Goal: Task Accomplishment & Management: Complete application form

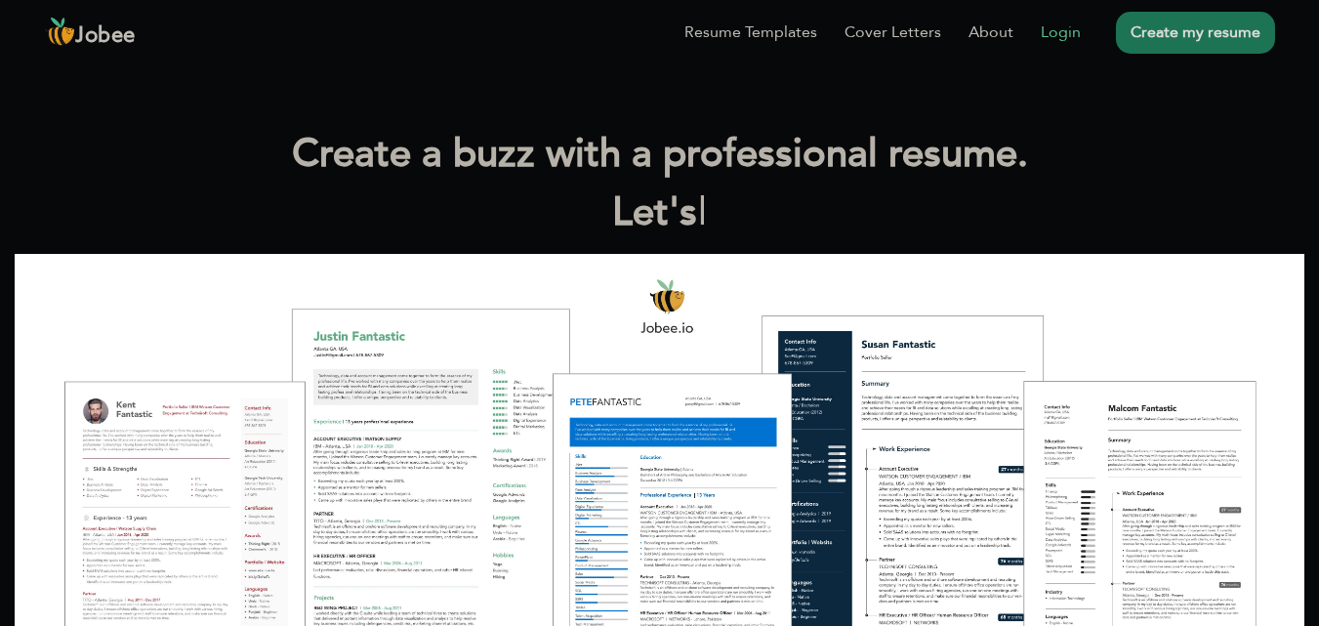
click at [1070, 39] on link "Login" at bounding box center [1061, 32] width 40 height 23
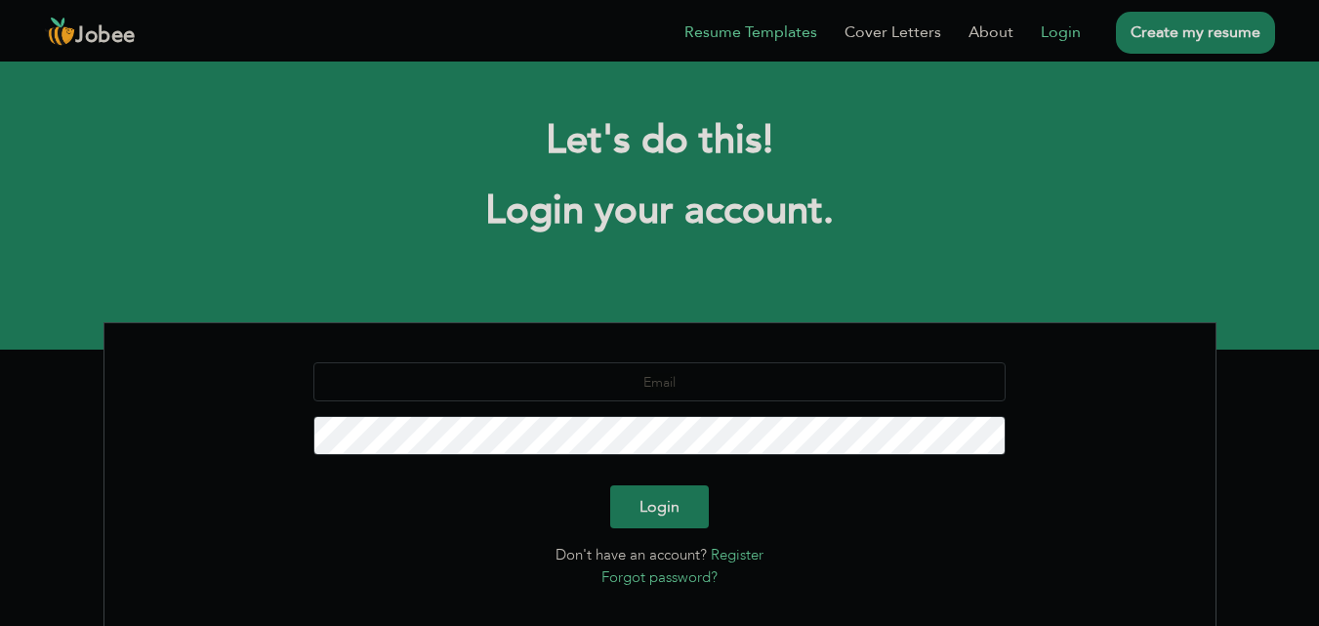
click at [796, 32] on link "Resume Templates" at bounding box center [750, 32] width 133 height 23
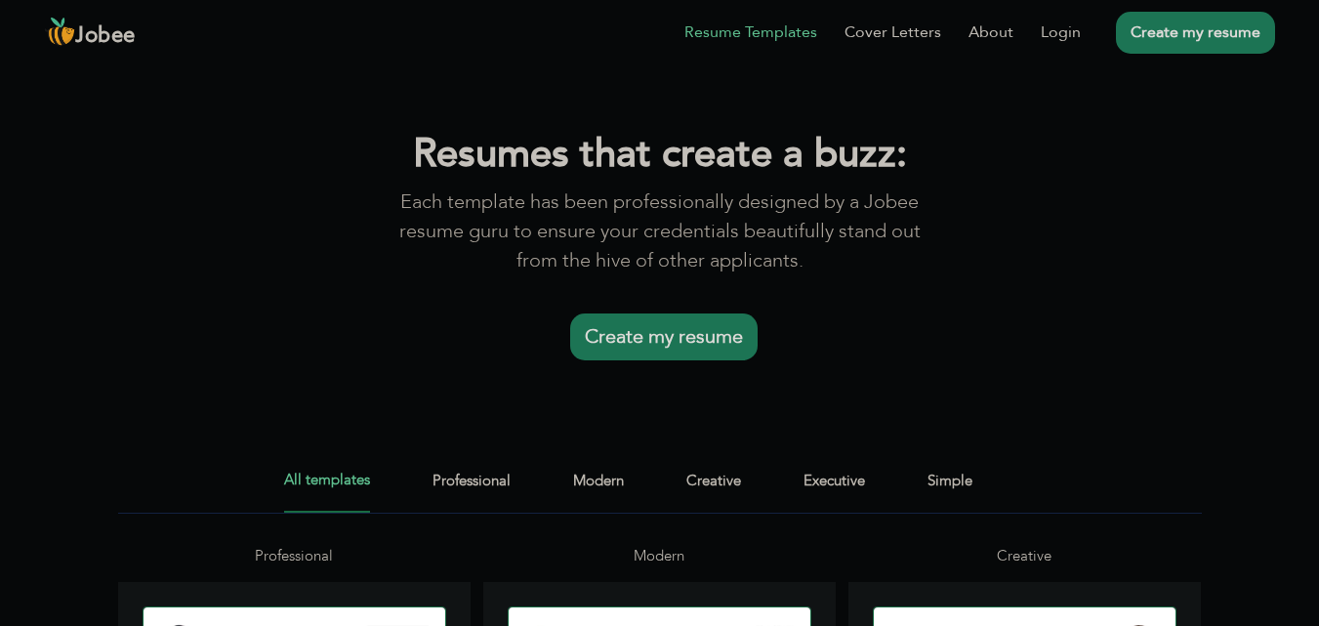
click at [606, 335] on link "Create my resume" at bounding box center [663, 336] width 187 height 47
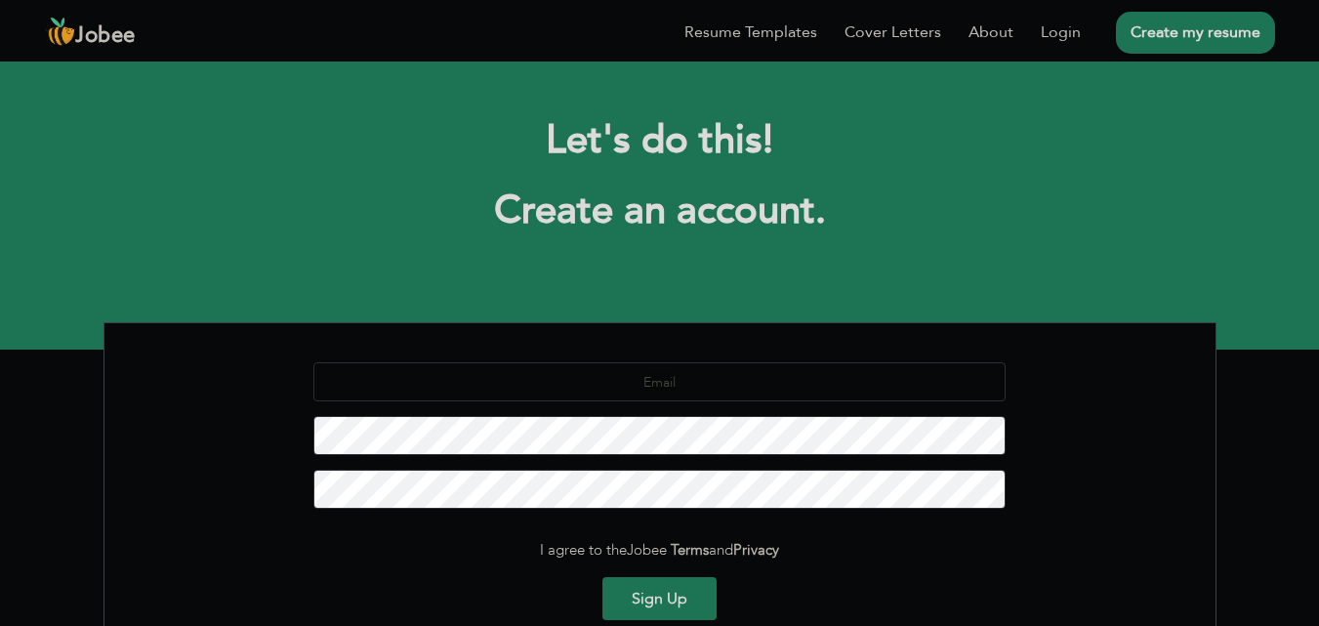
scroll to position [5, 0]
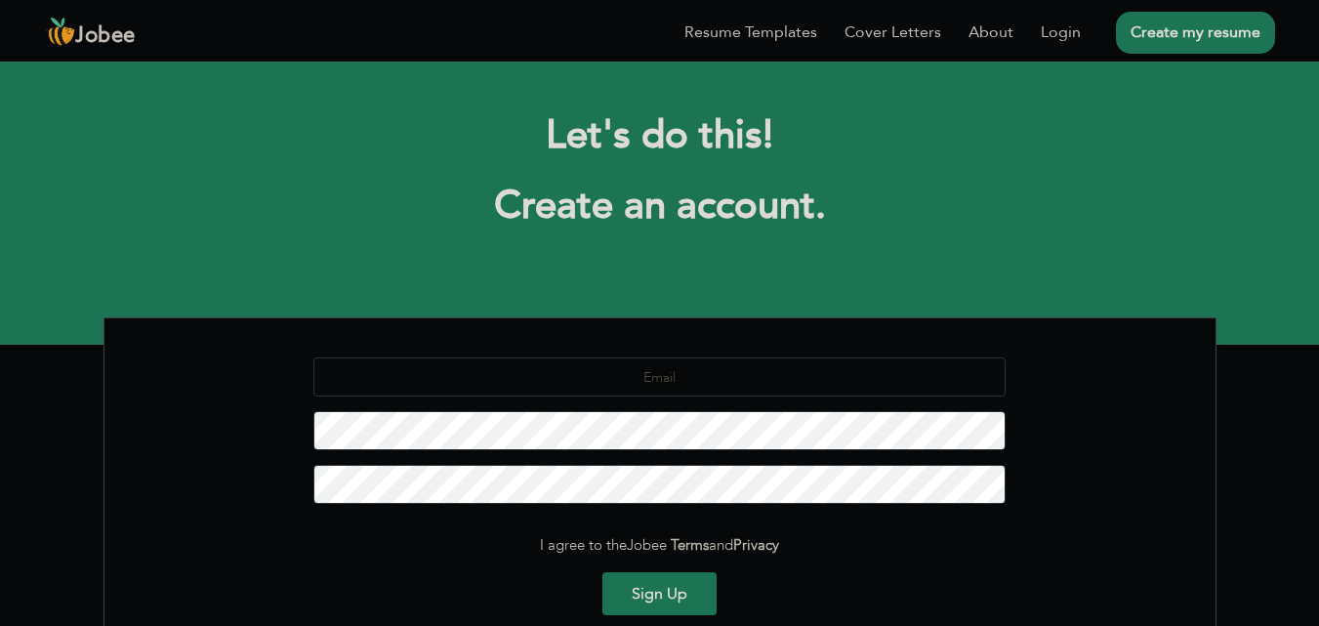
click at [1103, 43] on li "Create my resume" at bounding box center [1178, 32] width 194 height 51
click at [1079, 39] on link "Login" at bounding box center [1061, 32] width 40 height 23
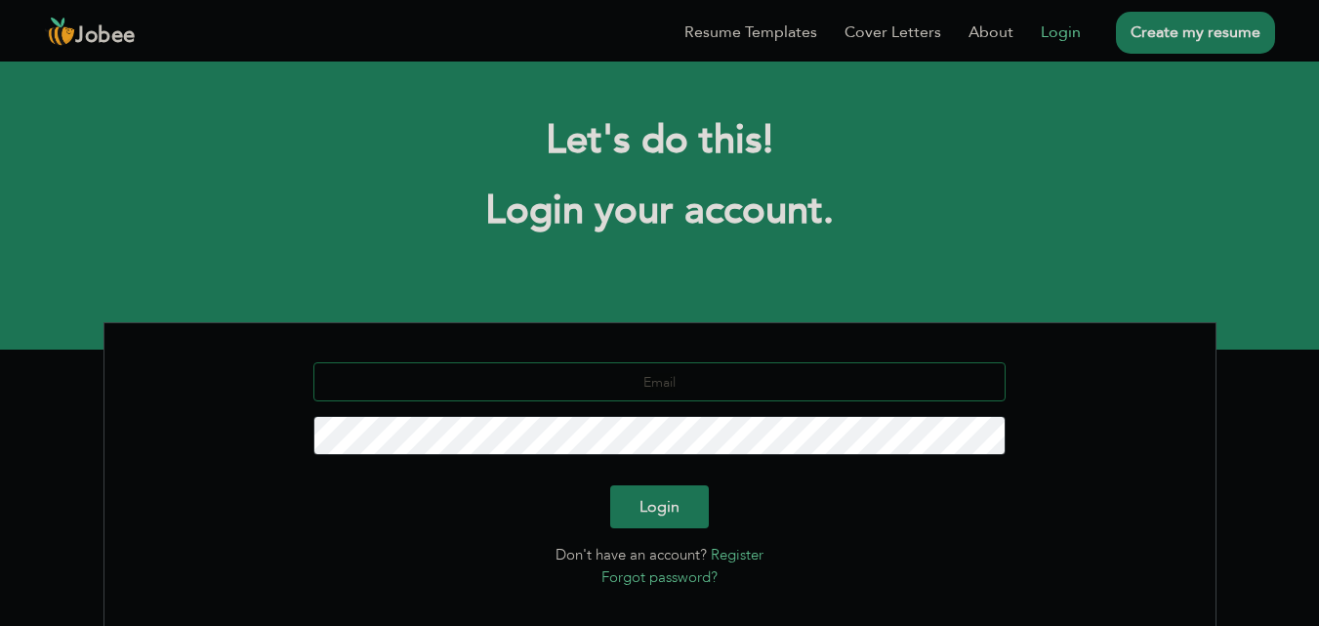
click at [595, 380] on input "text" at bounding box center [659, 381] width 692 height 39
type input "[EMAIL_ADDRESS][DOMAIN_NAME]"
click at [610, 485] on button "Login" at bounding box center [659, 506] width 99 height 43
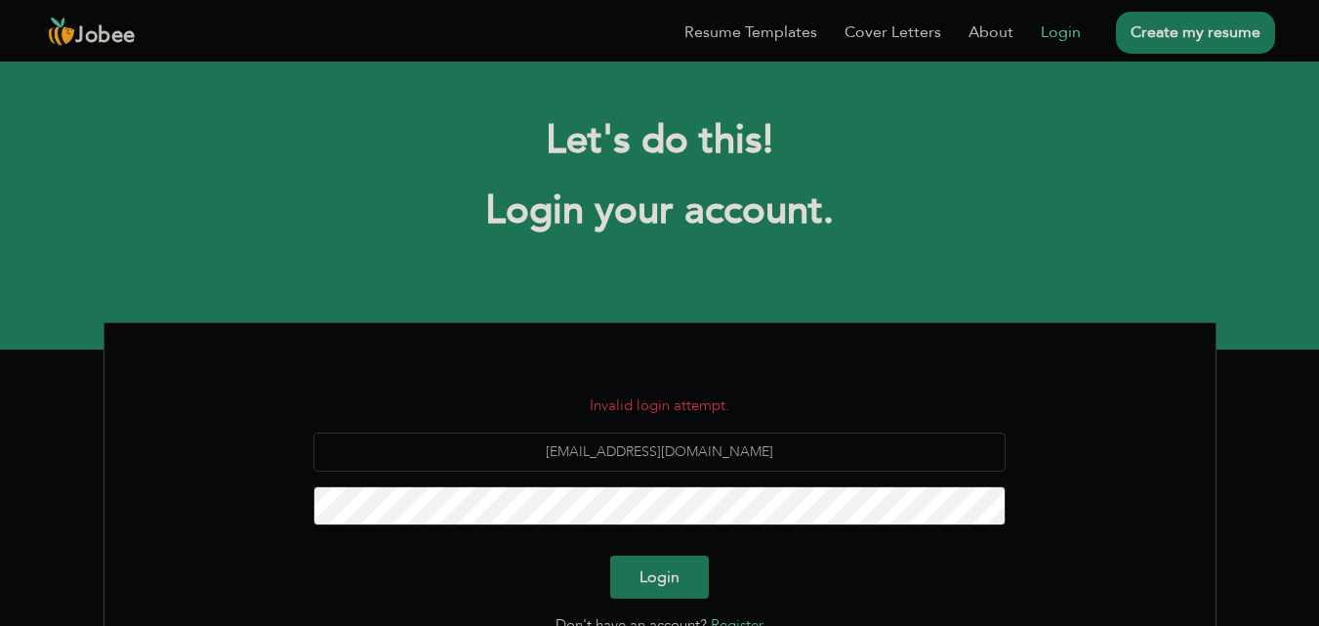
click at [1141, 30] on link "Create my resume" at bounding box center [1195, 33] width 159 height 42
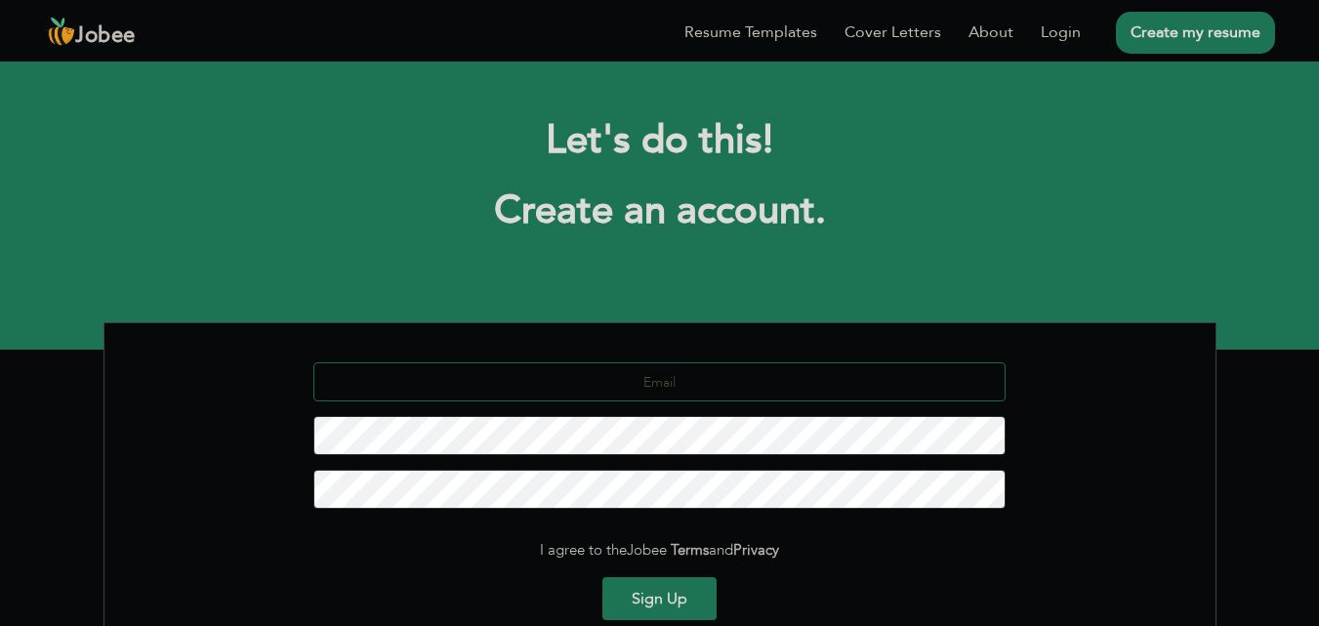
click at [738, 375] on input "text" at bounding box center [659, 381] width 692 height 39
type input "[EMAIL_ADDRESS][DOMAIN_NAME]"
click at [602, 577] on button "Sign Up" at bounding box center [659, 598] width 114 height 43
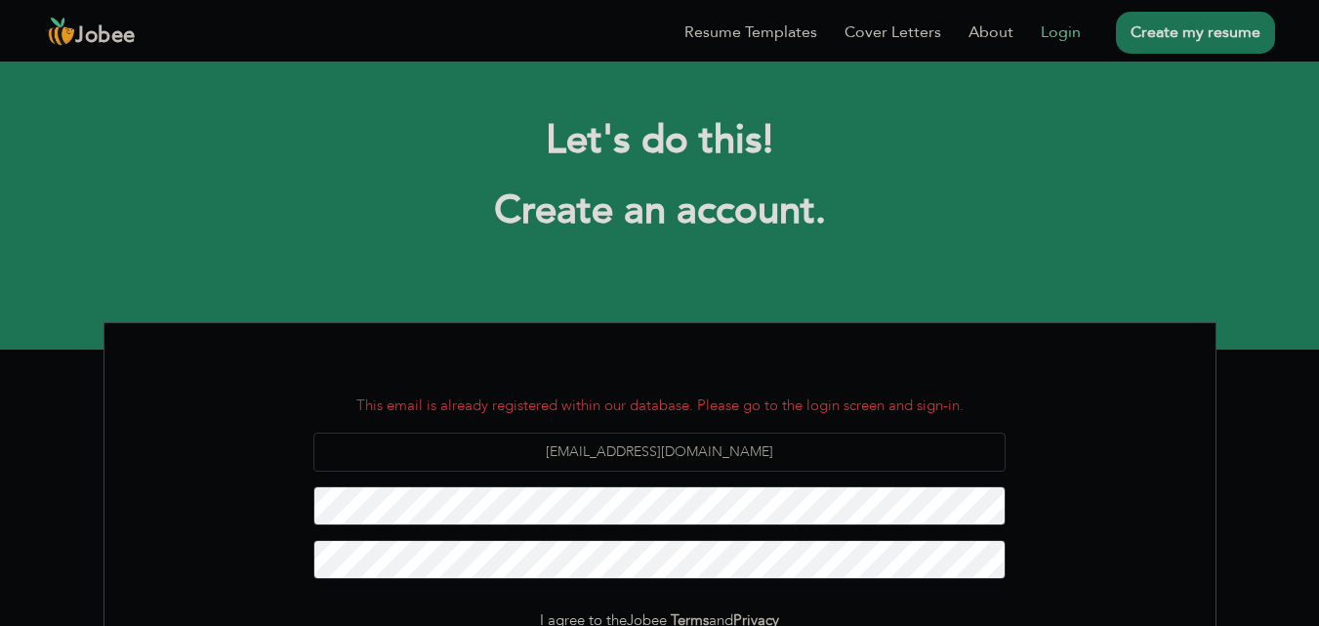
click at [1075, 23] on link "Login" at bounding box center [1061, 32] width 40 height 23
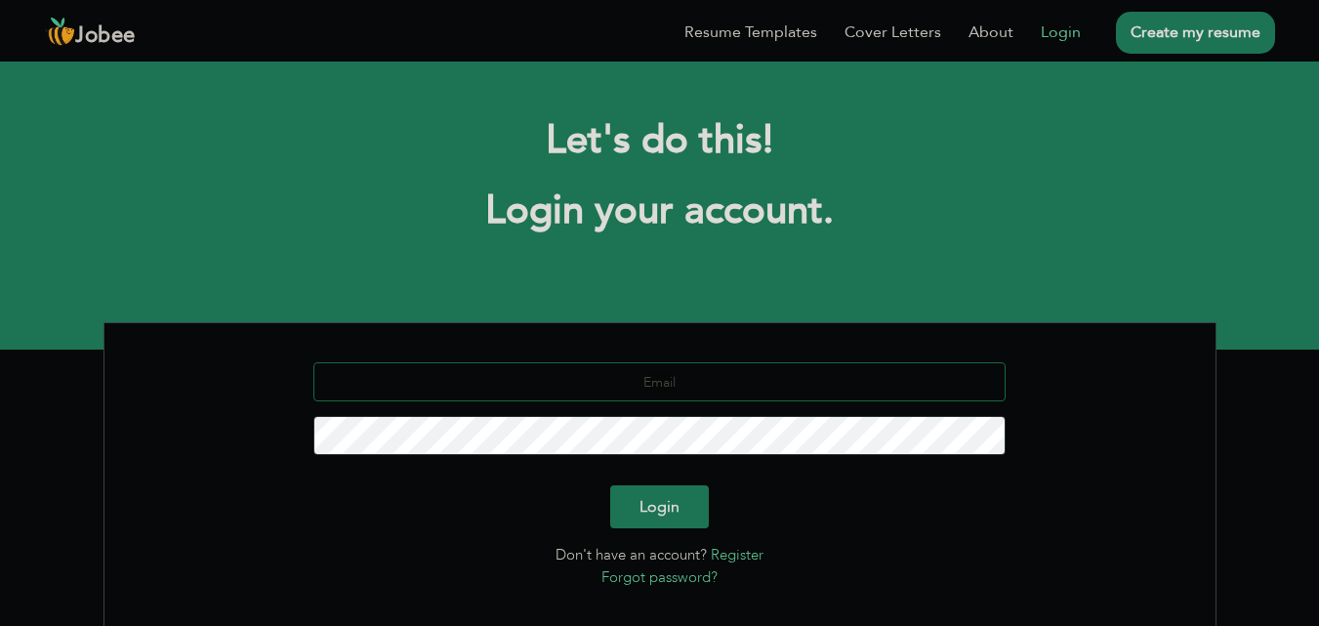
click at [682, 383] on input "text" at bounding box center [659, 381] width 692 height 39
type input "[EMAIL_ADDRESS][DOMAIN_NAME]"
click at [610, 485] on button "Login" at bounding box center [659, 506] width 99 height 43
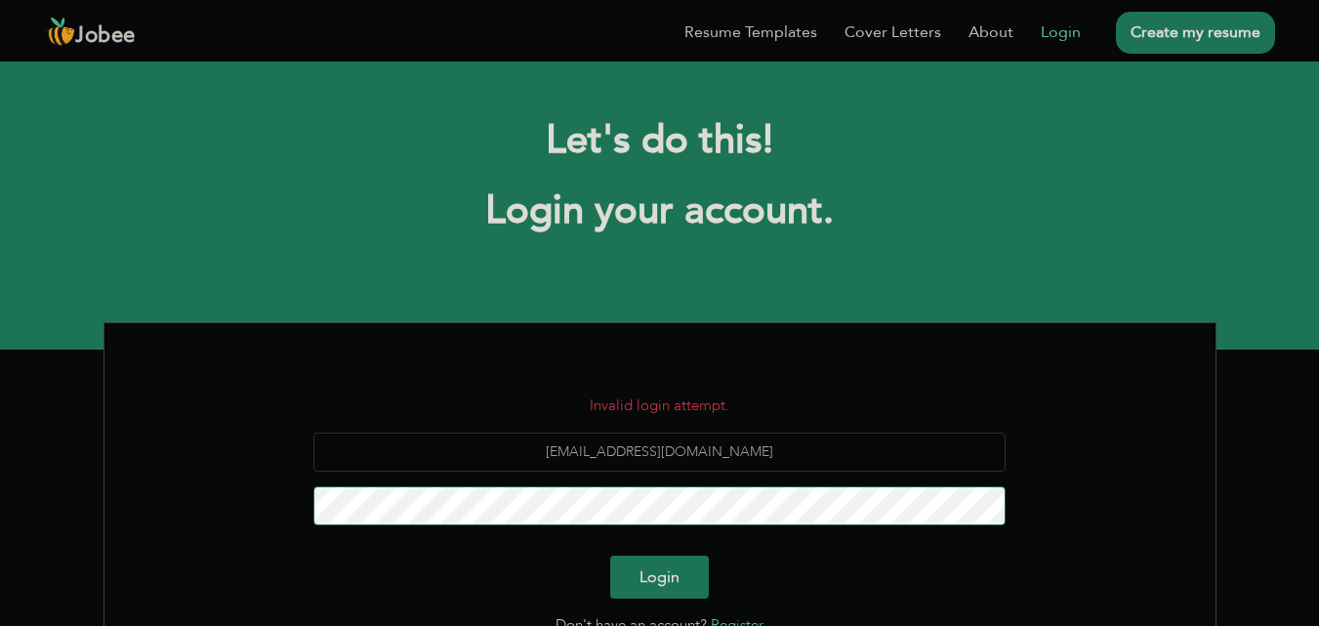
click at [610, 556] on button "Login" at bounding box center [659, 577] width 99 height 43
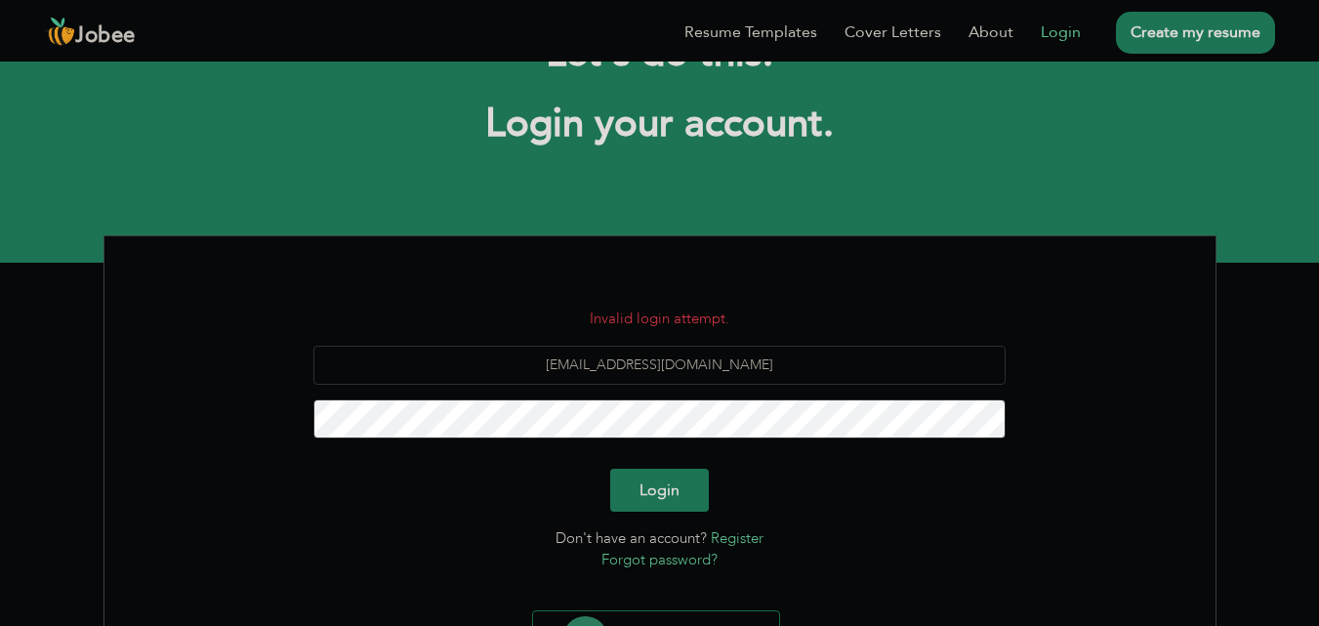
scroll to position [93, 0]
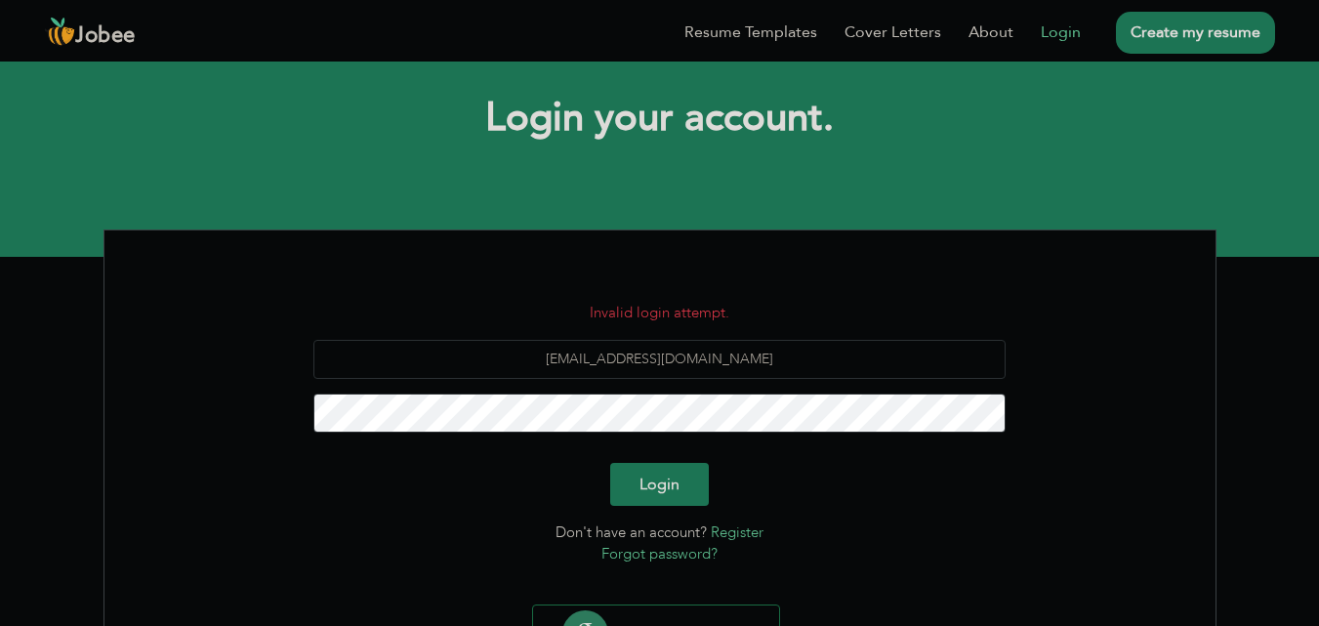
click at [683, 559] on link "Forgot password?" at bounding box center [659, 554] width 116 height 20
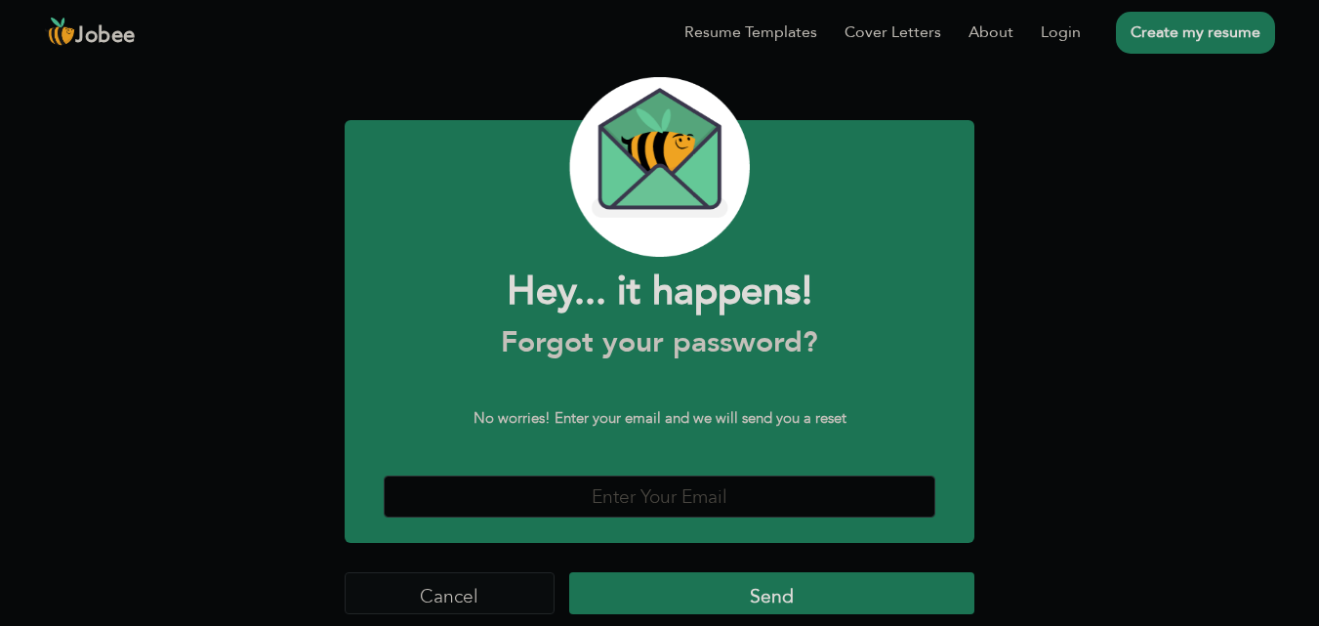
scroll to position [77, 0]
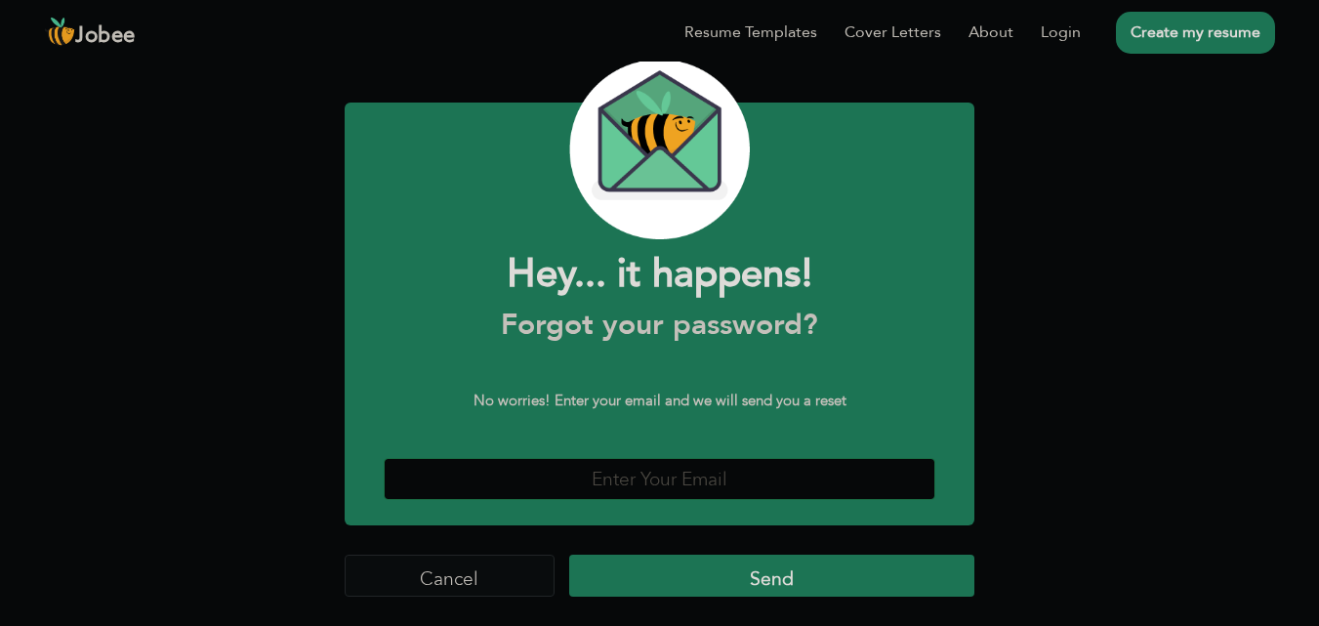
click at [682, 459] on input "text" at bounding box center [660, 479] width 553 height 42
type input "max6108294@gmail.com"
click at [678, 563] on input "Send" at bounding box center [771, 576] width 405 height 42
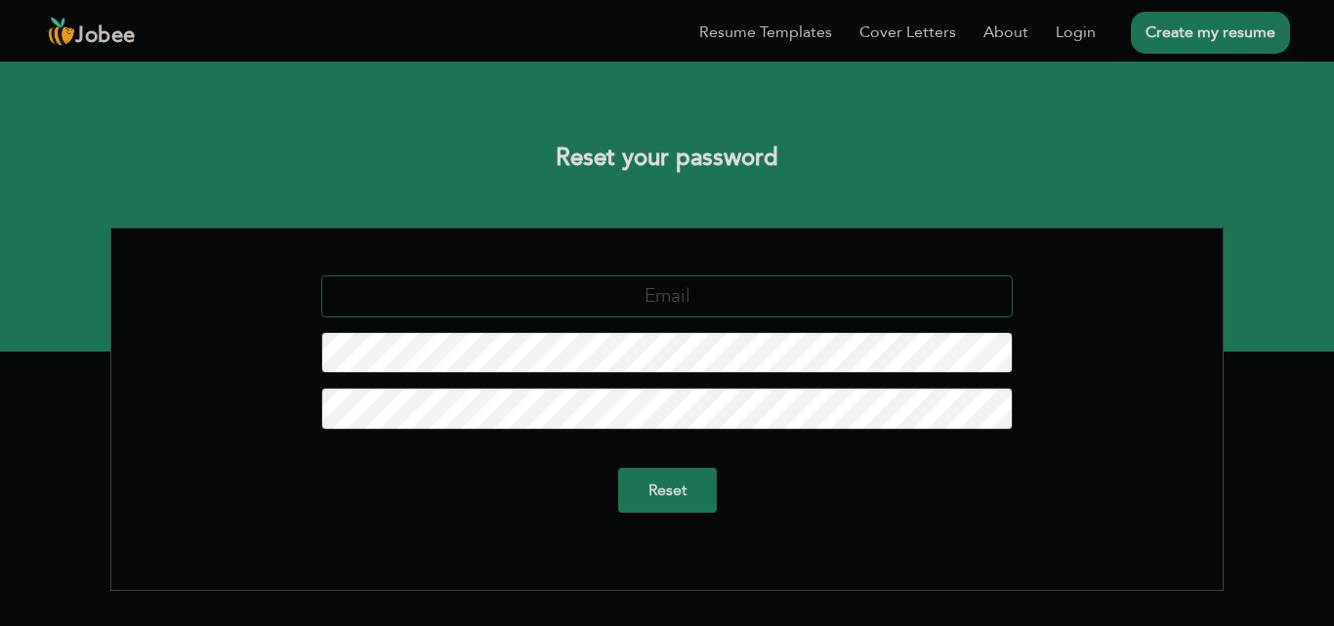
click at [720, 280] on input "text" at bounding box center [667, 296] width 692 height 42
type input "[EMAIL_ADDRESS][DOMAIN_NAME]"
click at [618, 468] on input "Reset" at bounding box center [667, 490] width 99 height 45
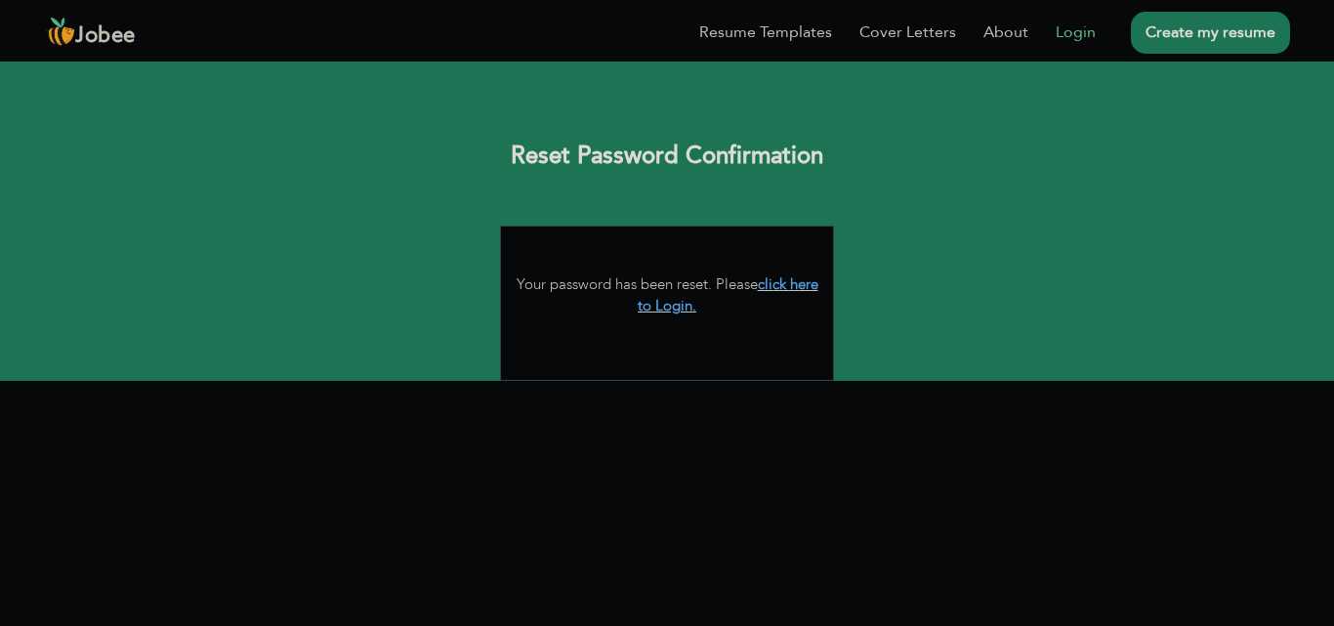
click at [1077, 29] on link "Login" at bounding box center [1075, 32] width 40 height 23
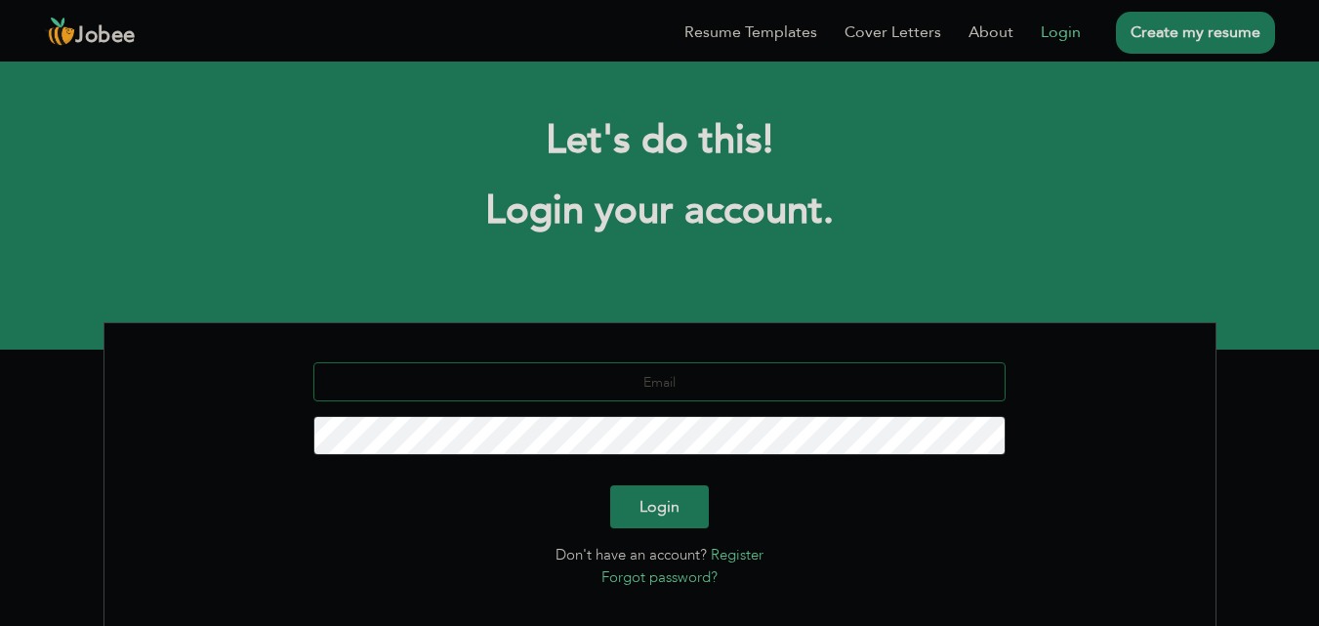
click at [726, 389] on input "text" at bounding box center [659, 381] width 692 height 39
type input "max6108294@gmail.com"
click at [610, 485] on button "Login" at bounding box center [659, 506] width 99 height 43
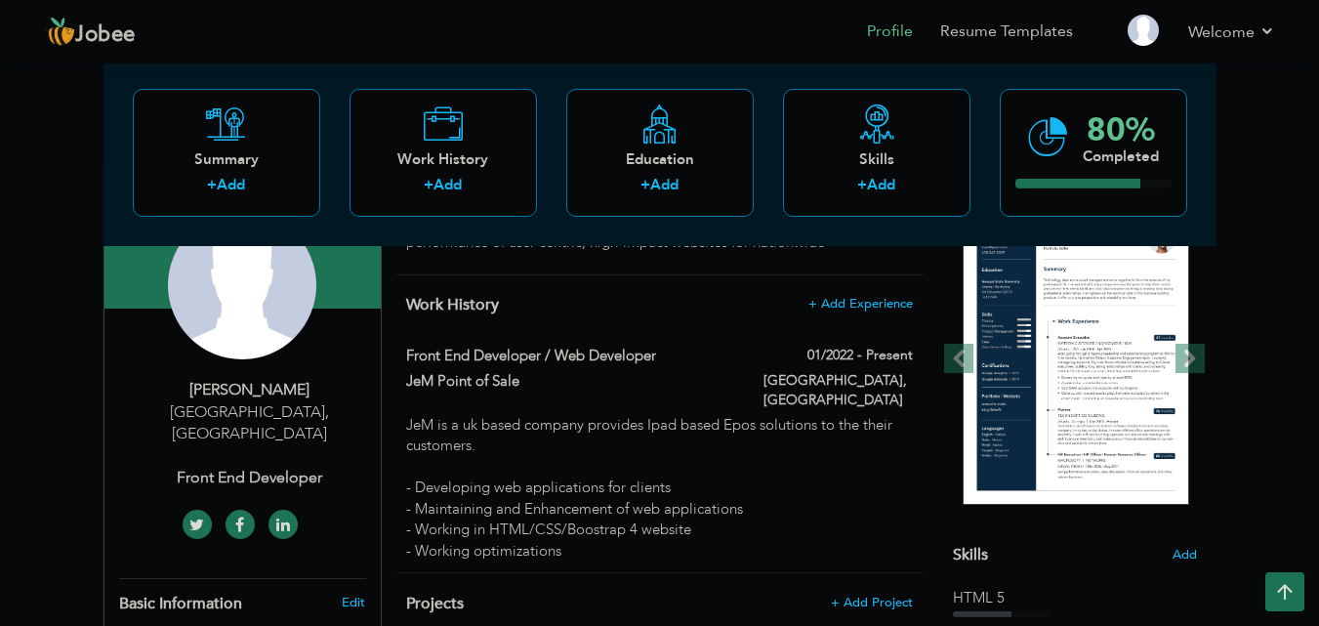
scroll to position [204, 0]
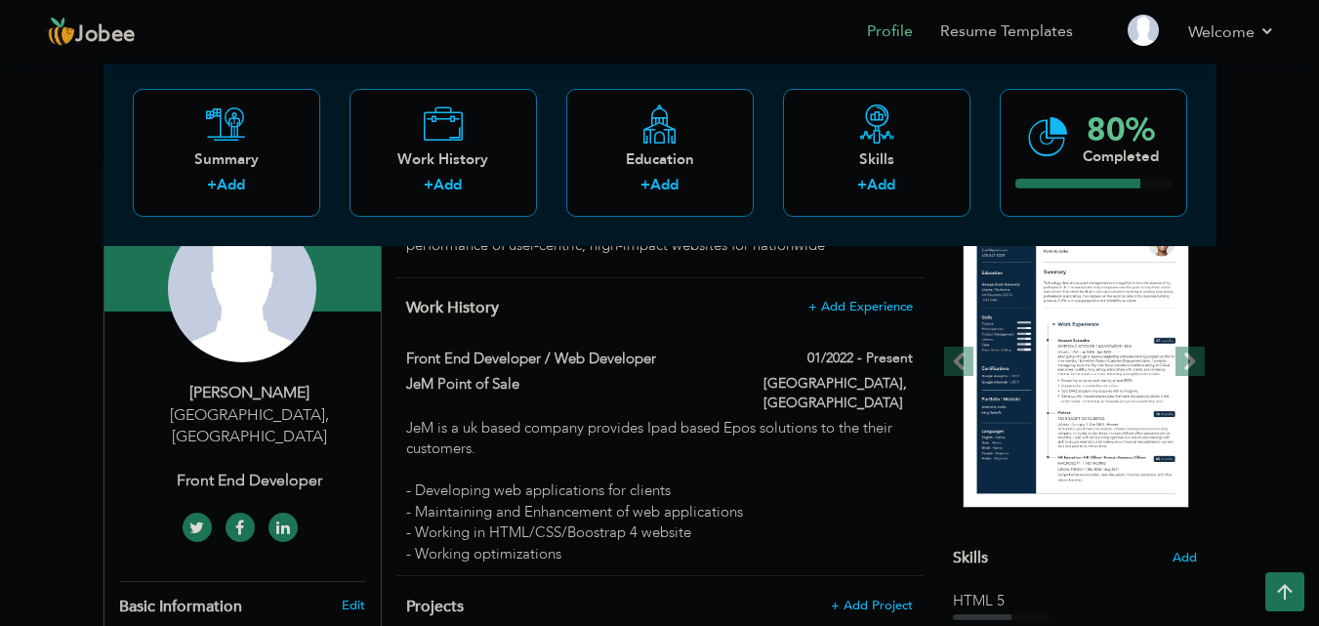
drag, startPoint x: 1333, startPoint y: 126, endPoint x: 1333, endPoint y: 212, distance: 85.9
click at [1319, 212] on html "Jobee Profile Resume Templates Resume Templates Cover Letters About My Resume W…" at bounding box center [659, 109] width 1319 height 626
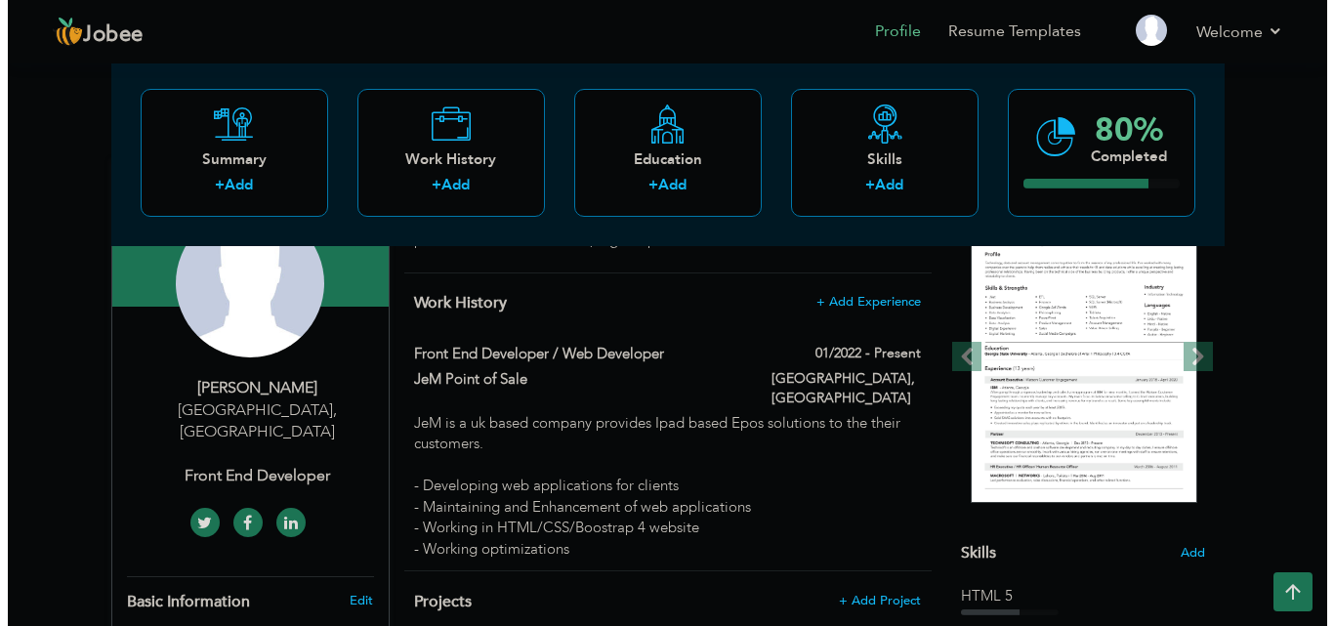
scroll to position [226, 0]
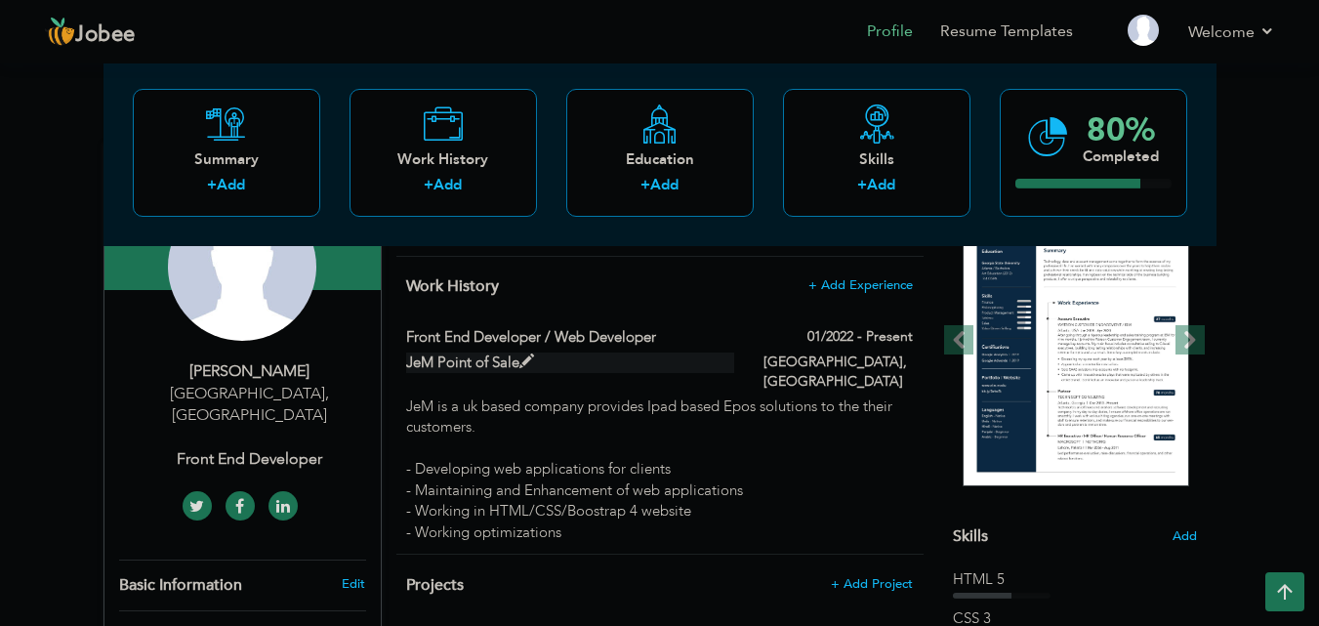
click at [523, 357] on span at bounding box center [526, 361] width 15 height 15
type input "Front End Developer / Web Developer"
type input "JeM Point of Sale"
type input "01/2022"
type input "[GEOGRAPHIC_DATA]"
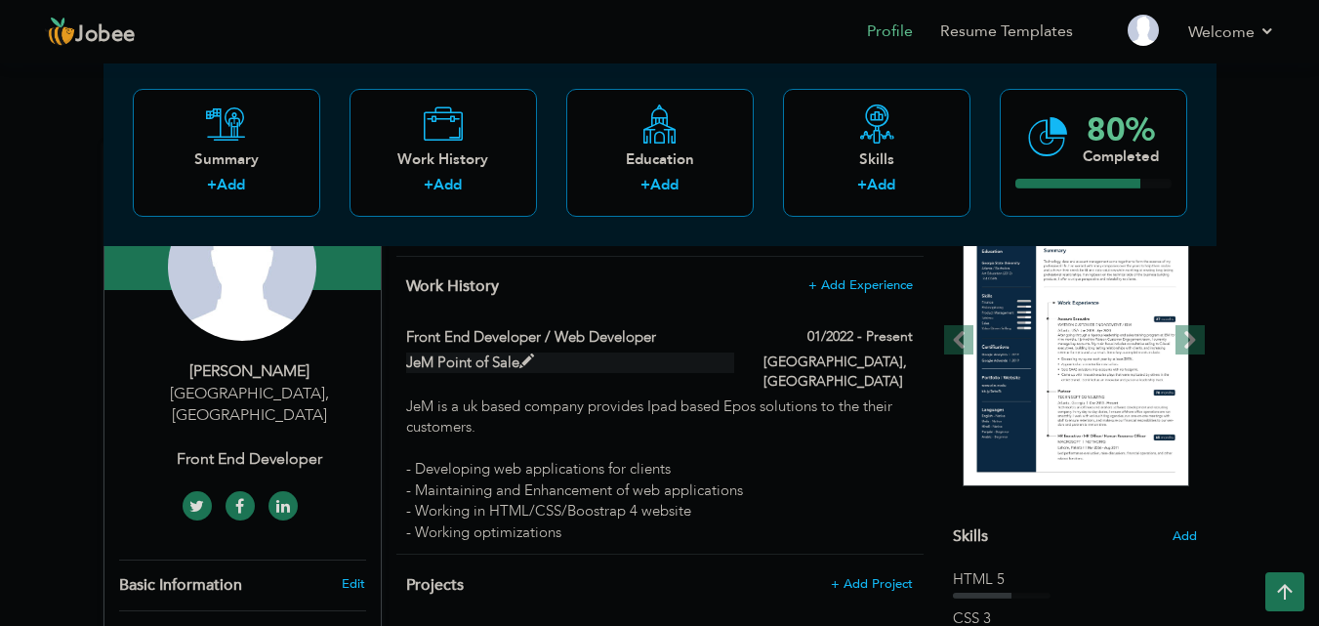
type input "[GEOGRAPHIC_DATA]"
checkbox input "true"
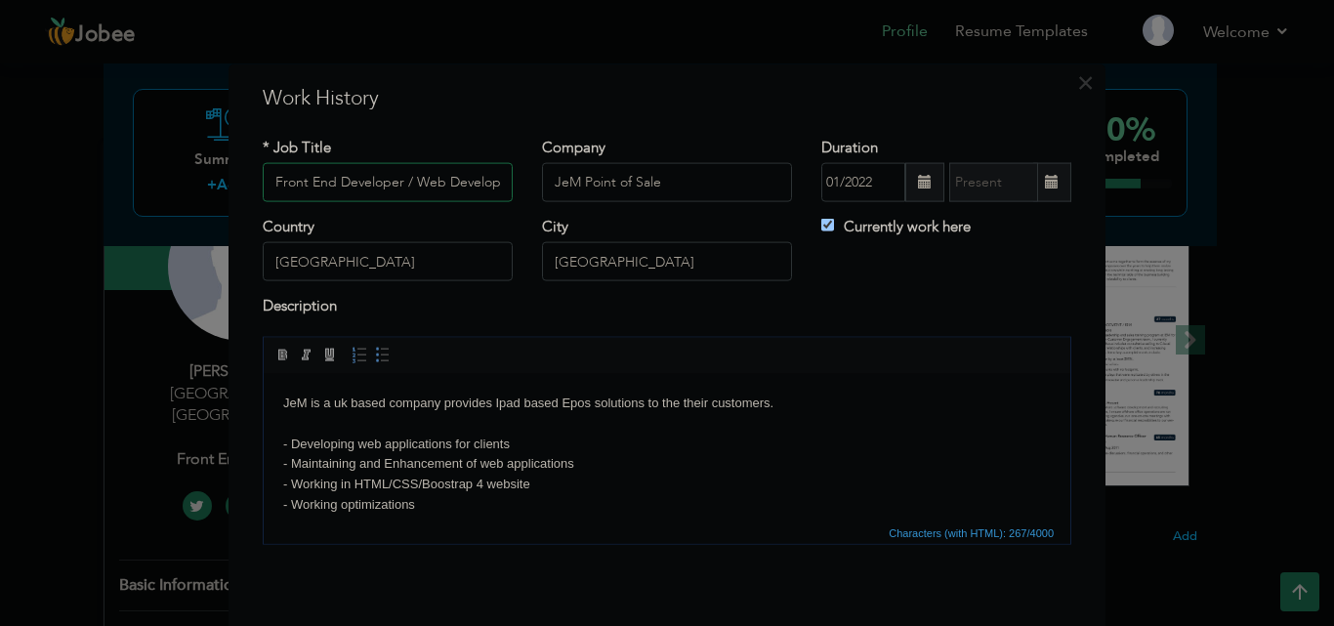
scroll to position [0, 10]
click at [1077, 91] on span "×" at bounding box center [1085, 81] width 17 height 35
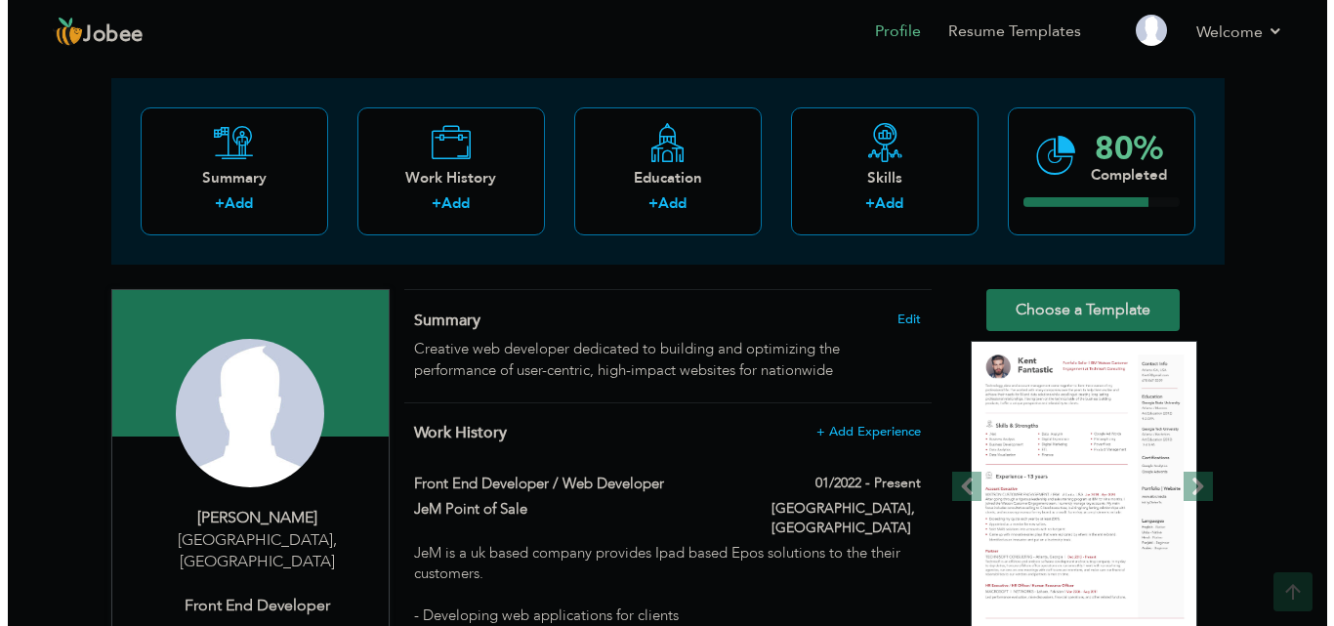
scroll to position [81, 0]
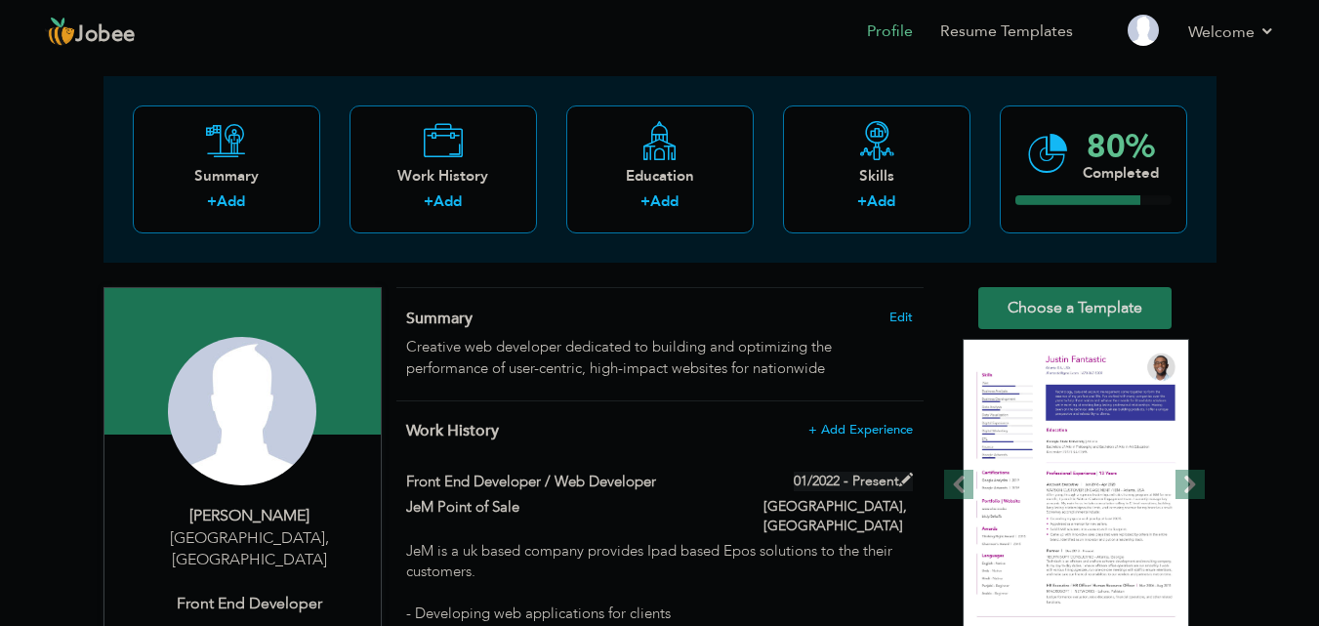
click at [907, 476] on span at bounding box center [906, 480] width 14 height 14
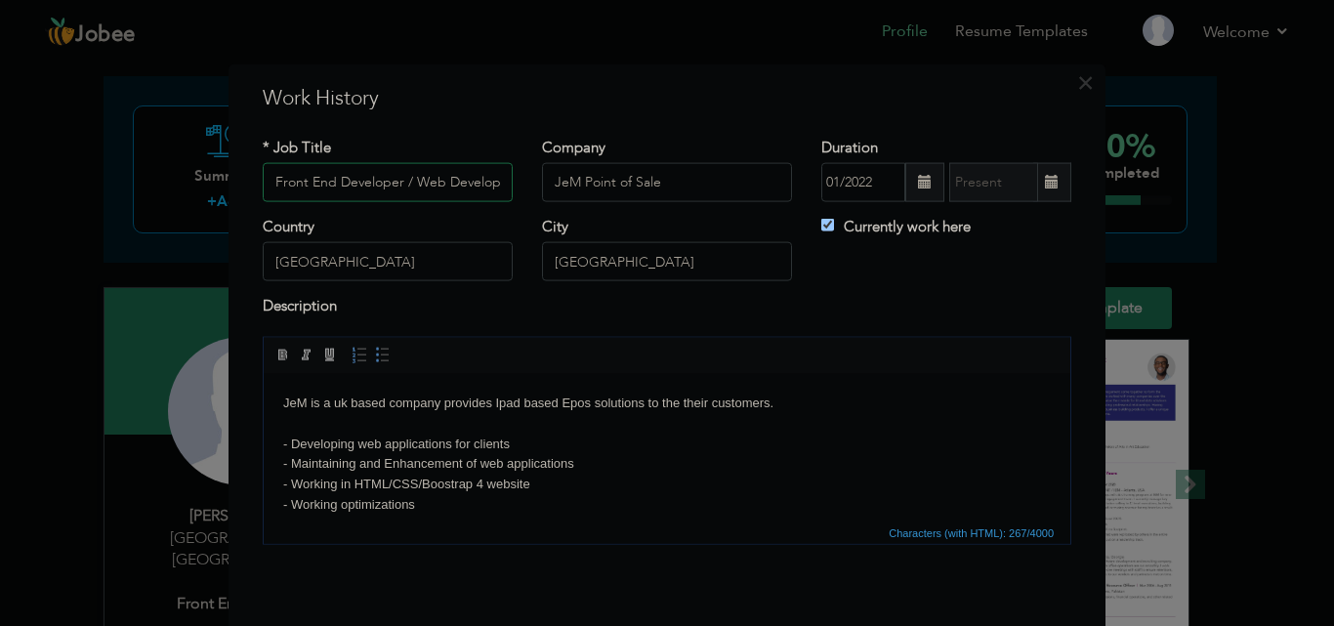
scroll to position [0, 10]
click at [870, 183] on input "01/2022" at bounding box center [863, 182] width 84 height 39
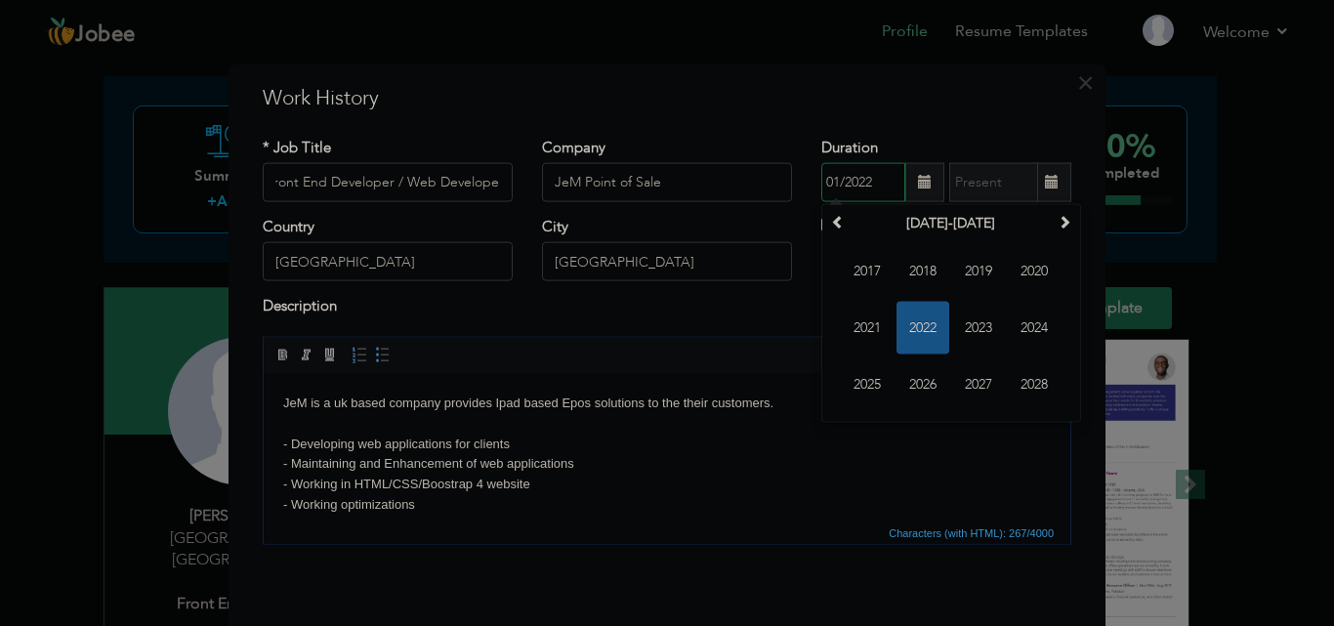
scroll to position [0, 0]
click at [835, 176] on input "01/2023" at bounding box center [863, 182] width 84 height 39
type input "08/2023"
click at [898, 132] on div "* Job Title Front End Developer / Web Developer Company JeM Point of Sale Durat…" at bounding box center [667, 347] width 838 height 451
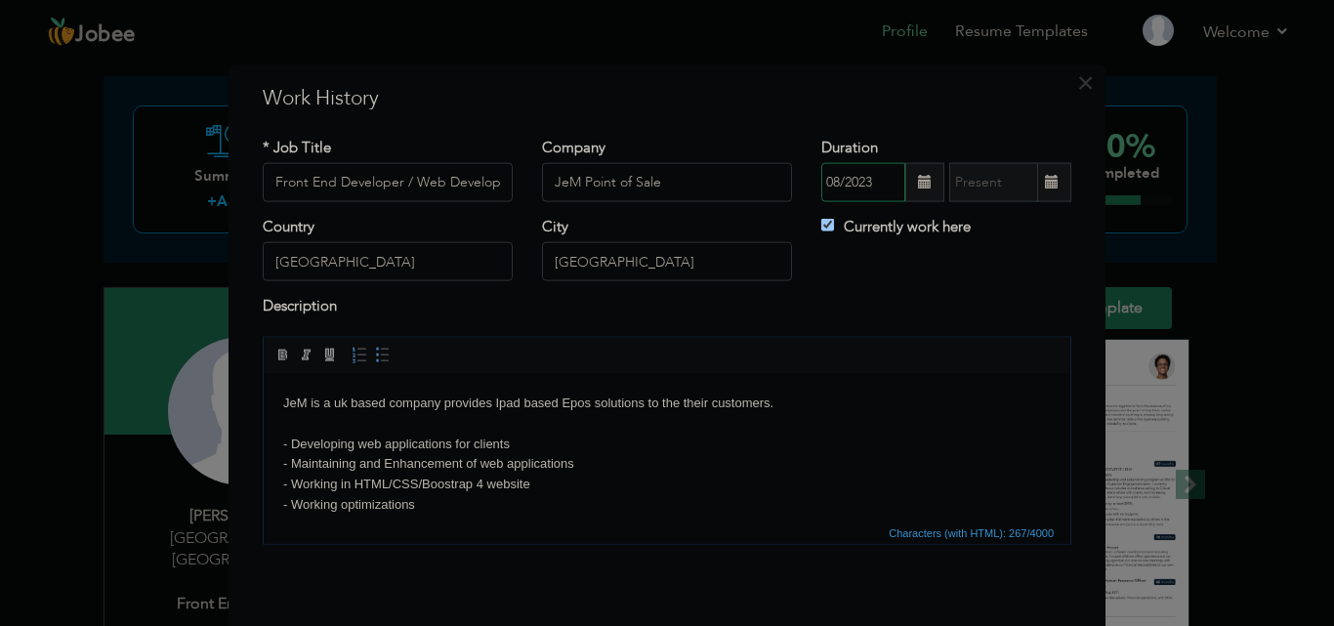
click at [861, 186] on input "08/2023" at bounding box center [863, 182] width 84 height 39
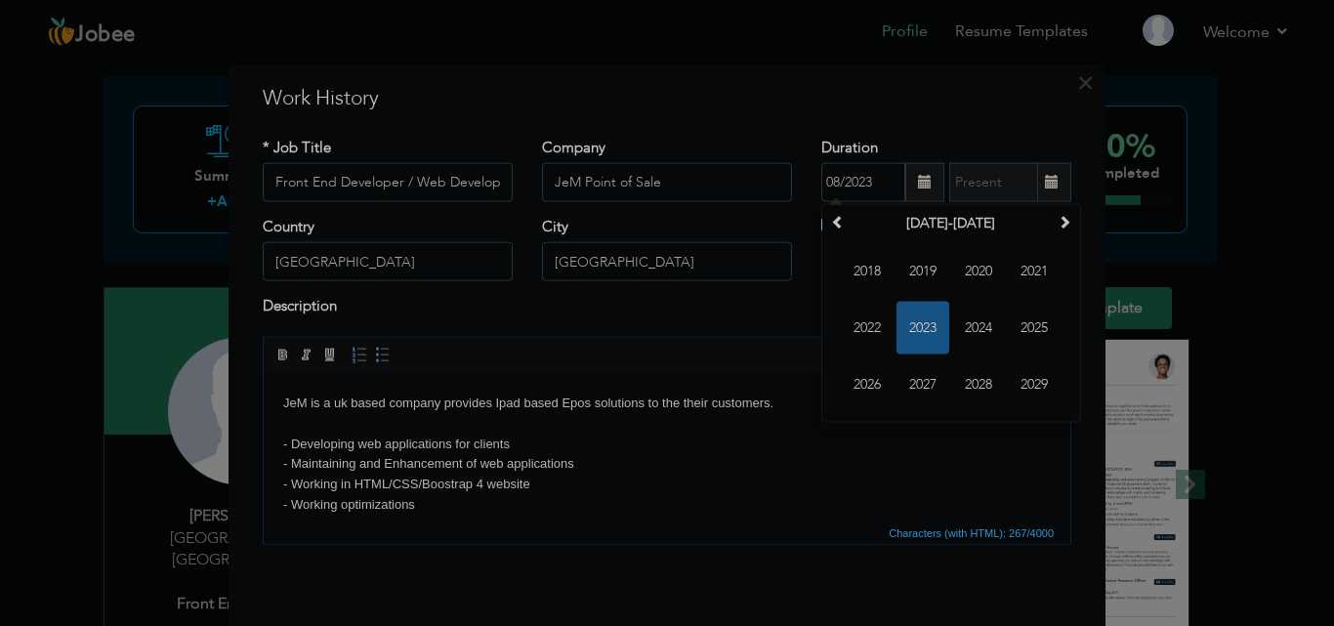
click at [934, 130] on div "* Job Title Front End Developer / Web Developer Company JeM Point of Sale Durat…" at bounding box center [667, 347] width 838 height 451
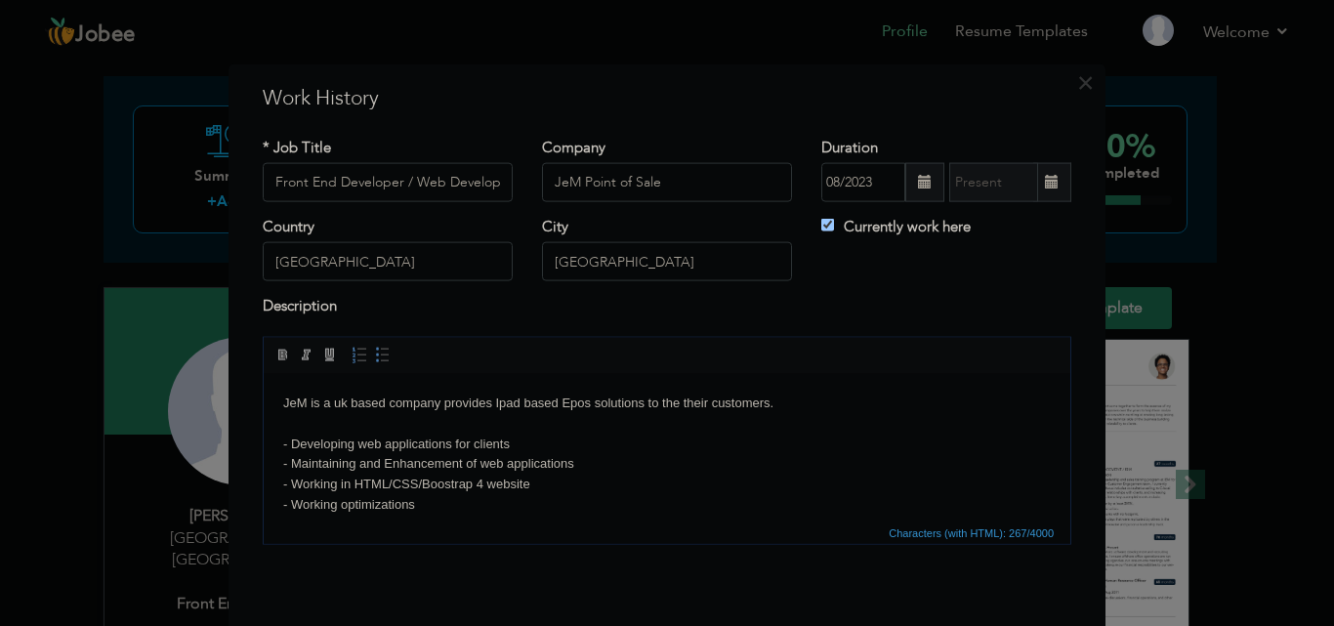
click at [827, 223] on label "Currently work here" at bounding box center [895, 227] width 149 height 21
click at [827, 223] on input "Currently work here" at bounding box center [827, 225] width 13 height 13
click at [827, 223] on label "Currently work here" at bounding box center [895, 227] width 149 height 21
click at [827, 223] on input "Currently work here" at bounding box center [827, 225] width 13 height 13
checkbox input "true"
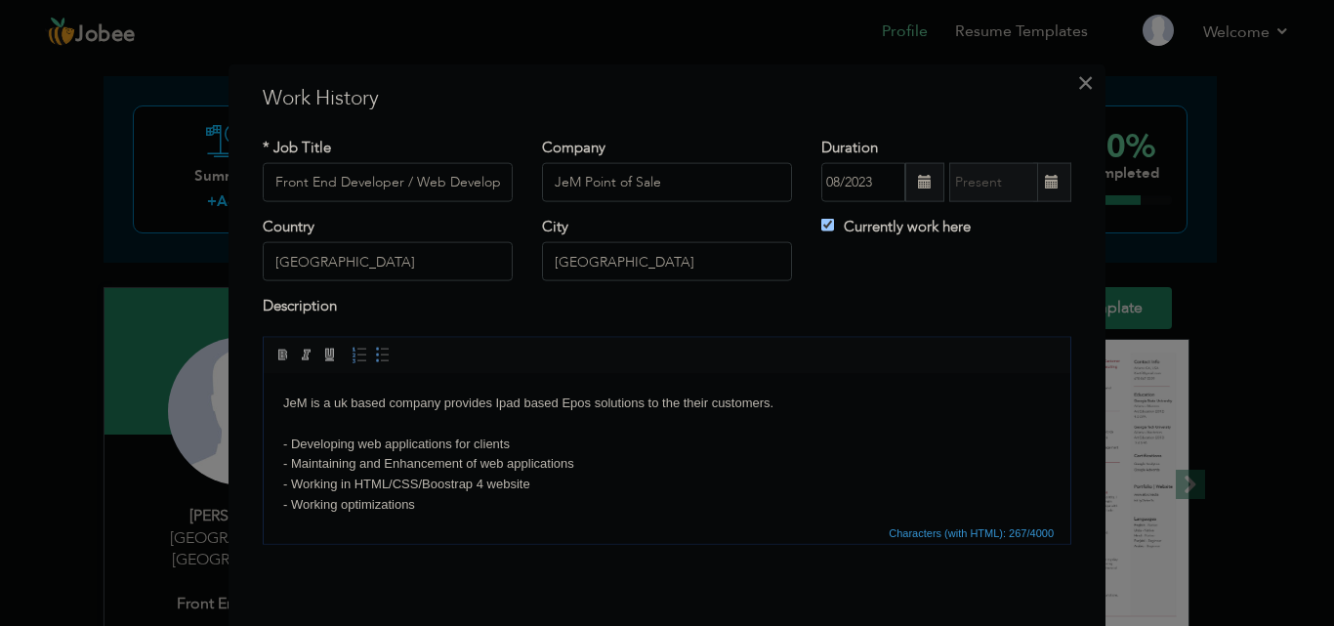
click at [1080, 88] on span "×" at bounding box center [1085, 81] width 17 height 35
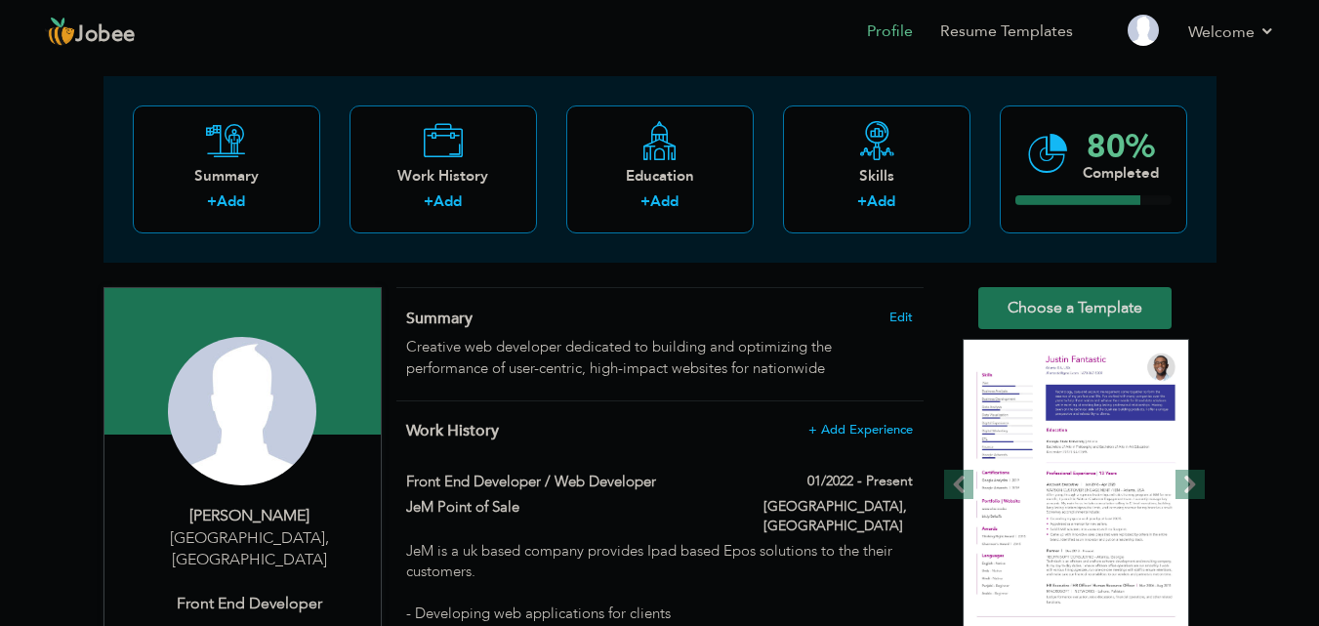
click at [903, 470] on div "Work History + Add Experience Front End Developer / Web Developer 01/2022 - Pre…" at bounding box center [659, 549] width 527 height 297
click at [909, 480] on span at bounding box center [906, 480] width 14 height 14
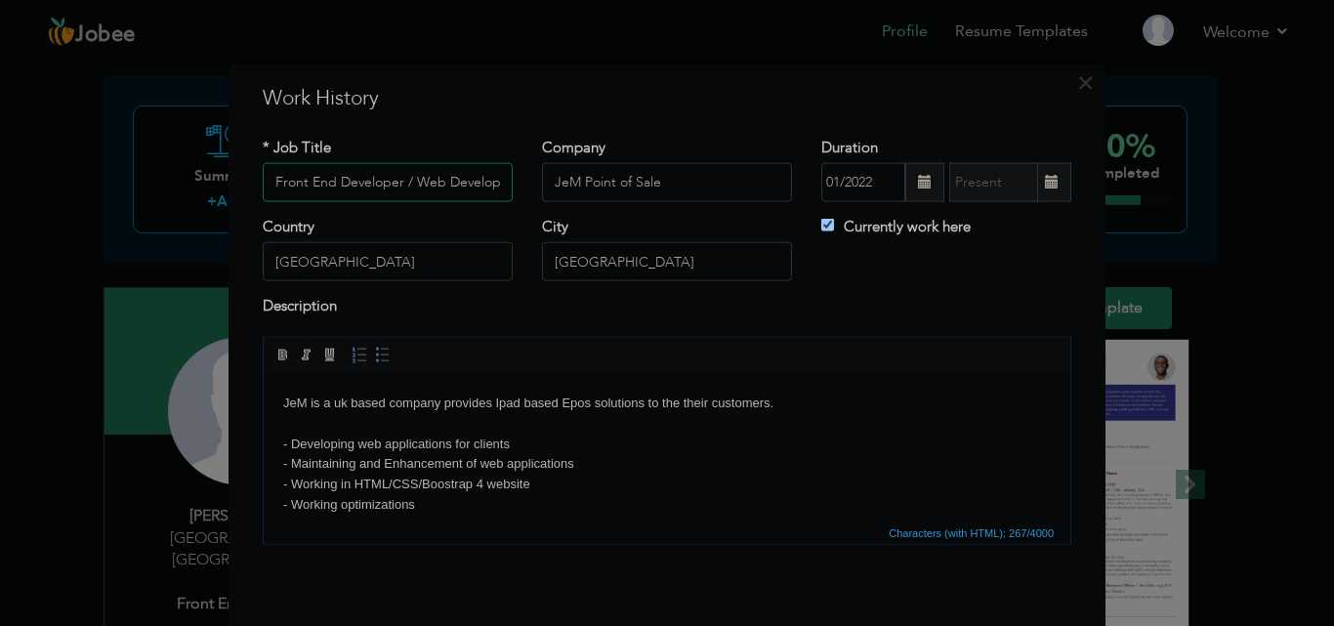
scroll to position [0, 10]
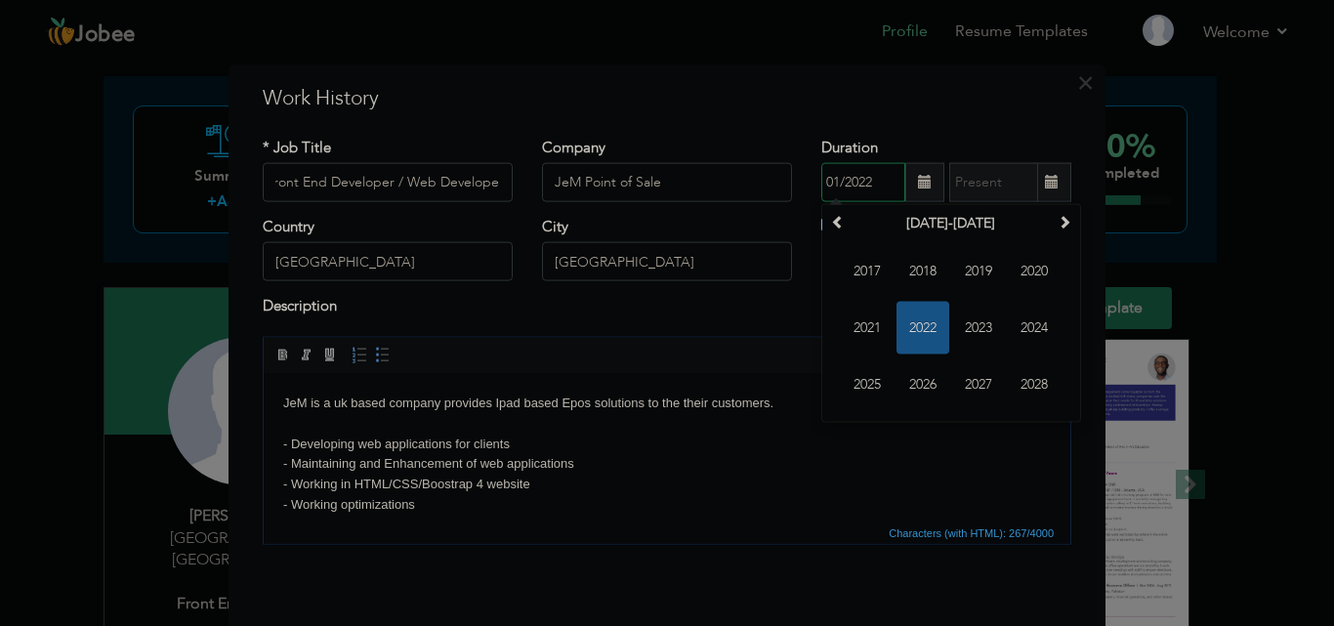
click at [860, 190] on input "01/2022" at bounding box center [863, 182] width 84 height 39
click at [871, 185] on input "01/2022" at bounding box center [863, 182] width 84 height 39
click at [872, 184] on input "12/2021" at bounding box center [863, 182] width 84 height 39
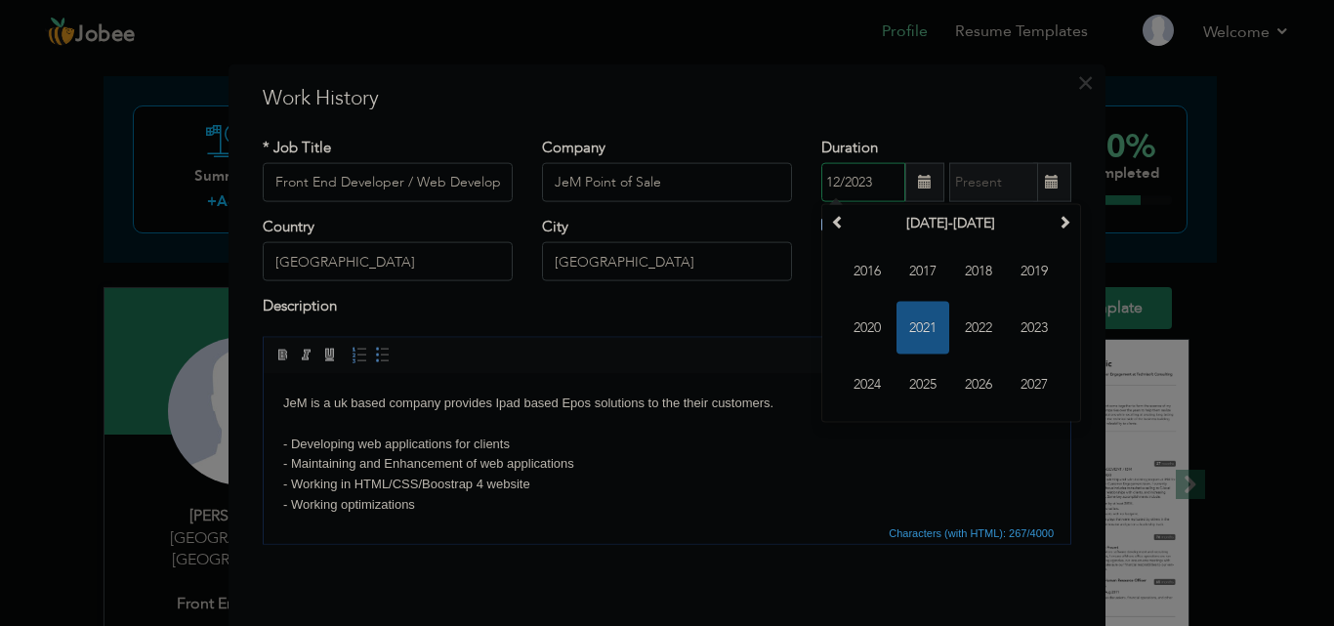
click at [835, 175] on input "12/2023" at bounding box center [863, 182] width 84 height 39
type input "08/2023"
click at [911, 127] on div "* Job Title Front End Developer / Web Developer Company JeM Point of Sale Durat…" at bounding box center [667, 347] width 838 height 451
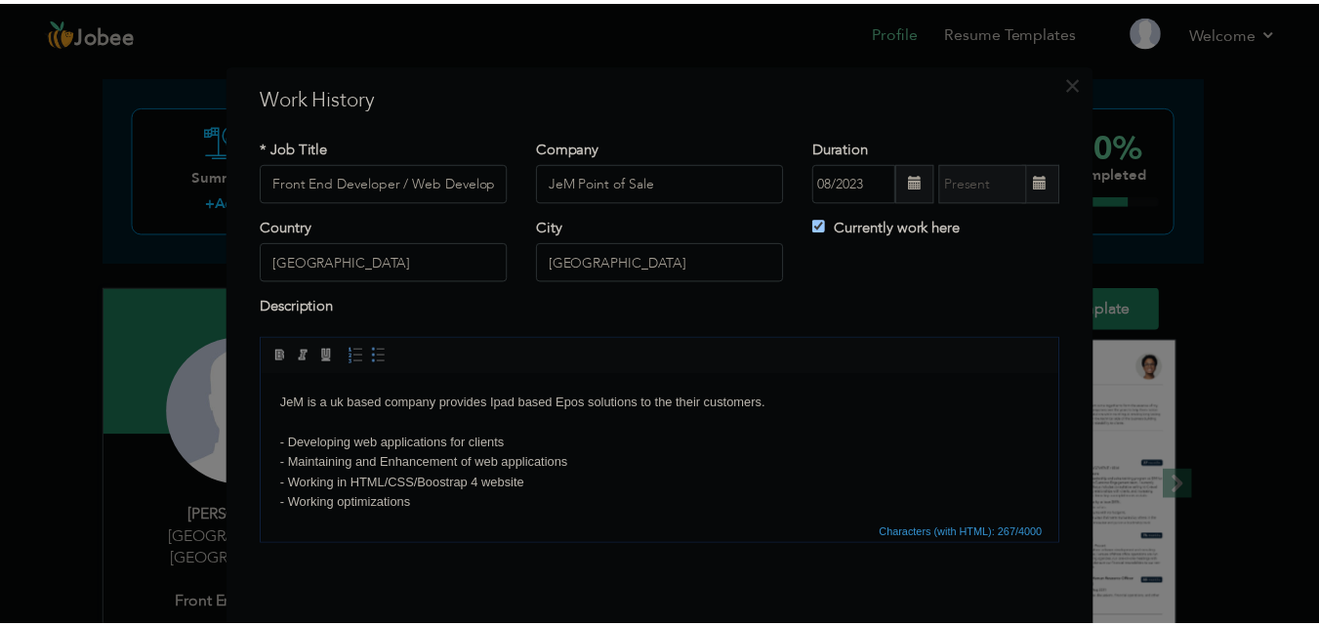
scroll to position [51, 0]
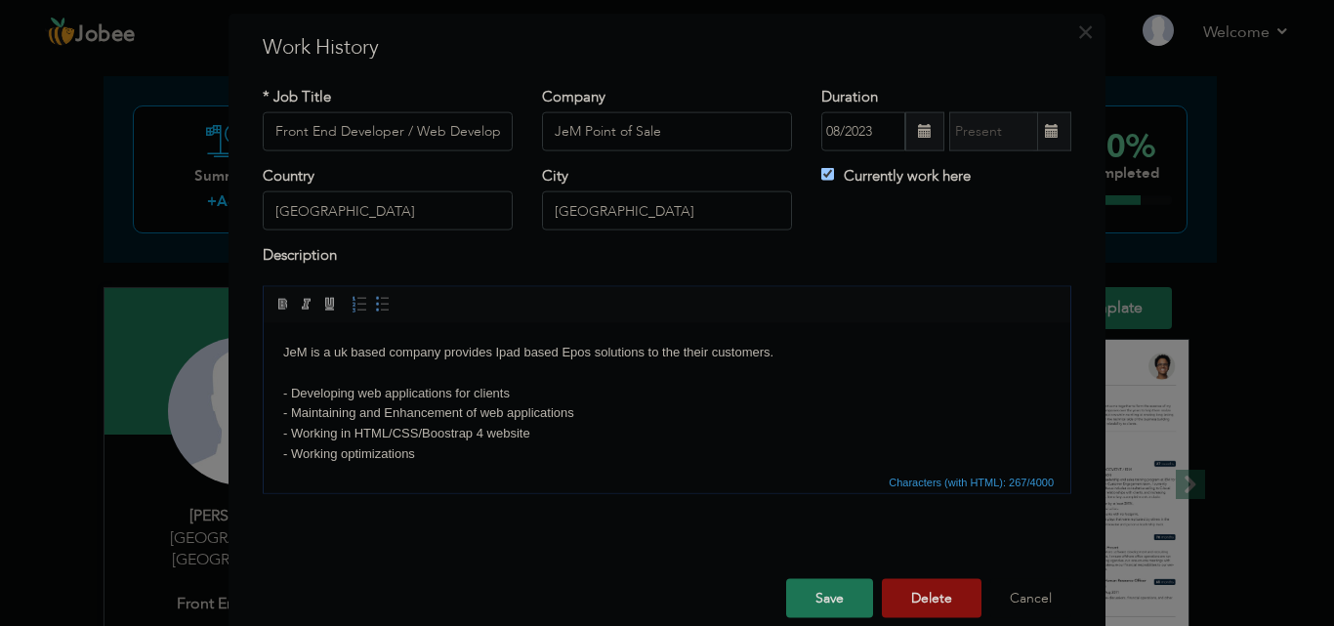
click at [801, 602] on button "Save" at bounding box center [829, 597] width 87 height 39
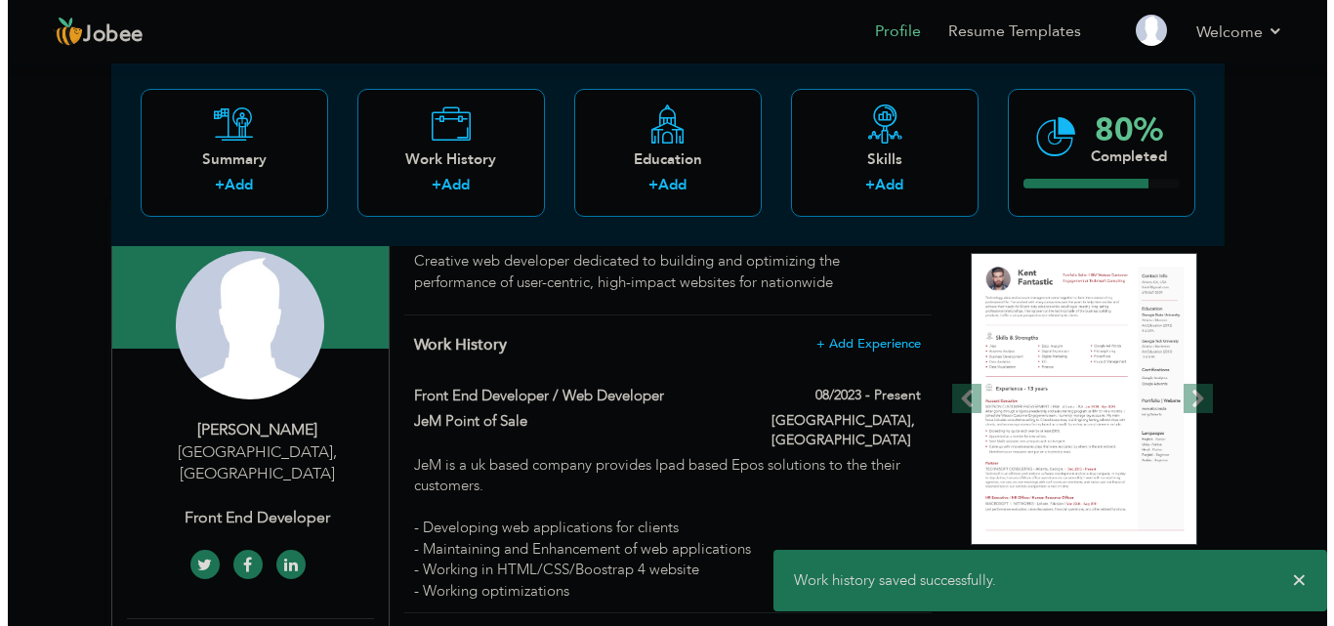
scroll to position [177, 0]
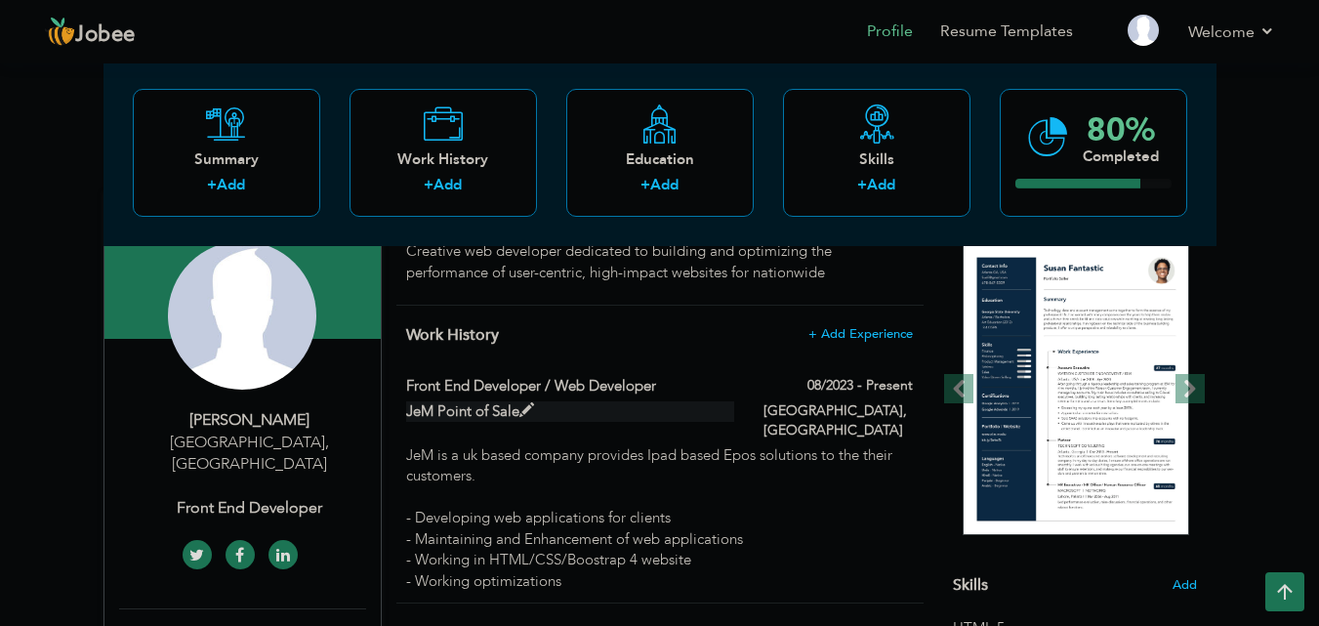
click at [525, 411] on span at bounding box center [526, 410] width 15 height 15
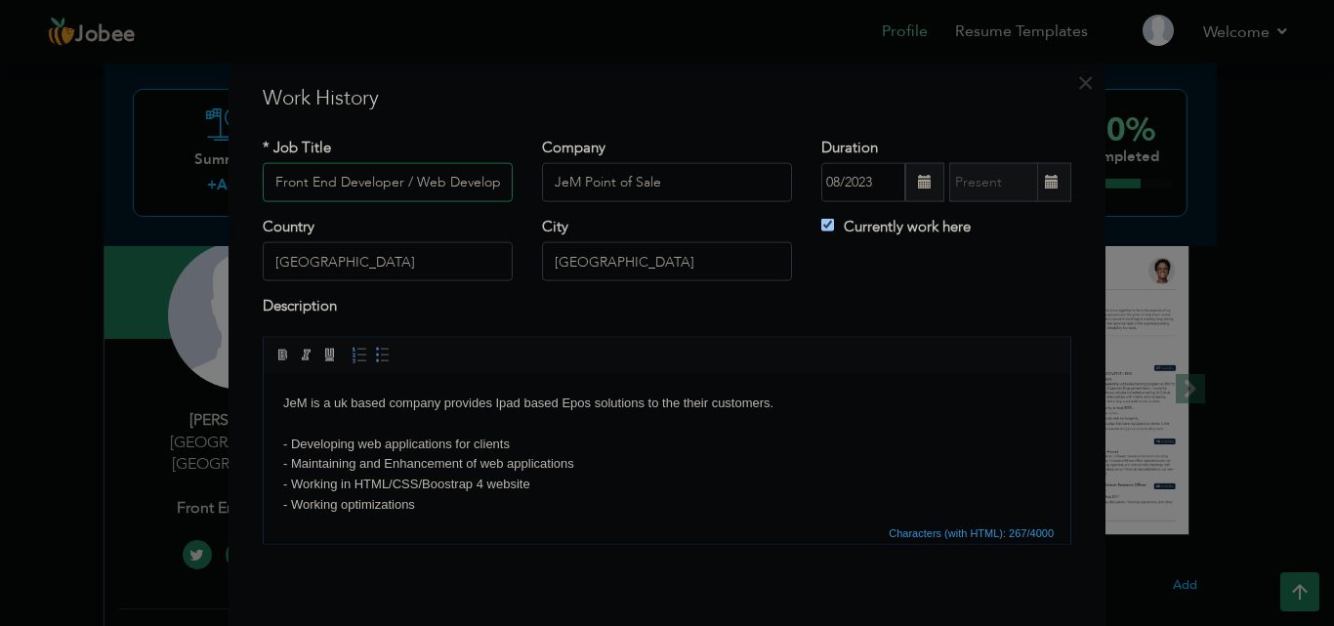
scroll to position [0, 10]
click at [671, 167] on input "JeM Point of Sale" at bounding box center [667, 182] width 250 height 39
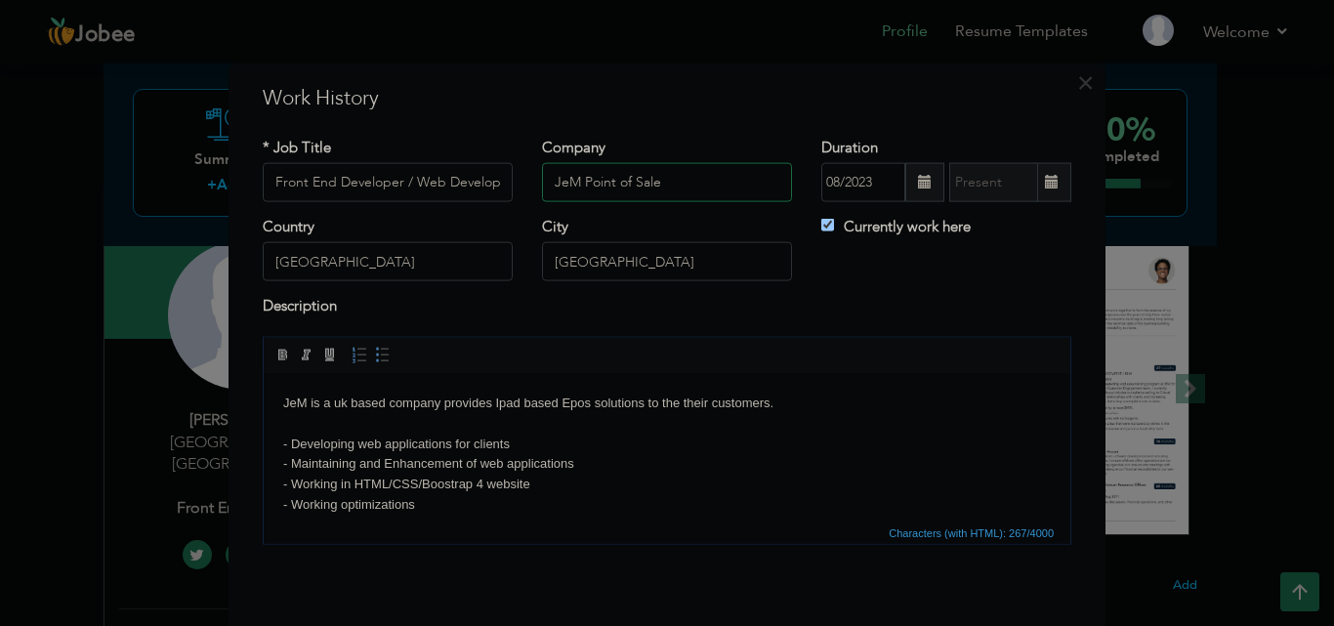
click at [671, 167] on input "JeM Point of Sale" at bounding box center [667, 182] width 250 height 39
paste input "Frontend Developer Frontend Developer Fly Eats LTD"
click at [451, 189] on input "Front End Developer / Web Developer" at bounding box center [388, 182] width 250 height 39
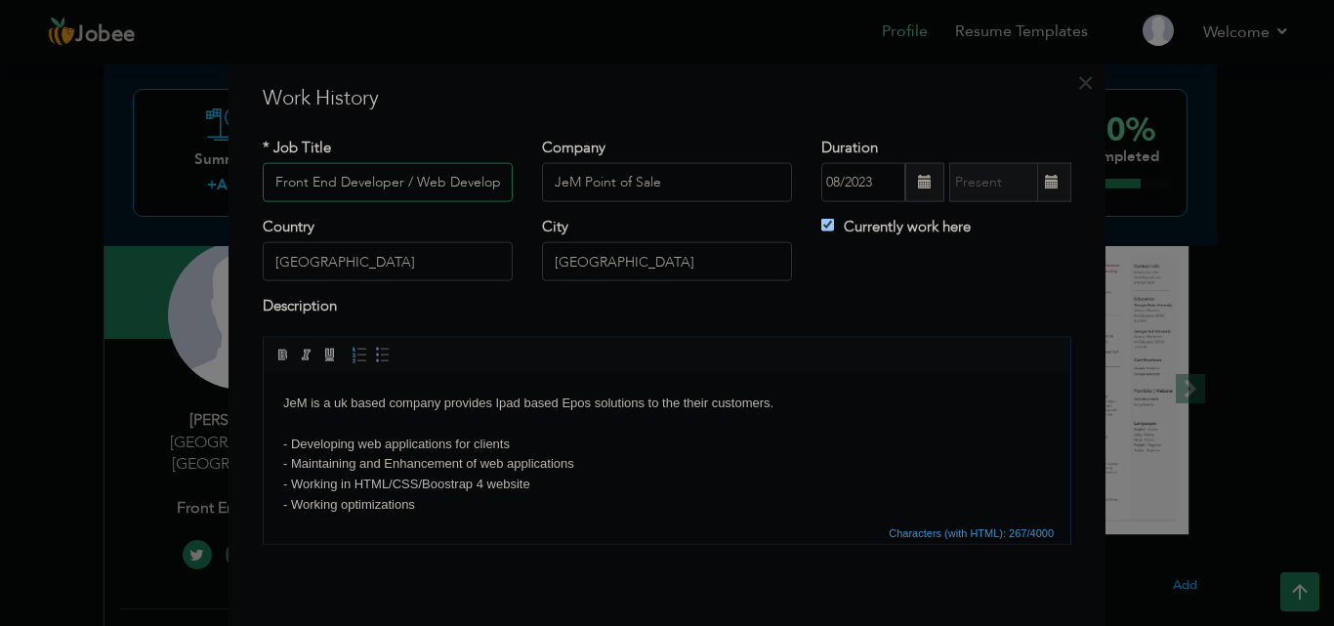
click at [451, 189] on input "Front End Developer / Web Developer" at bounding box center [388, 182] width 250 height 39
click at [547, 188] on input "JeM Point of Sale" at bounding box center [667, 182] width 250 height 39
paste input "Frontend Developer Frontend Developer Fly Eats LTD"
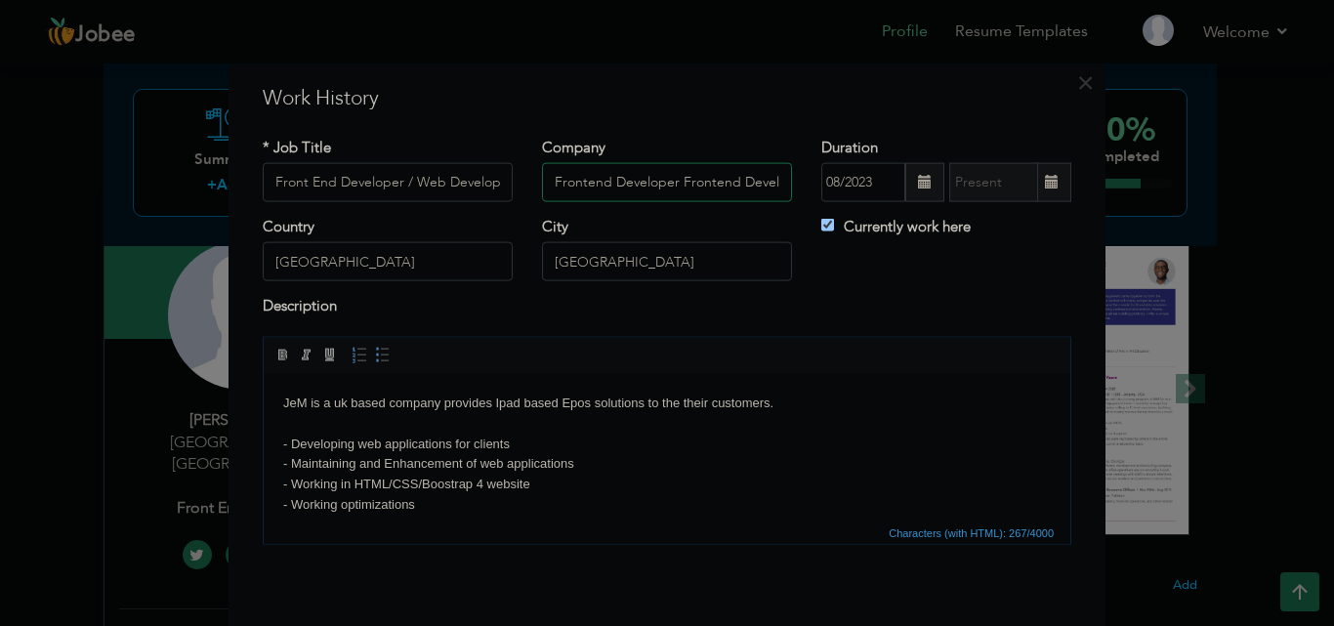
drag, startPoint x: 608, startPoint y: 187, endPoint x: 271, endPoint y: 239, distance: 340.8
click at [271, 239] on div "* Job Title Front End Developer / Web Developer Company Frontend Developer Fron…" at bounding box center [667, 347] width 838 height 451
click at [680, 196] on input "Frontend Developer Frontend Developer Fly Eats LTD" at bounding box center [667, 182] width 250 height 39
drag, startPoint x: 609, startPoint y: 184, endPoint x: 410, endPoint y: 229, distance: 204.4
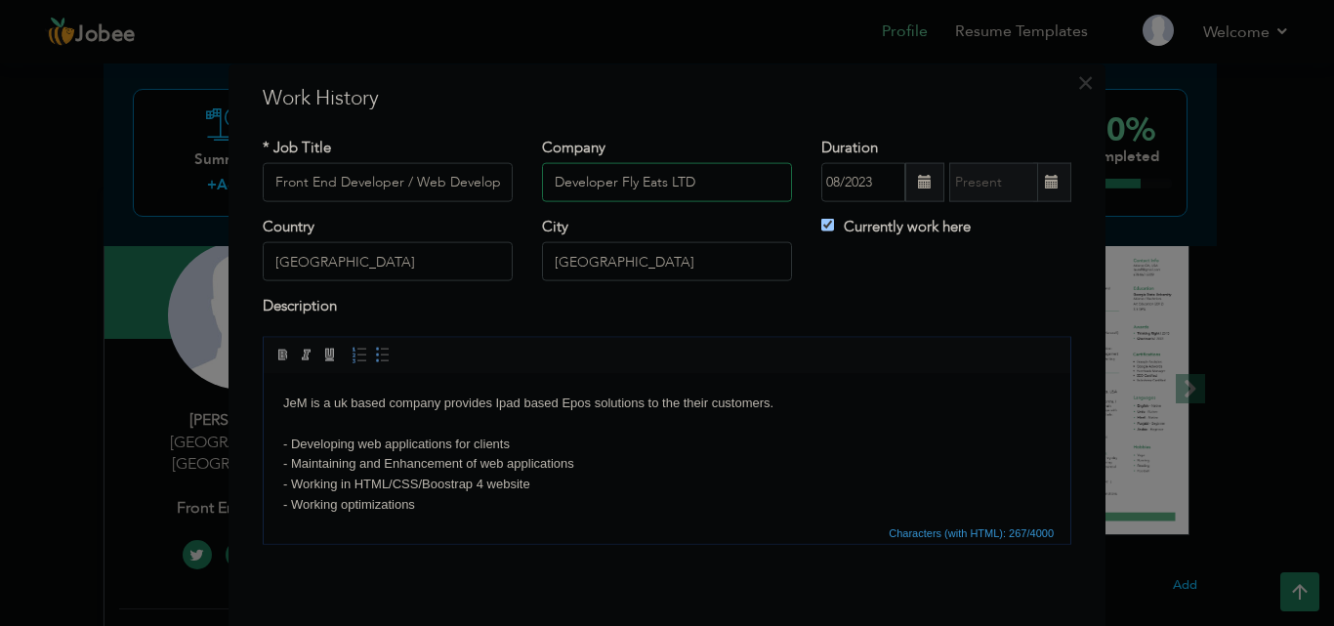
click at [410, 229] on div "* Job Title Front End Developer / Web Developer Company Developer Fly Eats LTD …" at bounding box center [667, 347] width 838 height 451
type input "Fly Eats LTD"
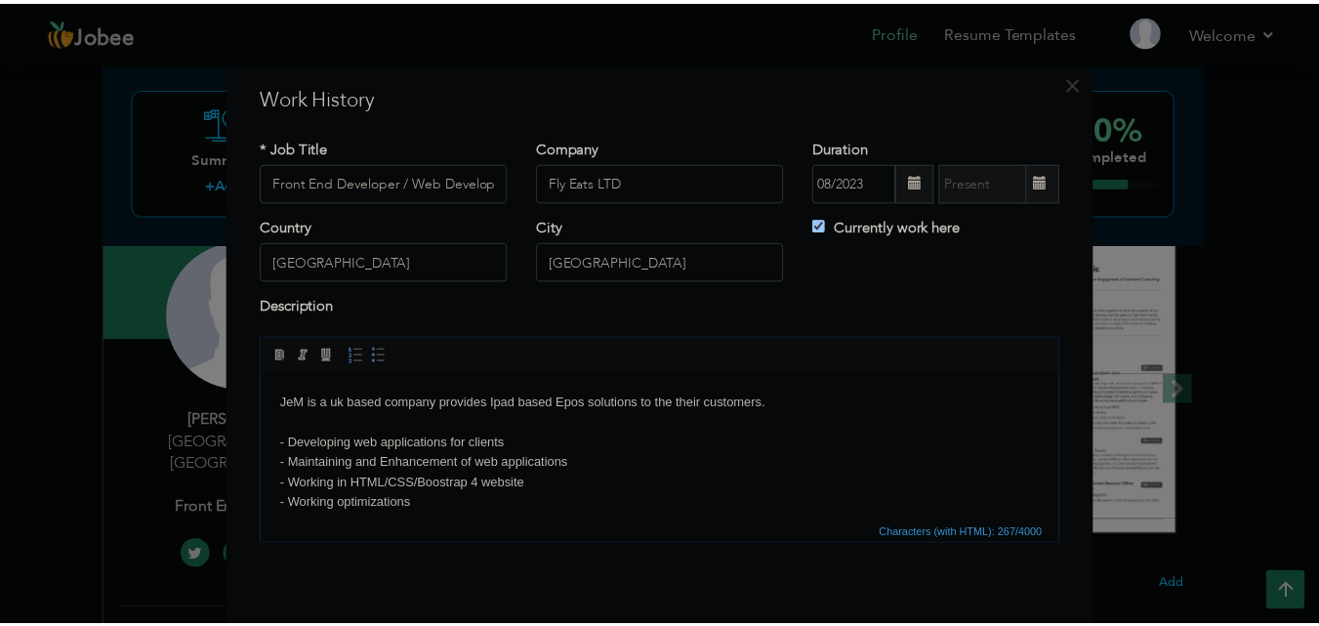
scroll to position [76, 0]
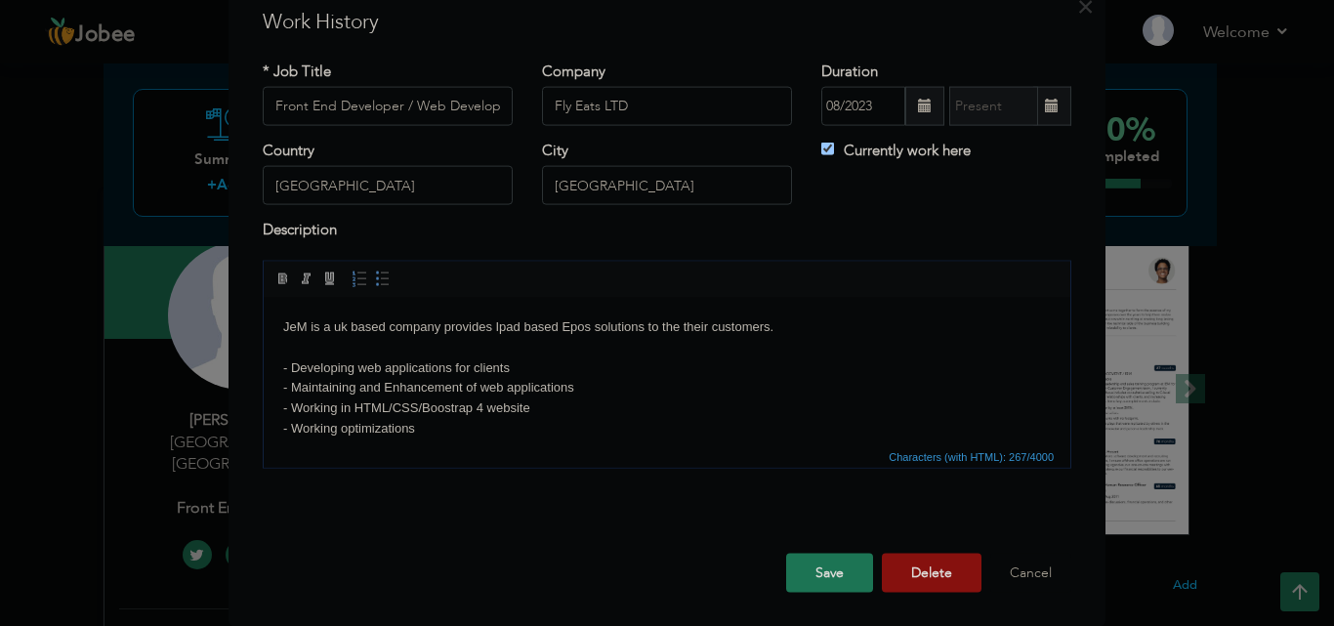
click at [806, 580] on button "Save" at bounding box center [829, 572] width 87 height 39
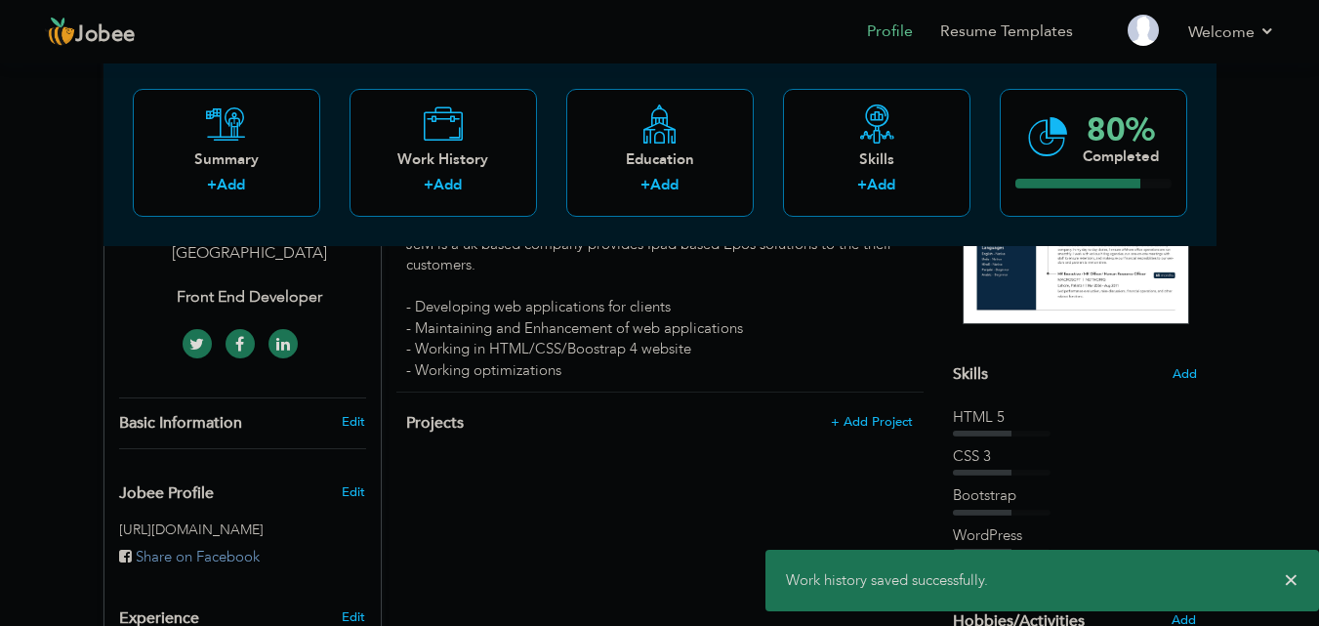
scroll to position [394, 0]
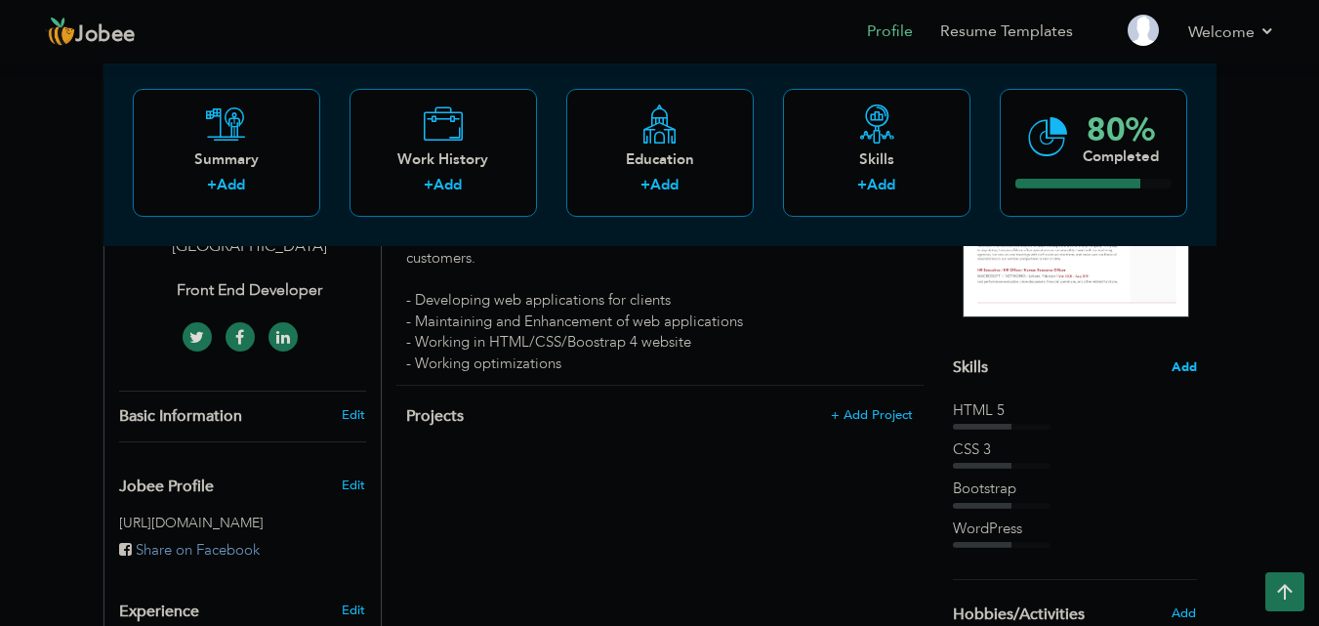
click at [1186, 359] on span "Add" at bounding box center [1184, 367] width 25 height 19
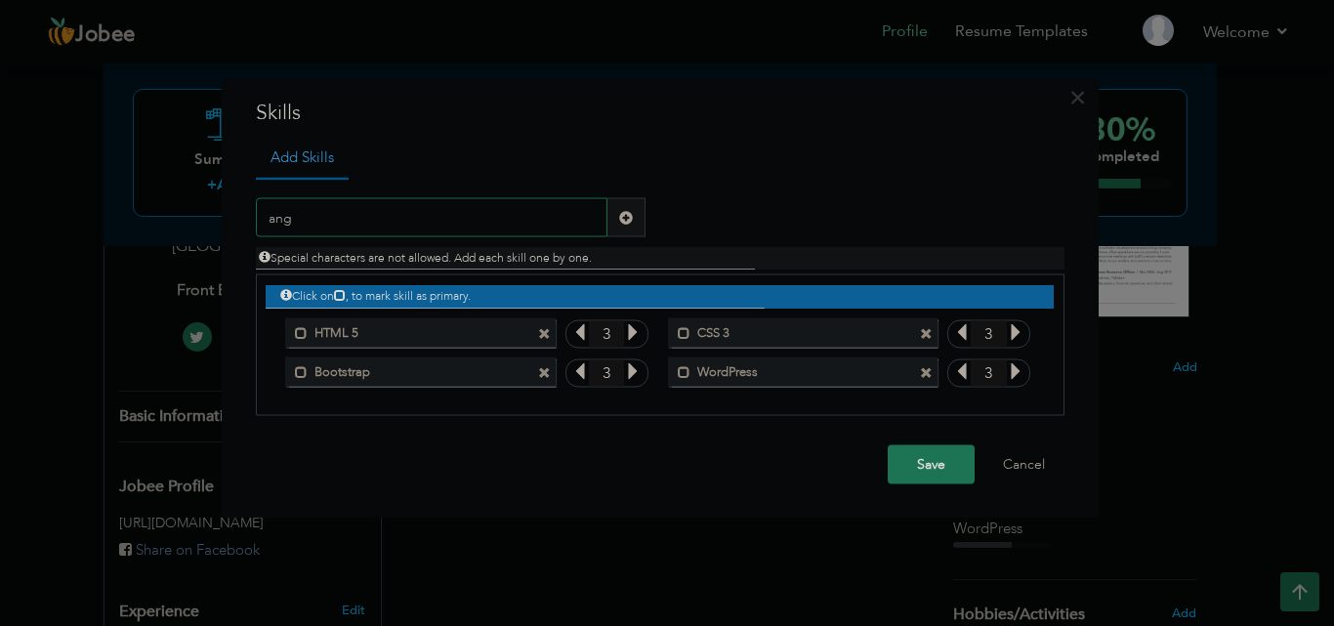
type input "ang"
click at [631, 217] on span at bounding box center [626, 217] width 14 height 14
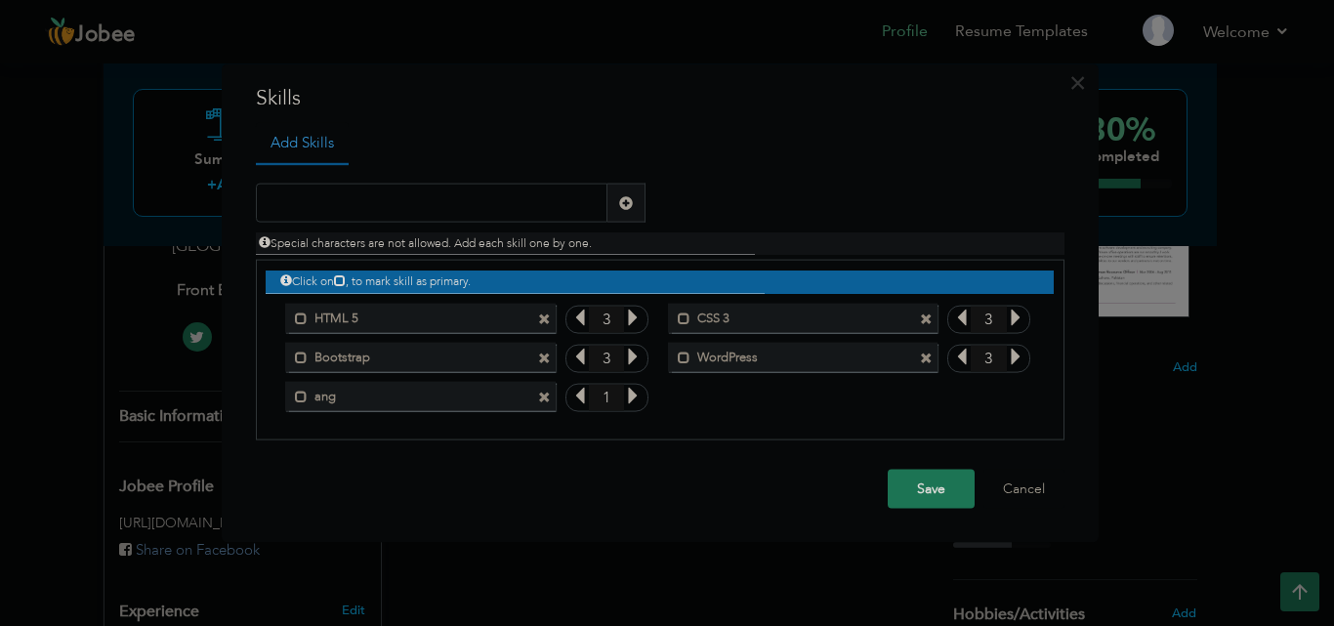
click at [546, 404] on div "Mark as primary skill. ang" at bounding box center [419, 395] width 269 height 29
click at [549, 394] on span at bounding box center [544, 397] width 13 height 13
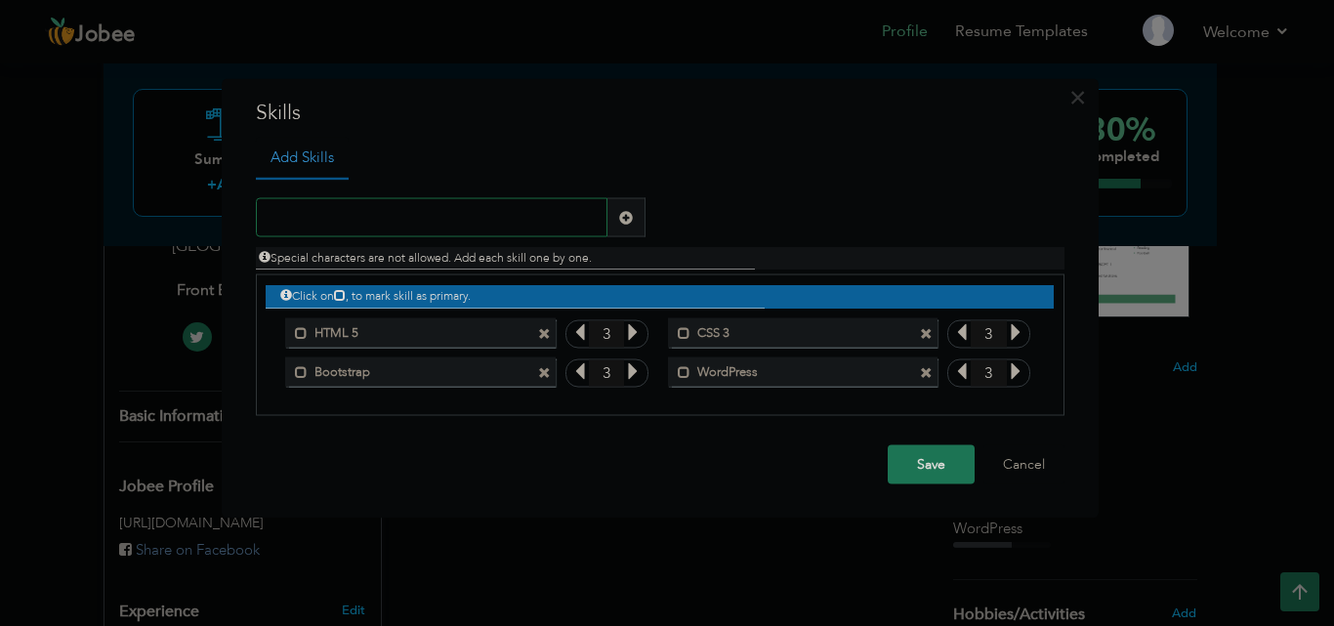
click at [402, 204] on input "text" at bounding box center [432, 217] width 352 height 39
paste input "Frontend Developer Frontend Developer Fly Eats LT"
type input "Frontend Developer Frontend Developer Fly Eats LT"
paste input "angular"
type input "Angular"
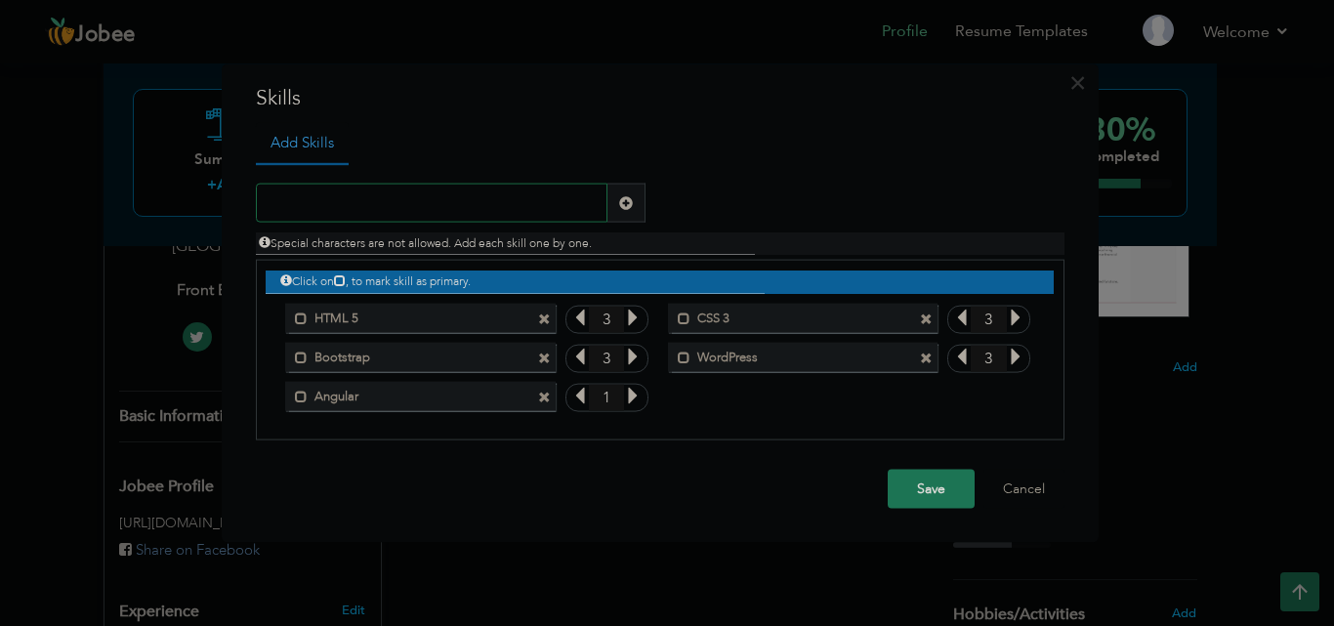
paste input "react angular"
type input "React Angular"
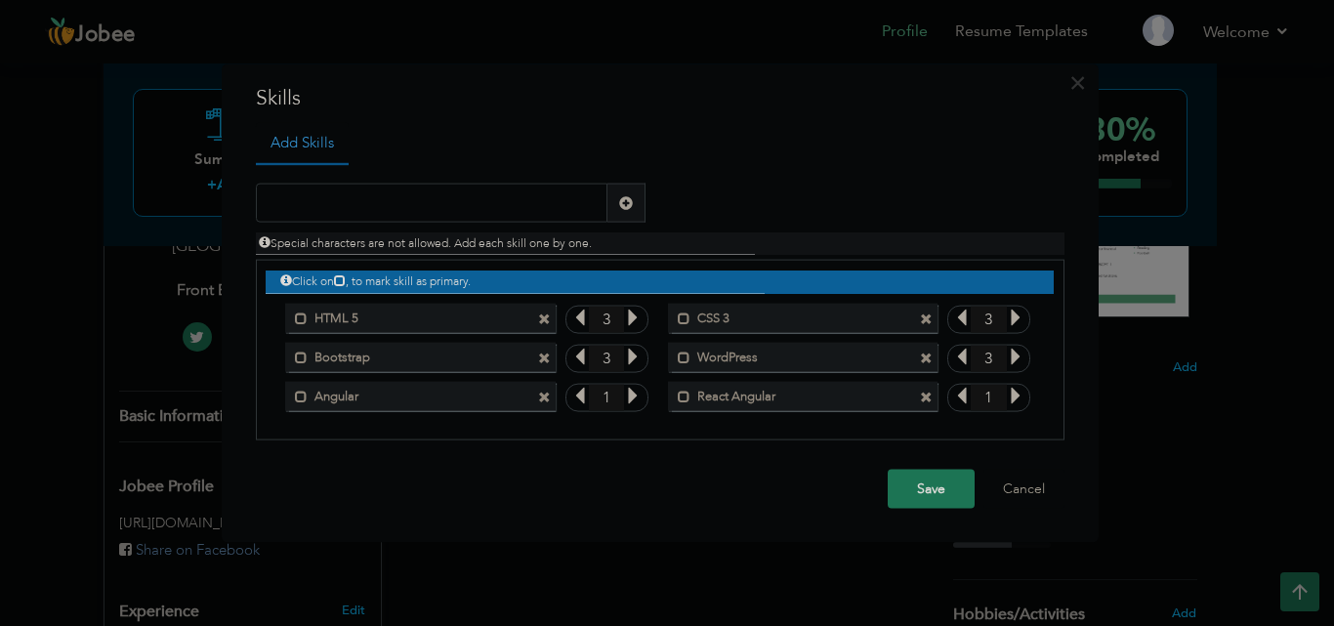
click at [629, 360] on icon at bounding box center [633, 357] width 18 height 18
click at [584, 359] on icon at bounding box center [580, 357] width 18 height 18
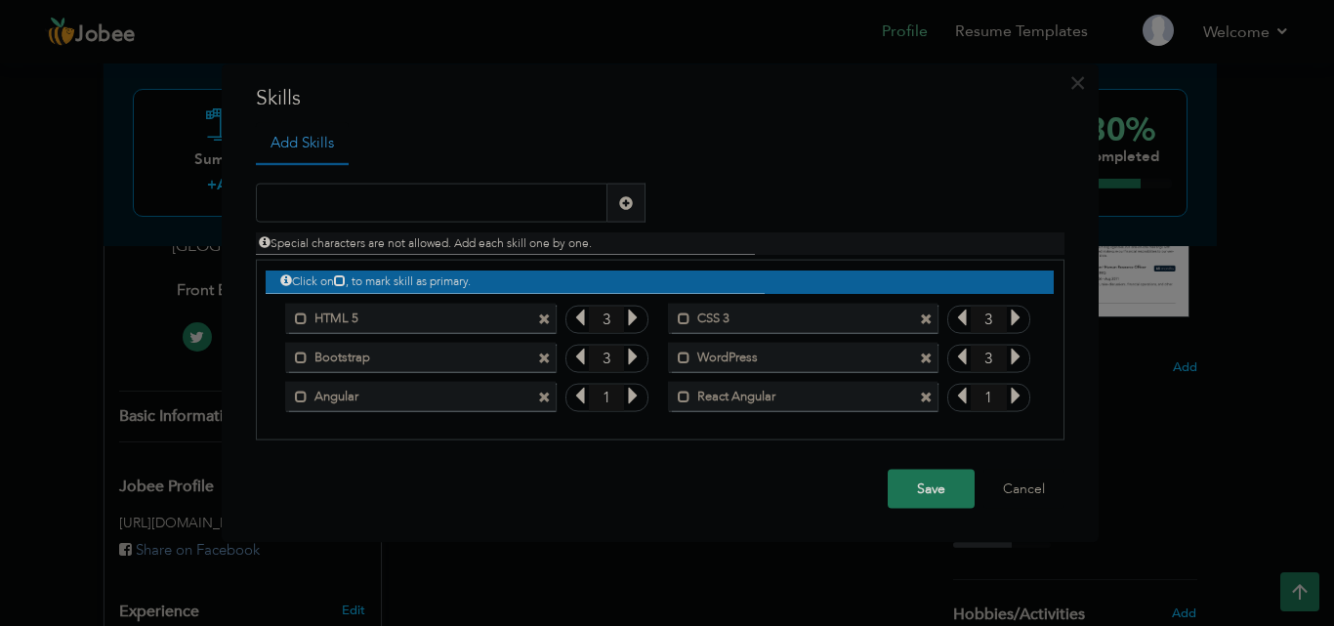
click at [627, 403] on icon at bounding box center [633, 396] width 18 height 18
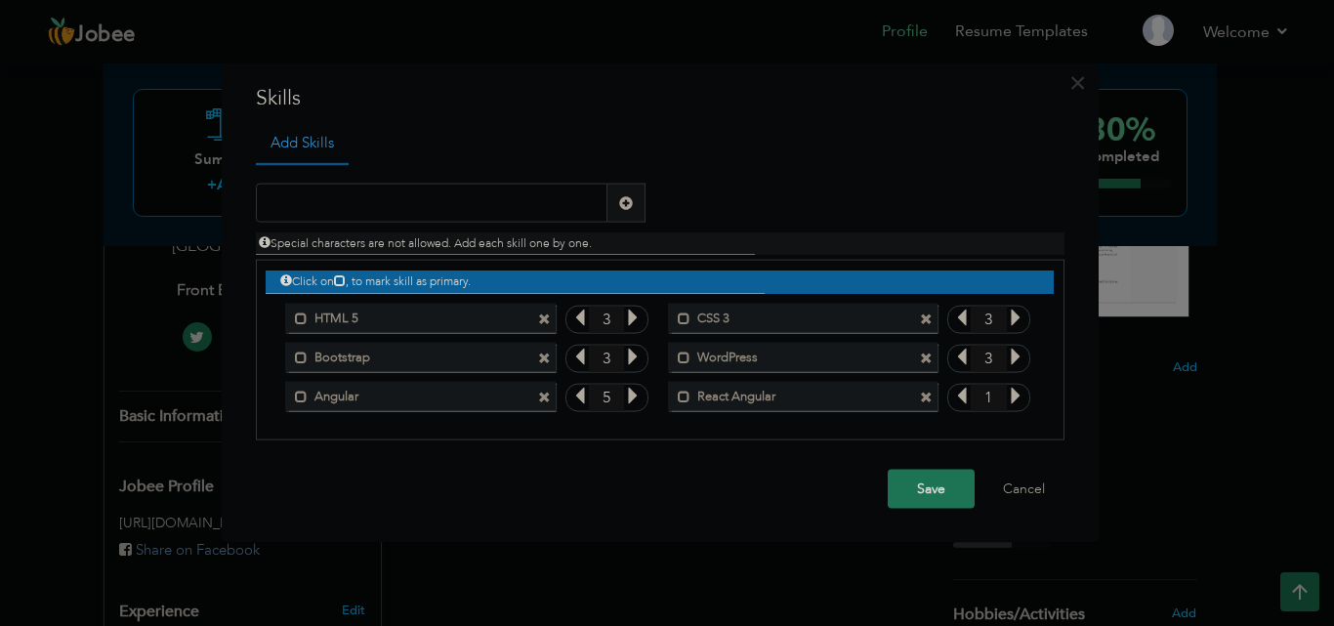
click at [1017, 393] on icon at bounding box center [1016, 396] width 18 height 18
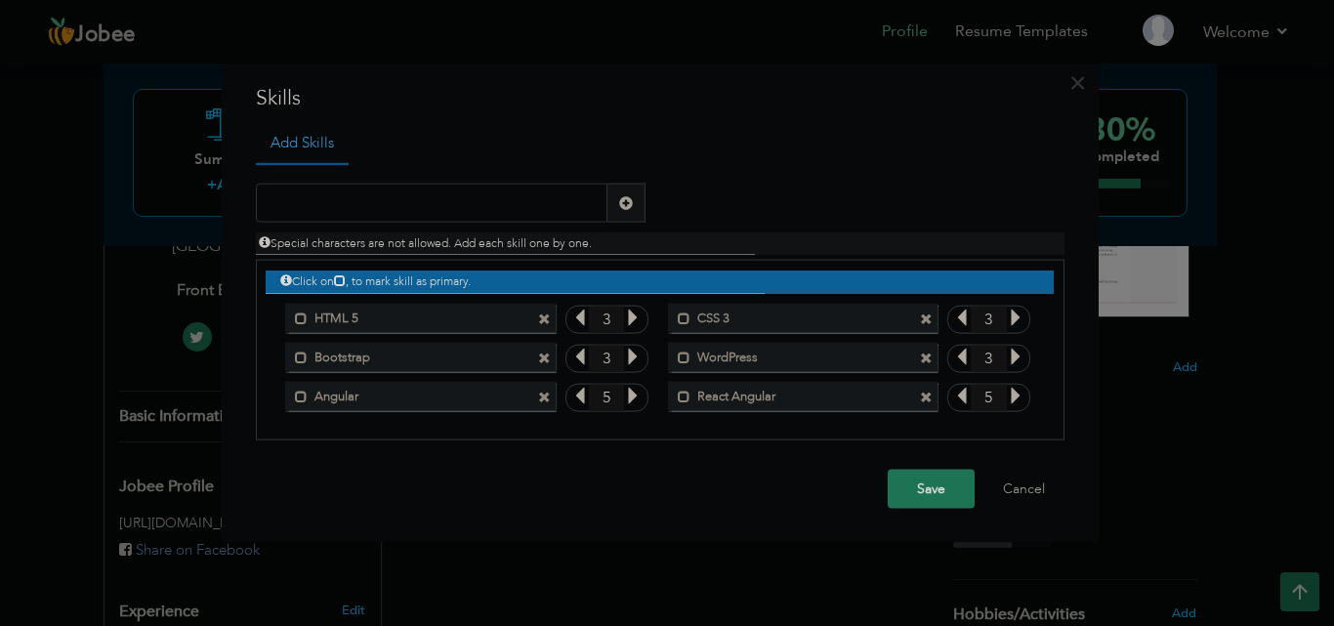
click at [1020, 352] on icon at bounding box center [1016, 357] width 18 height 18
click at [1022, 318] on icon at bounding box center [1016, 318] width 18 height 18
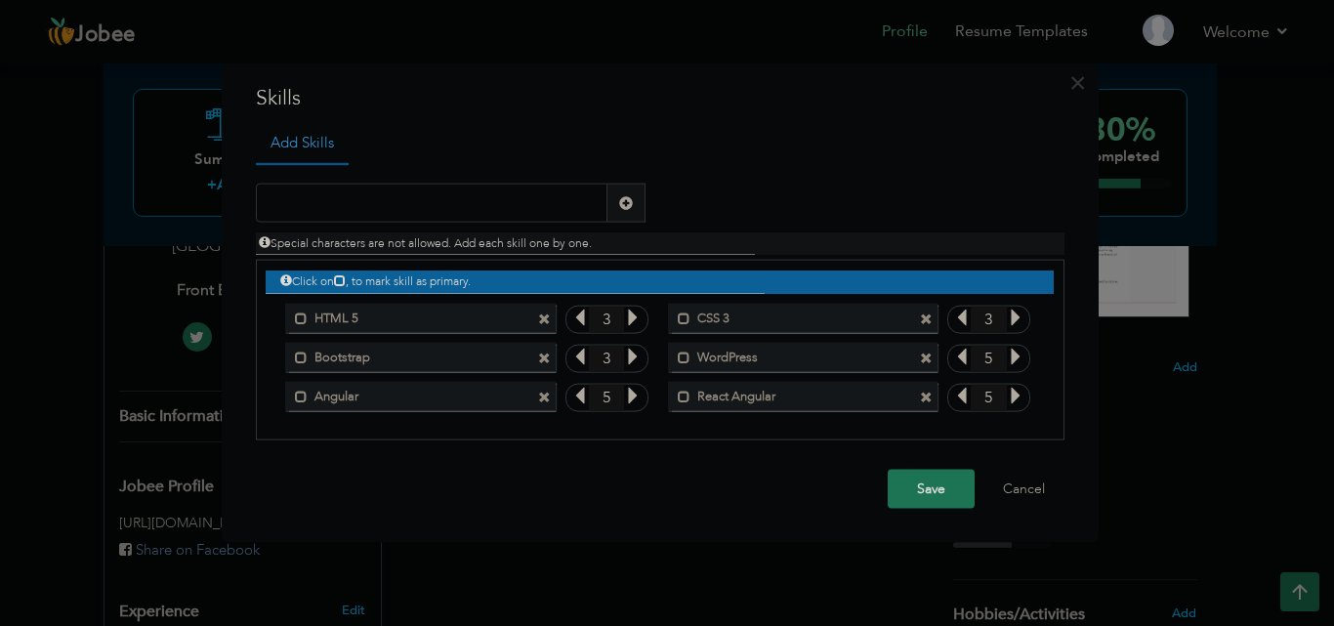
click at [1022, 318] on icon at bounding box center [1016, 318] width 18 height 18
click at [630, 323] on icon at bounding box center [633, 318] width 18 height 18
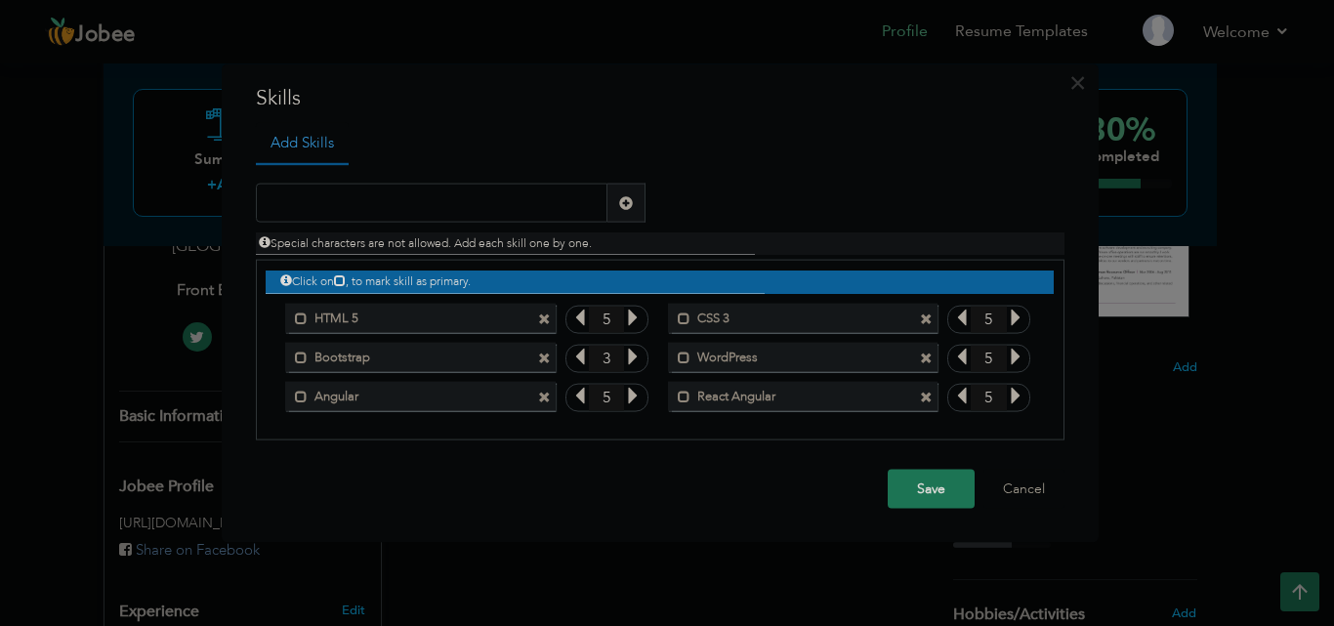
drag, startPoint x: 631, startPoint y: 343, endPoint x: 631, endPoint y: 360, distance: 17.6
click at [631, 360] on div "Click on , to mark skill as primary. Mark as primary skill. HTML 5 3 CSS 3 3 Bo…" at bounding box center [659, 338] width 787 height 154
click at [631, 360] on icon at bounding box center [633, 357] width 18 height 18
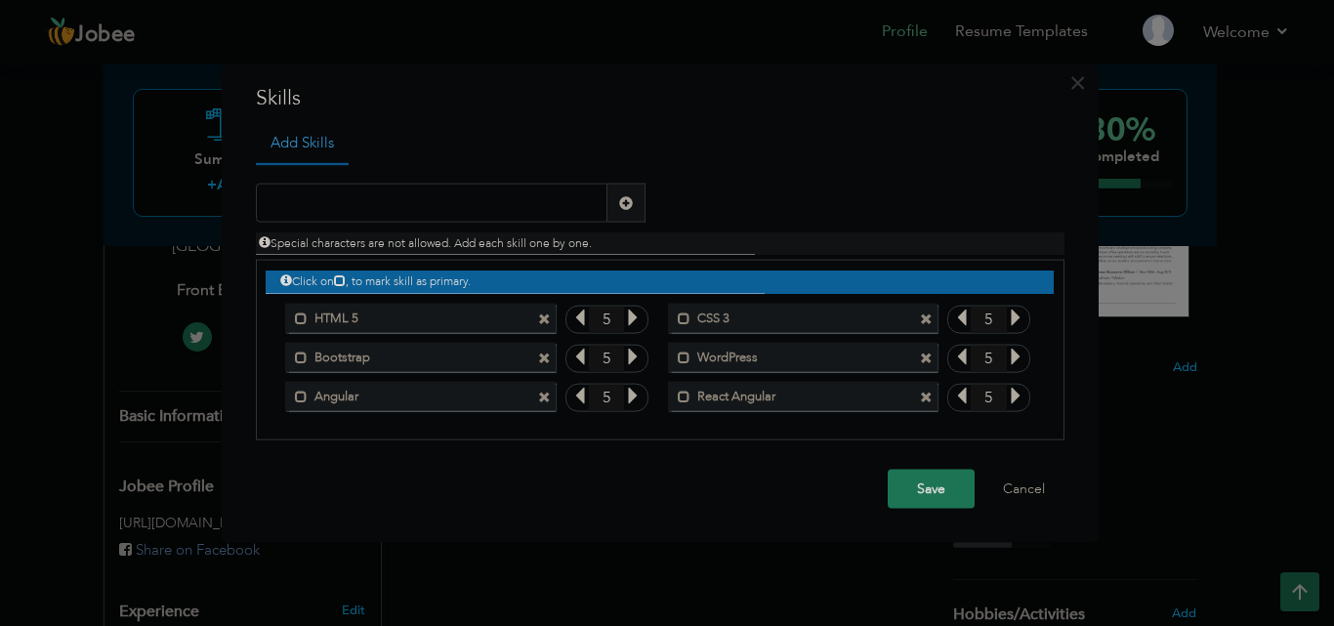
click at [920, 505] on button "Save" at bounding box center [931, 489] width 87 height 39
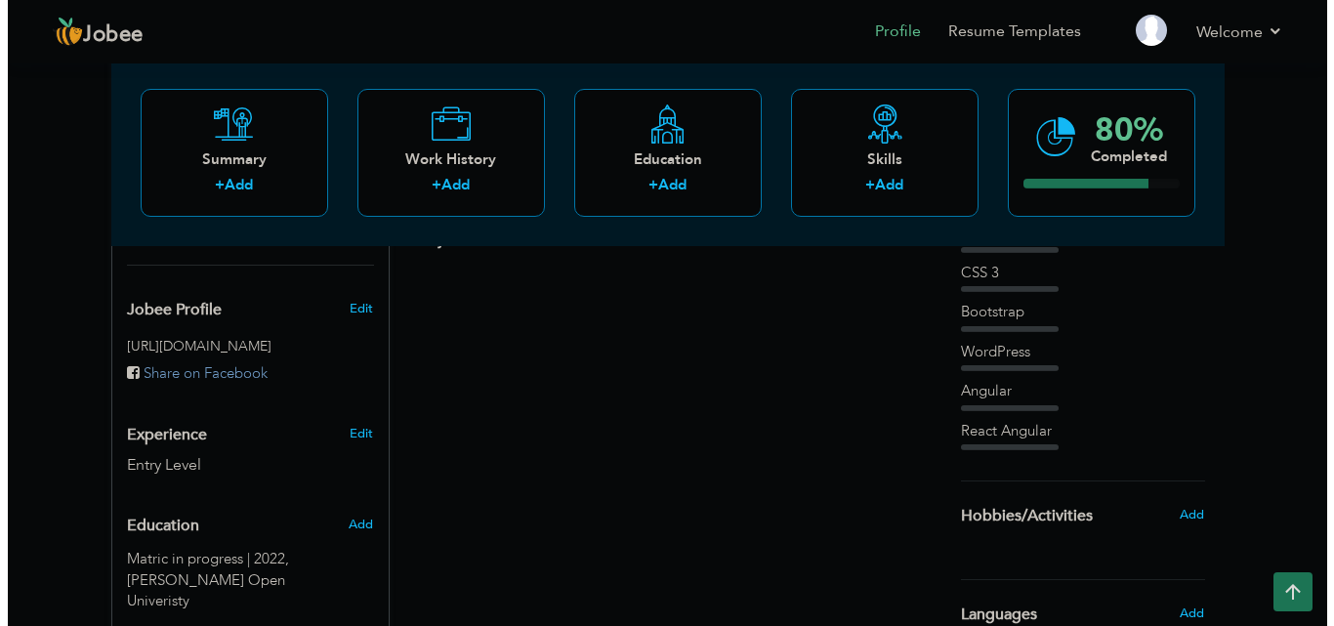
scroll to position [569, 0]
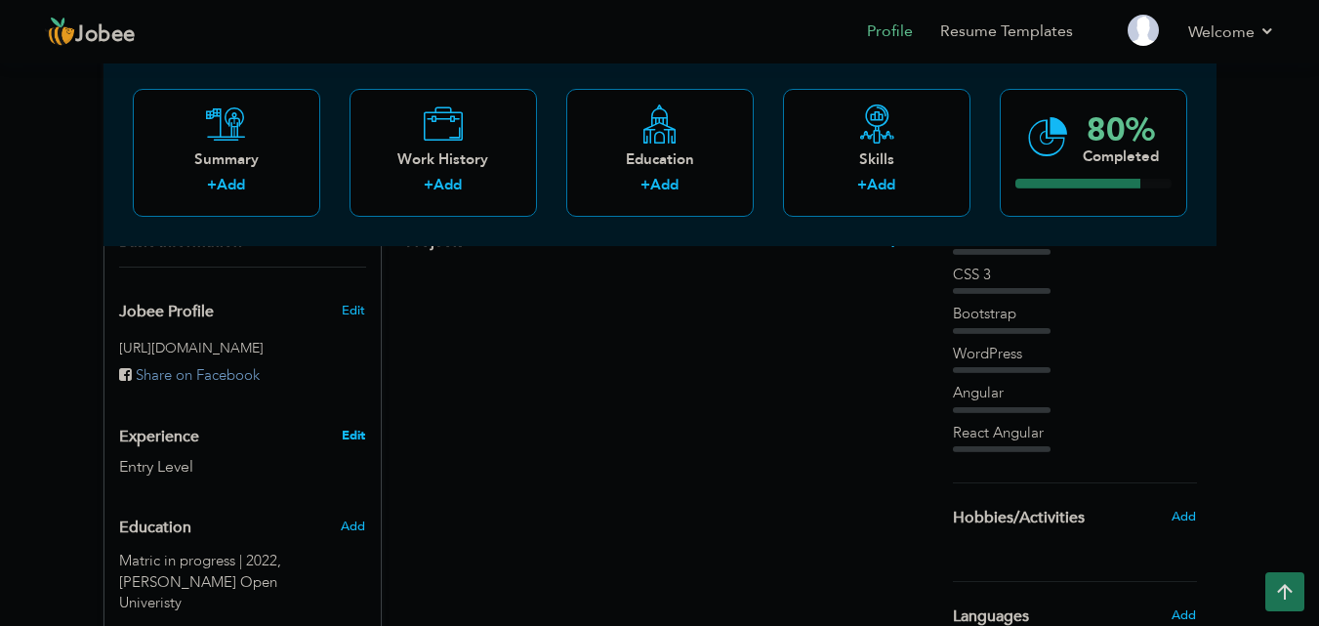
click at [358, 427] on link "Edit" at bounding box center [353, 436] width 23 height 18
type input "[PERSON_NAME]"
type input "Asif"
type input "03021829899"
select select "number:166"
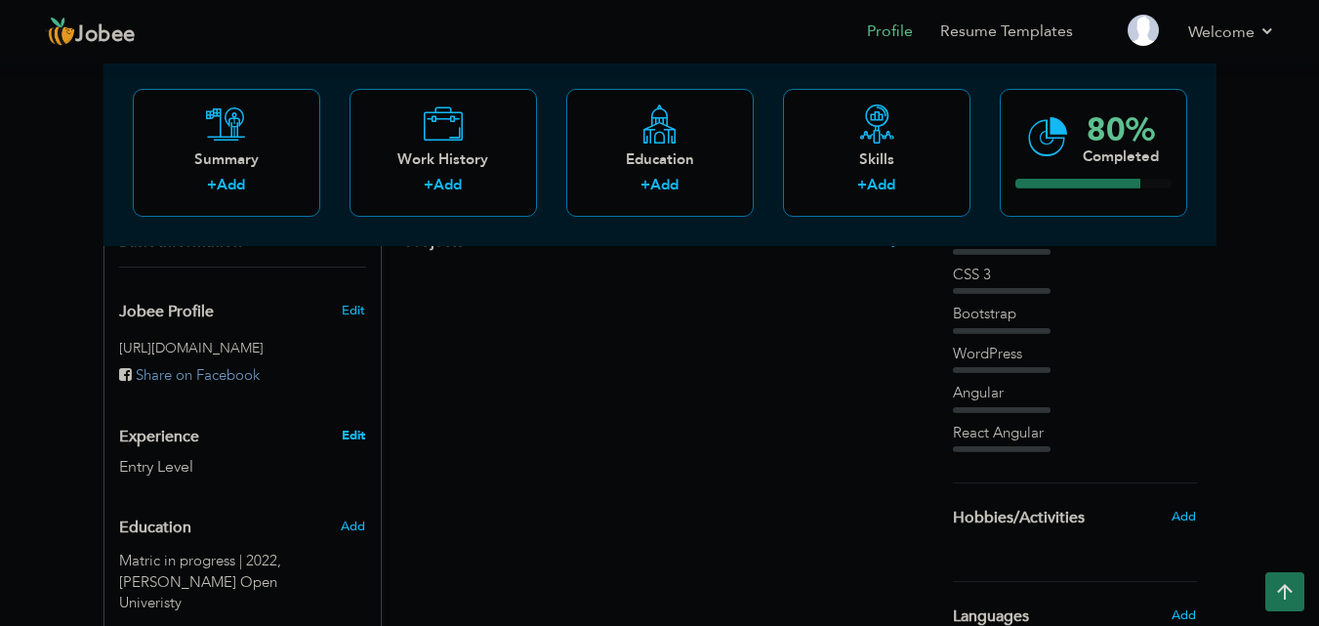
type input "[GEOGRAPHIC_DATA]"
select select "number:1"
type input "Front End Developer"
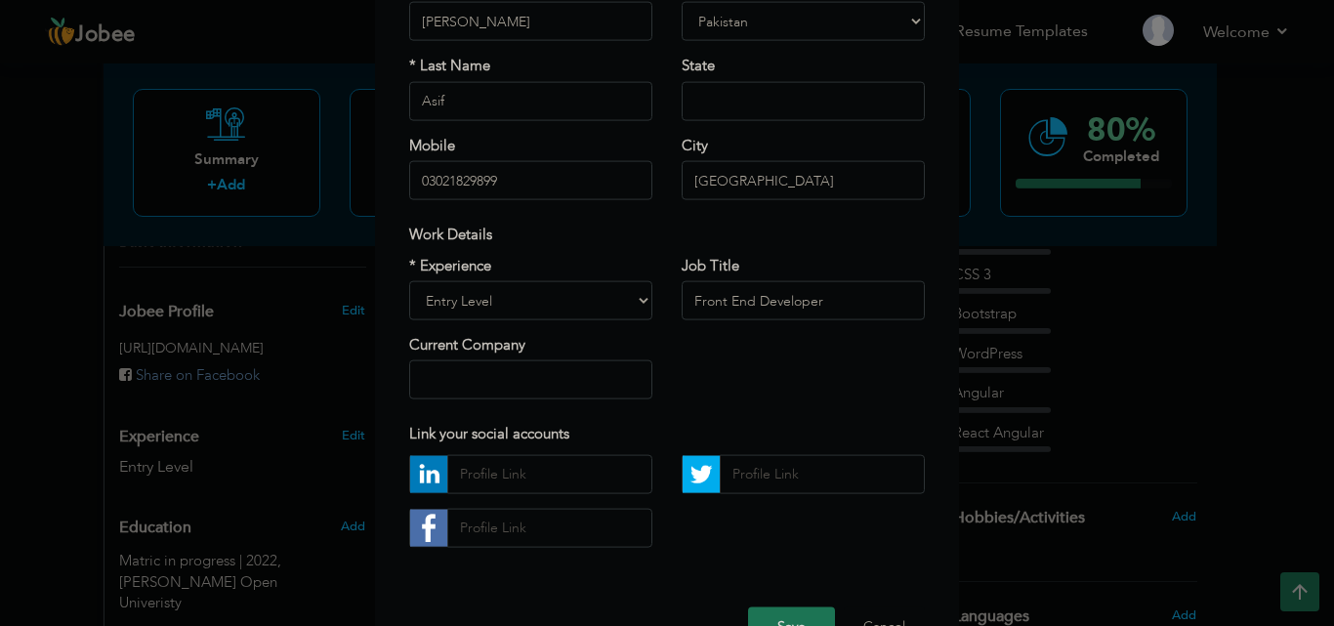
scroll to position [211, 0]
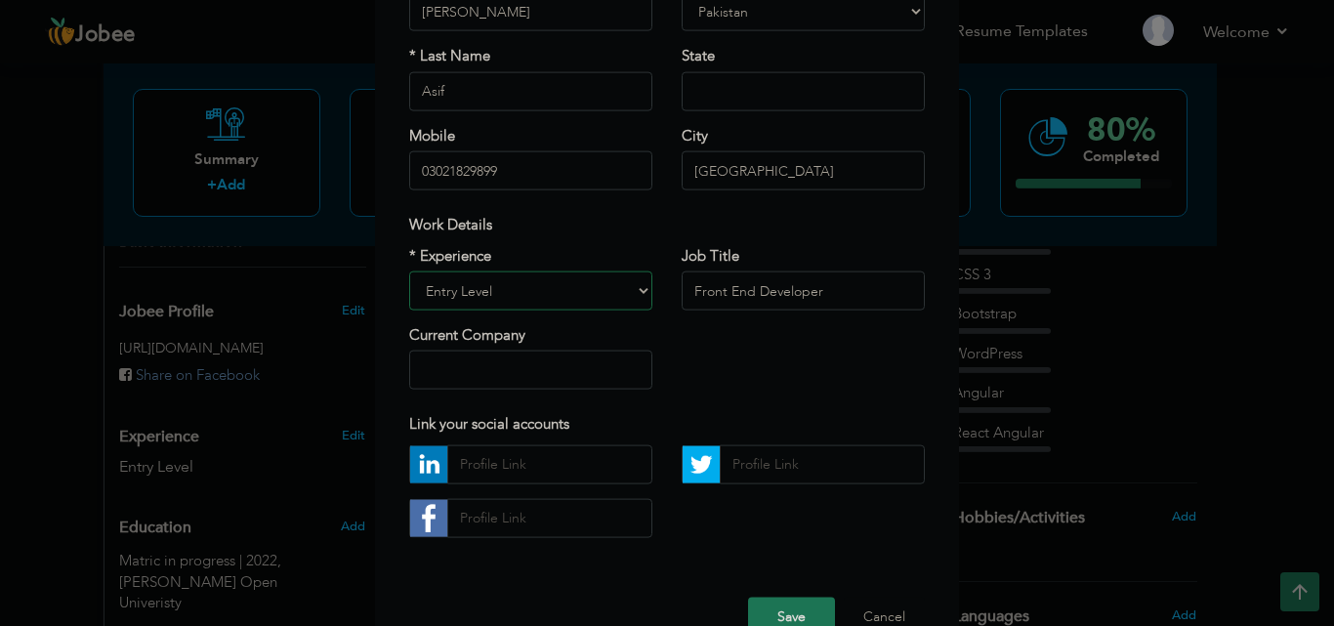
click at [532, 298] on select "Entry Level Less than 1 Year 1 Year 2 Years 3 Years 4 Years 5 Years 6 Years 7 Y…" at bounding box center [530, 290] width 243 height 39
select select "number:4"
click at [409, 271] on select "Entry Level Less than 1 Year 1 Year 2 Years 3 Years 4 Years 5 Years 6 Years 7 Y…" at bounding box center [530, 290] width 243 height 39
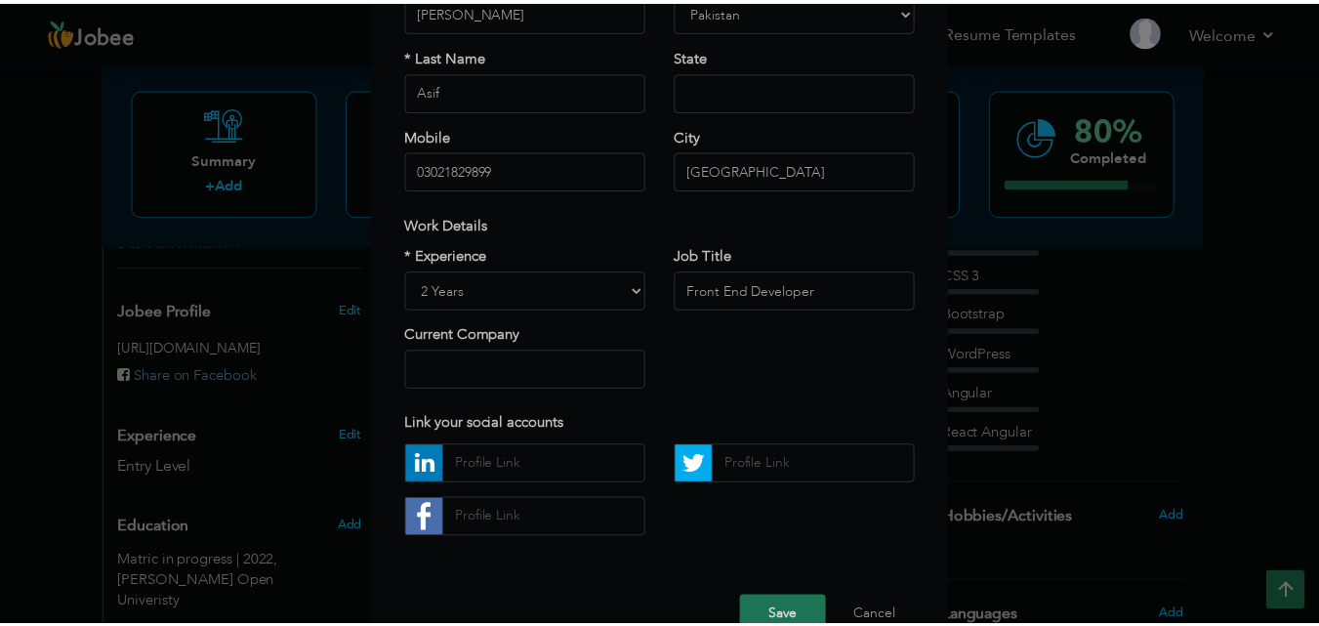
scroll to position [255, 0]
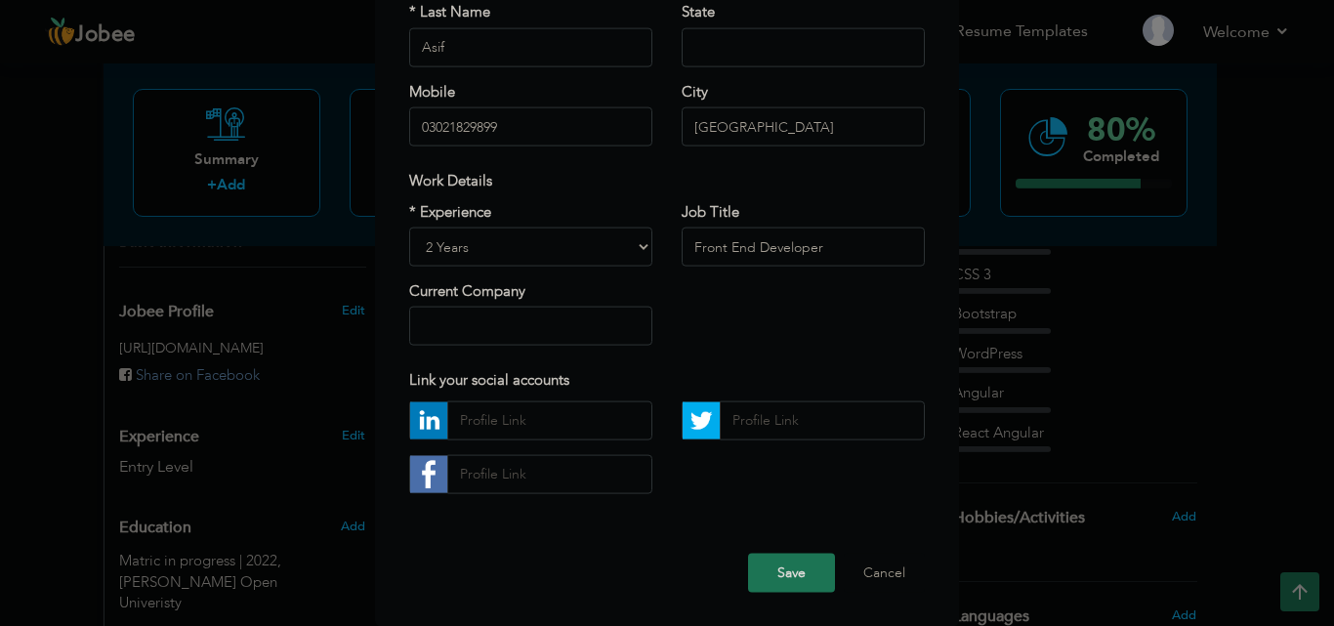
click at [802, 575] on button "Save" at bounding box center [791, 572] width 87 height 39
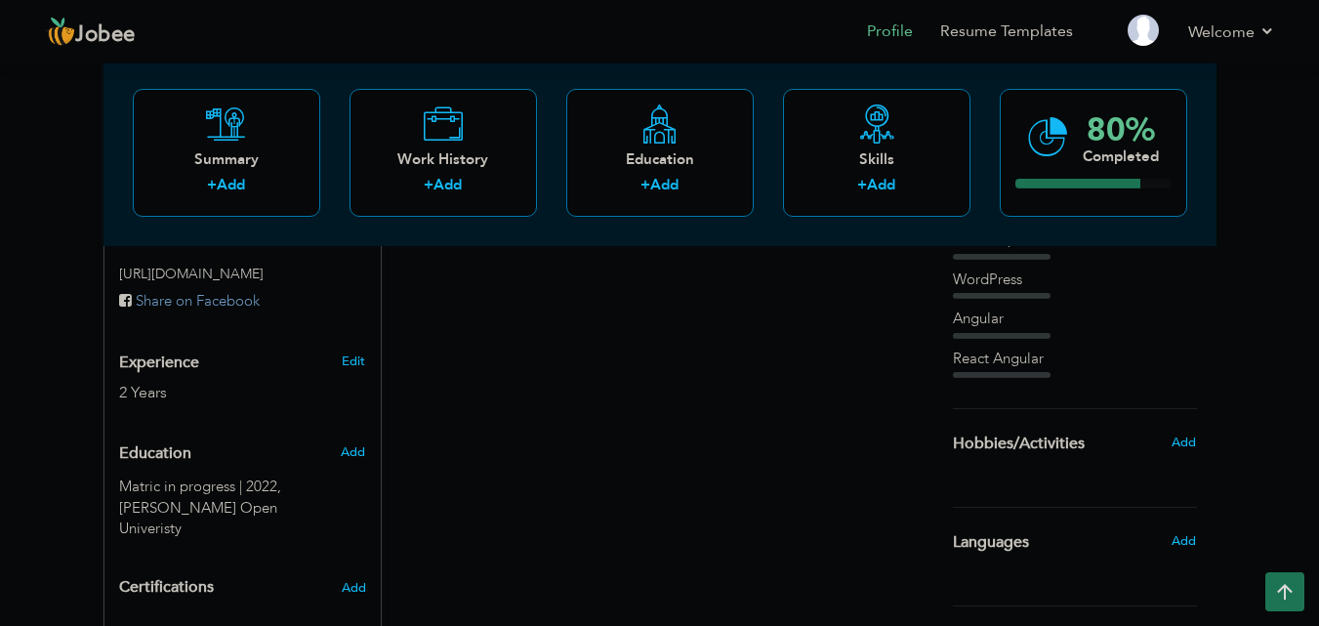
scroll to position [778, 0]
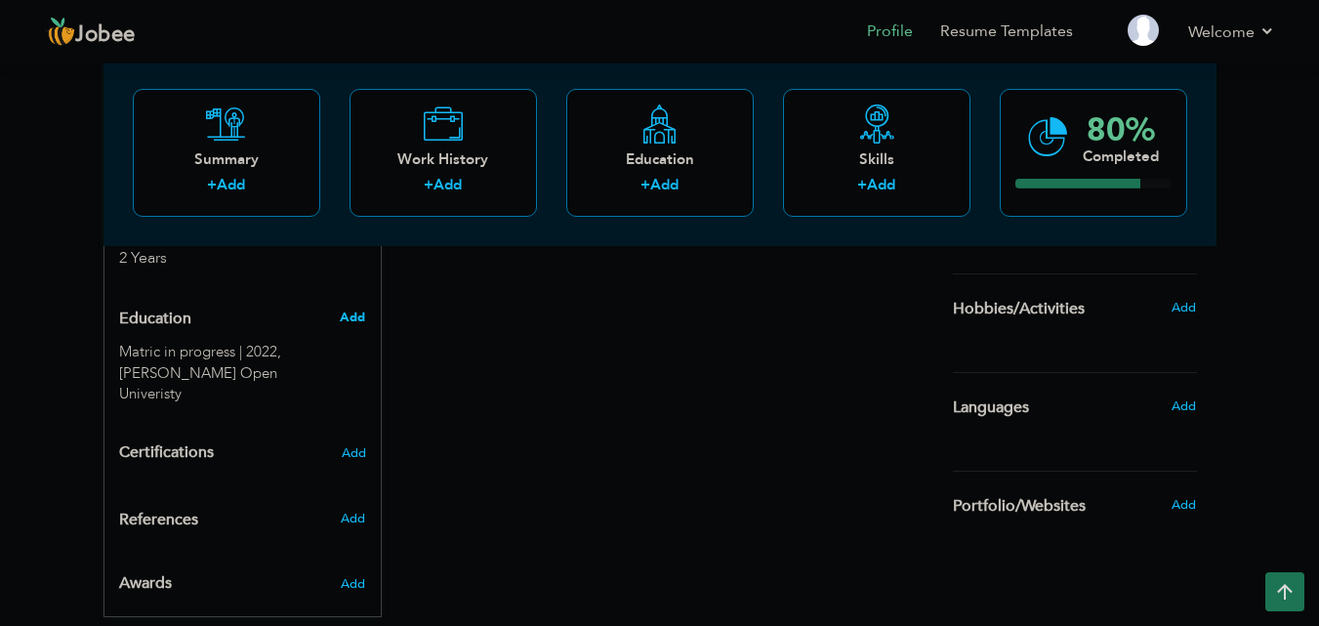
click at [359, 309] on span "Add" at bounding box center [352, 318] width 25 height 18
radio input "true"
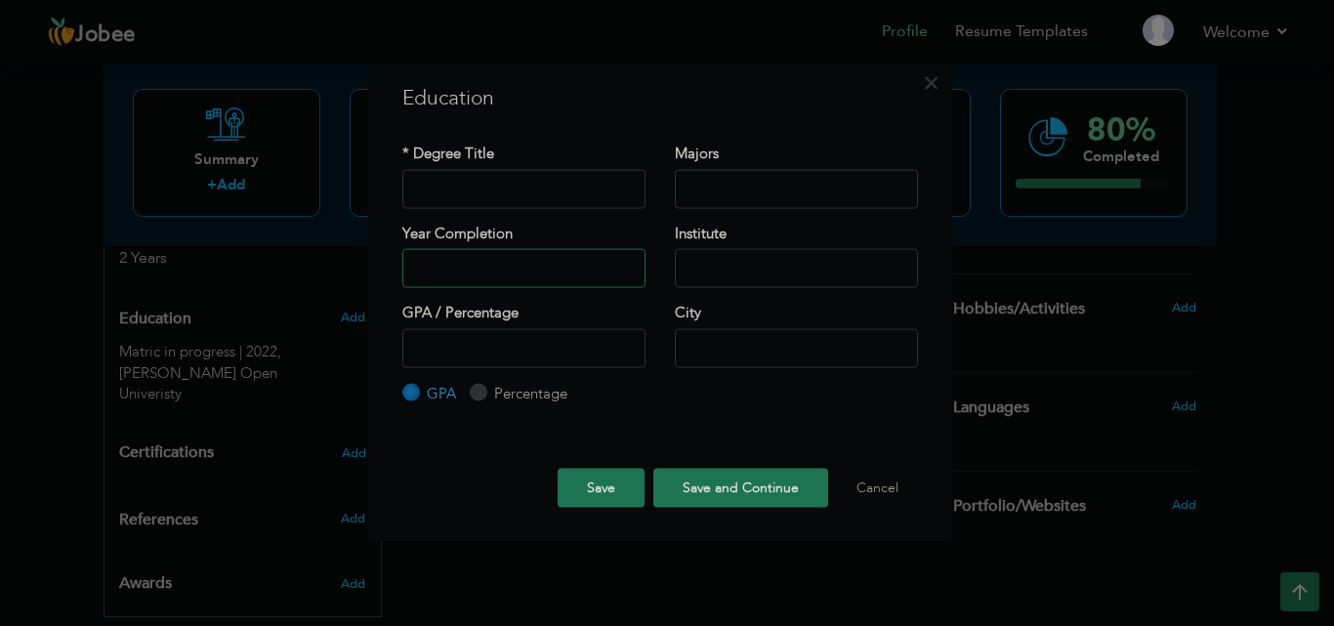
click at [420, 266] on input "text" at bounding box center [523, 268] width 243 height 39
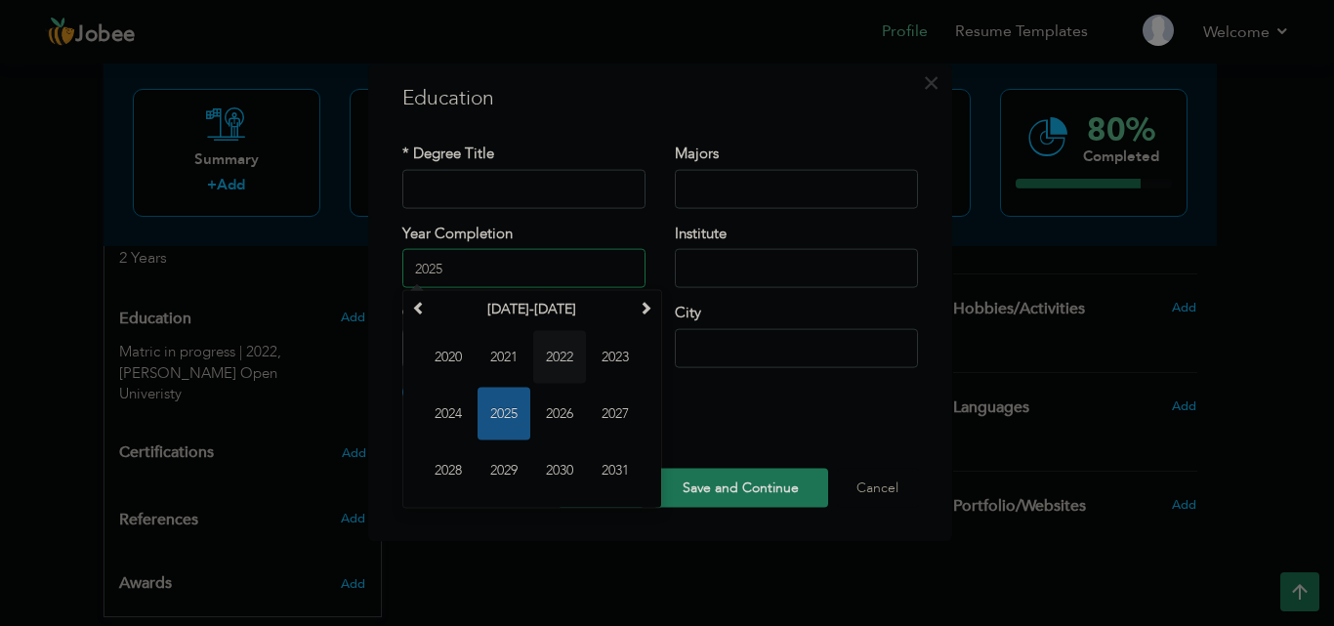
click at [547, 342] on span "2022" at bounding box center [559, 357] width 53 height 53
type input "2022"
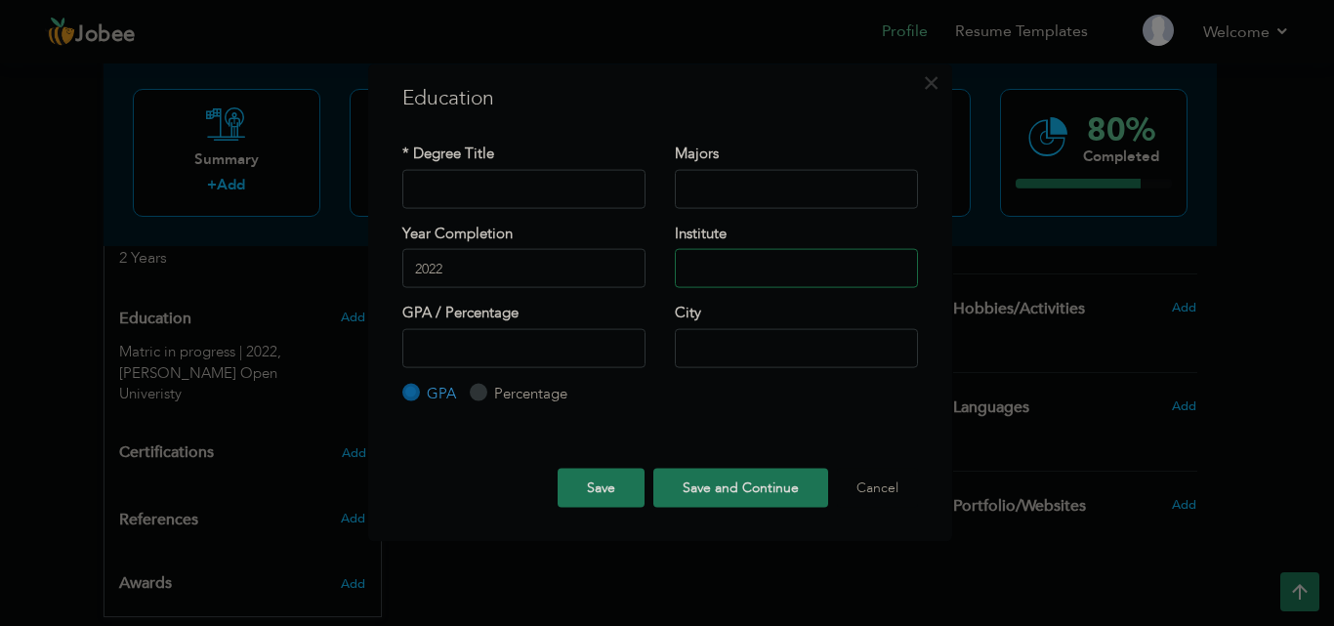
click at [740, 261] on input "text" at bounding box center [796, 268] width 243 height 39
click at [588, 335] on input "number" at bounding box center [523, 347] width 243 height 39
click at [507, 392] on label "Percentage" at bounding box center [528, 393] width 78 height 21
click at [482, 392] on input "Percentage" at bounding box center [476, 393] width 13 height 13
radio input "true"
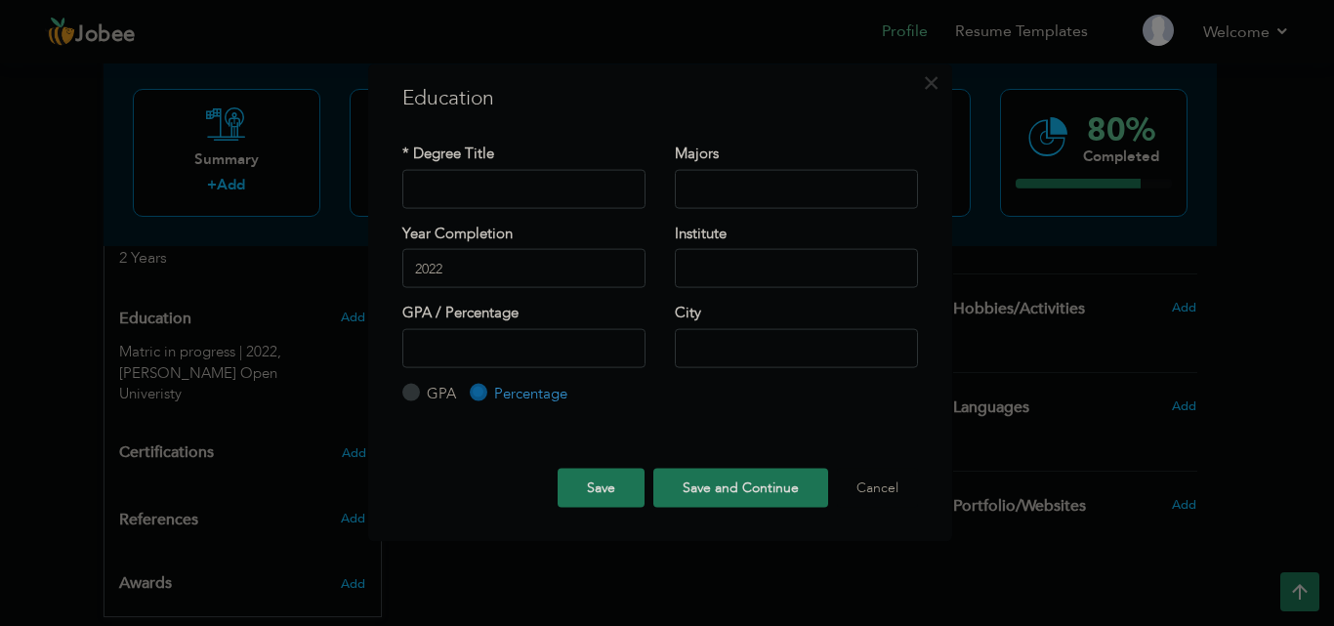
click at [422, 397] on label "GPA" at bounding box center [439, 393] width 34 height 21
click at [415, 397] on input "GPA" at bounding box center [408, 393] width 13 height 13
radio input "true"
click at [502, 167] on div "* Degree Title" at bounding box center [523, 176] width 243 height 64
click at [502, 178] on input "text" at bounding box center [523, 188] width 243 height 39
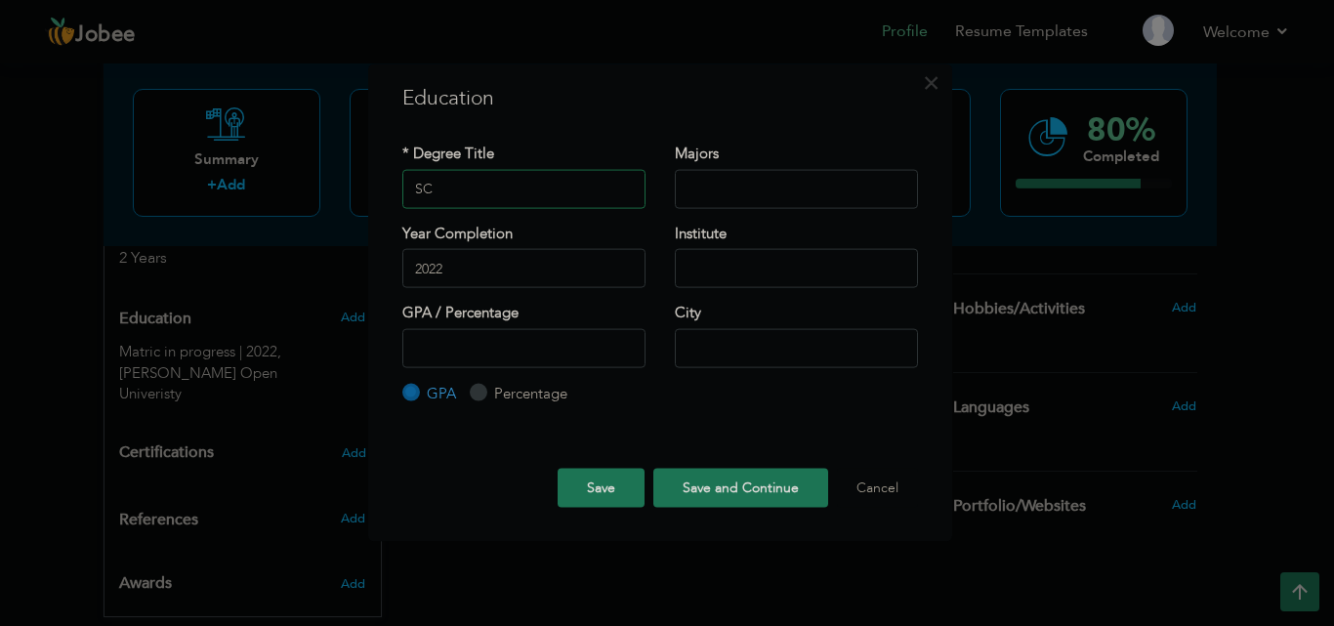
type input "S"
type input "BSCS"
type input "Programming"
click at [702, 252] on input "text" at bounding box center [796, 268] width 243 height 39
type input "[GEOGRAPHIC_DATA]"
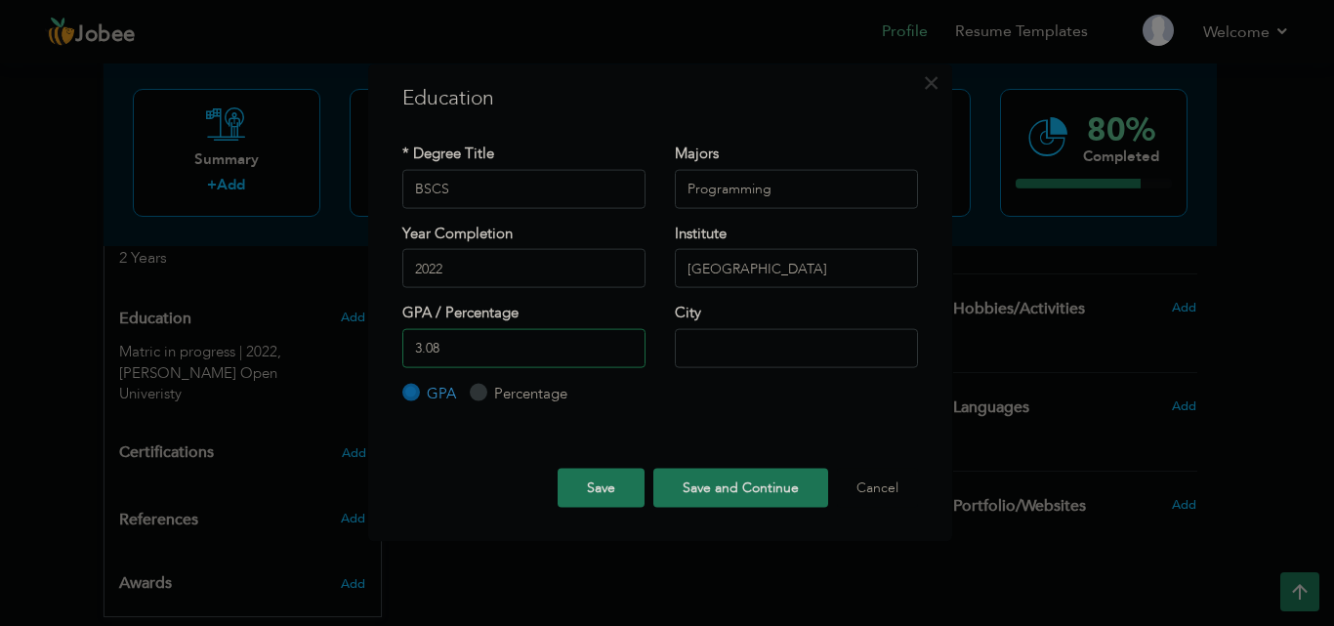
type input "3.08"
click at [753, 356] on input "text" at bounding box center [796, 347] width 243 height 39
type input "[GEOGRAPHIC_DATA]"
click at [742, 482] on button "Save and Continue" at bounding box center [740, 488] width 175 height 39
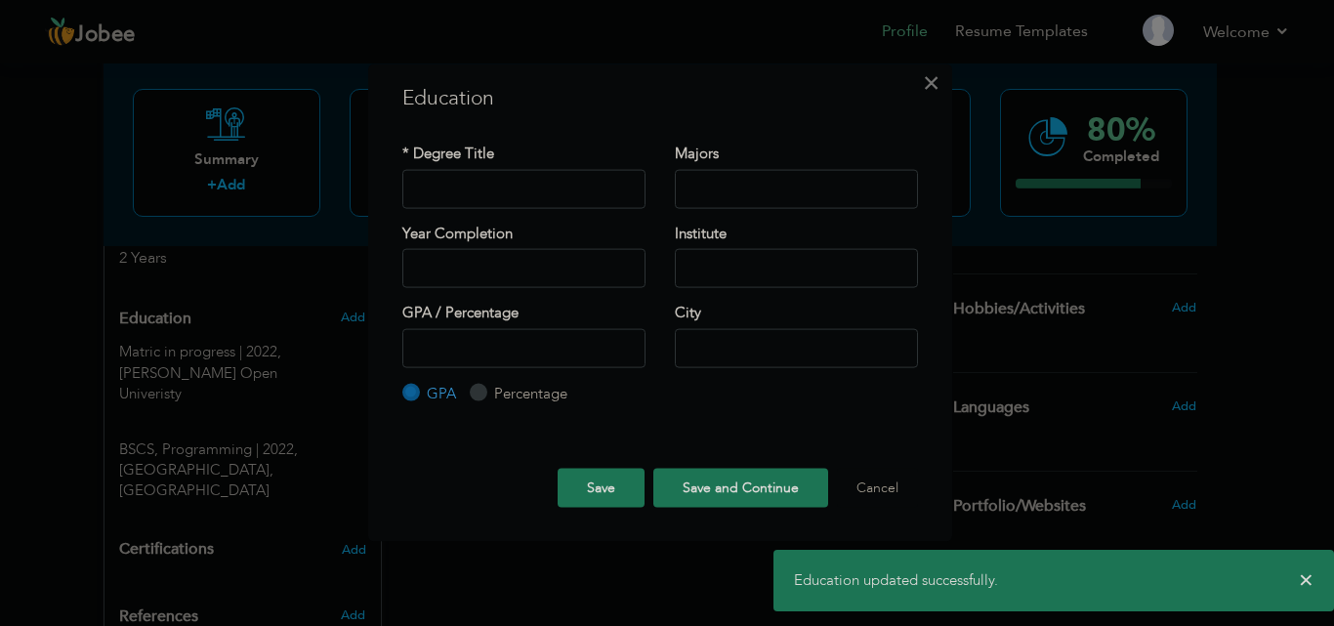
click at [927, 92] on span "×" at bounding box center [931, 81] width 17 height 35
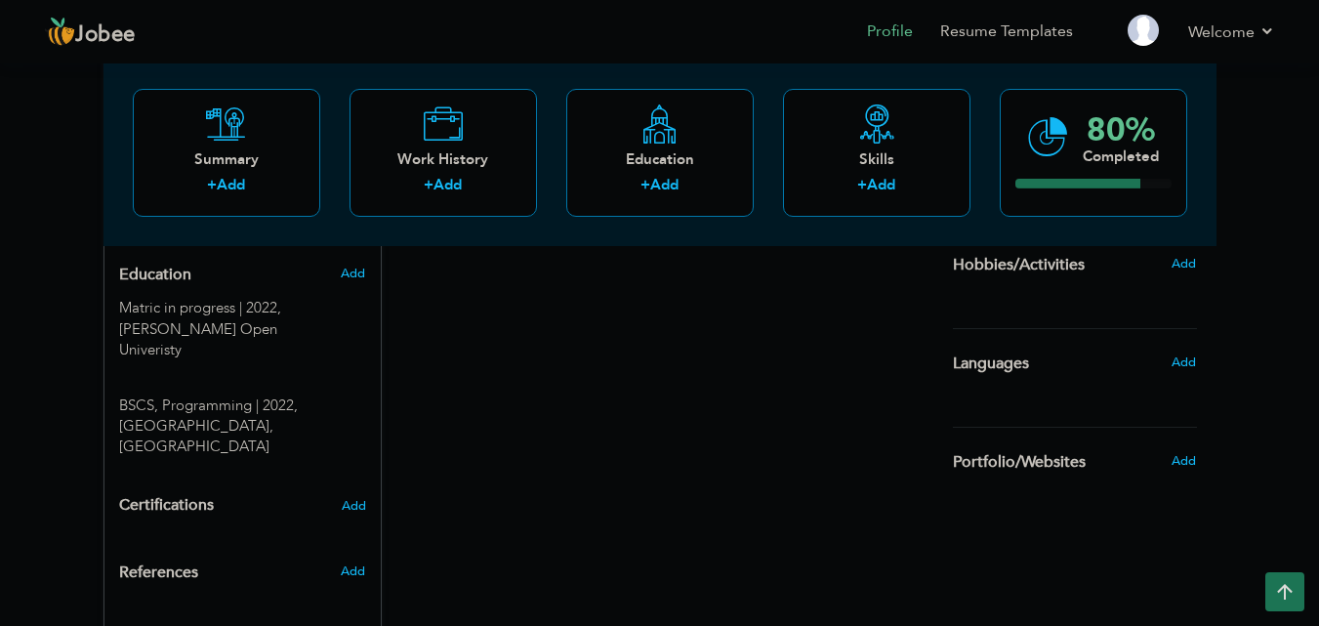
scroll to position [854, 0]
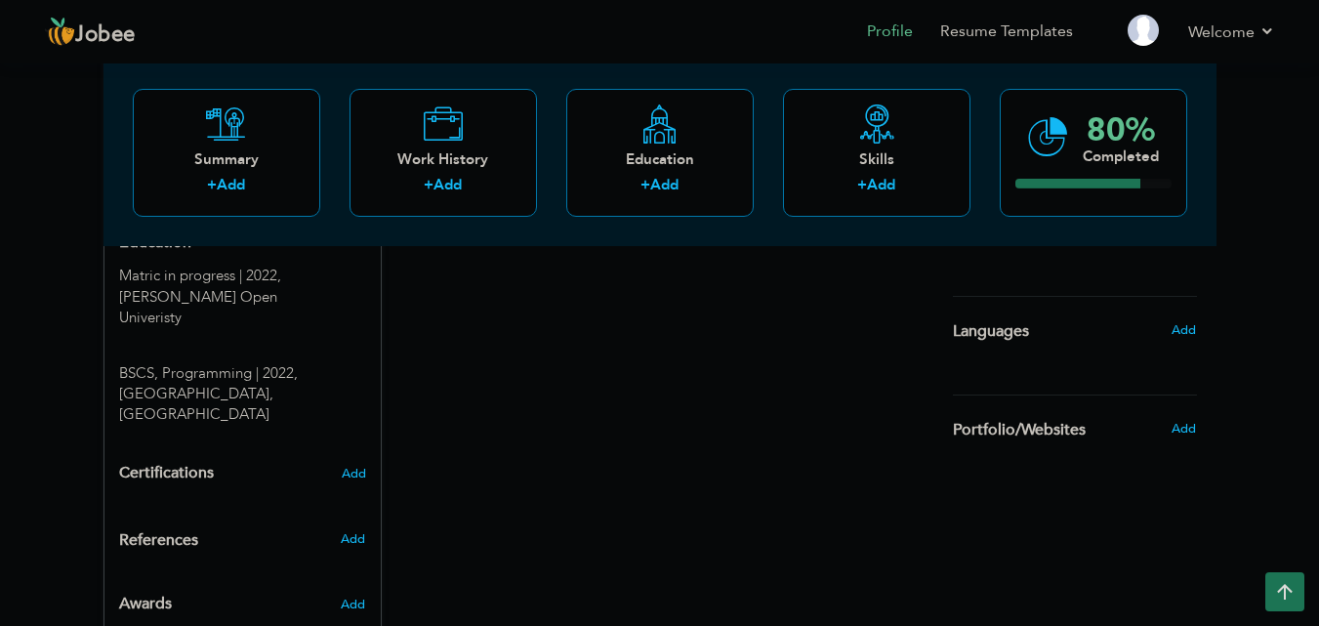
click at [368, 455] on div "Certifications Add" at bounding box center [242, 473] width 276 height 37
click at [354, 467] on span "Add" at bounding box center [353, 474] width 25 height 14
click at [351, 530] on span "Add" at bounding box center [352, 539] width 25 height 18
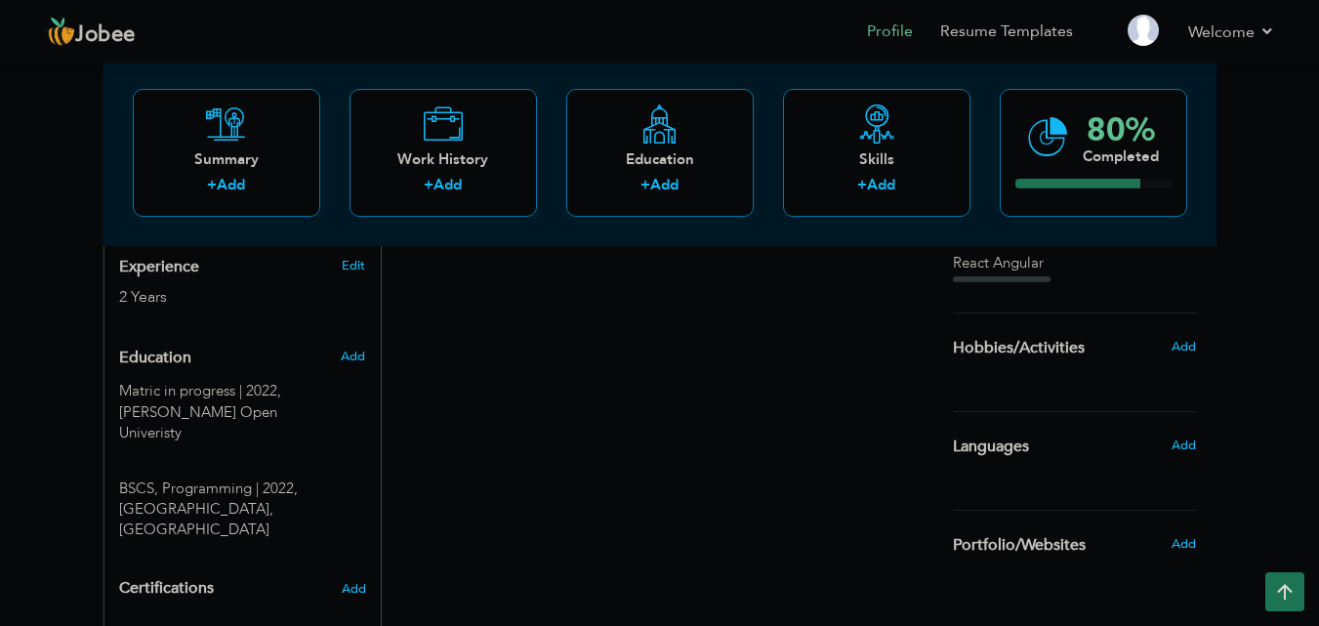
scroll to position [732, 0]
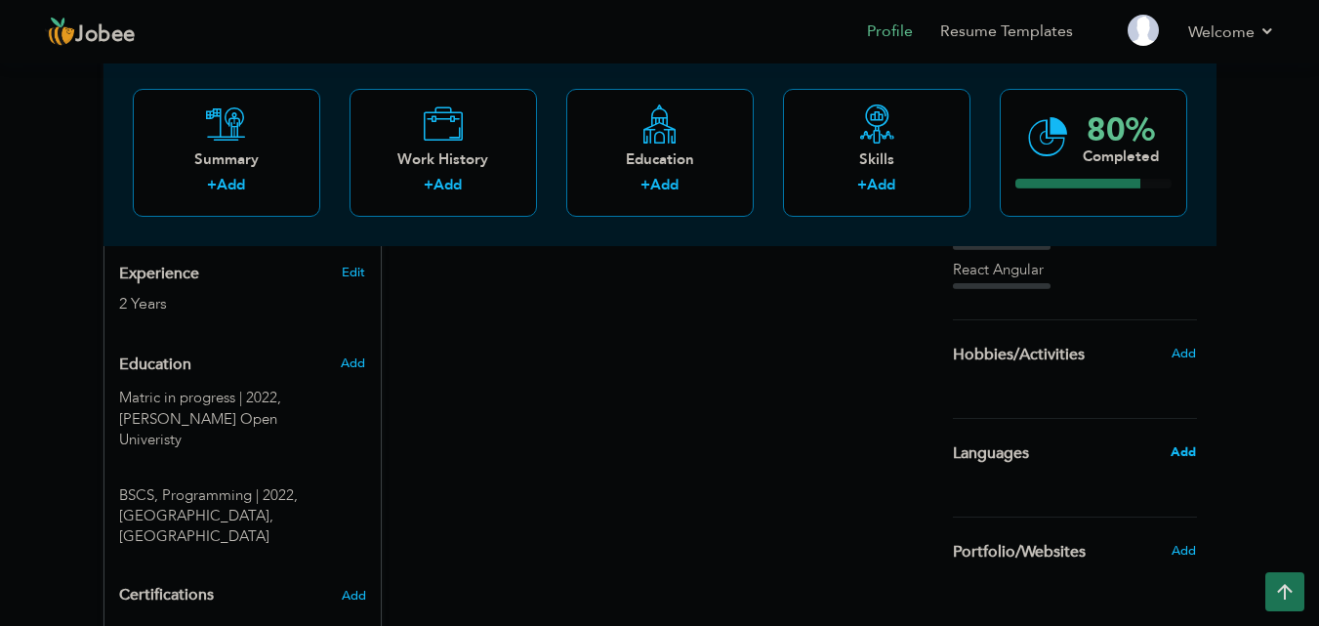
drag, startPoint x: 1191, startPoint y: 440, endPoint x: 1183, endPoint y: 451, distance: 13.3
click at [1183, 451] on div "Add" at bounding box center [1189, 452] width 46 height 37
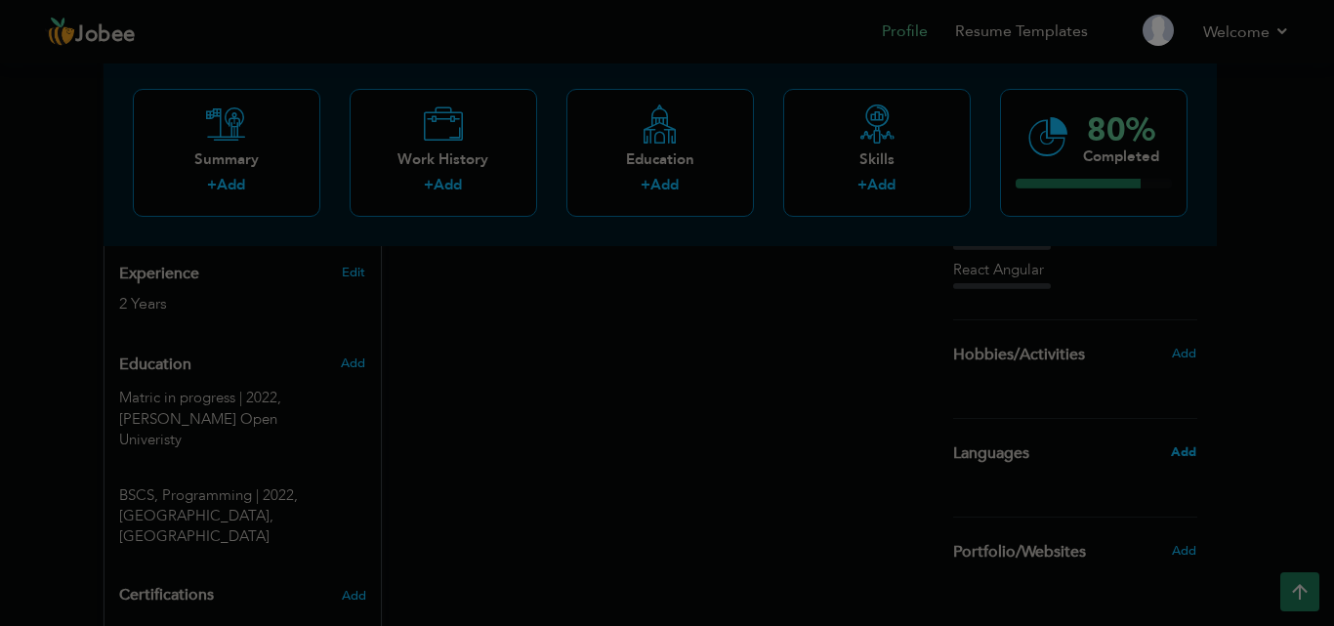
click at [0, 0] on div "× Languages Enter languages spoken below. Save Cancel" at bounding box center [0, 0] width 0 height 0
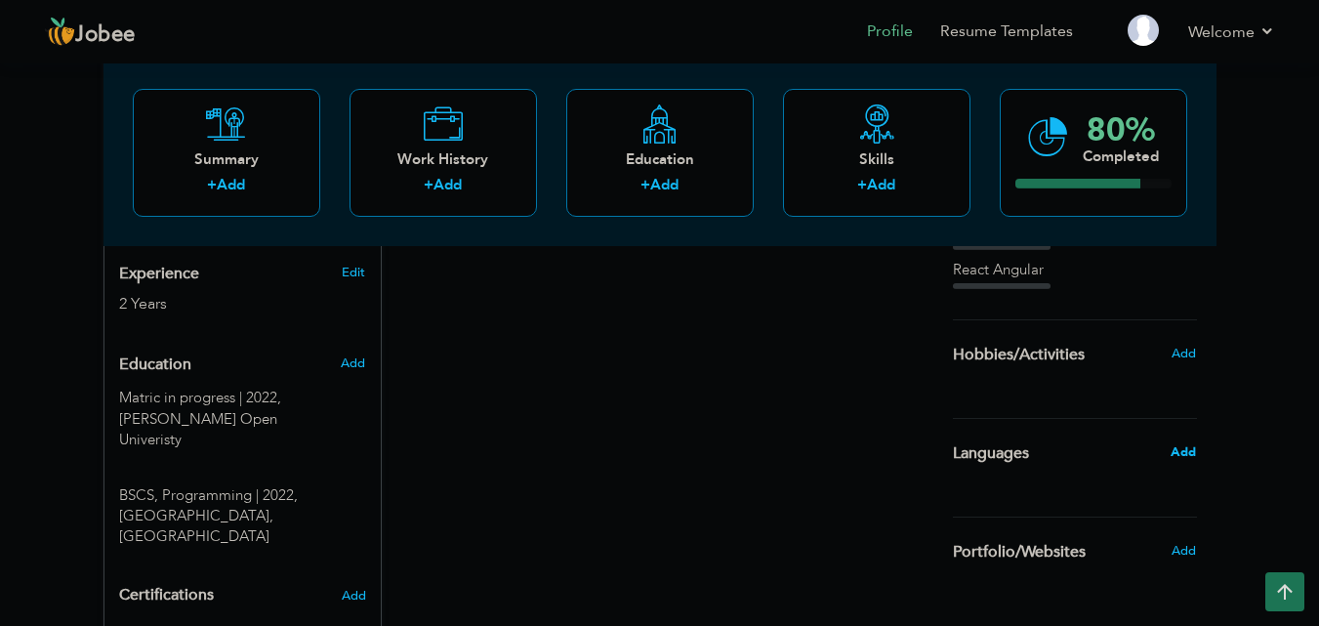
click at [1171, 452] on span "Add" at bounding box center [1183, 452] width 25 height 18
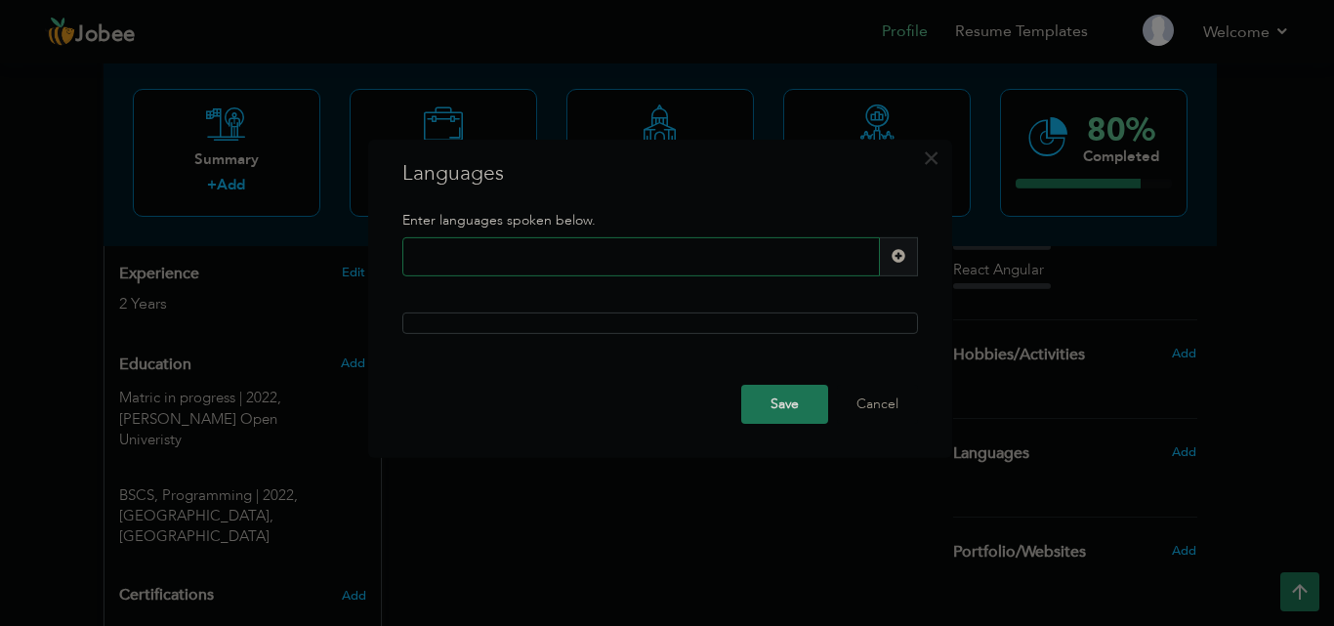
type input "e"
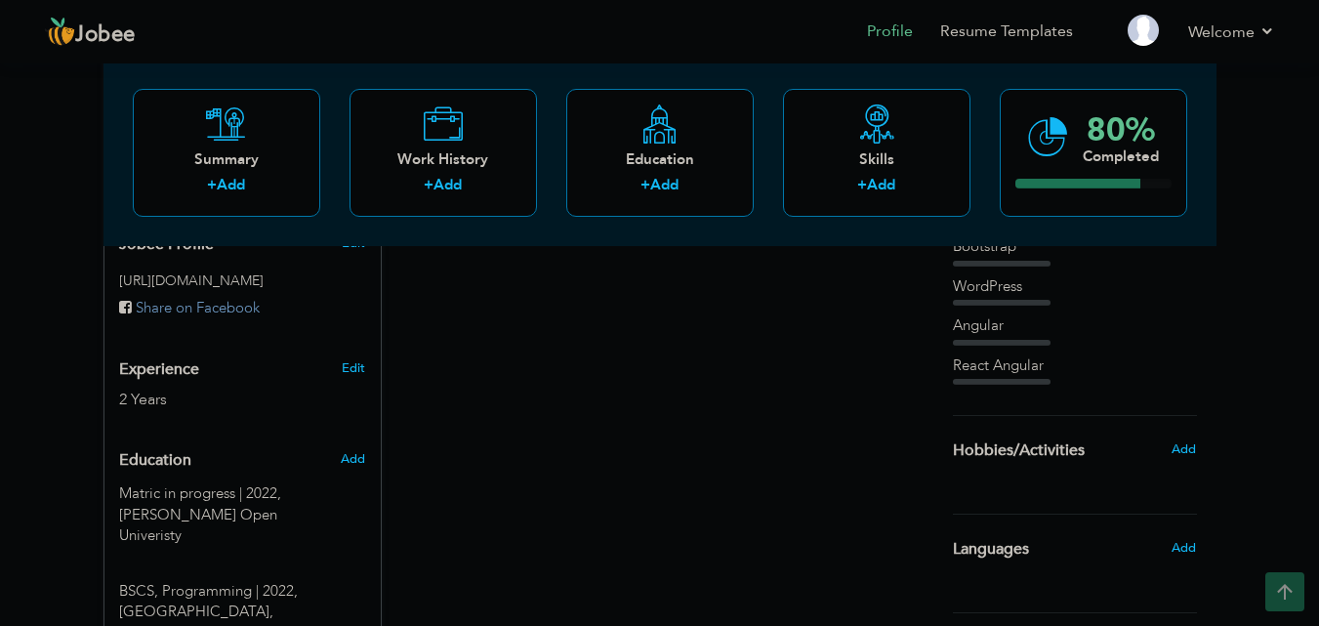
scroll to position [643, 0]
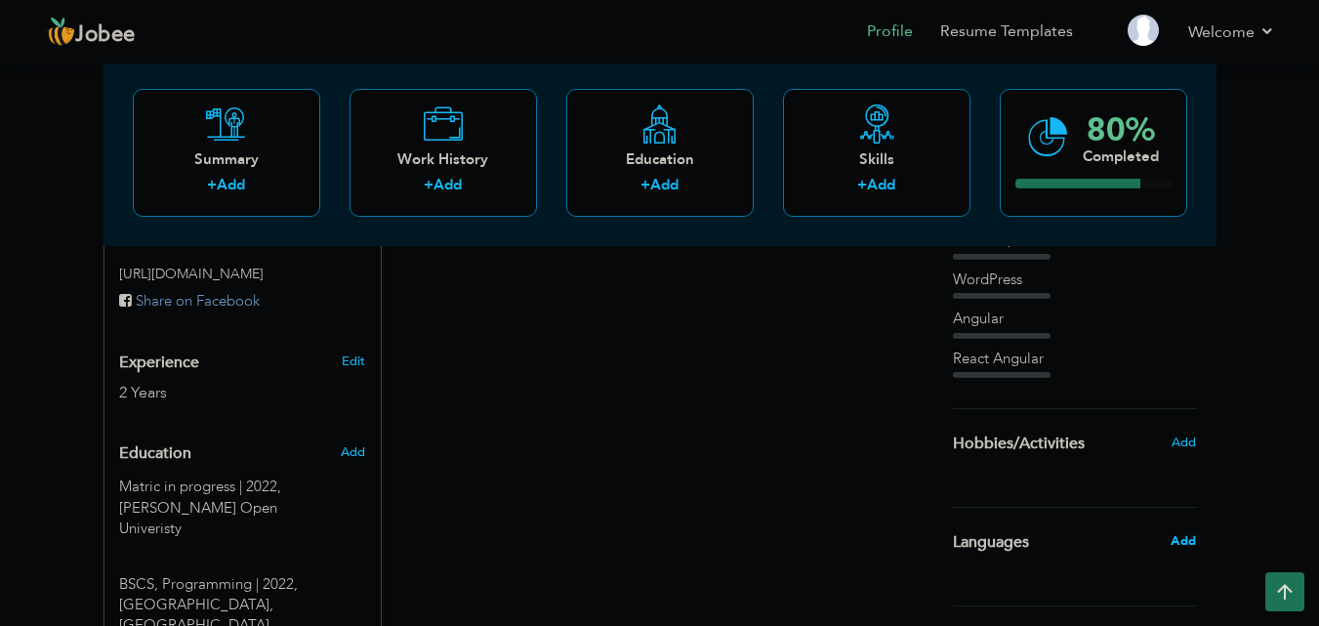
click at [1189, 544] on span "Add" at bounding box center [1183, 541] width 25 height 18
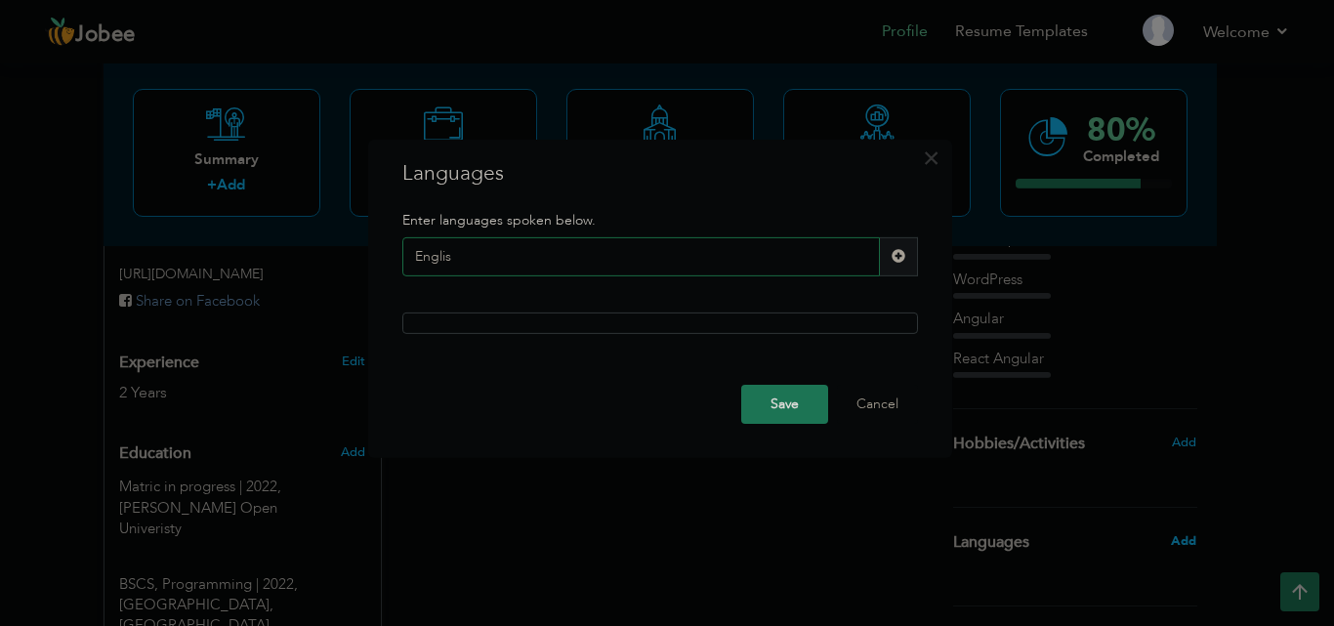
type input "English"
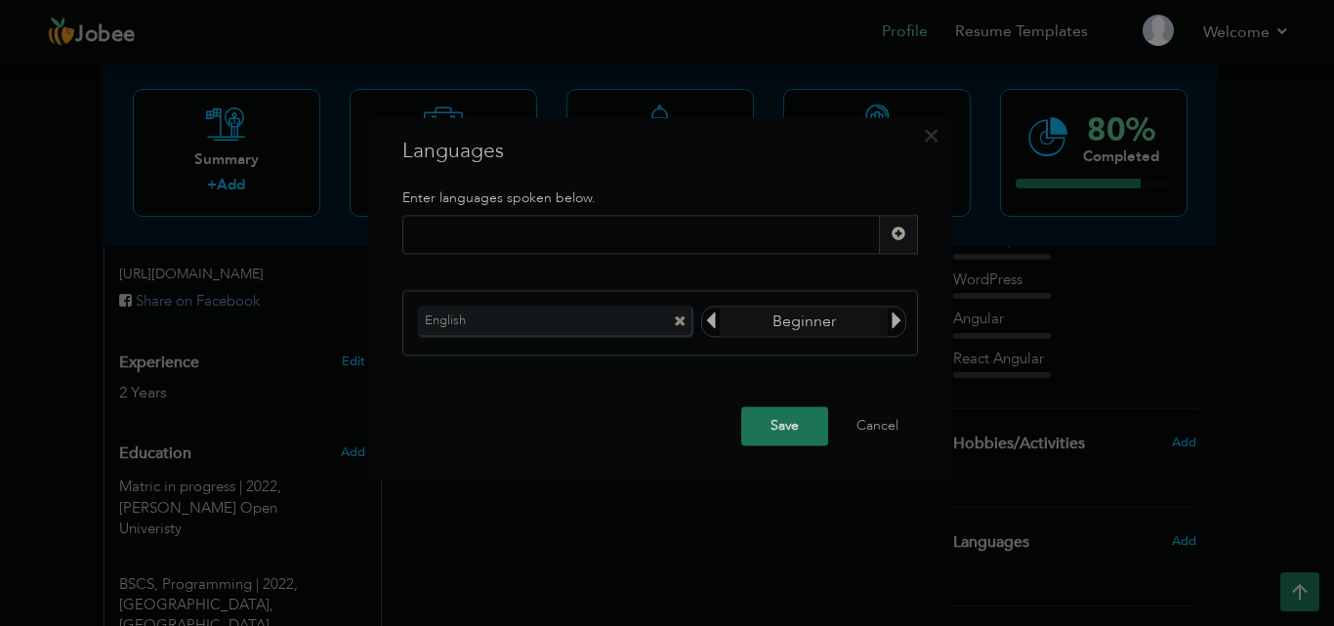
click at [890, 321] on icon at bounding box center [897, 321] width 18 height 18
click at [902, 321] on icon at bounding box center [897, 321] width 18 height 18
click at [717, 322] on icon at bounding box center [711, 321] width 18 height 18
click at [658, 226] on input "text" at bounding box center [640, 234] width 477 height 39
type input "Urdu"
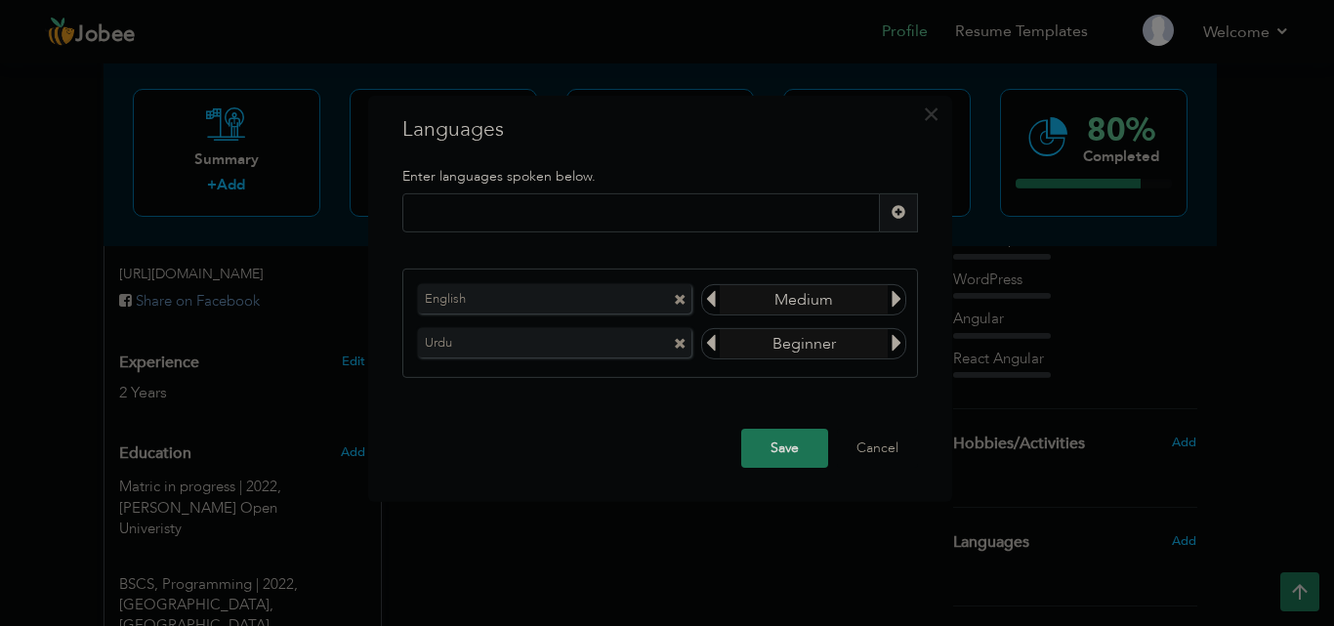
click at [899, 349] on icon at bounding box center [897, 343] width 18 height 18
click at [893, 346] on icon at bounding box center [897, 343] width 18 height 18
click at [676, 226] on input "text" at bounding box center [640, 212] width 477 height 39
click at [795, 432] on button "Save" at bounding box center [784, 448] width 87 height 39
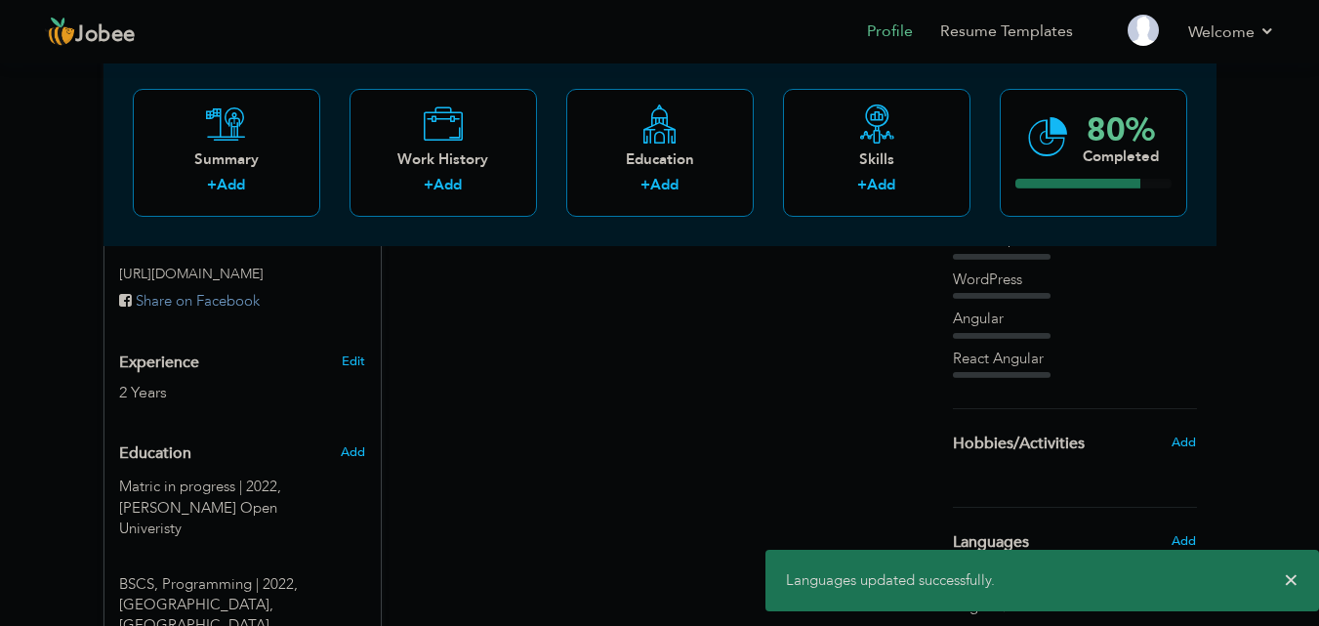
click at [1291, 572] on span "×" at bounding box center [1291, 580] width 15 height 20
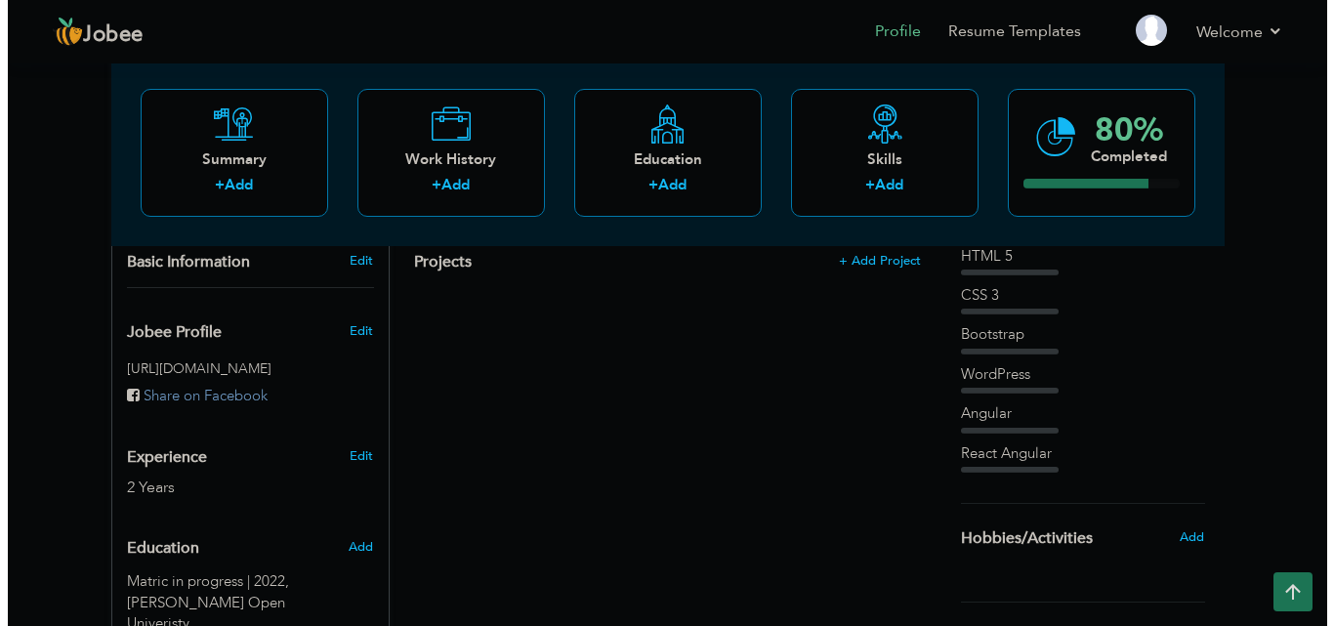
scroll to position [580, 0]
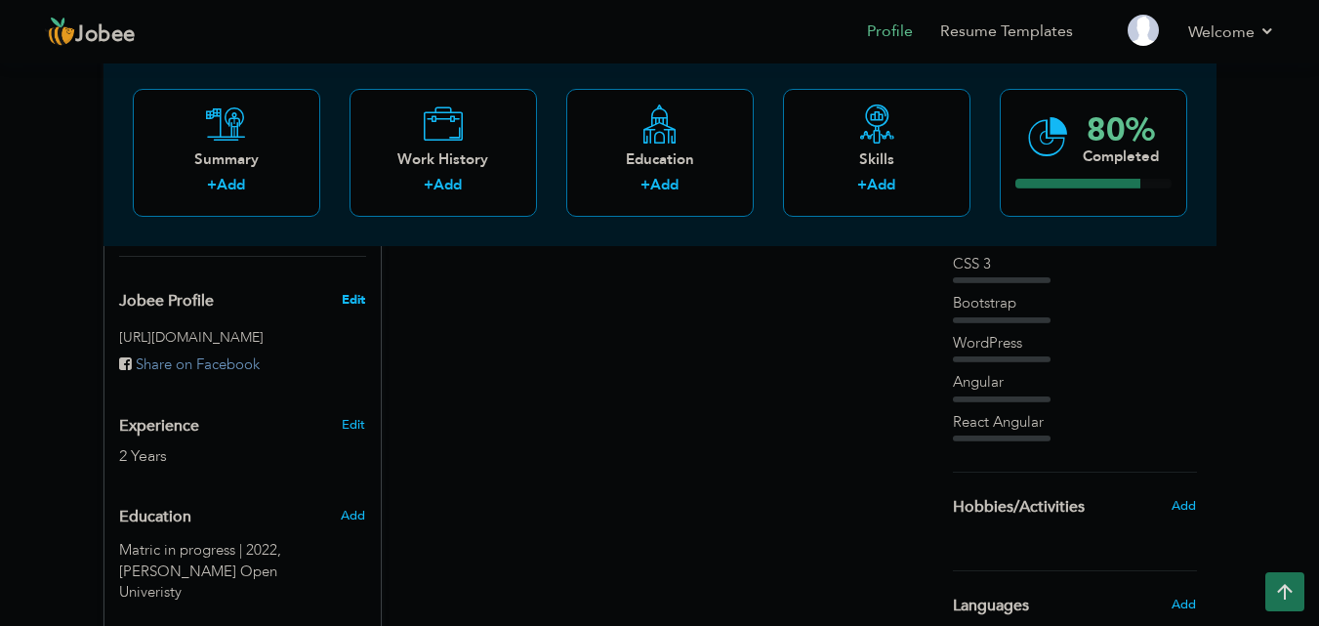
click at [355, 291] on span "Edit" at bounding box center [353, 300] width 23 height 18
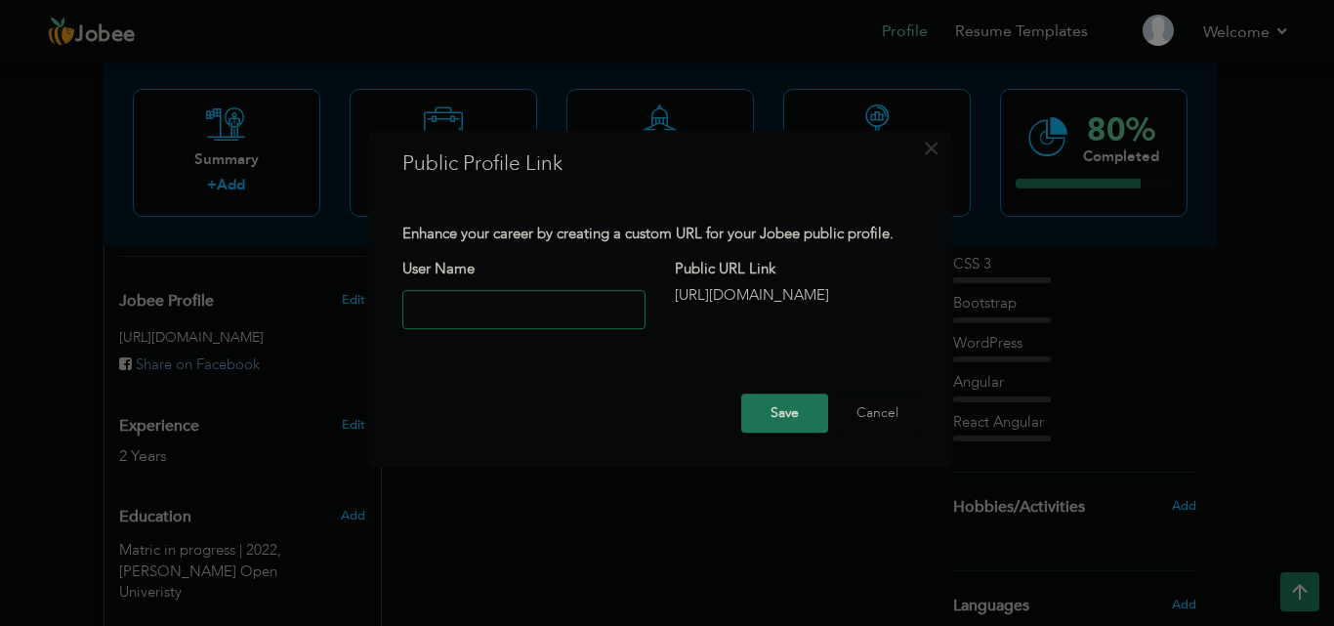
paste input "https://www.linkedin.com/in/nabil-asif25"
click at [758, 403] on button "Save" at bounding box center [784, 412] width 87 height 39
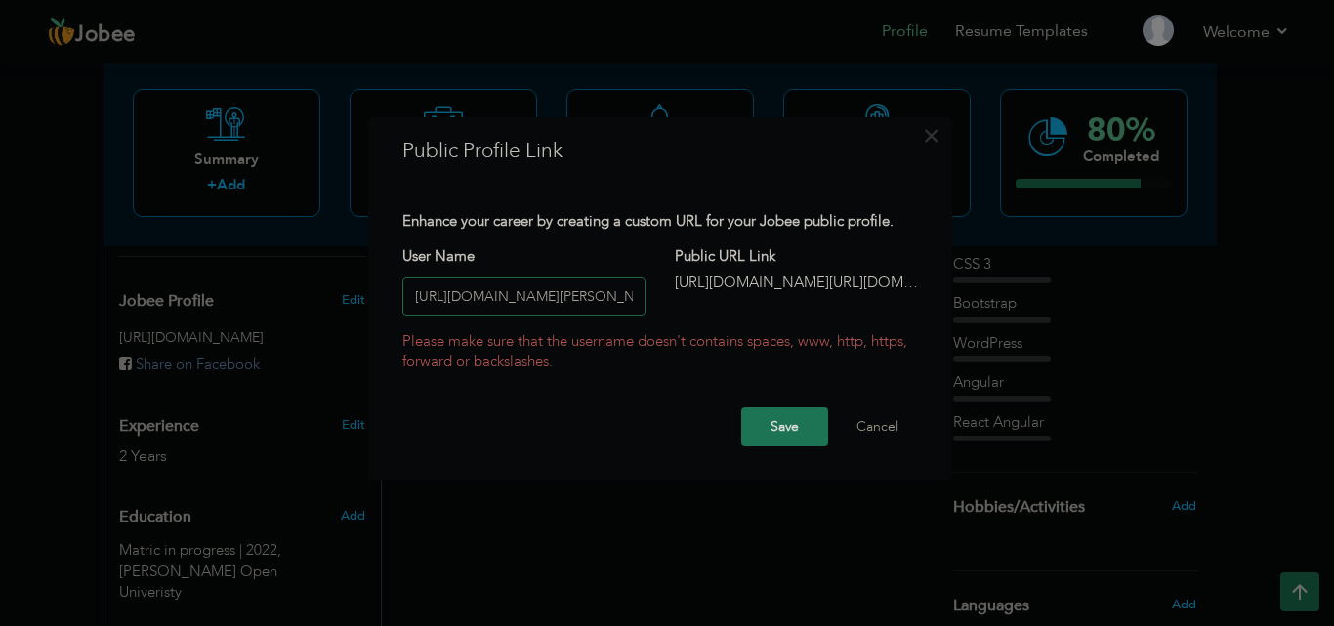
click at [566, 298] on input "https://www.linkedin.com/in/nabil-asif25" at bounding box center [523, 296] width 243 height 39
click at [583, 297] on input "https://www.linkedin.com/in/nabil-asif25" at bounding box center [523, 296] width 243 height 39
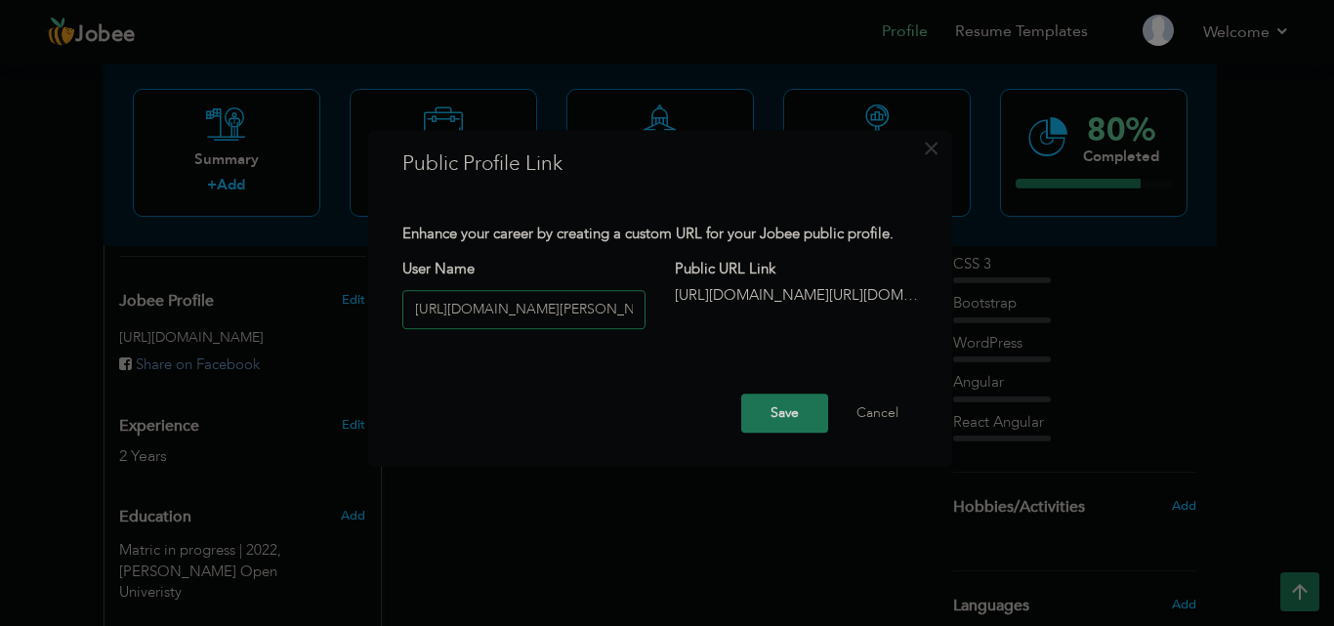
click at [583, 297] on input "https://www.linkedin.com/in/nabil-asif25" at bounding box center [523, 309] width 243 height 39
drag, startPoint x: 601, startPoint y: 296, endPoint x: 661, endPoint y: 303, distance: 60.0
click at [661, 303] on div "Enhance your career by creating a custom URL for your Jobee public profile. Use…" at bounding box center [660, 294] width 545 height 141
click at [599, 313] on input "https://www.linkedin.com/in/nabil-asif25" at bounding box center [523, 309] width 243 height 39
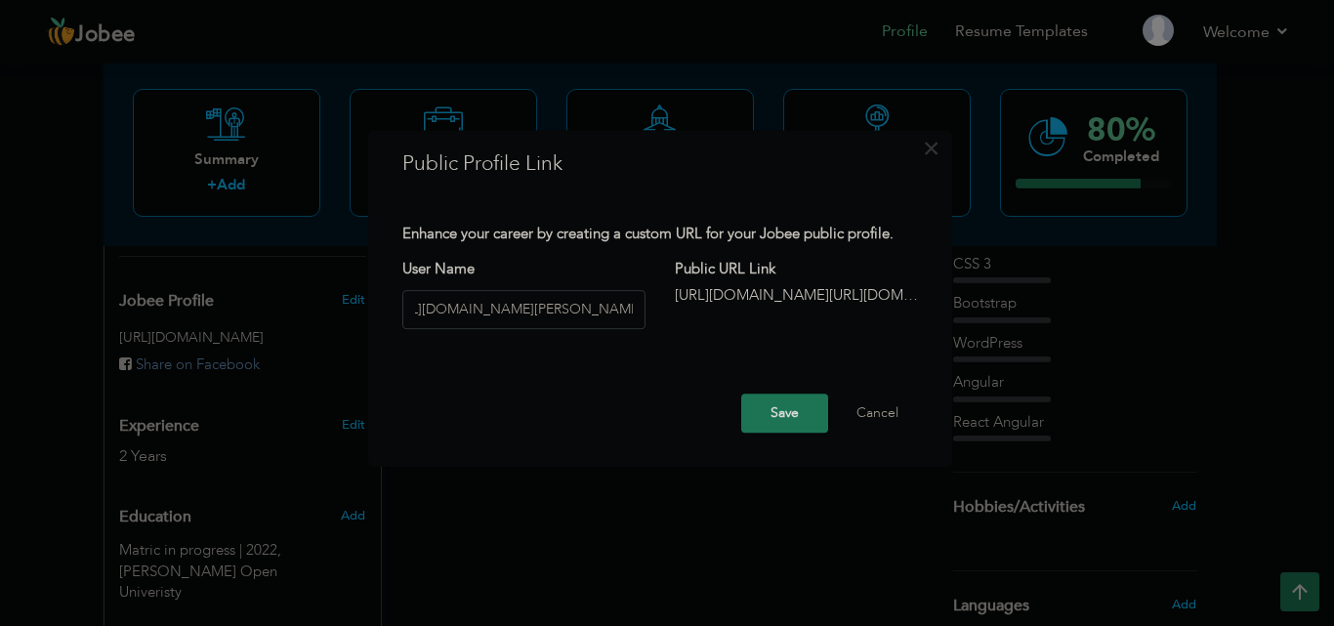
scroll to position [0, 0]
click at [735, 290] on div "Public URL Link http://jobee.io/profile/ https://www.linkedin.com/in/nabil-asif…" at bounding box center [796, 283] width 272 height 47
click at [735, 290] on div "http://jobee.io/profile/ https://www.linkedin.com/in/nabil-asif25" at bounding box center [796, 295] width 243 height 21
drag, startPoint x: 559, startPoint y: 312, endPoint x: 271, endPoint y: 337, distance: 288.1
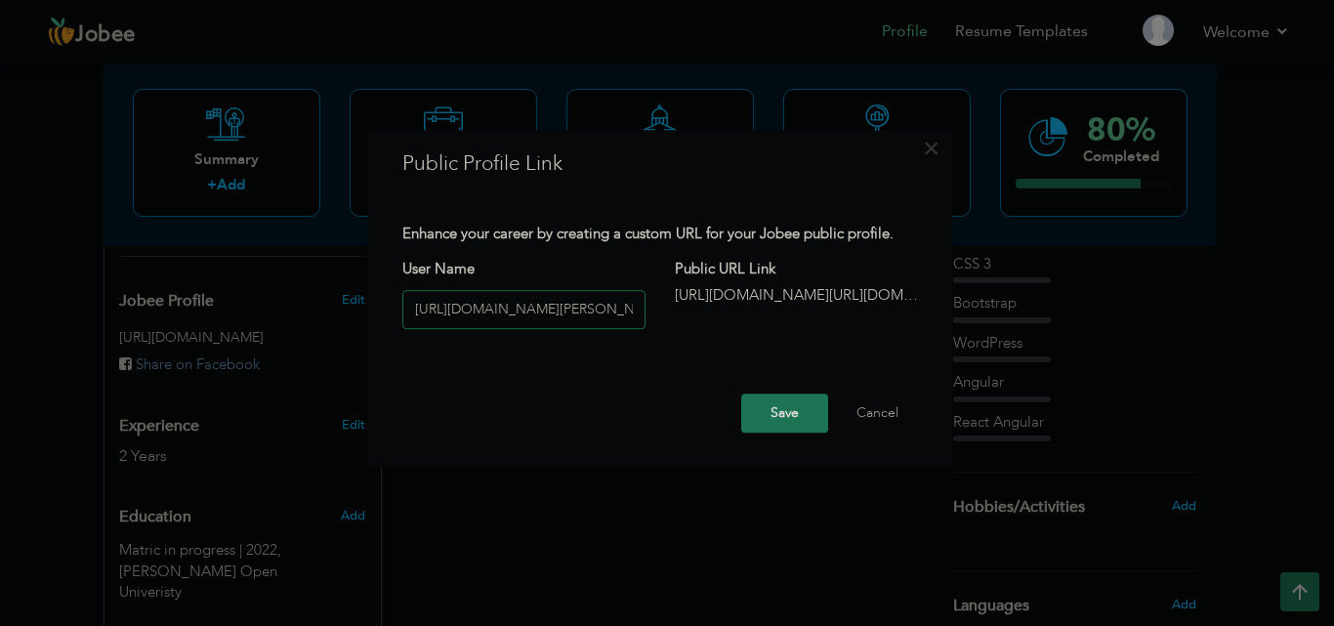
click at [271, 337] on div "× Public Profile Link Enhance your career by creating a custom URL for your Job…" at bounding box center [667, 313] width 1334 height 626
click at [627, 315] on input "https://www.linkedin.com/in/nabil-asif25" at bounding box center [523, 309] width 243 height 39
click at [629, 317] on input "https://www.linkedin.com/in/nabil-asif25" at bounding box center [523, 309] width 243 height 39
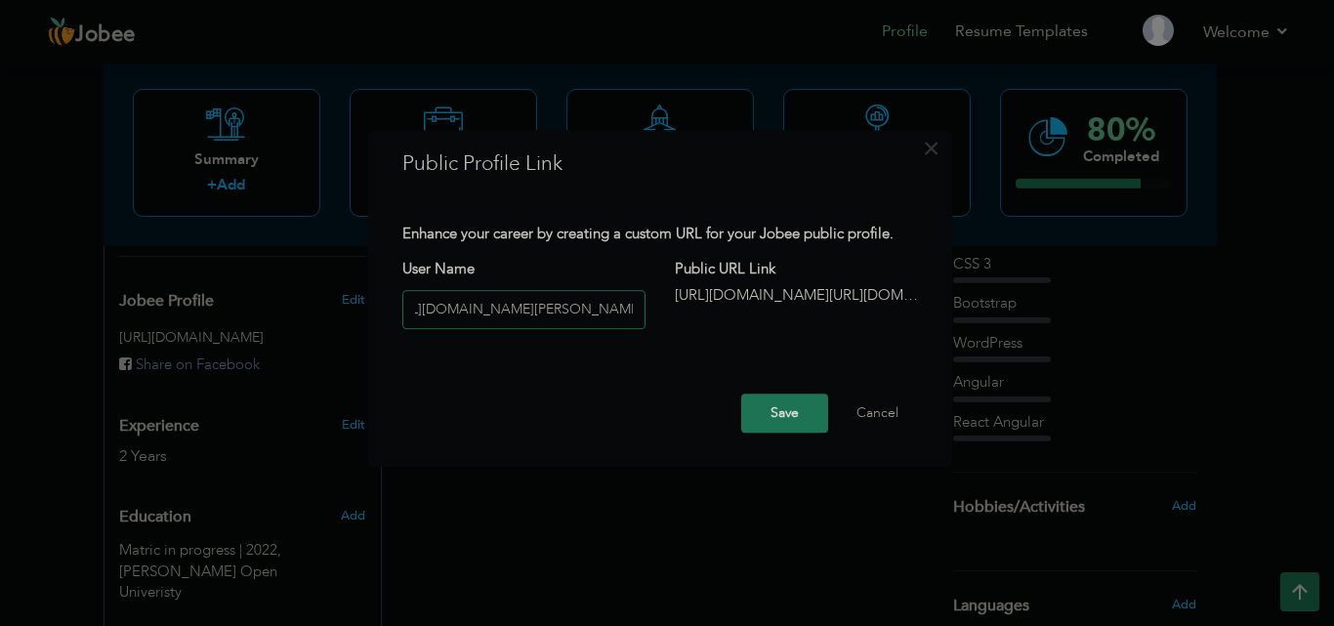
click at [636, 313] on input "https://www.linkedin.com/in/nabil-asif25" at bounding box center [523, 309] width 243 height 39
drag, startPoint x: 636, startPoint y: 313, endPoint x: 559, endPoint y: 328, distance: 78.5
click at [559, 328] on input "https://www.linkedin.com/in/nabil-asif25" at bounding box center [523, 309] width 243 height 39
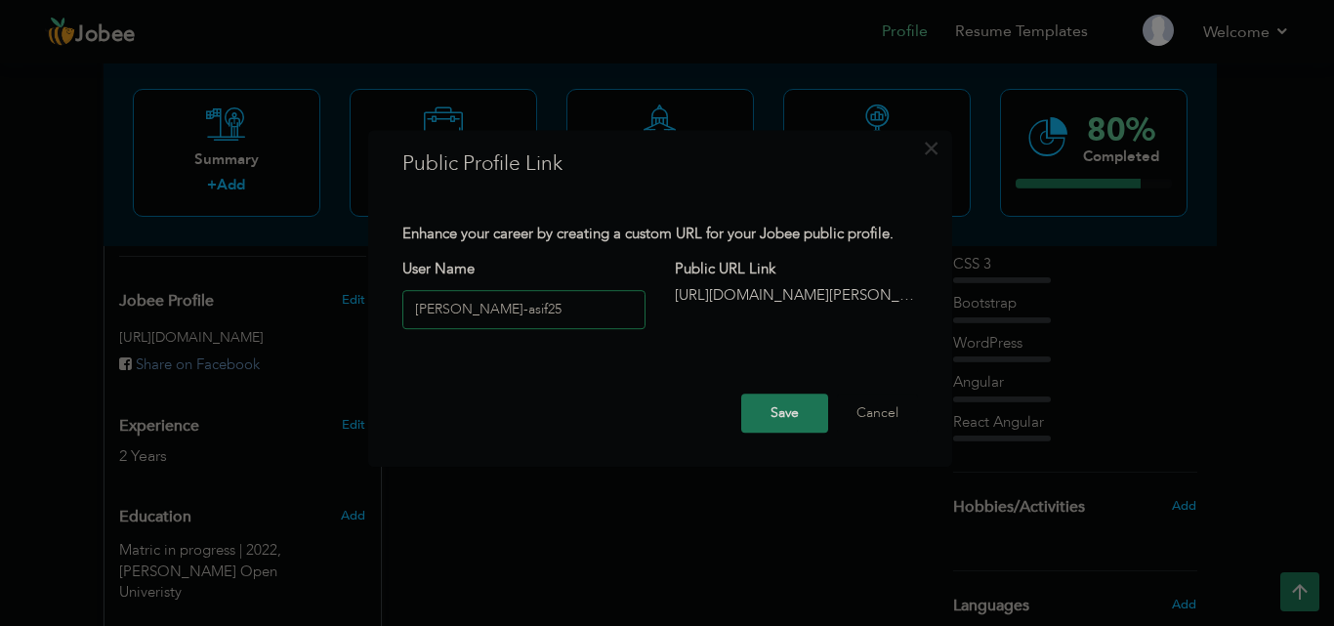
type input "nabil-asif25"
click at [780, 425] on button "Save" at bounding box center [784, 412] width 87 height 39
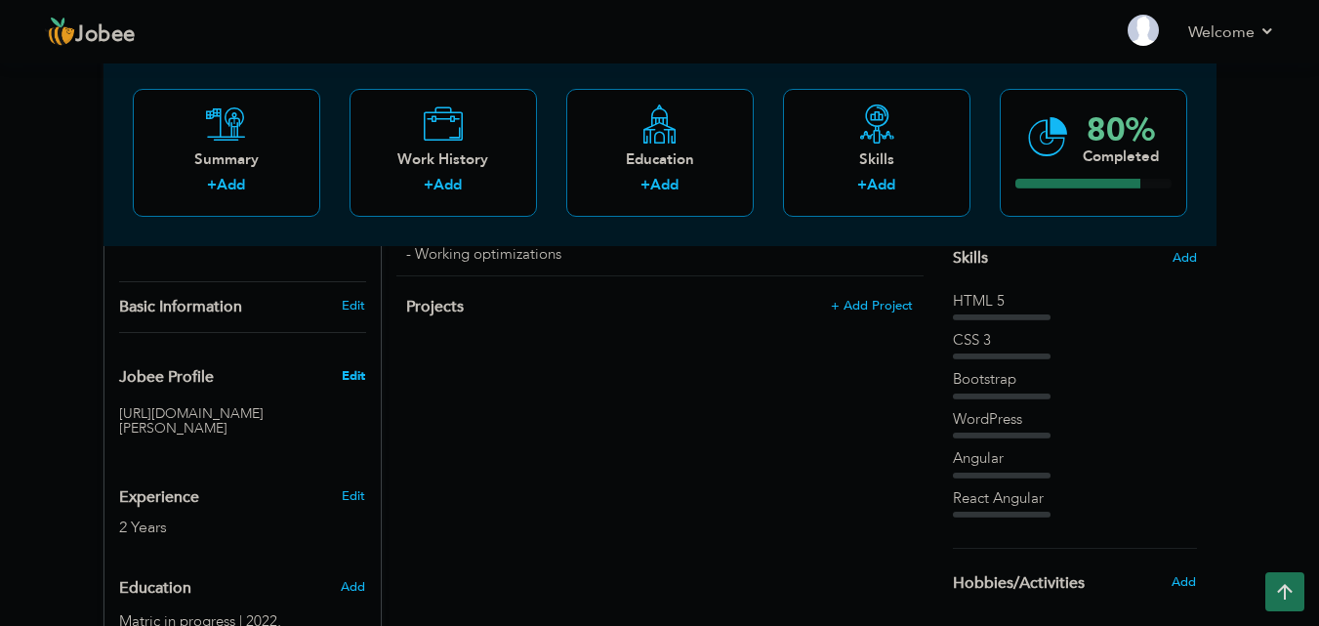
click at [348, 367] on span "Edit" at bounding box center [353, 376] width 23 height 18
type input "[PERSON_NAME]-asif25"
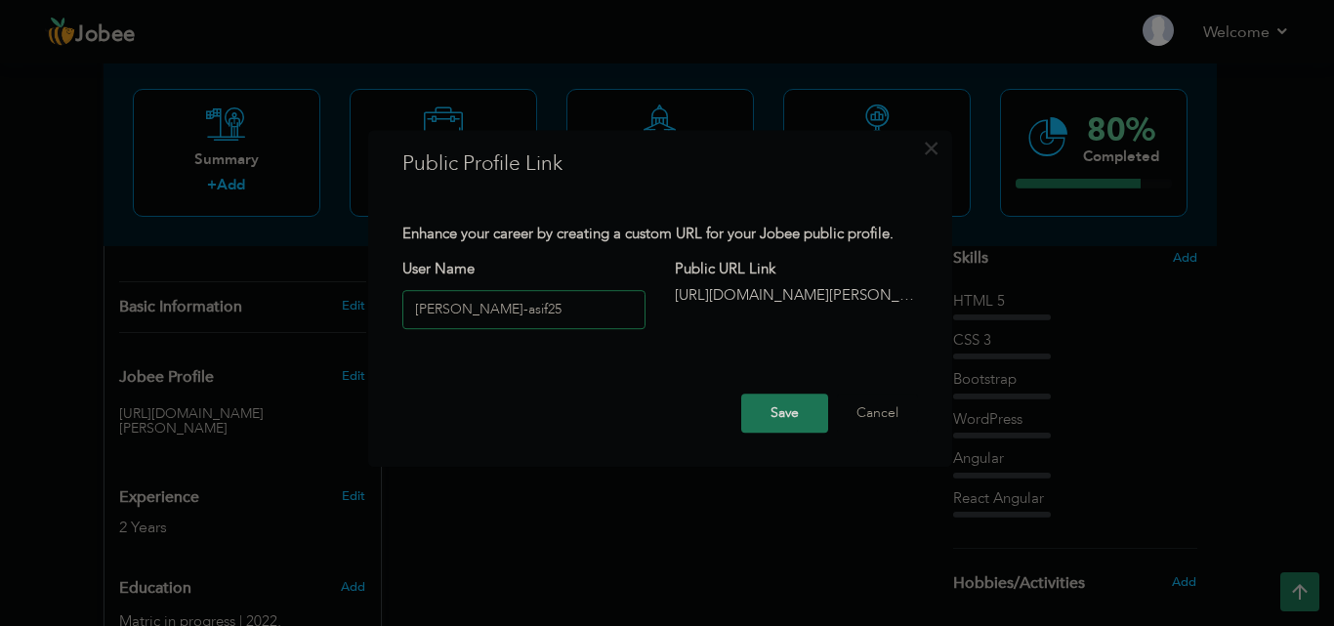
click at [556, 306] on input "[PERSON_NAME]-asif25" at bounding box center [523, 309] width 243 height 39
click at [556, 306] on input "nabil-asif25" at bounding box center [523, 309] width 243 height 39
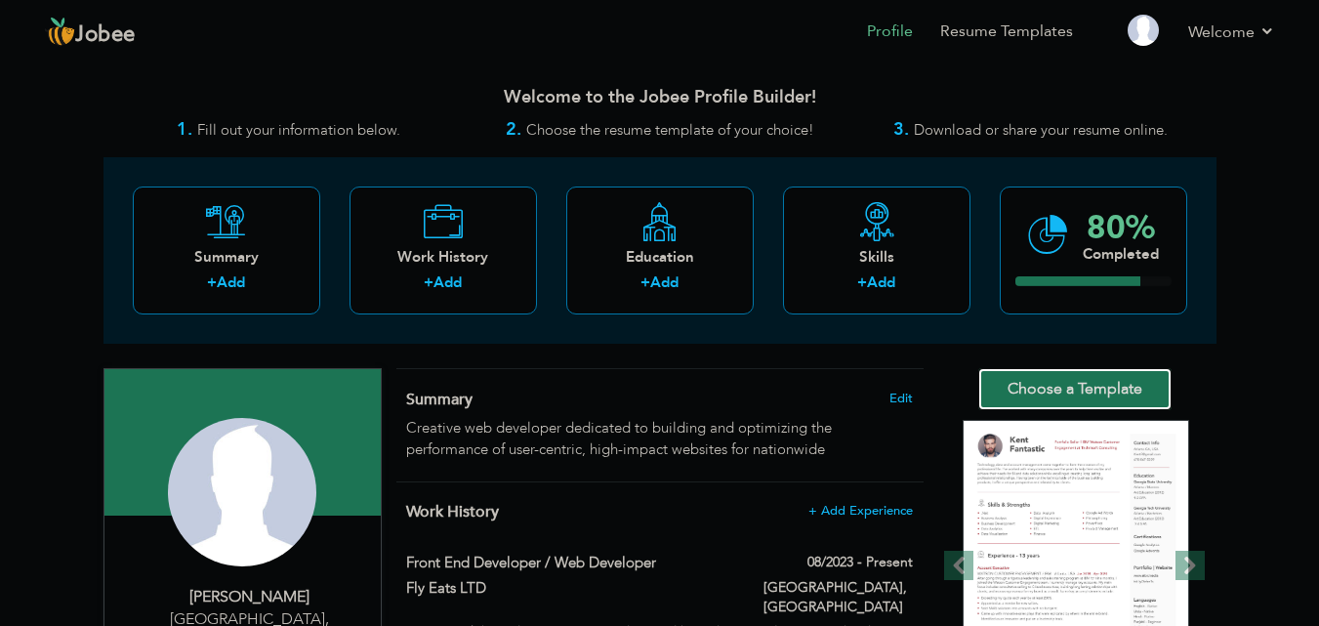
click at [983, 376] on link "Choose a Template" at bounding box center [1074, 389] width 193 height 42
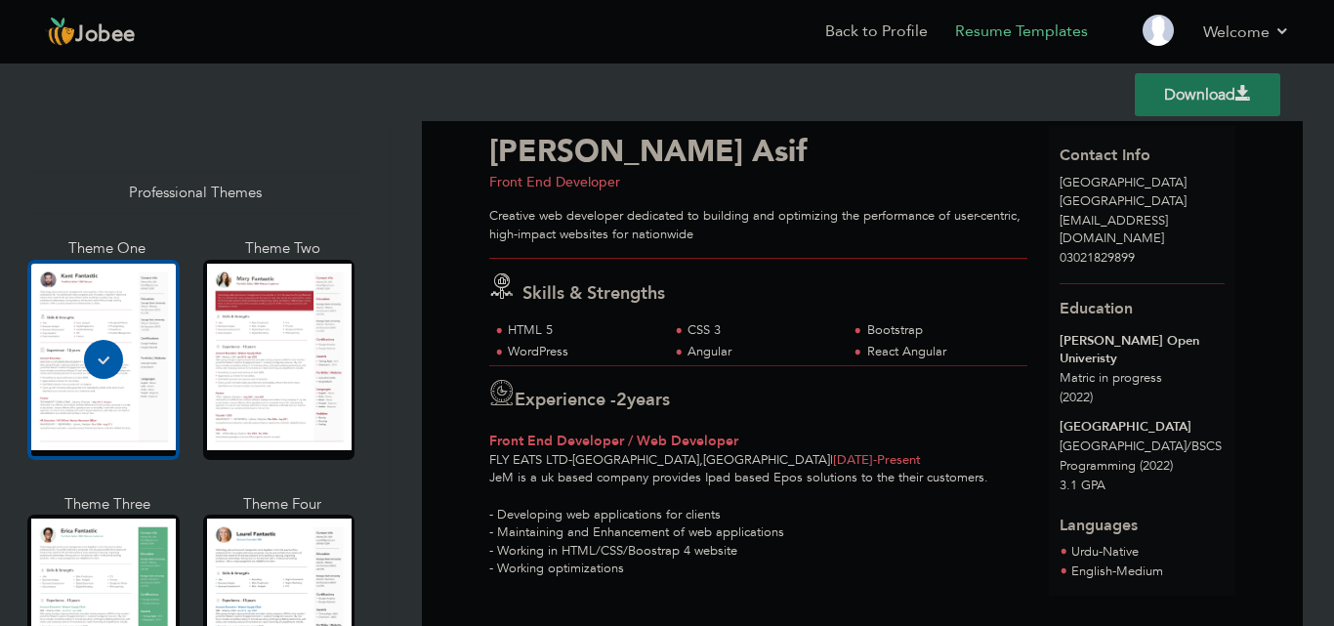
scroll to position [52, 0]
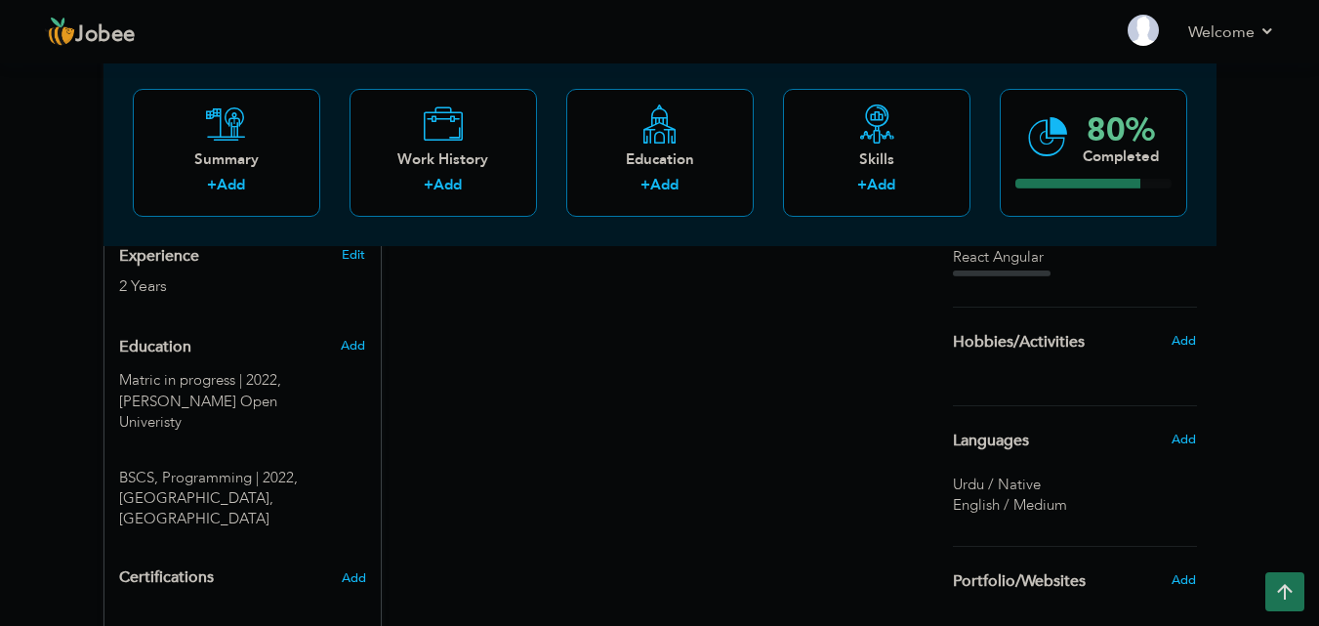
scroll to position [740, 0]
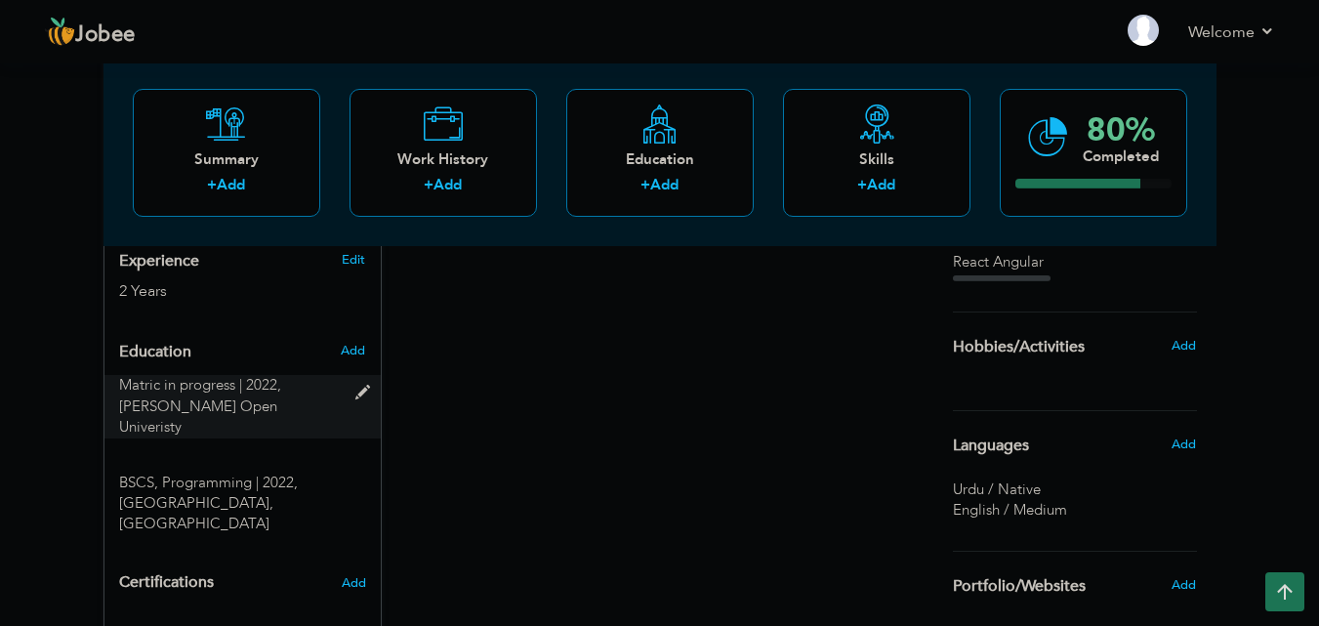
click at [357, 386] on span at bounding box center [367, 393] width 24 height 15
type input "Matric in progress"
type input "2022"
type input "[PERSON_NAME] Open Univeristy"
radio input "true"
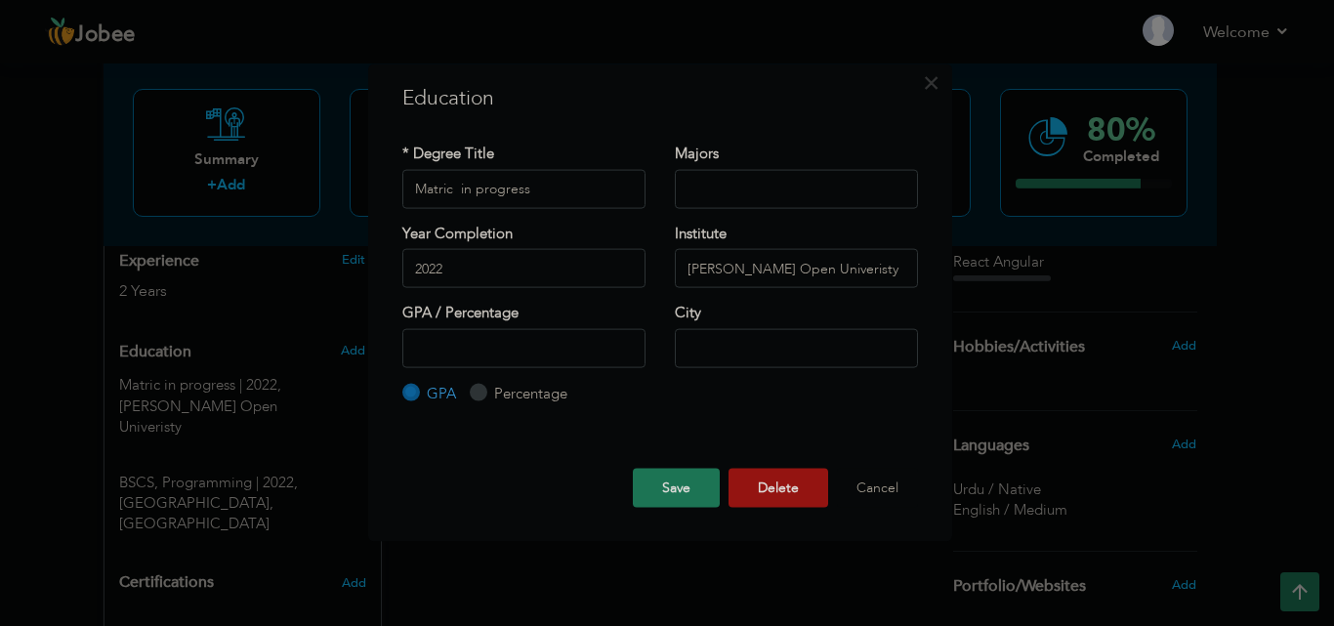
click at [734, 497] on button "Delete" at bounding box center [778, 488] width 100 height 39
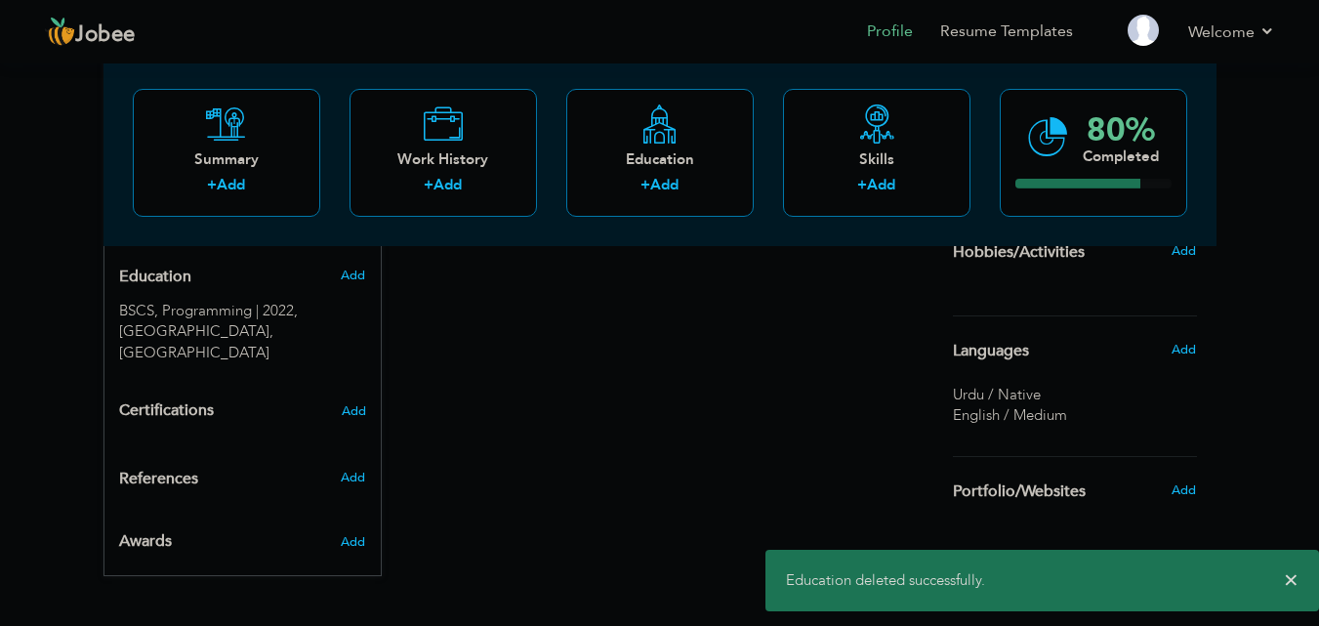
scroll to position [0, 0]
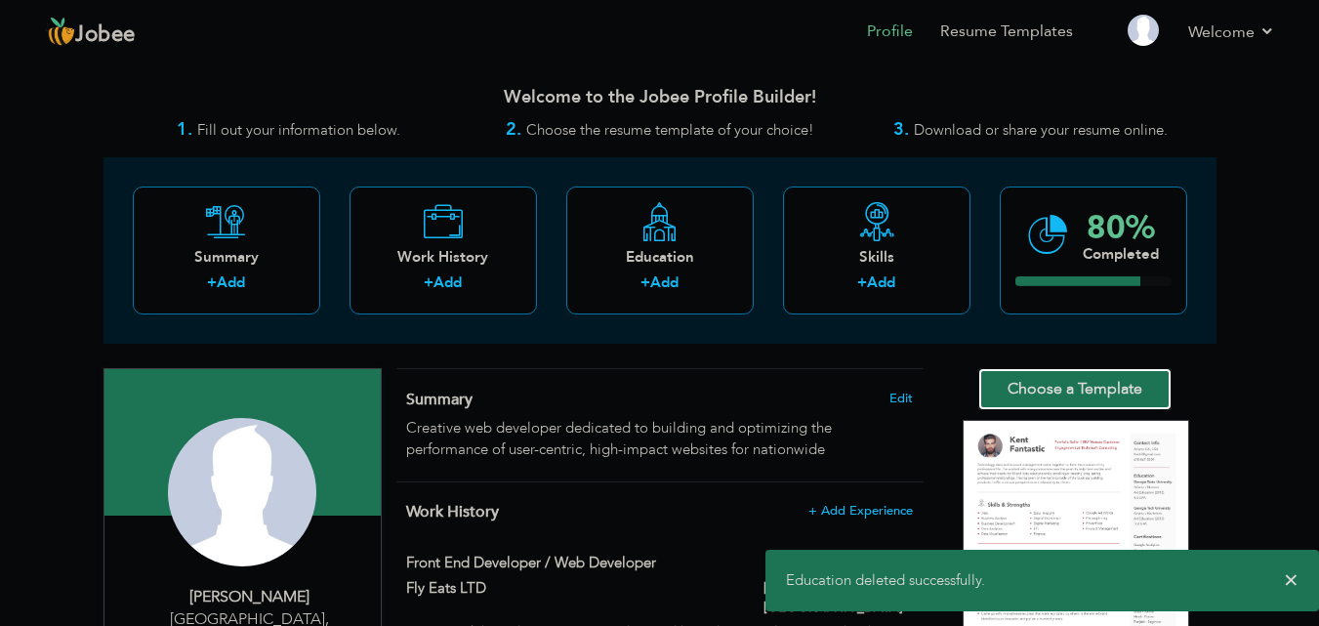
click at [1127, 369] on link "Choose a Template" at bounding box center [1074, 389] width 193 height 42
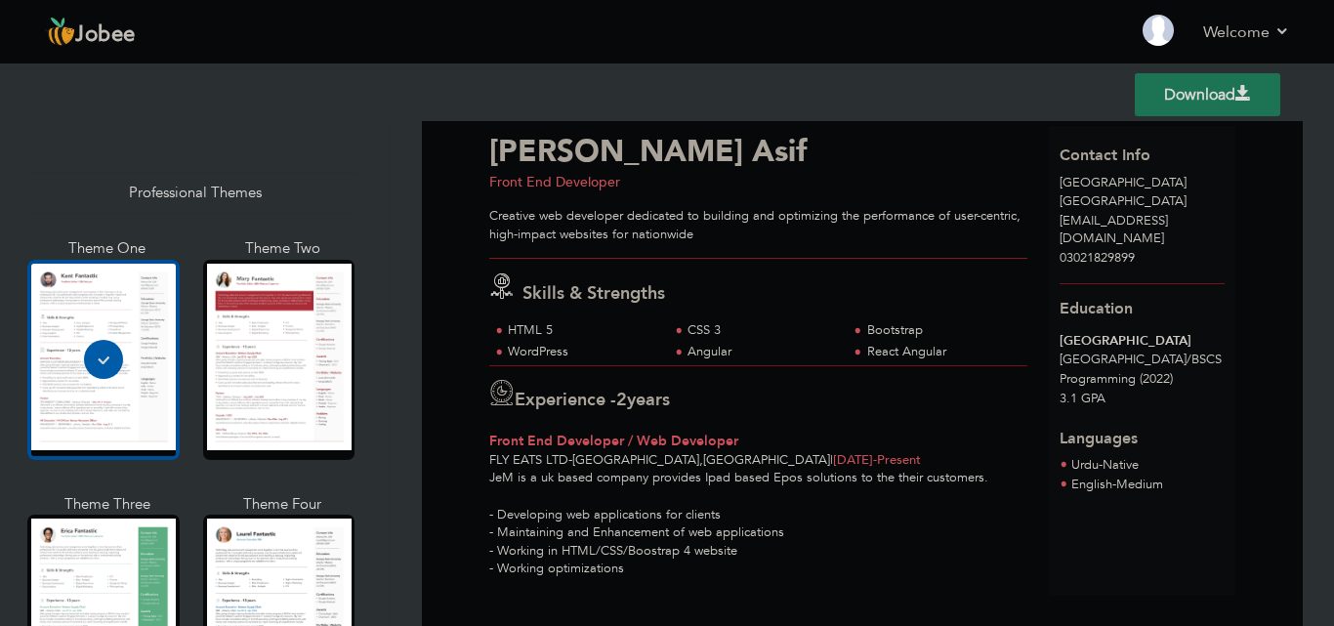
scroll to position [51, 0]
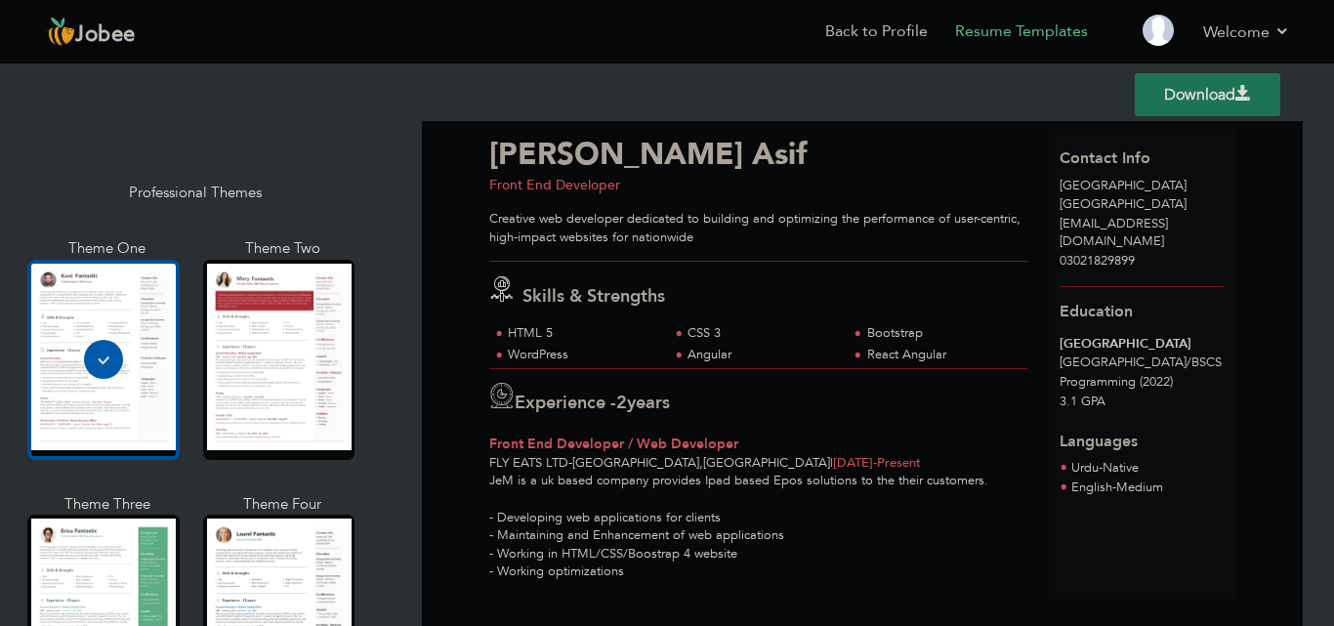
click at [897, 352] on div "React Angular" at bounding box center [941, 355] width 149 height 19
click at [711, 352] on div "Angular" at bounding box center [761, 355] width 149 height 19
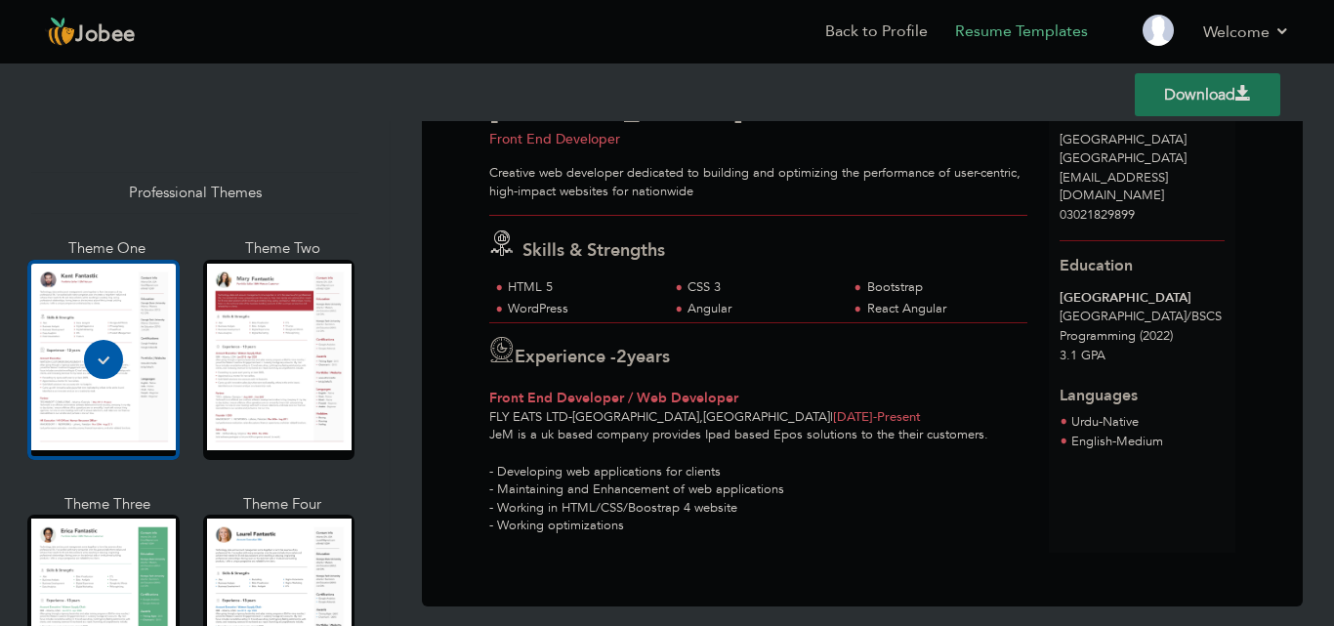
scroll to position [118, 0]
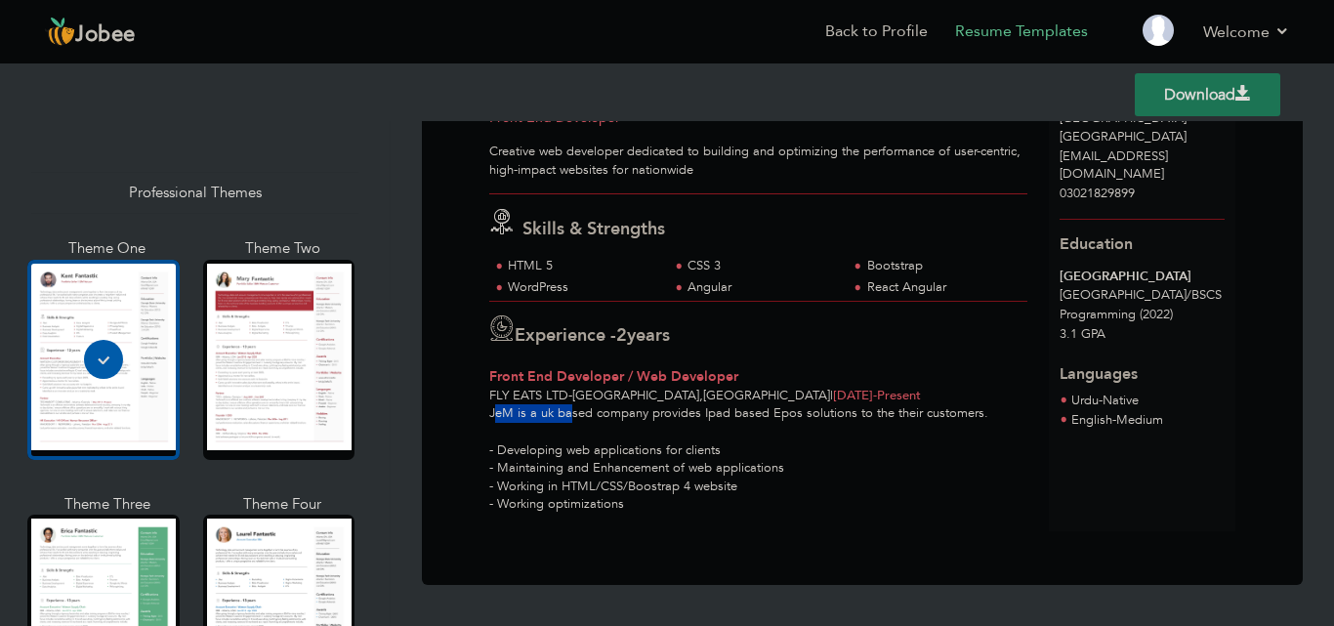
drag, startPoint x: 493, startPoint y: 413, endPoint x: 570, endPoint y: 417, distance: 77.2
click at [570, 417] on div "JeM is a uk based company provides Ipad based Epos solutions to the their custo…" at bounding box center [757, 458] width 559 height 108
click at [956, 403] on div "Fly Eats LTD - Lahore , Pakistan | Aug 2023 - Present" at bounding box center [758, 396] width 538 height 19
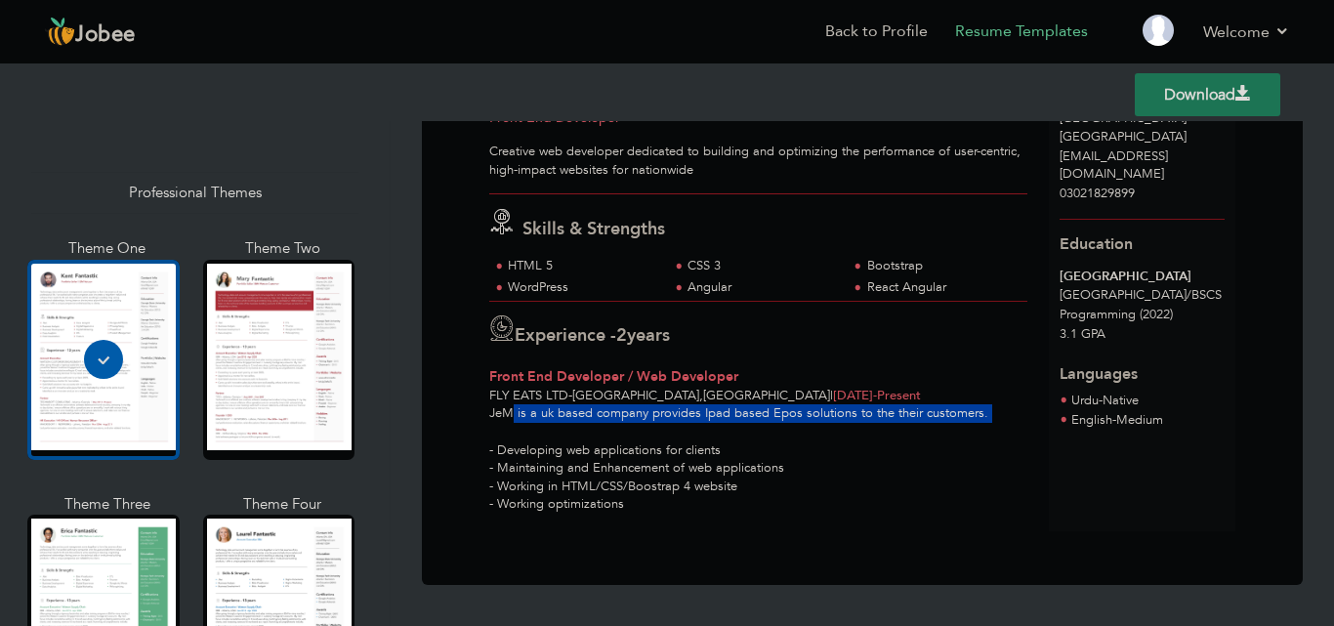
drag, startPoint x: 488, startPoint y: 425, endPoint x: 514, endPoint y: 420, distance: 25.9
click at [514, 420] on div "JeM is a uk based company provides Ipad based Epos solutions to the their custo…" at bounding box center [757, 458] width 559 height 108
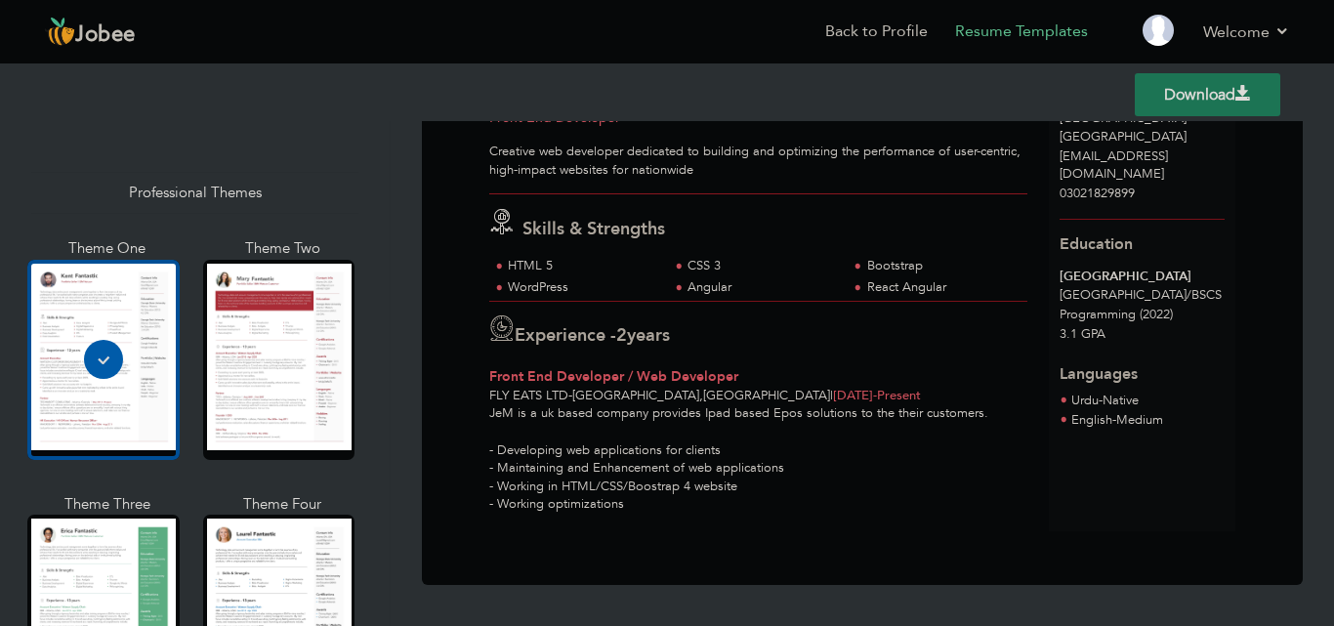
click at [822, 393] on div "Fly Eats LTD - Lahore , Pakistan | Aug 2023 - Present" at bounding box center [758, 396] width 538 height 19
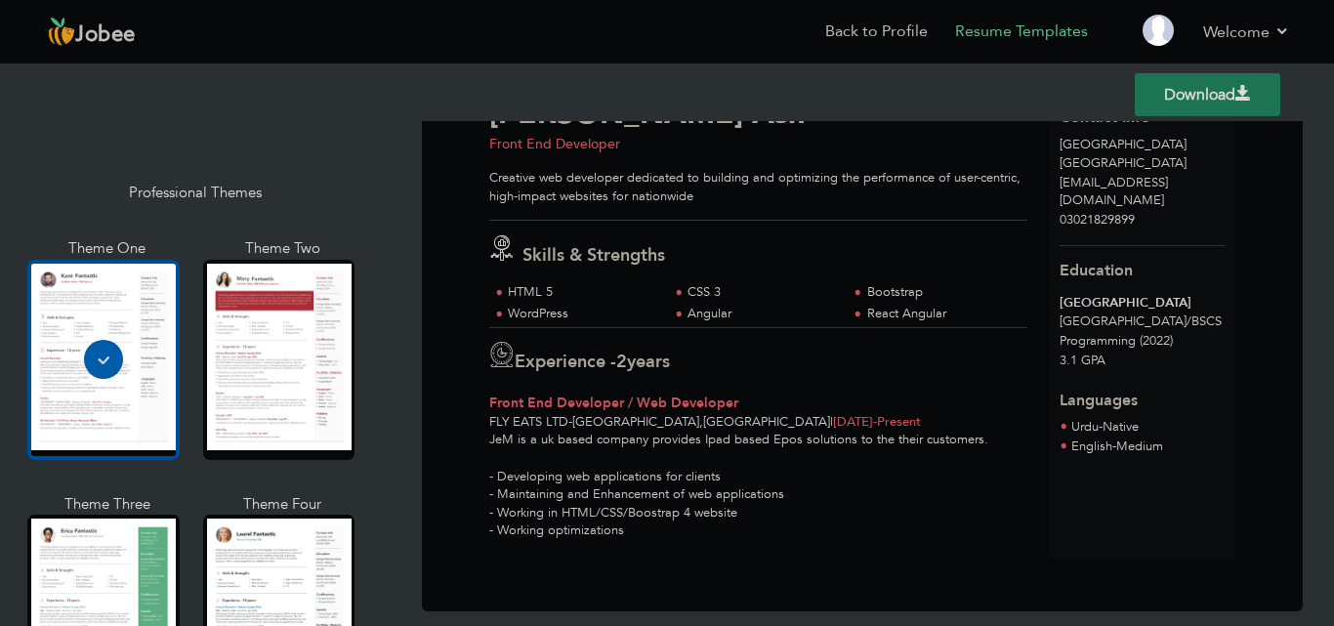
scroll to position [82, 0]
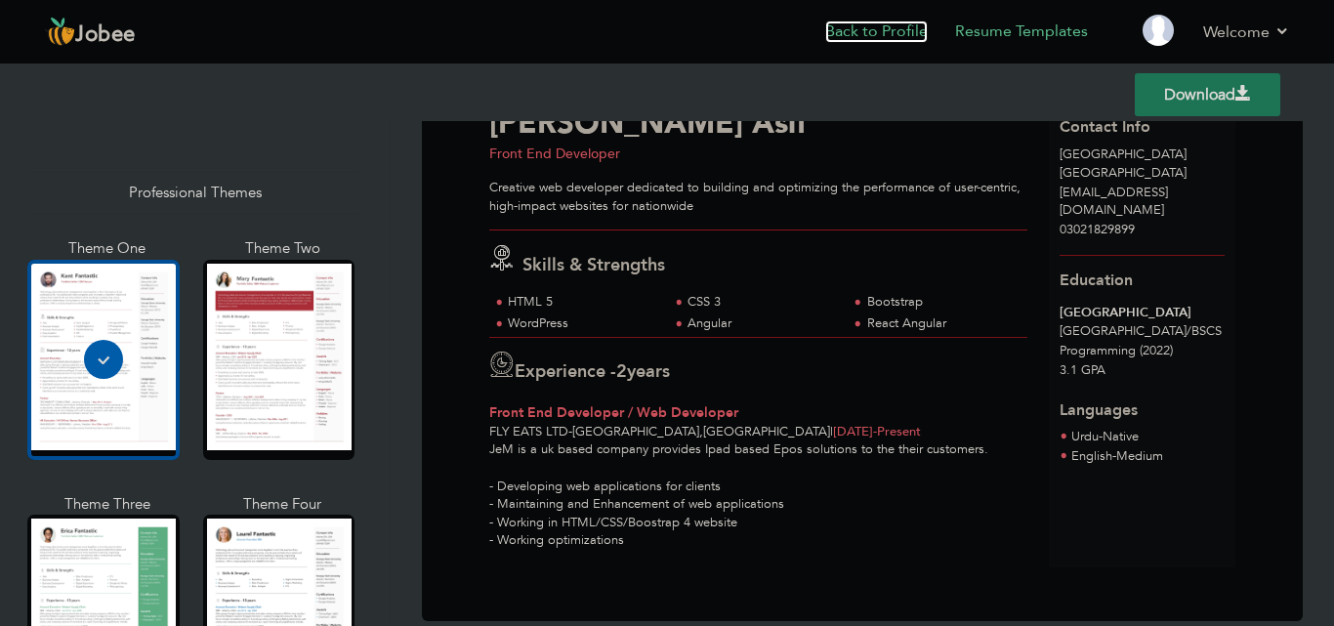
click at [890, 39] on link "Back to Profile" at bounding box center [876, 32] width 103 height 22
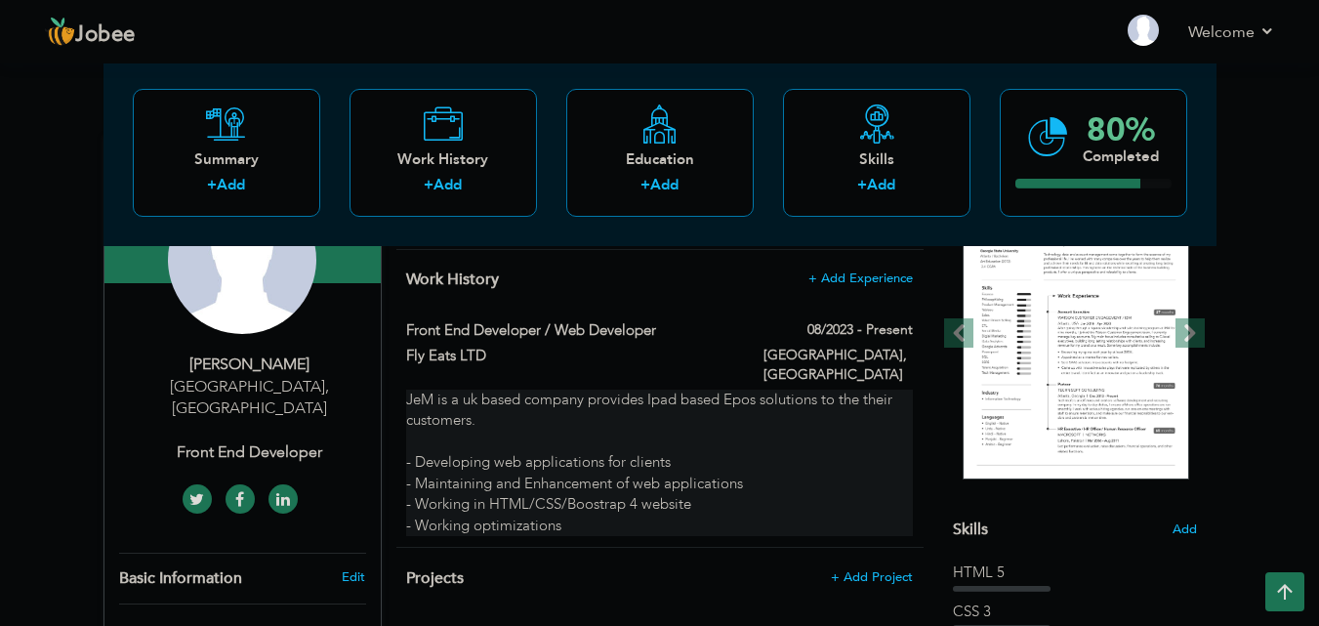
click at [633, 390] on div "JeM is a uk based company provides Ipad based Epos solutions to the their custo…" at bounding box center [659, 463] width 506 height 146
type input "Front End Developer / Web Developer"
type input "Fly Eats LTD"
type input "08/2023"
type input "[GEOGRAPHIC_DATA]"
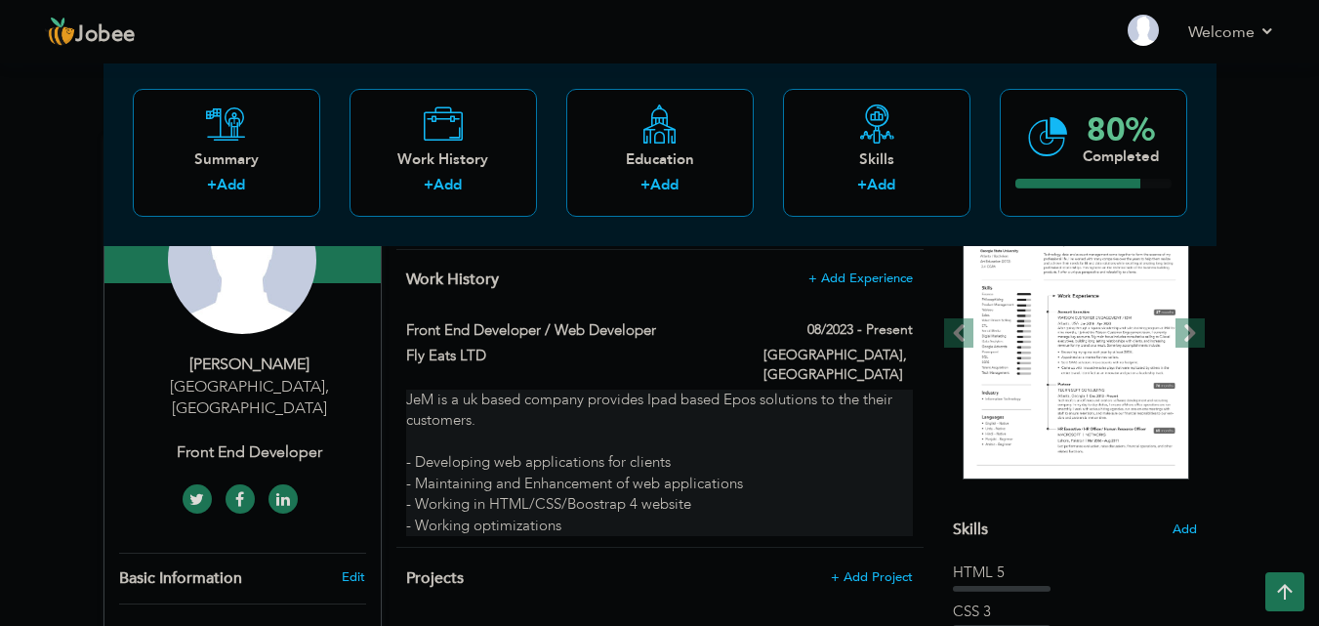
type input "[GEOGRAPHIC_DATA]"
checkbox input "true"
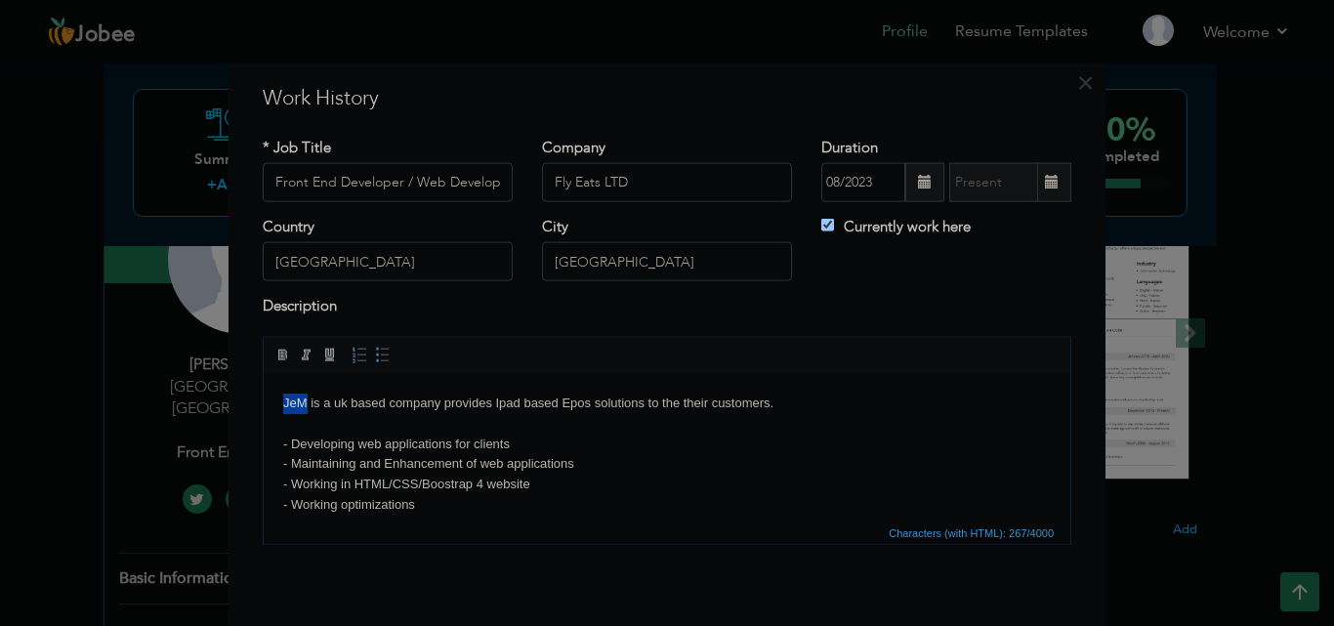
drag, startPoint x: 307, startPoint y: 402, endPoint x: 271, endPoint y: 410, distance: 36.0
click at [271, 410] on html "JeM is a uk based company provides Ipad based Epos solutions to the their custo…" at bounding box center [667, 453] width 807 height 161
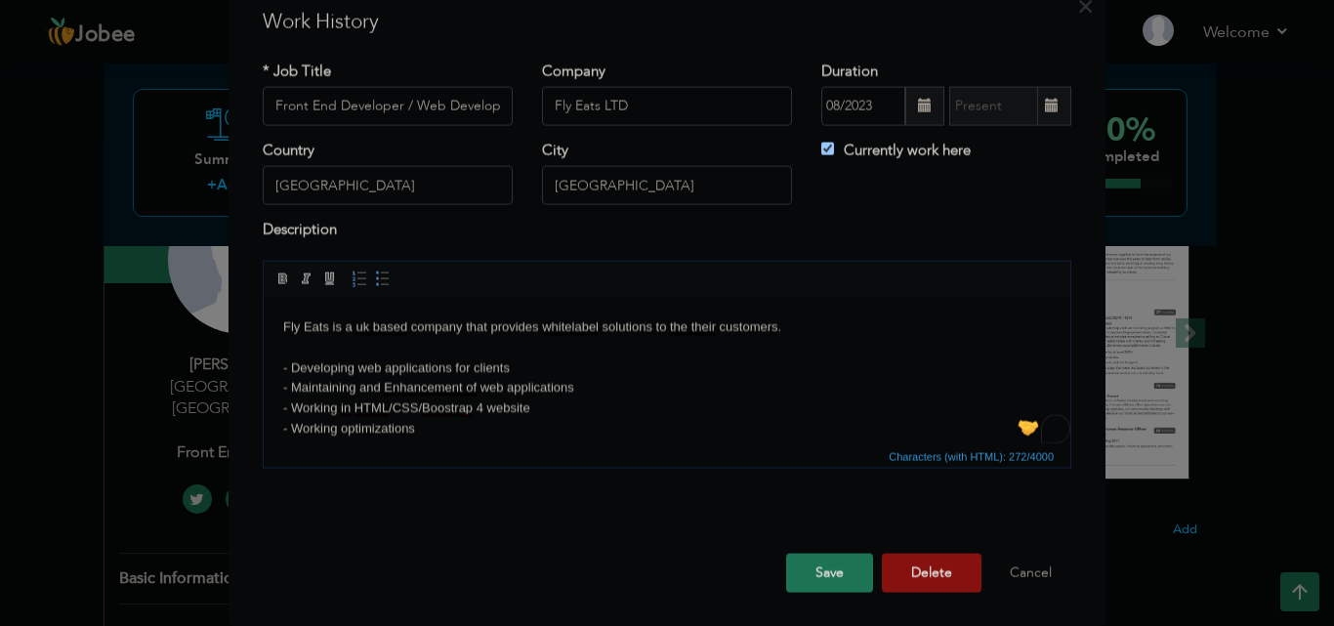
click at [853, 579] on button "Save" at bounding box center [829, 572] width 87 height 39
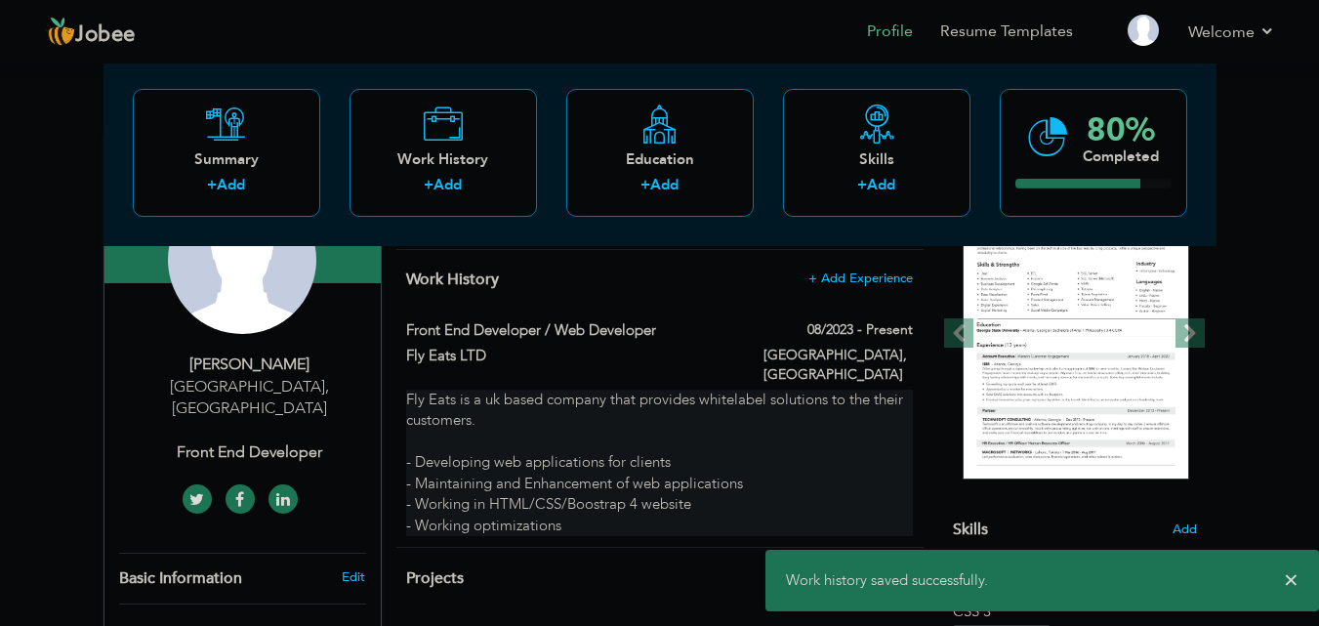
click at [869, 390] on div "Fly Eats is a uk based company that provides whitelabel solutions to the their …" at bounding box center [659, 463] width 506 height 146
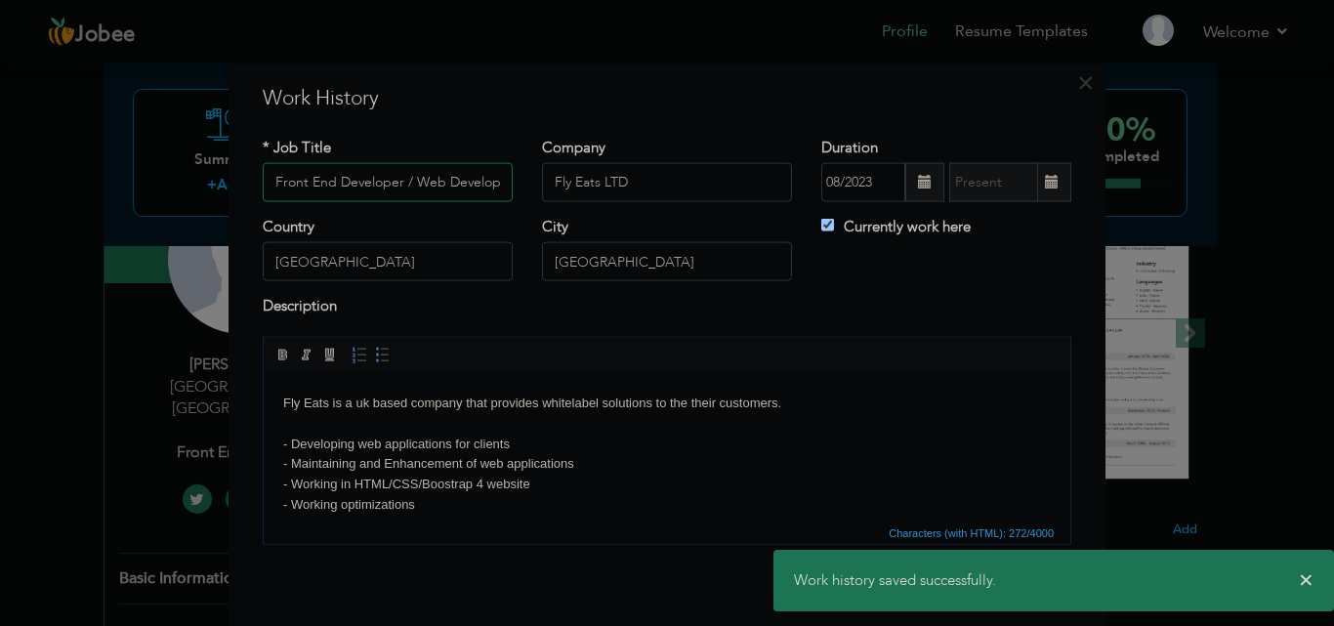
scroll to position [0, 10]
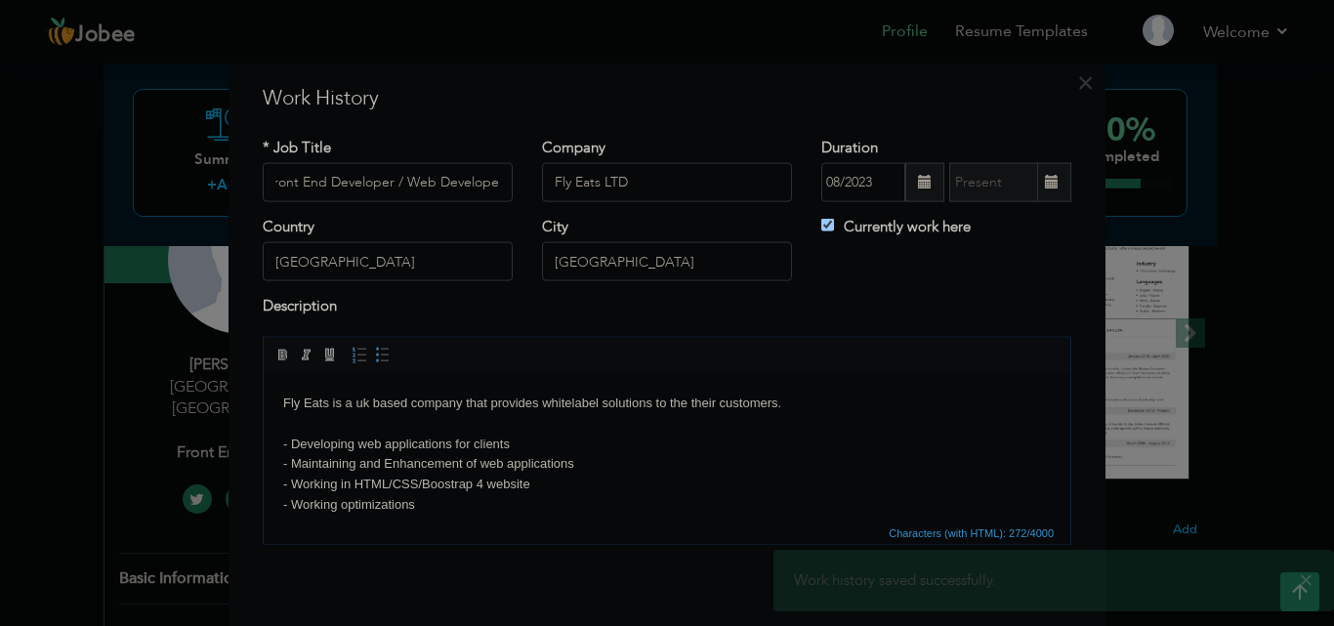
click at [516, 445] on body "Fly Eats is a uk based company that provides whitelabel solutions to the their …" at bounding box center [666, 454] width 767 height 122
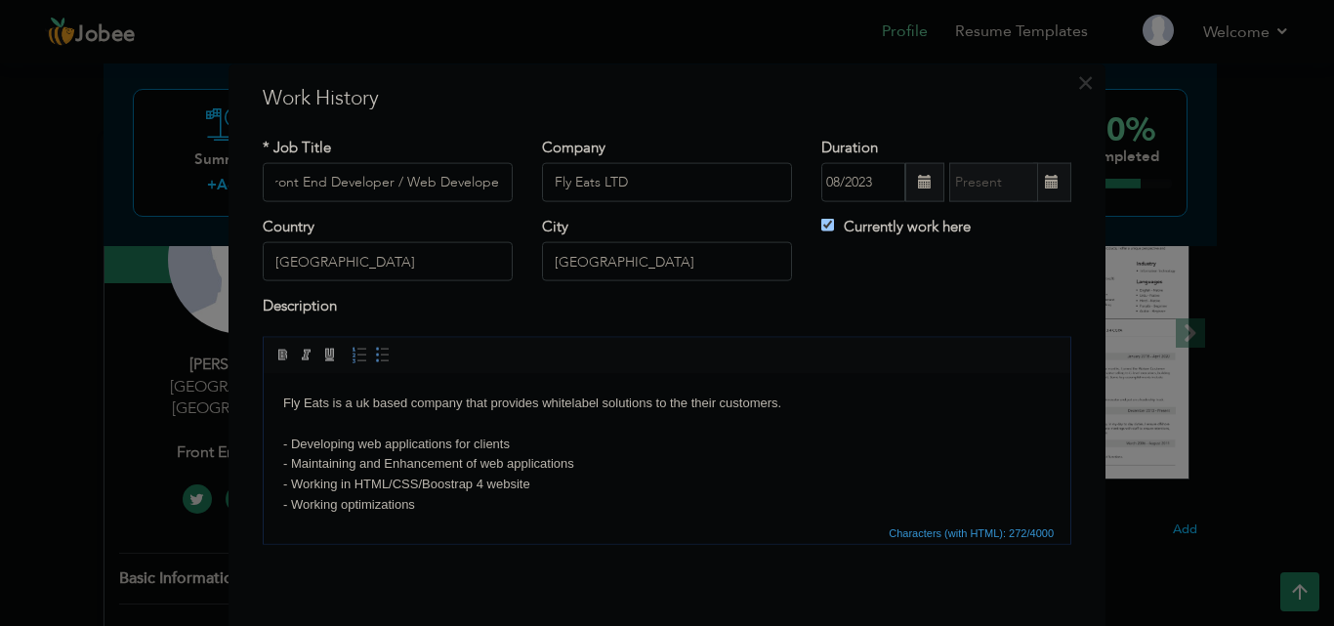
scroll to position [0, 0]
click at [542, 440] on body "Fly Eats is a uk based company that provides whitelabel solutions to the their …" at bounding box center [666, 454] width 767 height 122
click at [567, 440] on body "Fly Eats is a uk based company that provides whitelabel solutions to the their …" at bounding box center [666, 454] width 767 height 122
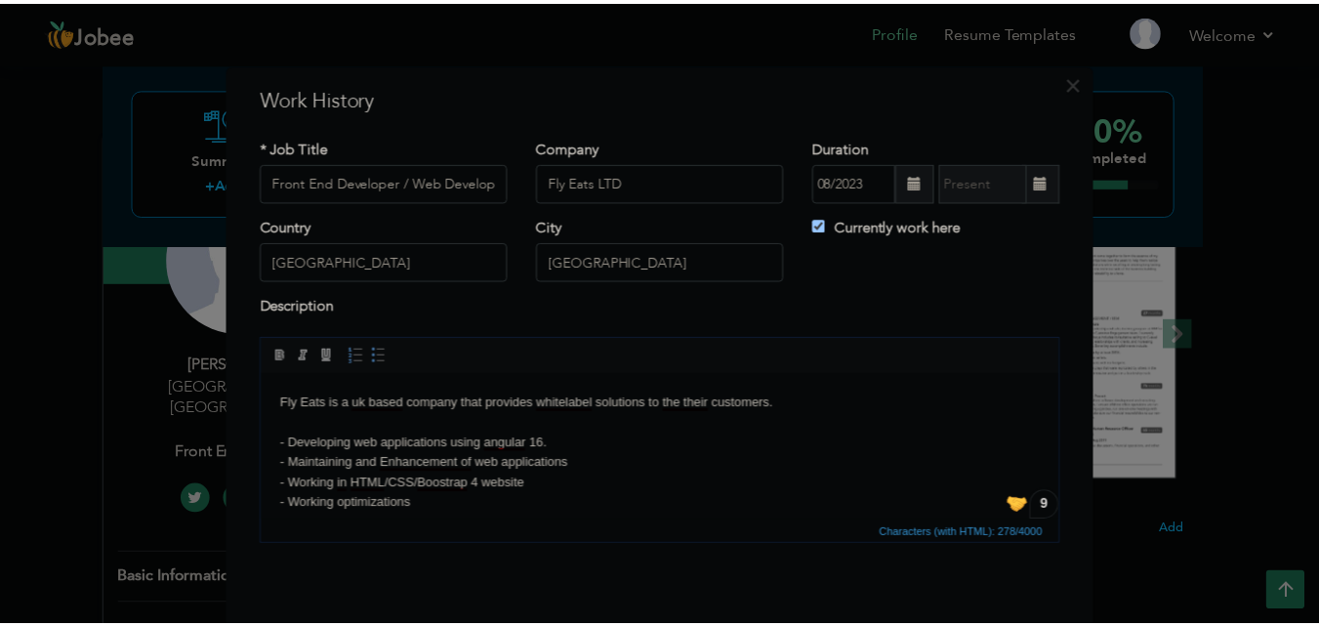
scroll to position [76, 0]
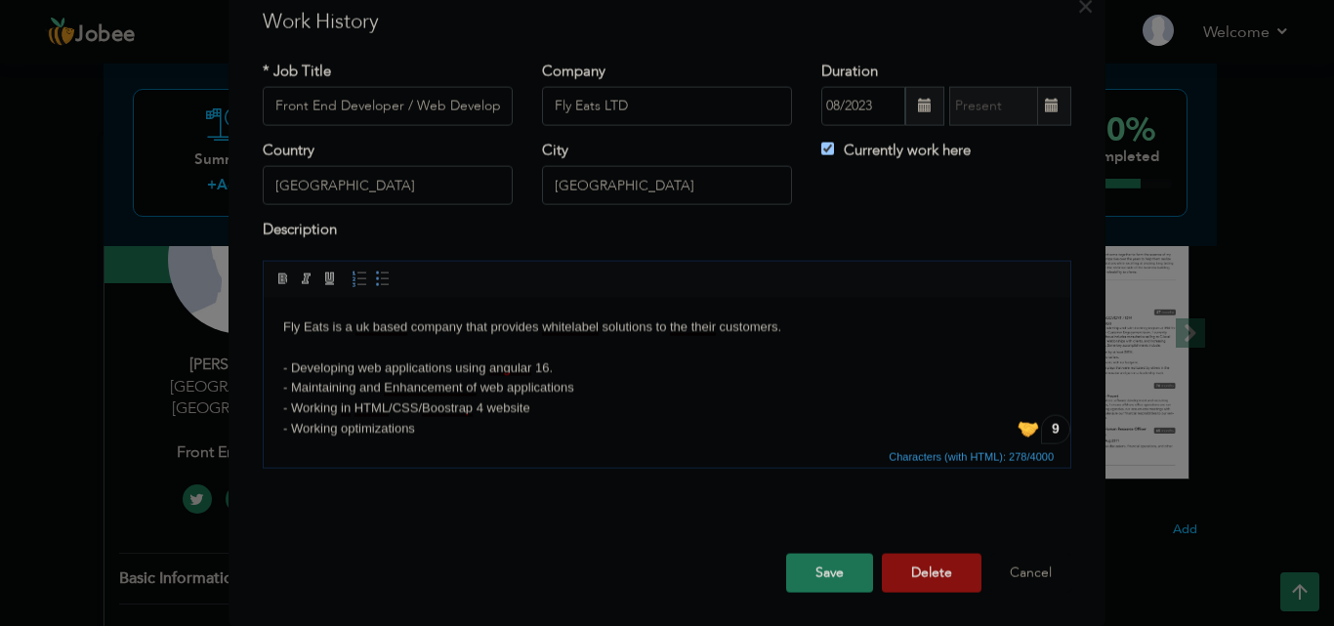
click at [832, 570] on button "Save" at bounding box center [829, 572] width 87 height 39
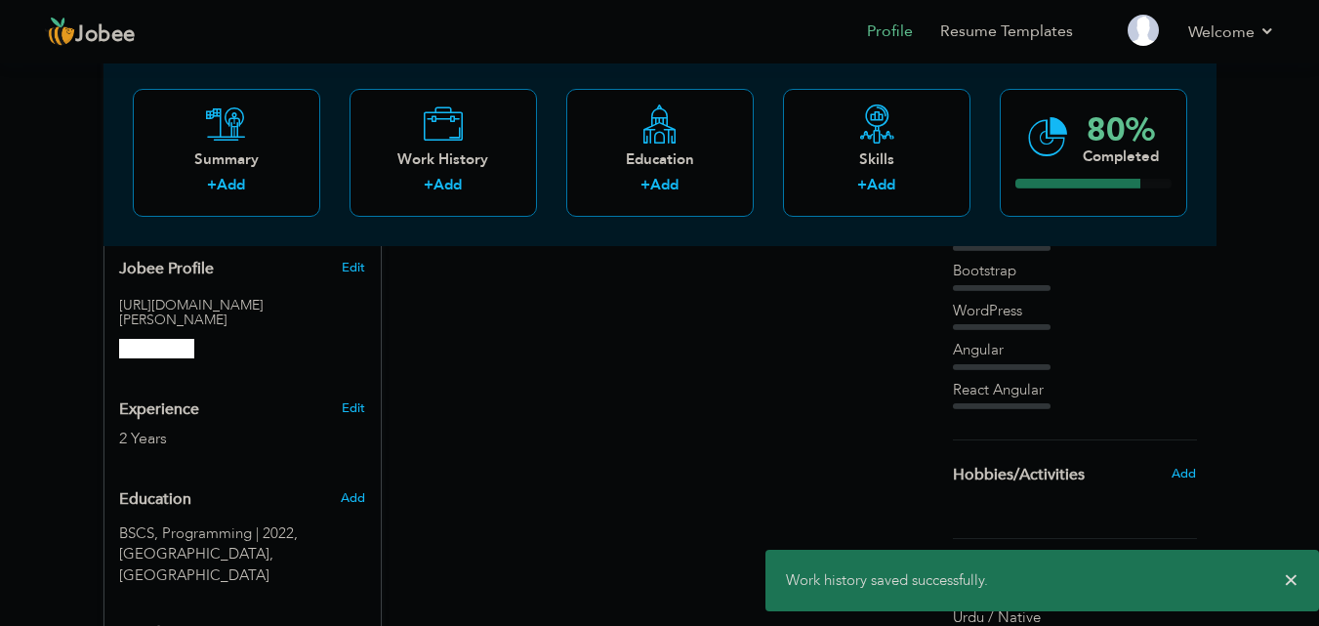
scroll to position [468, 0]
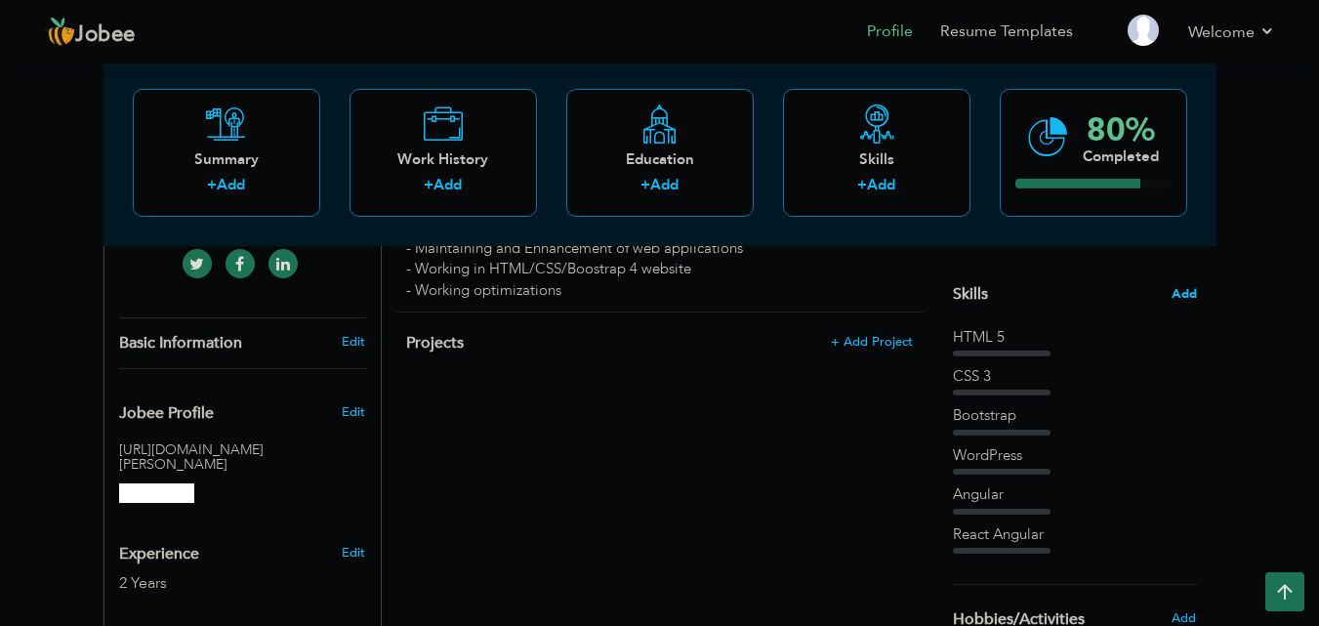
click at [1186, 301] on span "Add" at bounding box center [1184, 294] width 25 height 19
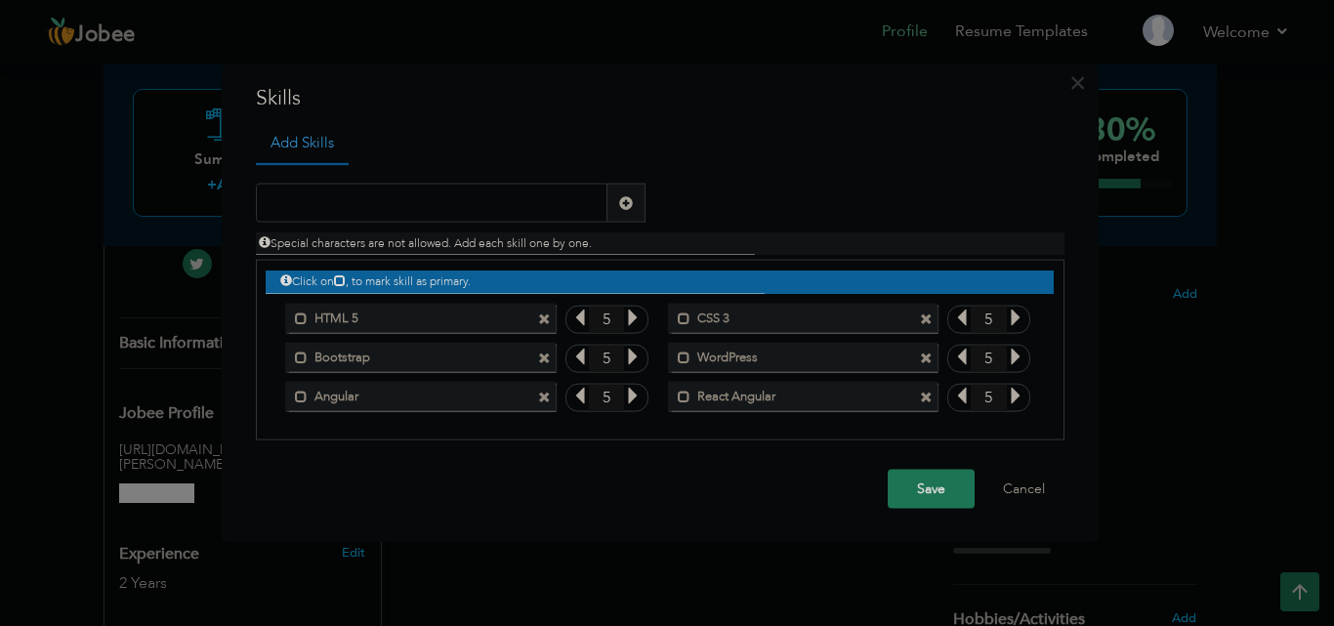
click at [801, 399] on label "React Angular" at bounding box center [788, 393] width 197 height 24
click at [930, 398] on span at bounding box center [926, 397] width 13 height 13
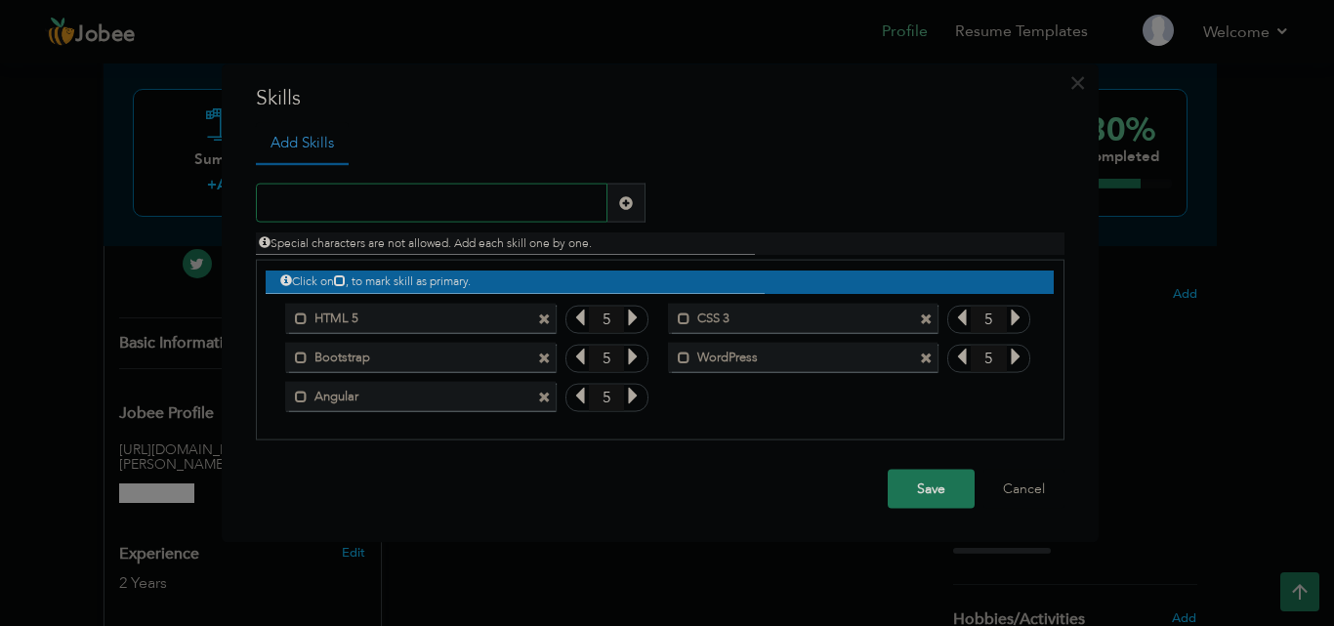
click at [573, 202] on input "text" at bounding box center [432, 203] width 352 height 39
type input "ReactJs"
click at [620, 203] on span at bounding box center [626, 202] width 14 height 14
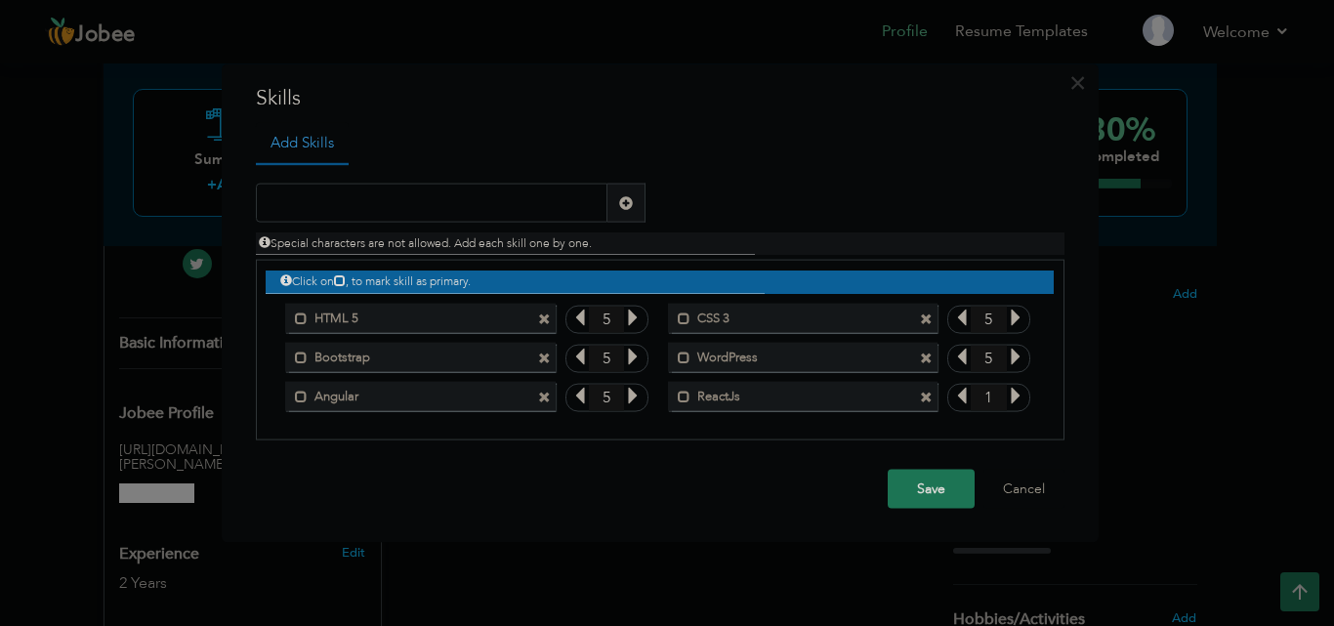
click at [924, 355] on span at bounding box center [926, 358] width 13 height 13
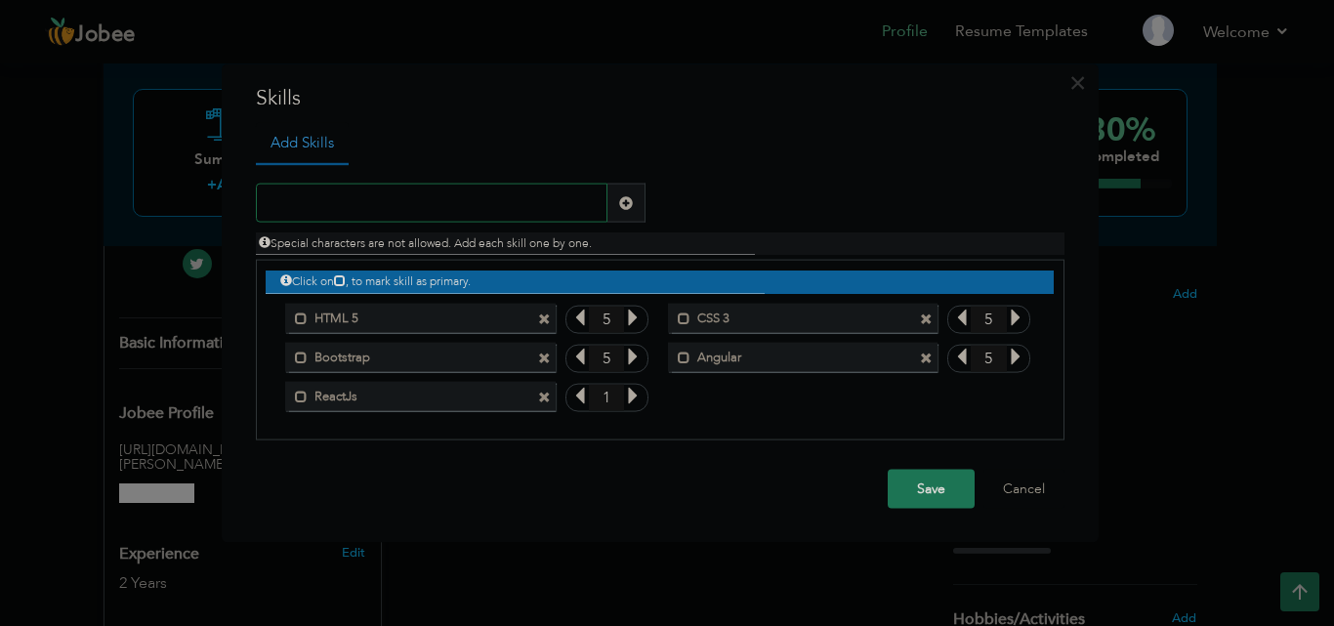
click at [484, 201] on input "text" at bounding box center [432, 203] width 352 height 39
type input "j"
type input "Javascript"
click at [629, 201] on span at bounding box center [626, 202] width 14 height 14
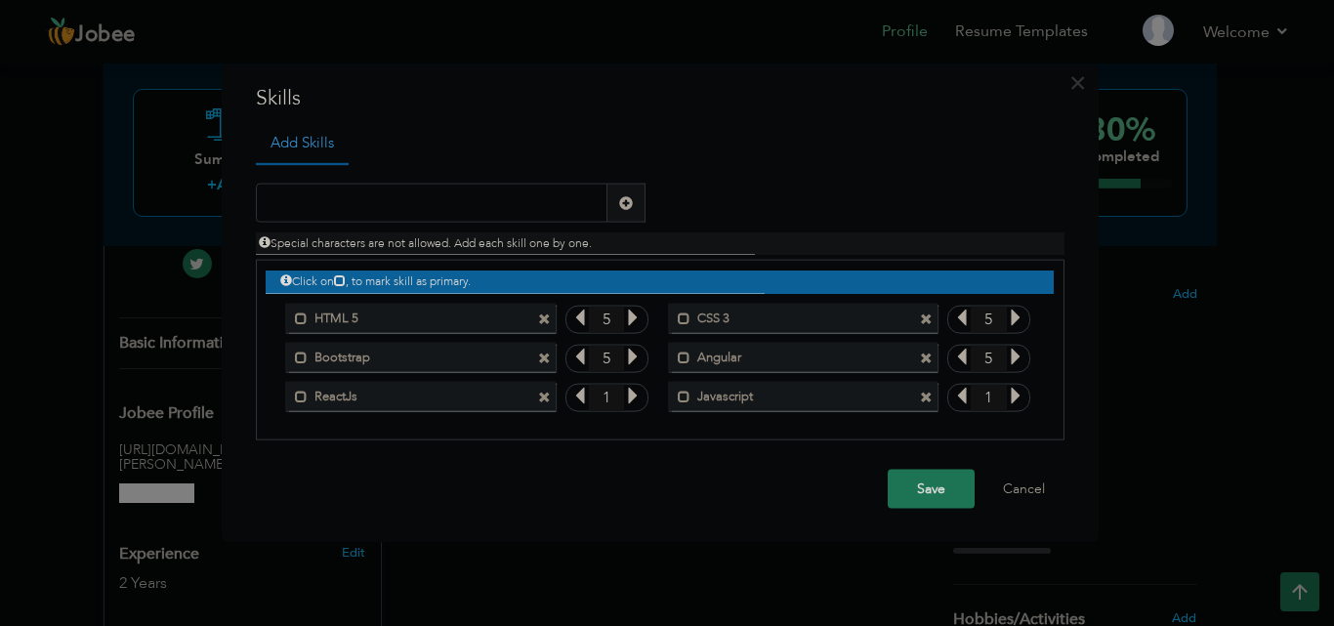
click at [1007, 396] on icon at bounding box center [1016, 396] width 18 height 18
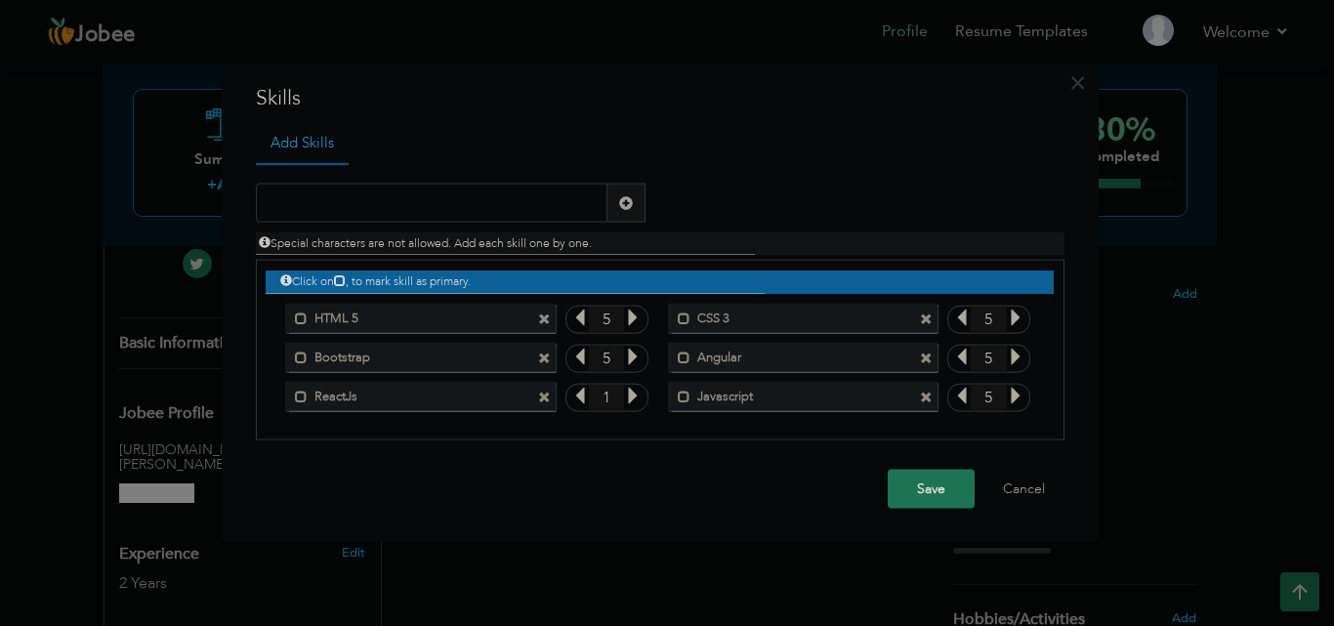
click at [622, 393] on input "1" at bounding box center [607, 397] width 36 height 27
click at [623, 393] on input "1" at bounding box center [607, 397] width 36 height 27
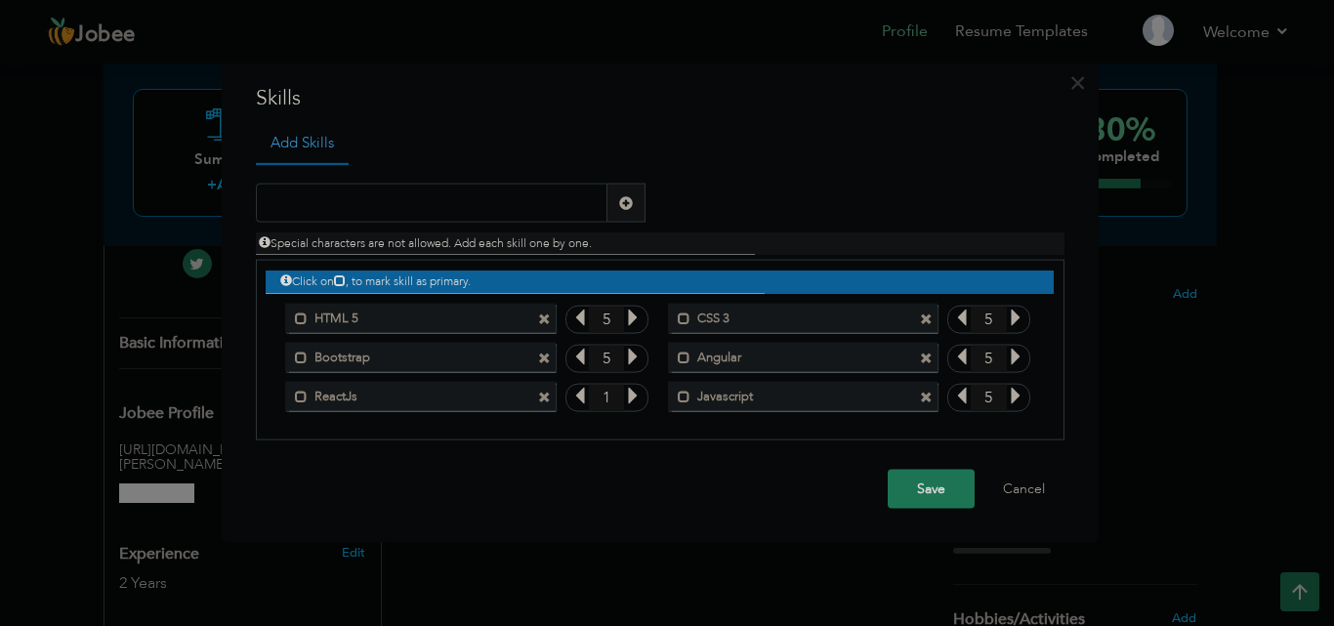
click at [630, 395] on icon at bounding box center [633, 396] width 18 height 18
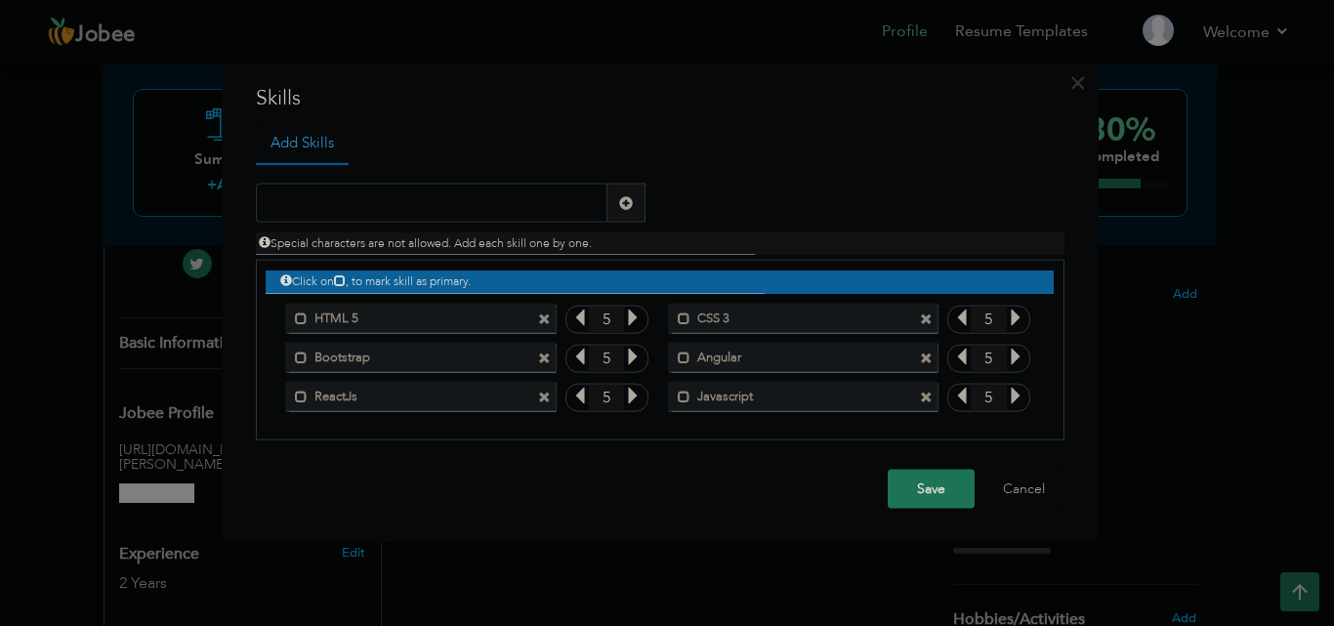
click at [630, 395] on icon at bounding box center [633, 396] width 18 height 18
drag, startPoint x: 996, startPoint y: 505, endPoint x: 949, endPoint y: 491, distance: 48.8
click at [949, 491] on div "Save Cancel" at bounding box center [660, 489] width 838 height 68
click at [949, 491] on button "Save" at bounding box center [931, 489] width 87 height 39
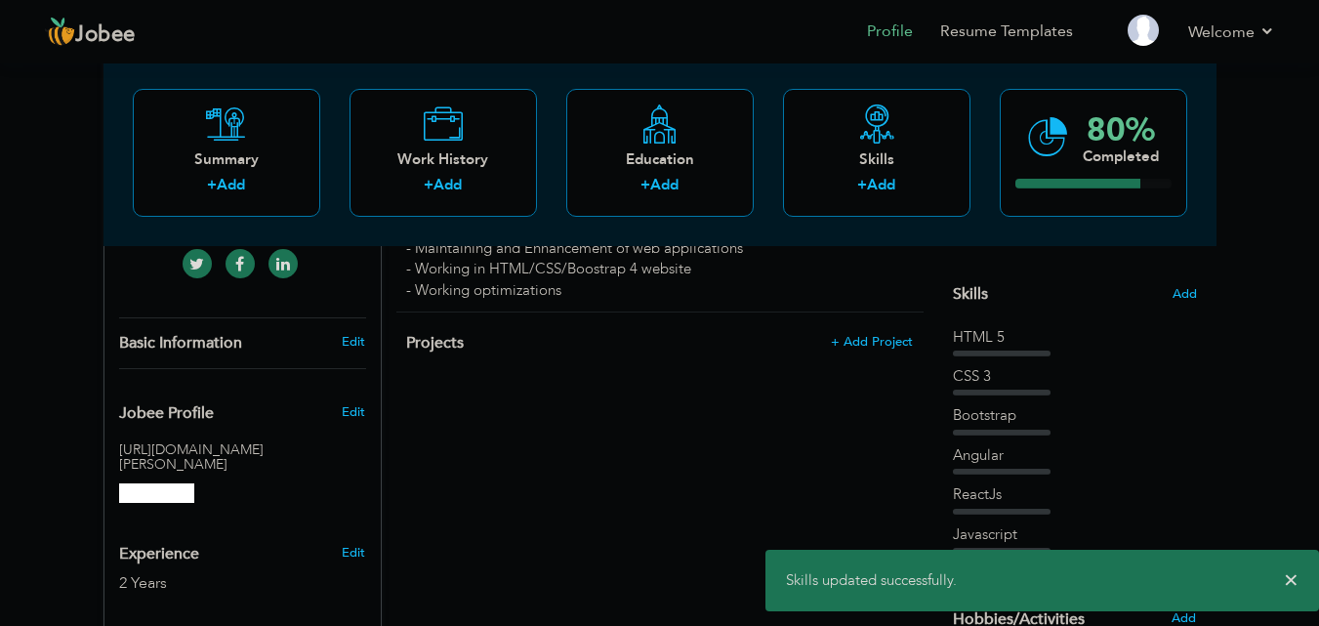
click at [826, 456] on div "CV Import Profile Strength 0% Select an Item from right menu Work History * Job…" at bounding box center [660, 395] width 557 height 991
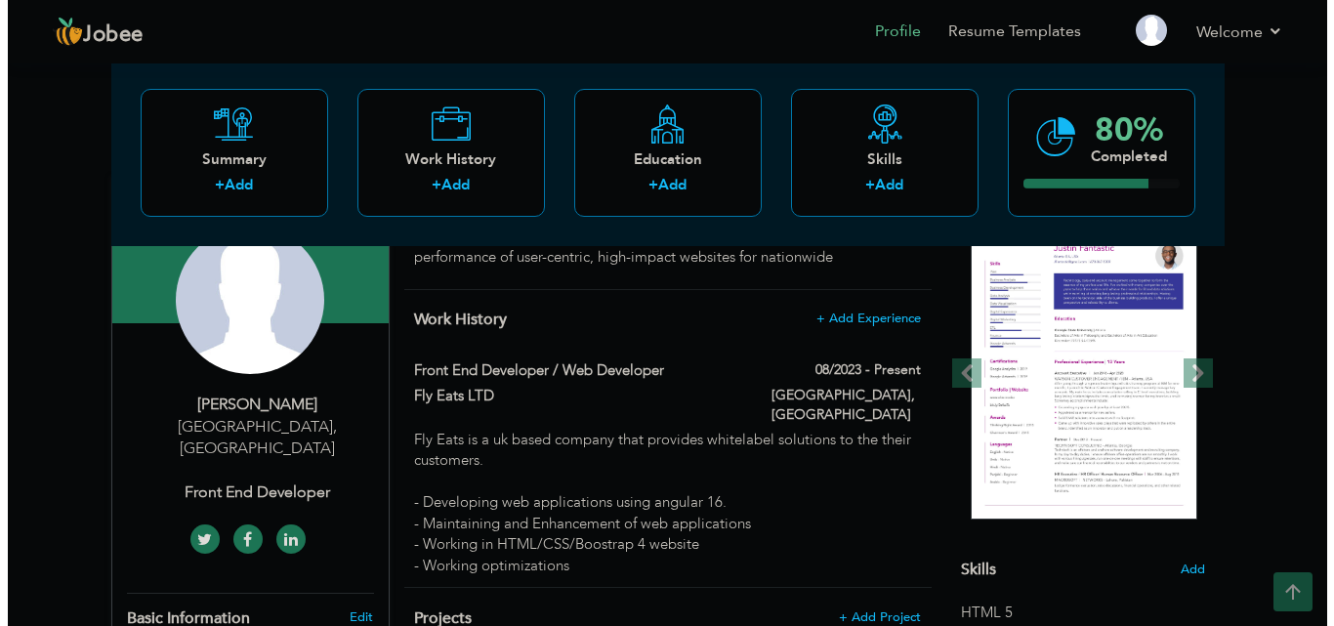
scroll to position [193, 0]
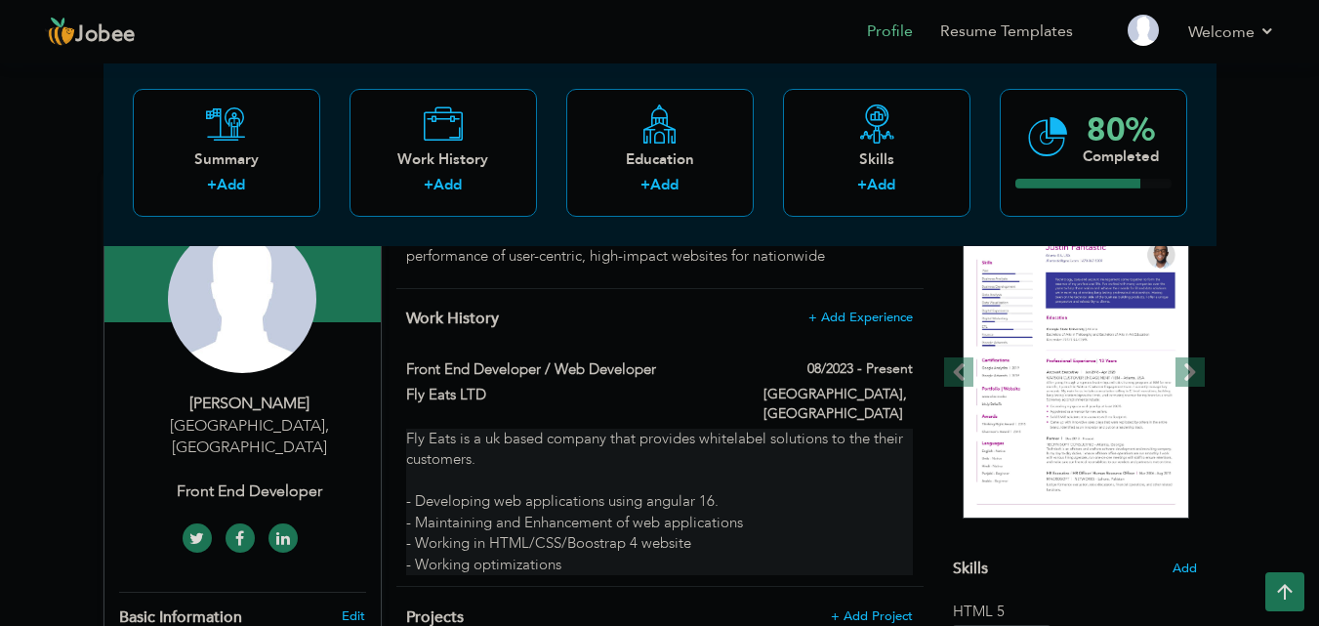
click at [696, 496] on div "Fly Eats is a uk based company that provides whitelabel solutions to the their …" at bounding box center [659, 502] width 506 height 146
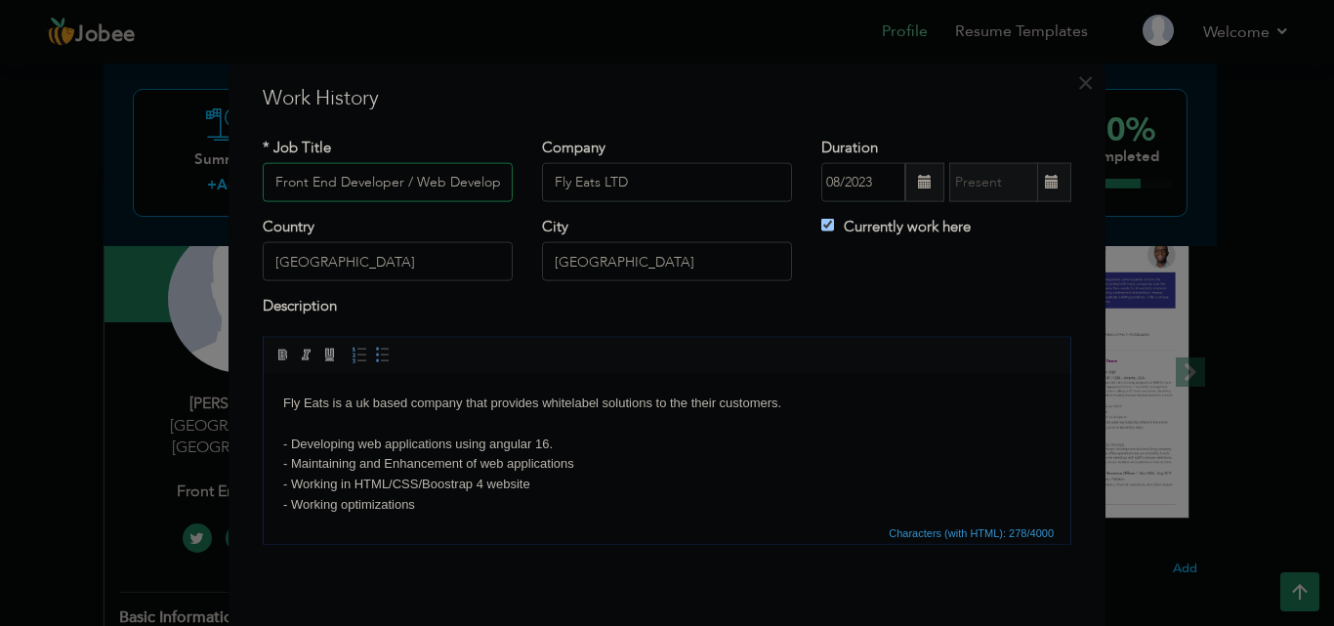
scroll to position [0, 10]
click at [630, 477] on body "Fly Eats is a uk based company that provides whitelabel solutions to the their …" at bounding box center [666, 454] width 767 height 122
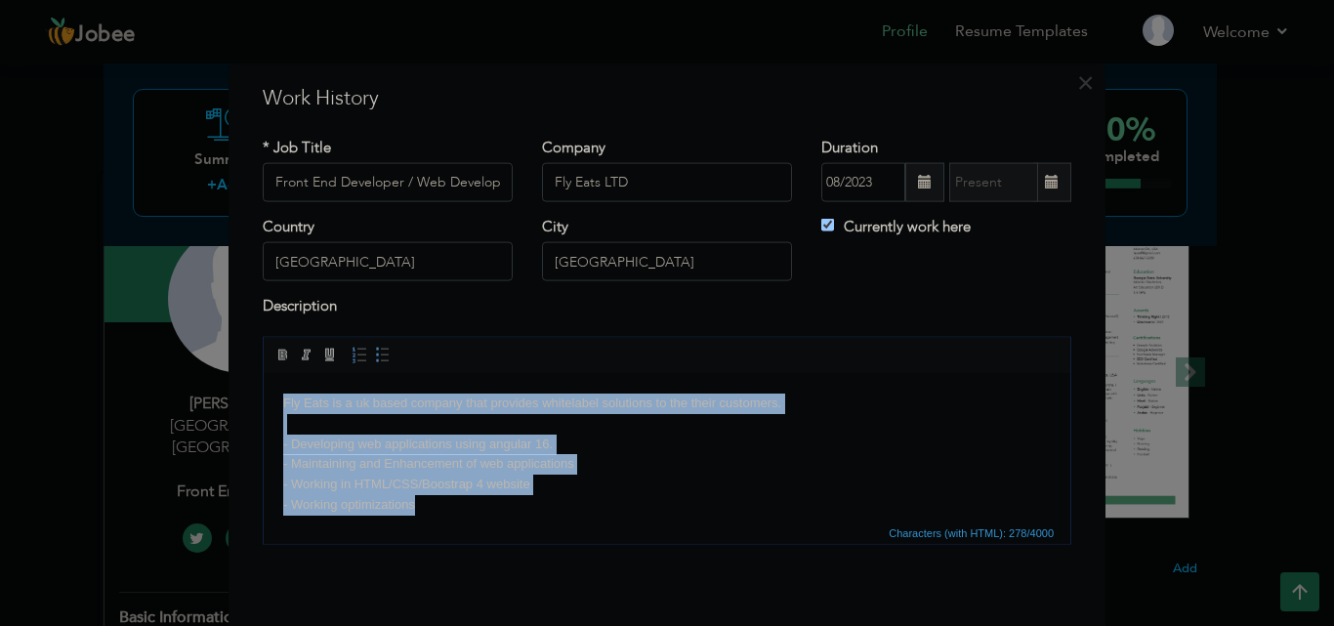
copy body "Fly Eats is a uk based company that provides whitelabel solutions to the their …"
click at [649, 451] on body "Fly Eats is a uk based company that provides whitelabel solutions to the their …" at bounding box center [666, 454] width 767 height 122
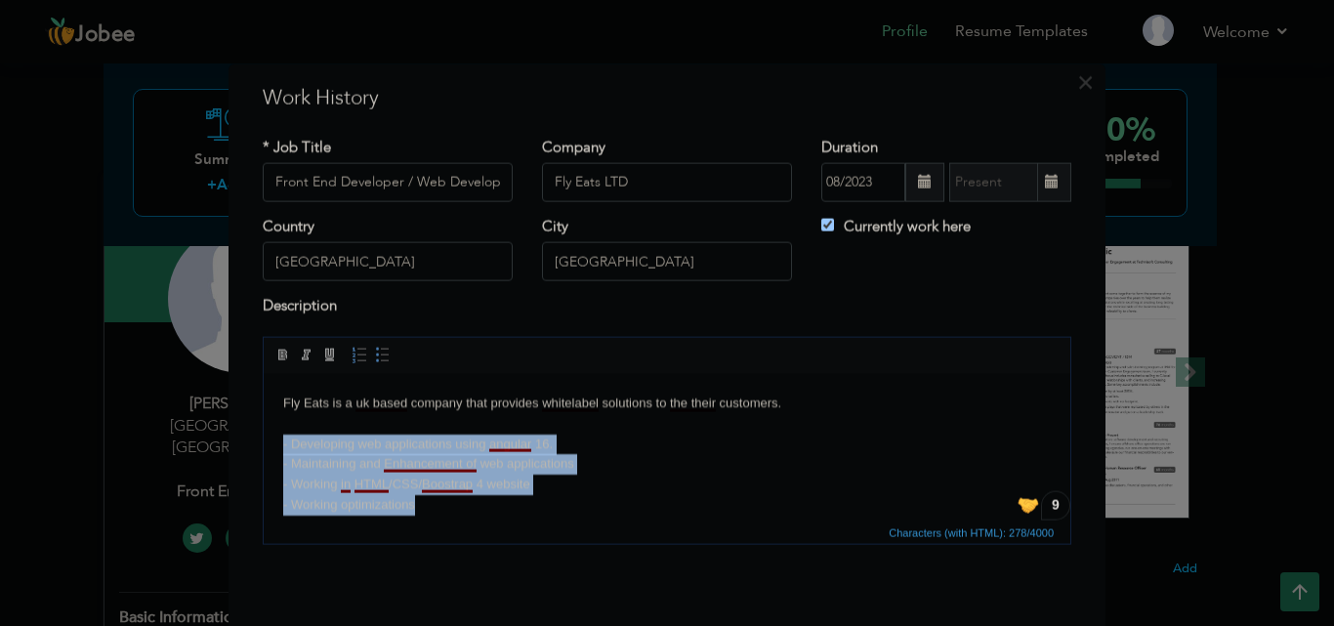
paste body "To enrich screen reader interactions, please activate Accessibility in Grammarl…"
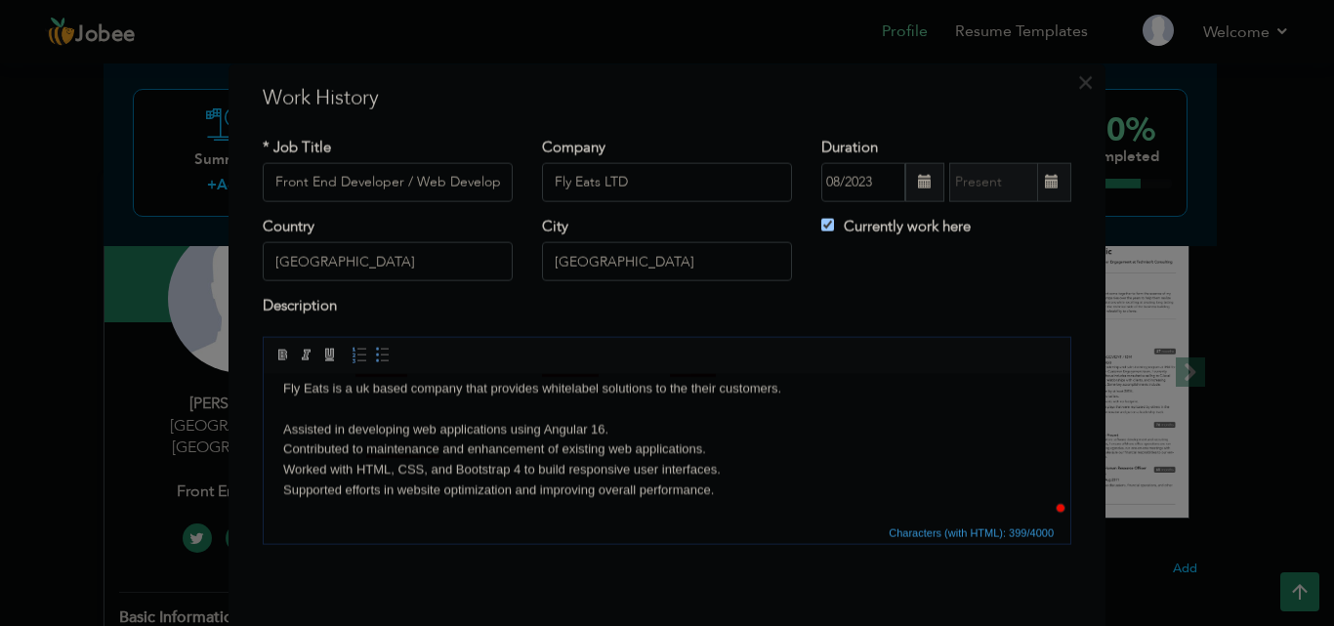
scroll to position [15, 0]
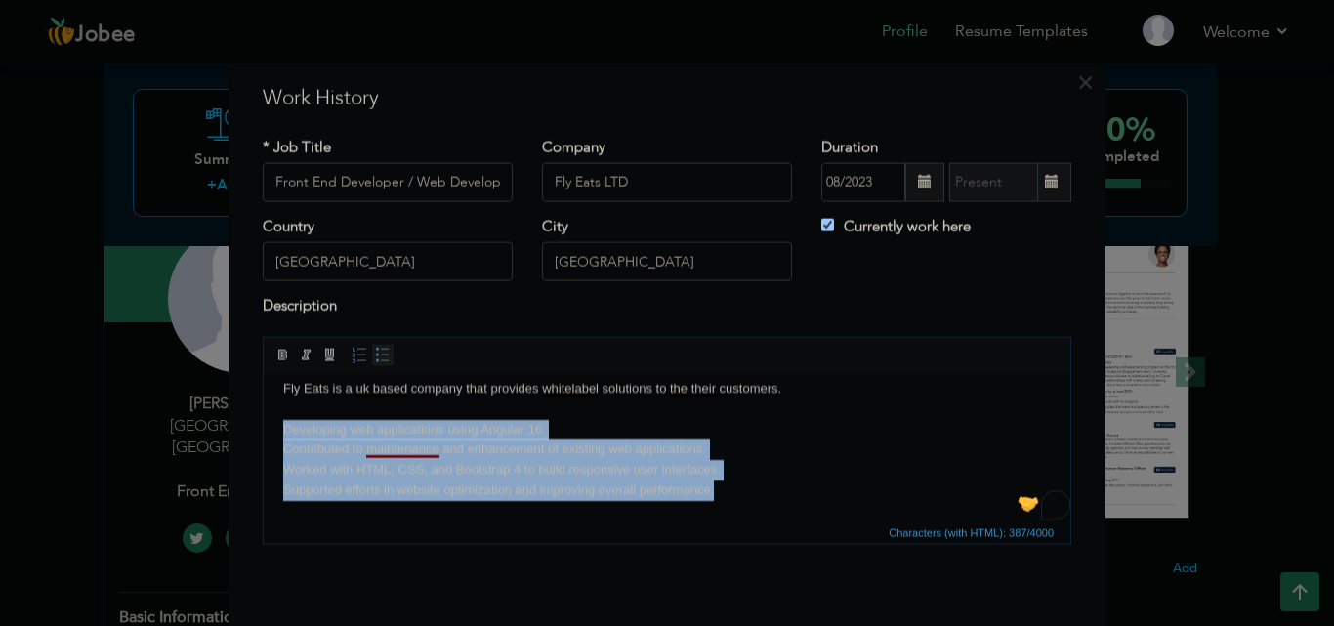
click at [375, 350] on span at bounding box center [383, 355] width 16 height 16
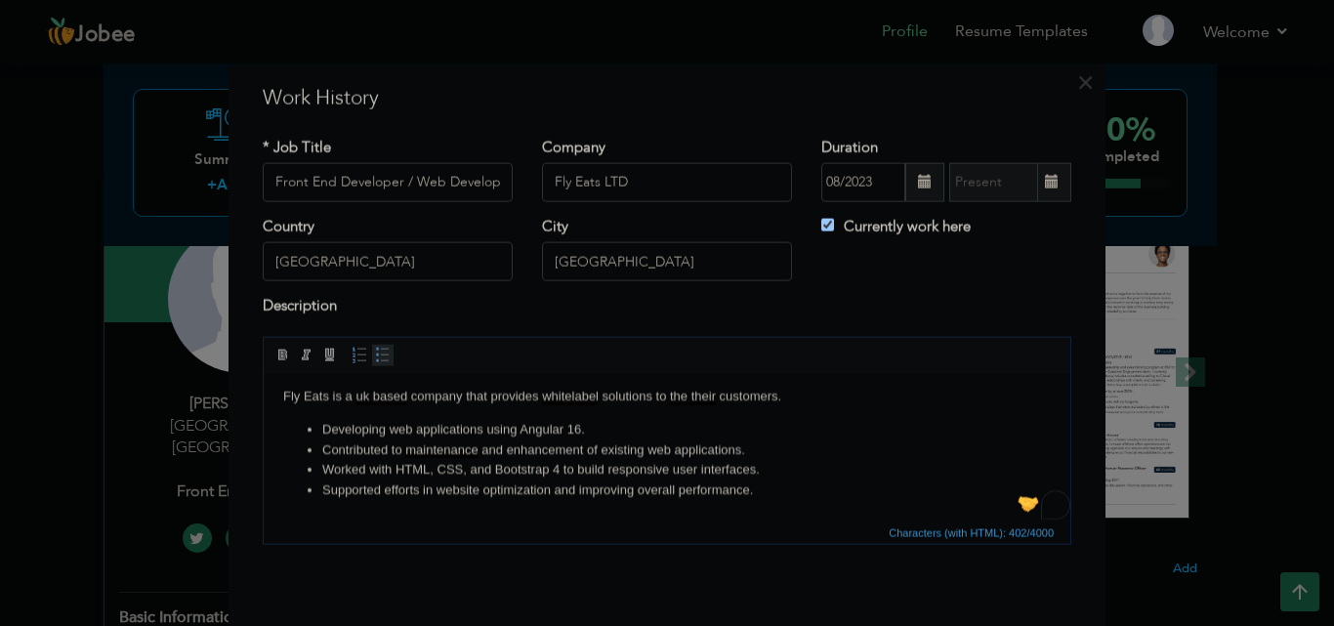
scroll to position [7, 0]
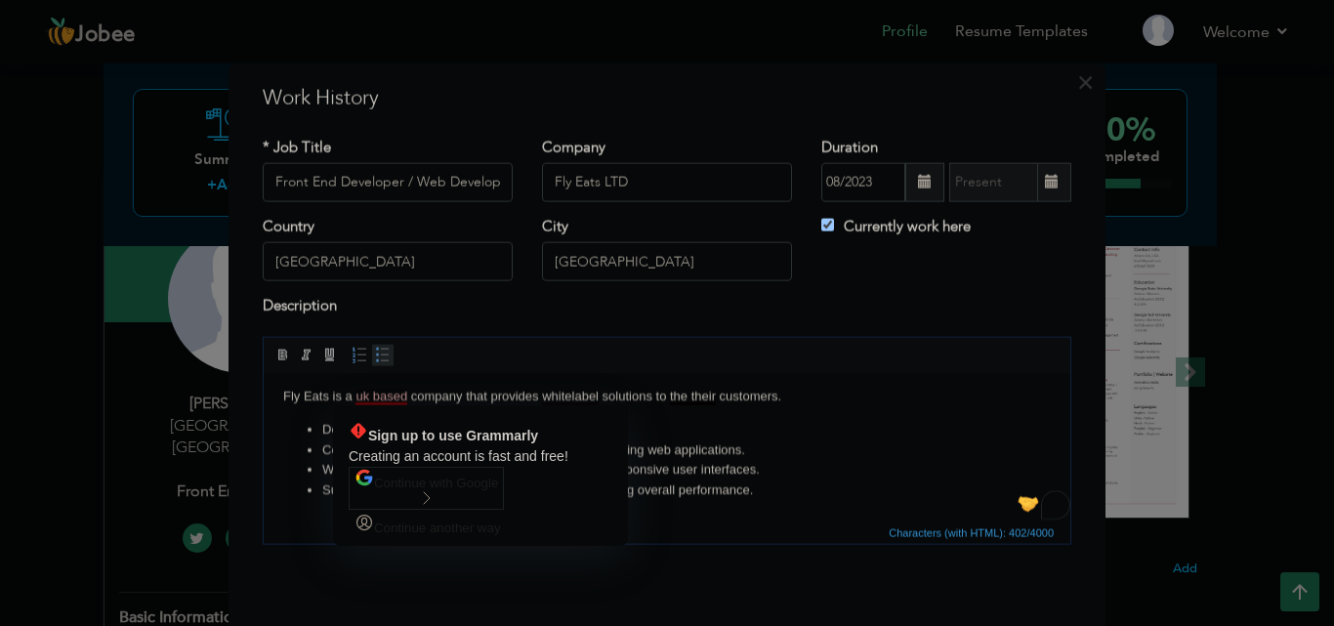
click at [404, 409] on div "Sign up to use Grammarly Creating an account is fast and free! Continue with Go…" at bounding box center [480, 475] width 295 height 141
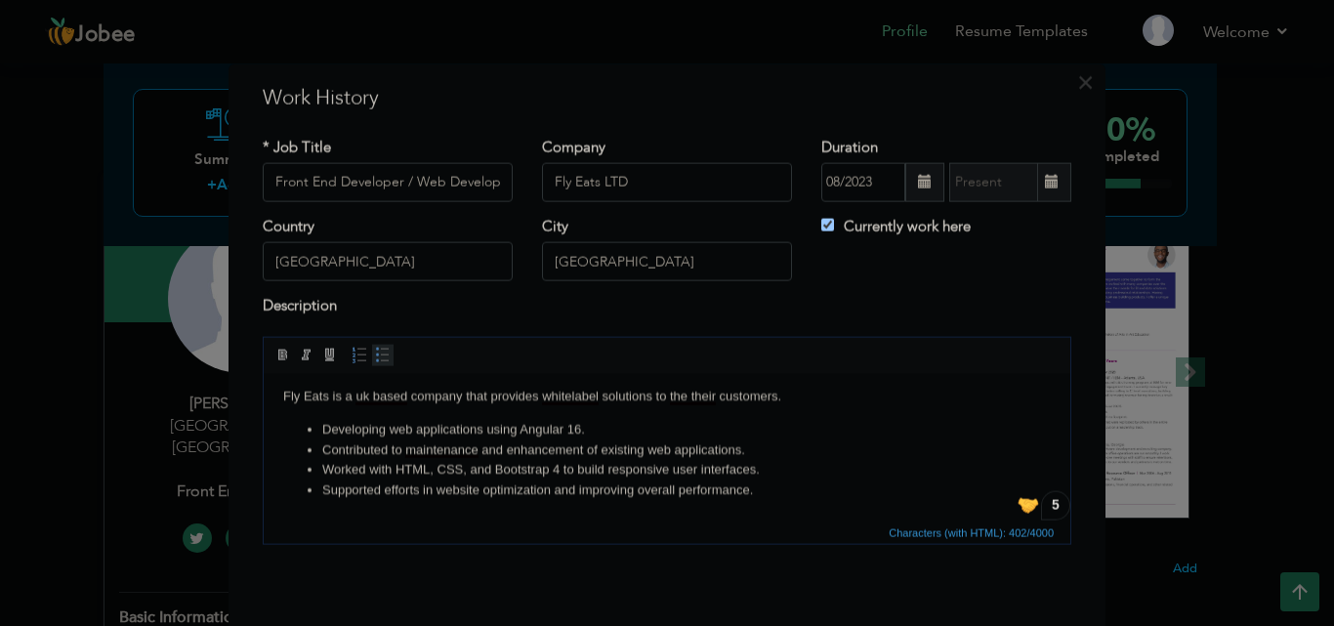
scroll to position [76, 0]
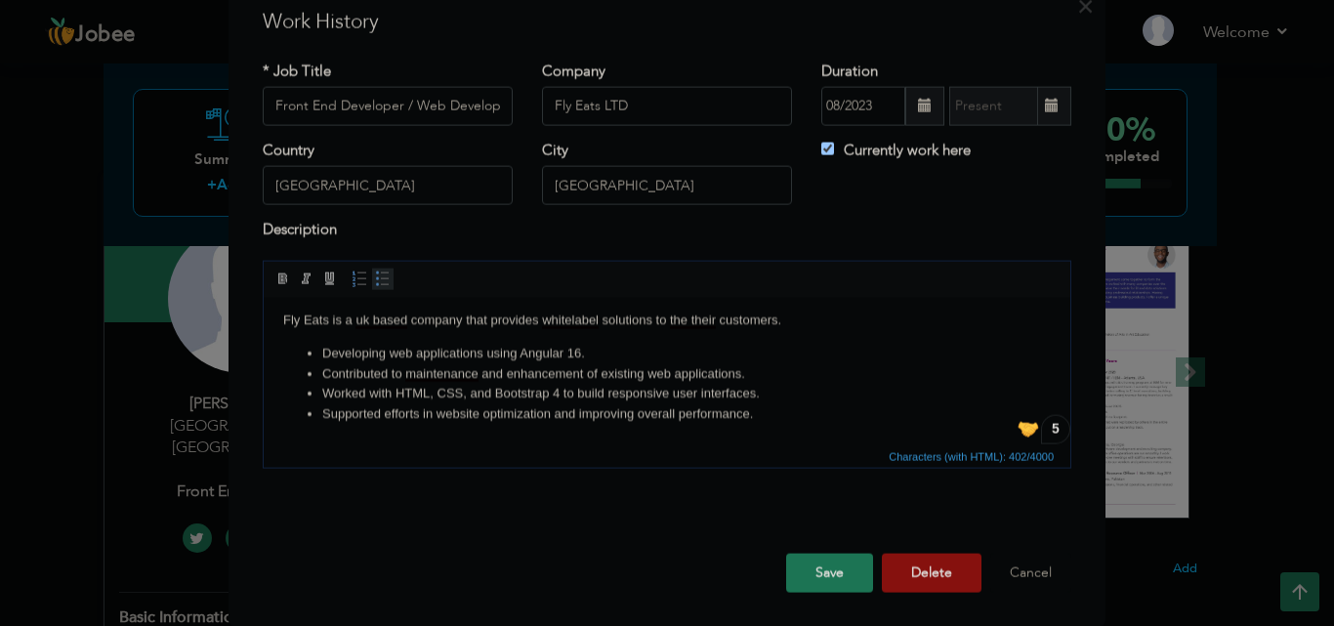
click at [812, 577] on button "Save" at bounding box center [829, 572] width 87 height 39
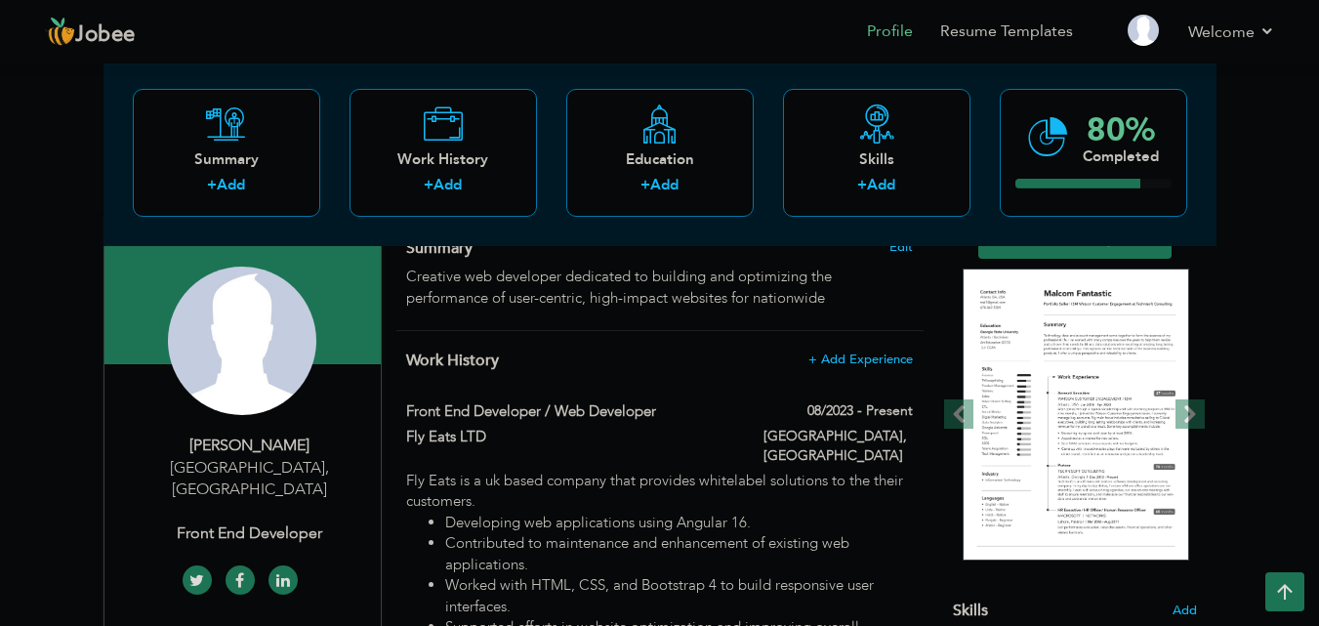
scroll to position [68, 0]
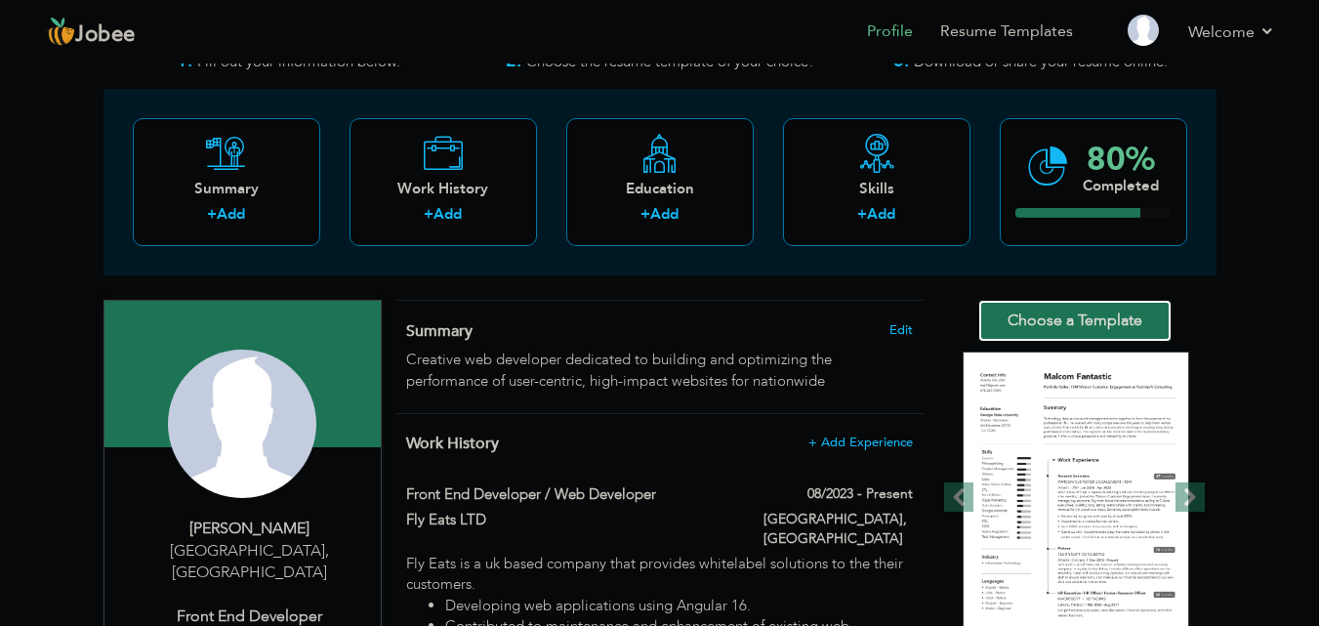
click at [1096, 332] on link "Choose a Template" at bounding box center [1074, 321] width 193 height 42
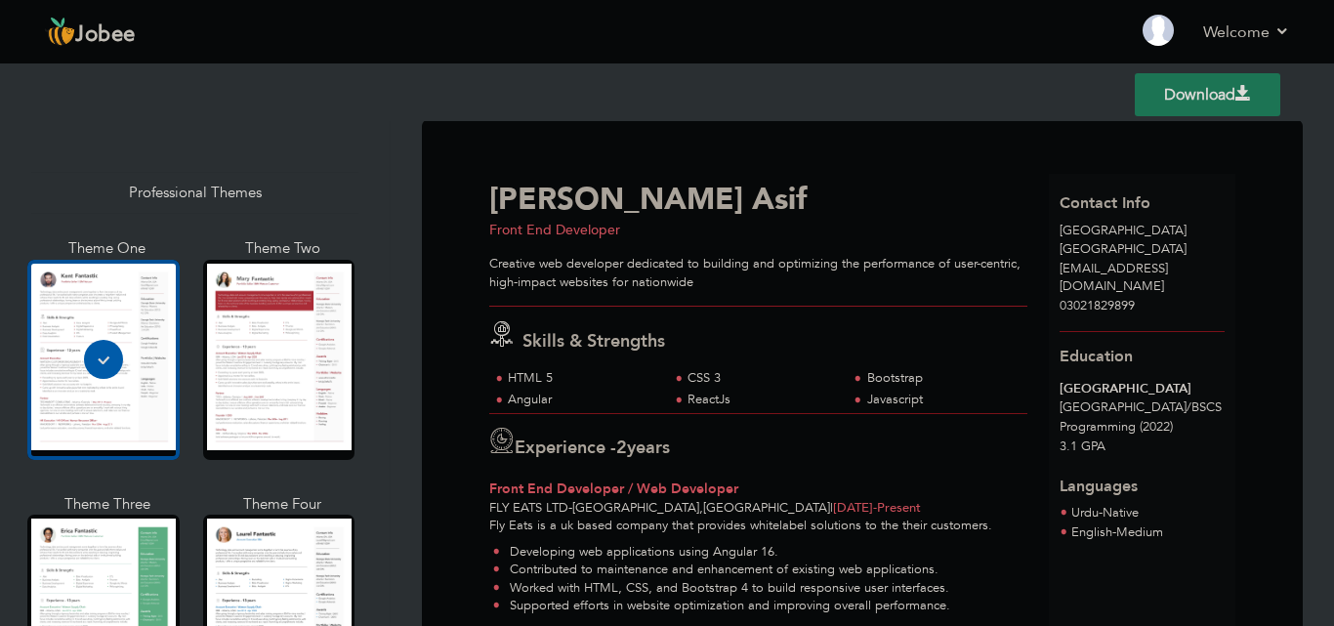
scroll to position [4, 0]
click at [1222, 105] on link "Download" at bounding box center [1207, 94] width 145 height 43
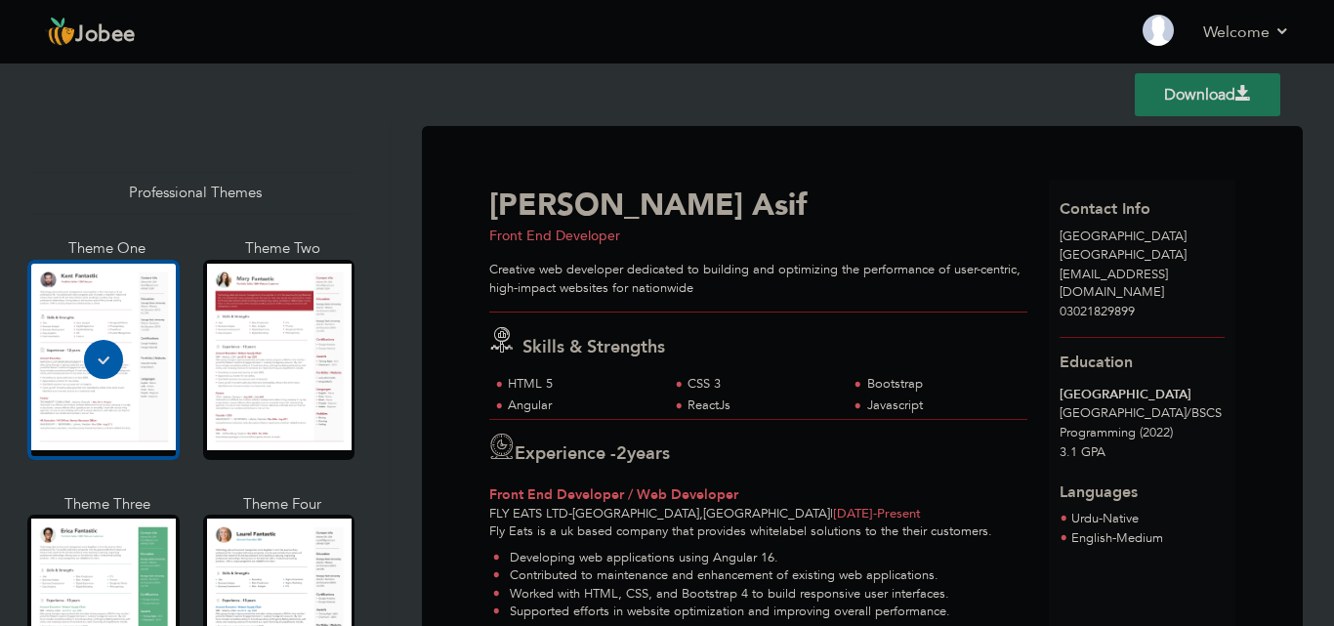
click at [1181, 103] on link "Download" at bounding box center [1207, 94] width 145 height 43
click at [907, 33] on link "Back to Profile" at bounding box center [876, 32] width 103 height 22
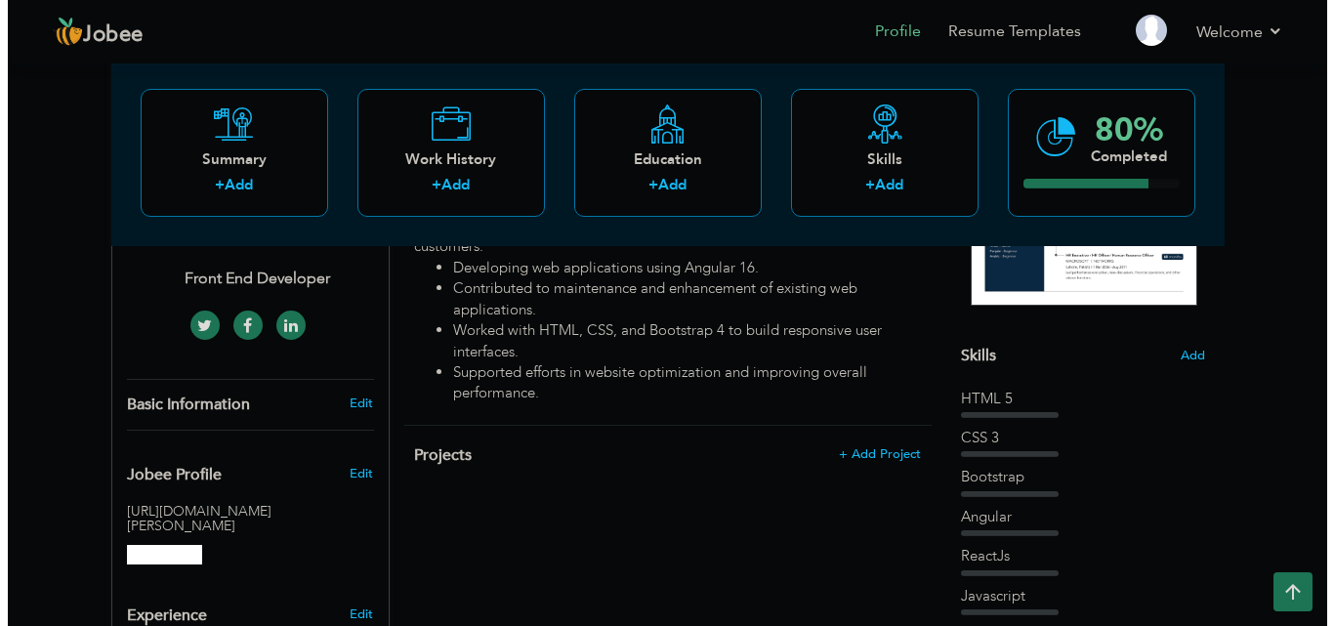
scroll to position [453, 0]
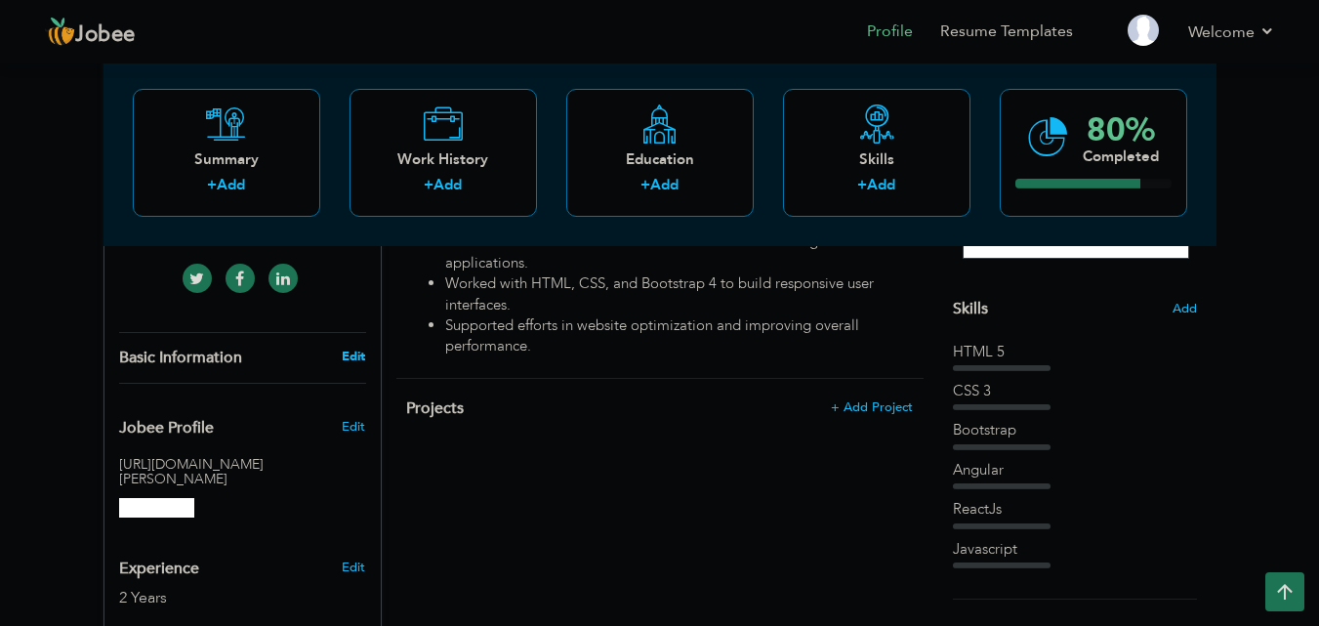
click at [357, 348] on link "Edit" at bounding box center [353, 357] width 23 height 18
type input "[PERSON_NAME]"
type input "Asif"
type input "03021829899"
select select "number:166"
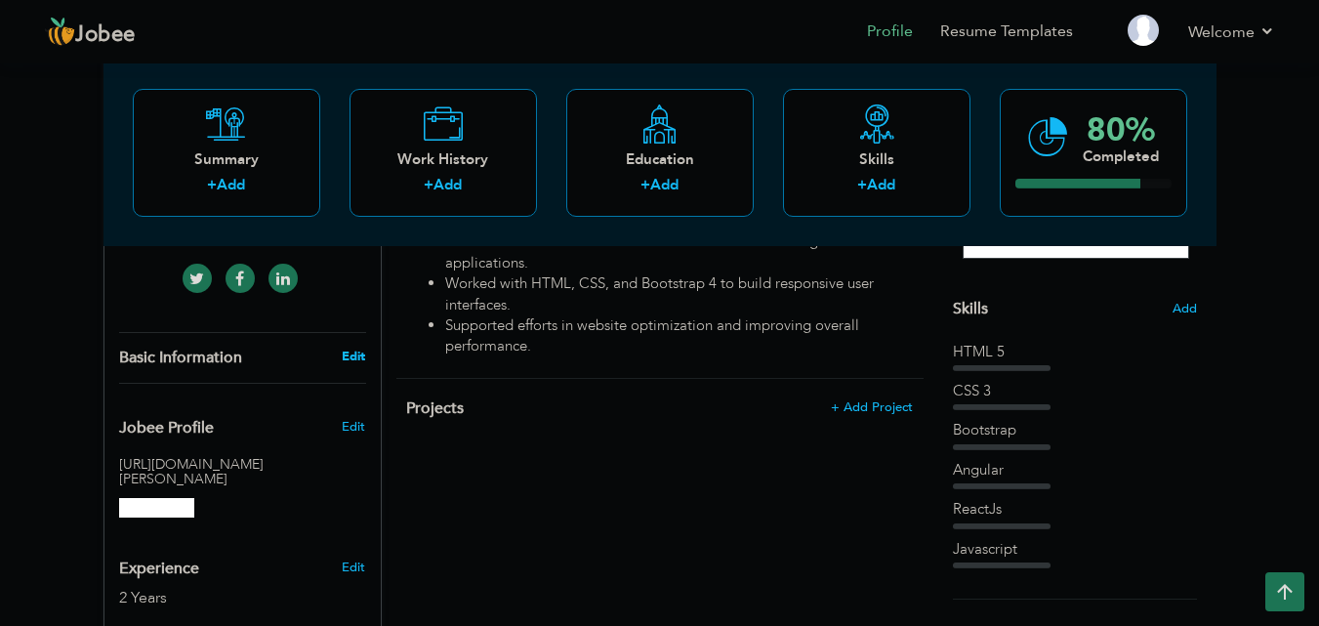
type input "[GEOGRAPHIC_DATA]"
select select "number:4"
type input "Front End Developer"
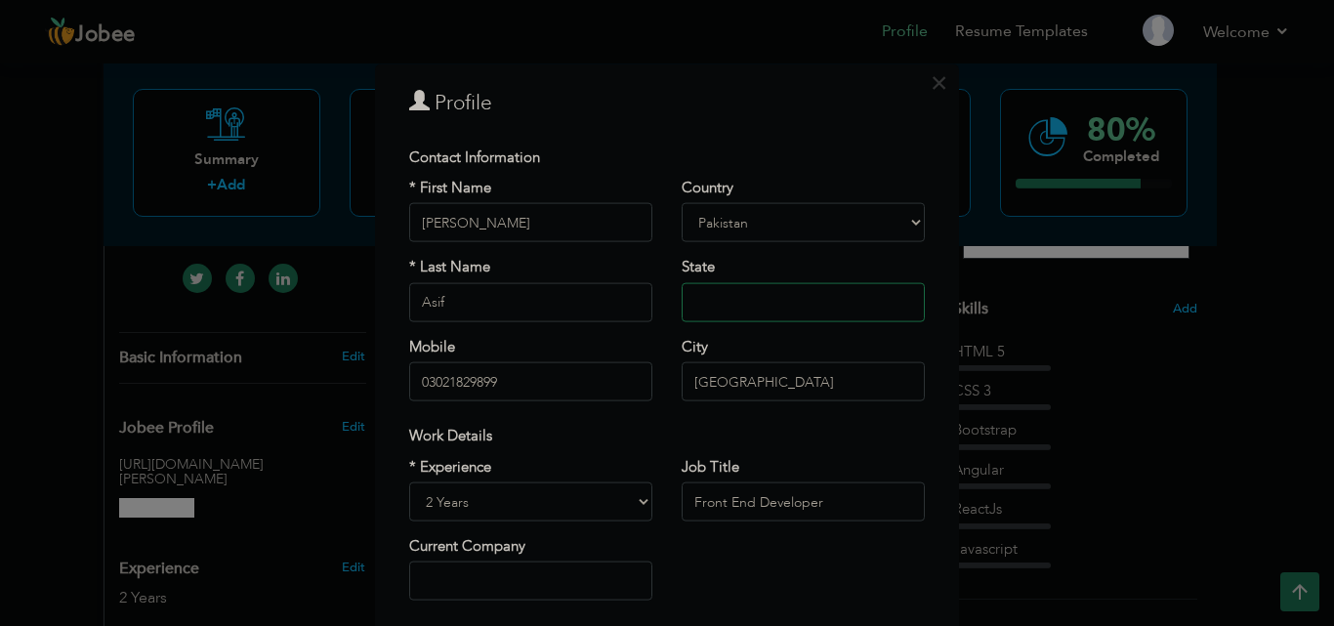
click at [754, 310] on input "text" at bounding box center [803, 301] width 243 height 39
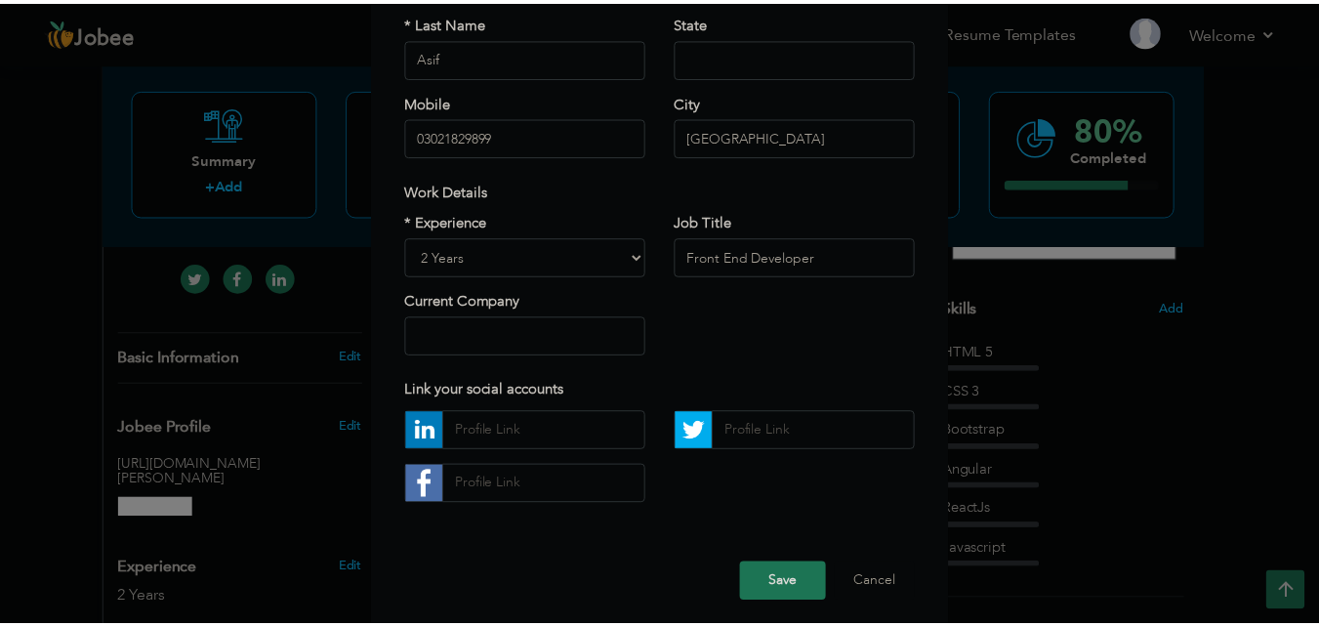
scroll to position [255, 0]
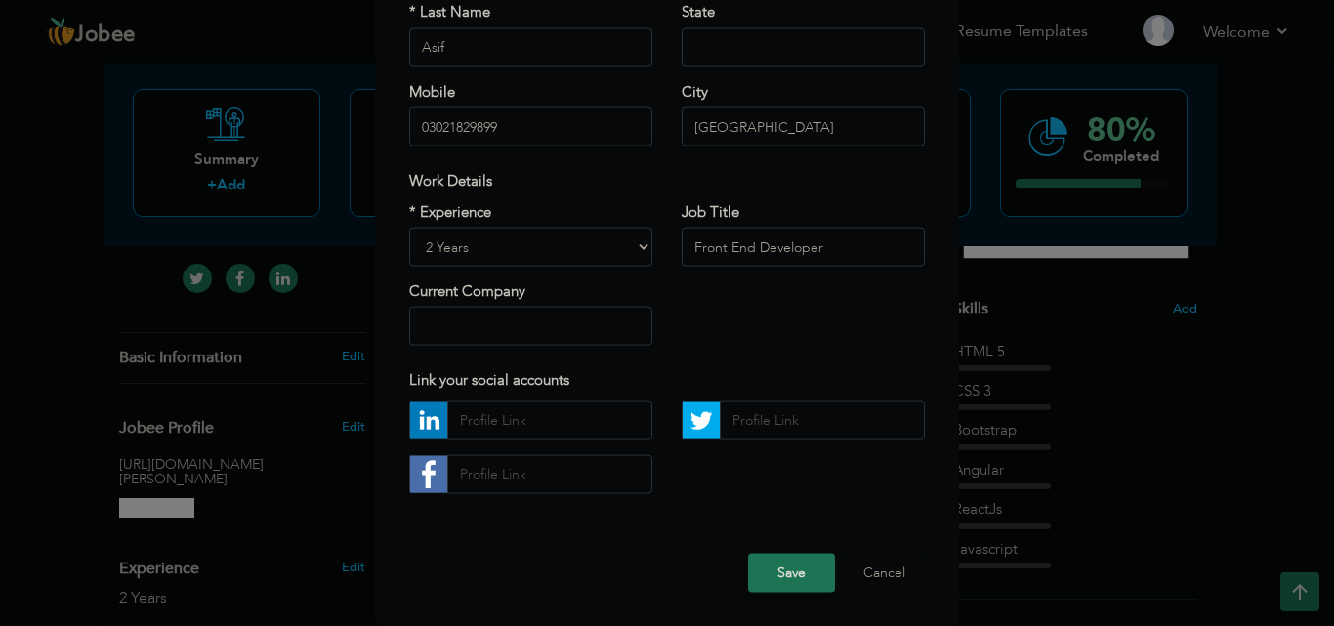
click at [1035, 344] on div "× Profile Contact Information * First Name [PERSON_NAME] * Last Name Asif U.K" at bounding box center [667, 313] width 1334 height 626
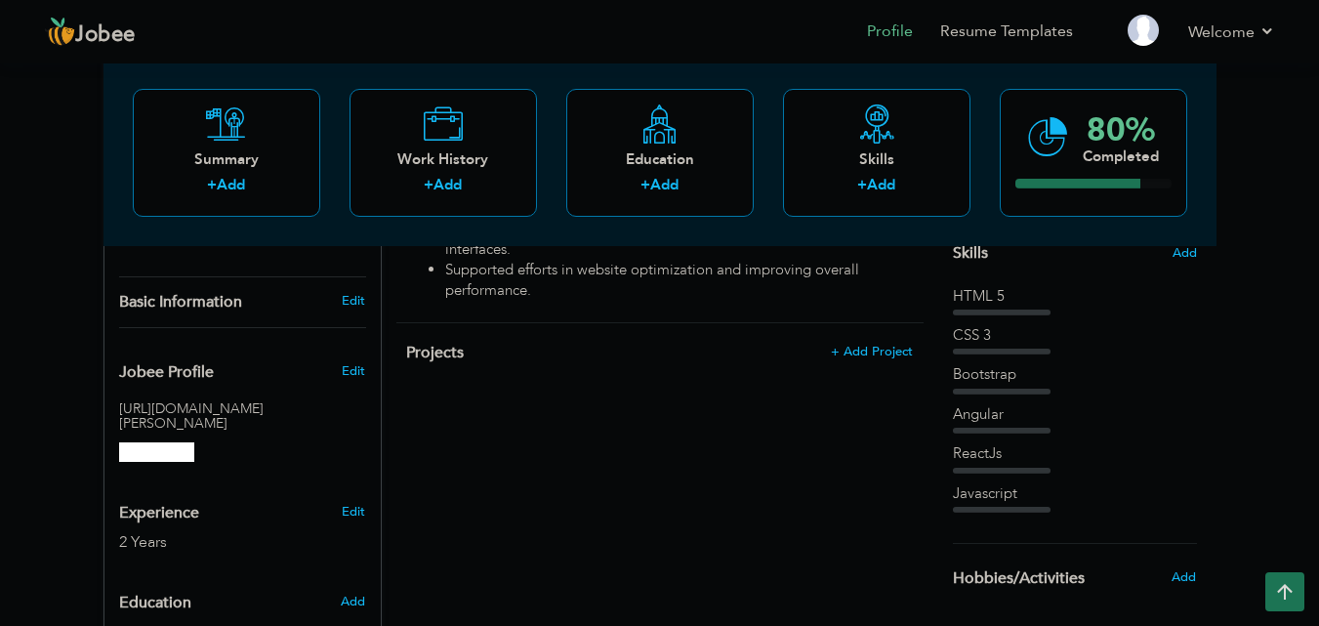
scroll to position [516, 0]
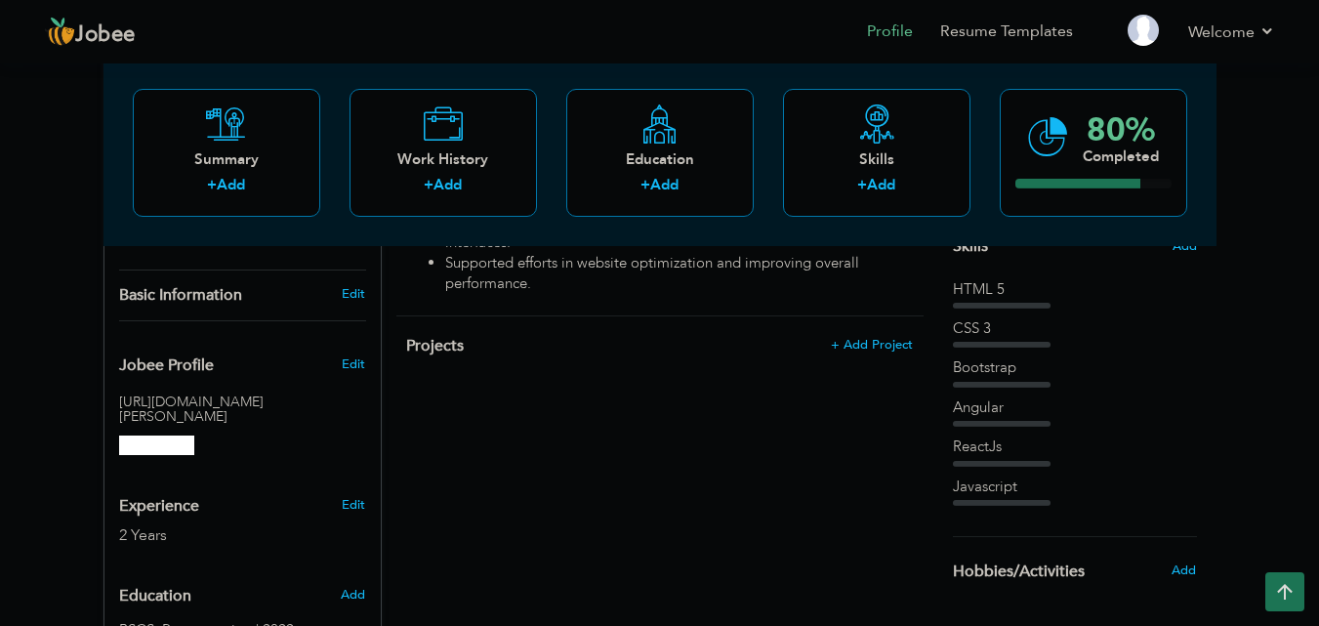
click at [356, 336] on div "Edit" at bounding box center [357, 359] width 46 height 47
type input "[PERSON_NAME]-asif25"
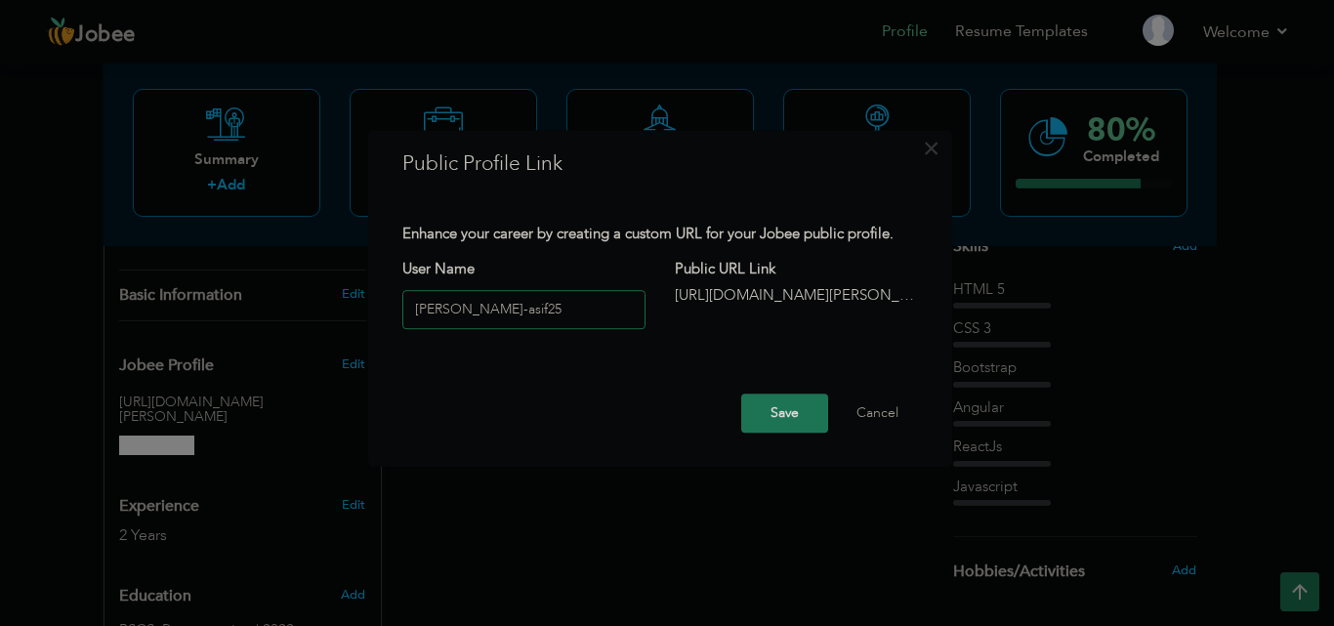
click at [530, 310] on input "[PERSON_NAME]-asif25" at bounding box center [523, 309] width 243 height 39
click at [905, 409] on button "Cancel" at bounding box center [877, 412] width 81 height 39
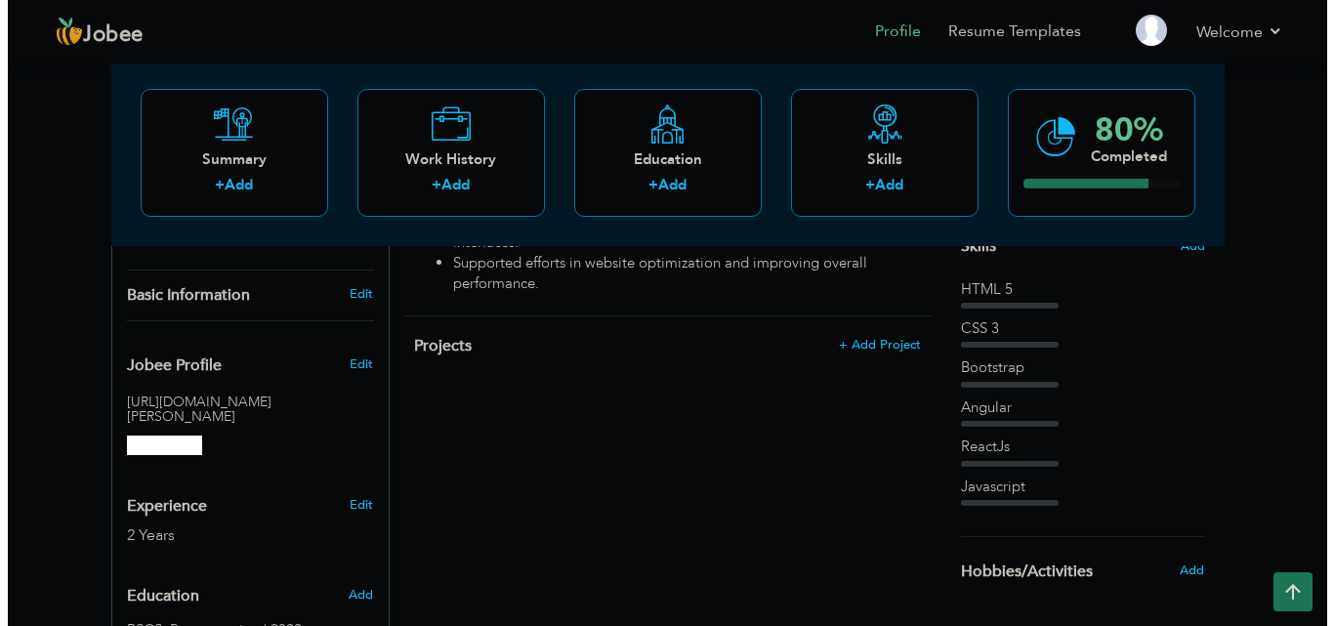
scroll to position [389, 0]
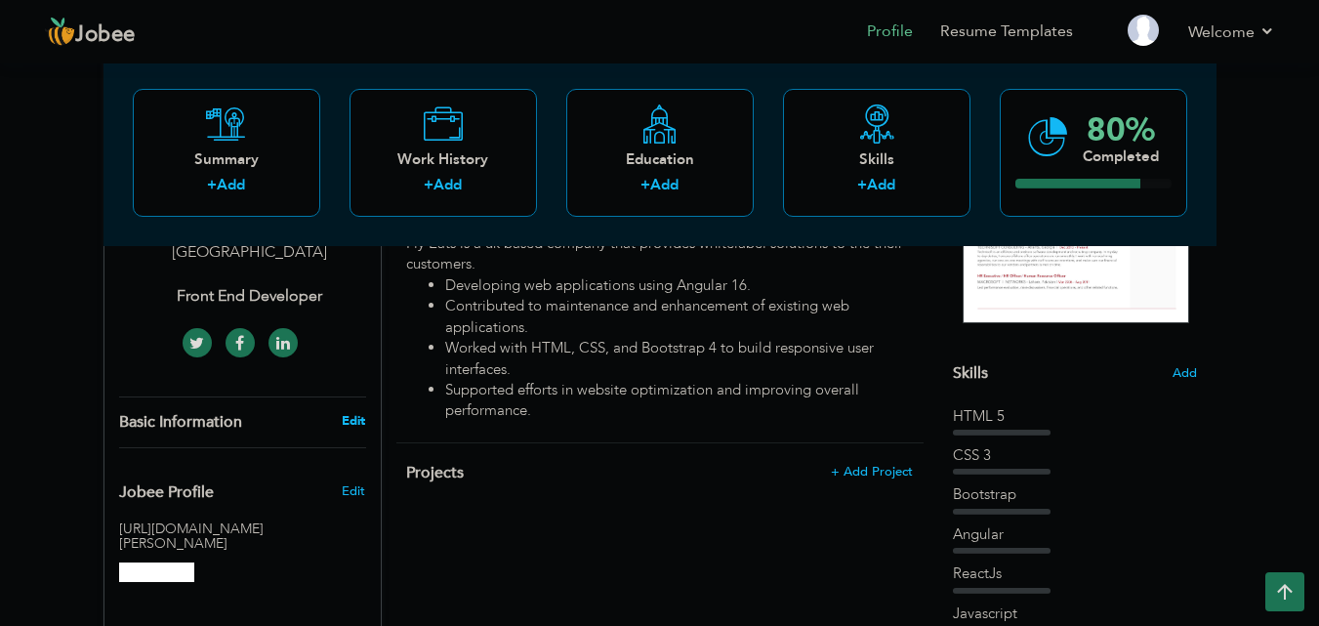
click at [362, 412] on link "Edit" at bounding box center [353, 421] width 23 height 18
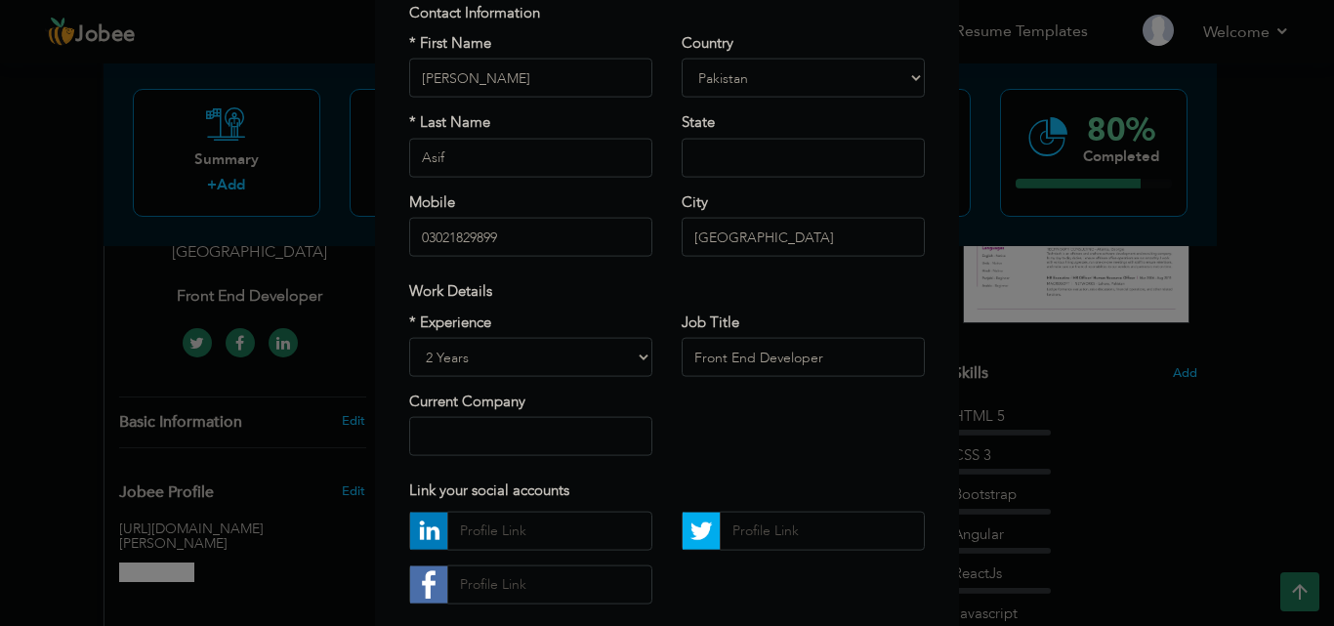
scroll to position [148, 0]
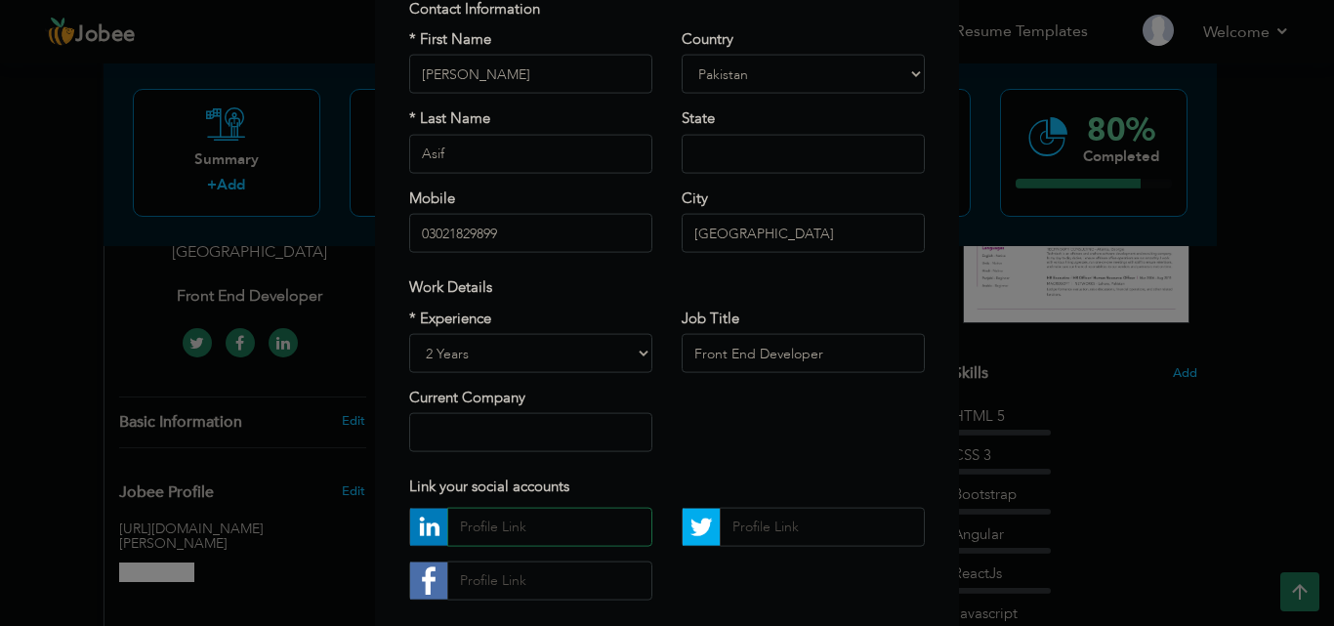
click at [595, 541] on input "text" at bounding box center [549, 526] width 205 height 39
paste input "[URL][DOMAIN_NAME][PERSON_NAME]"
type input "[URL][DOMAIN_NAME][PERSON_NAME]"
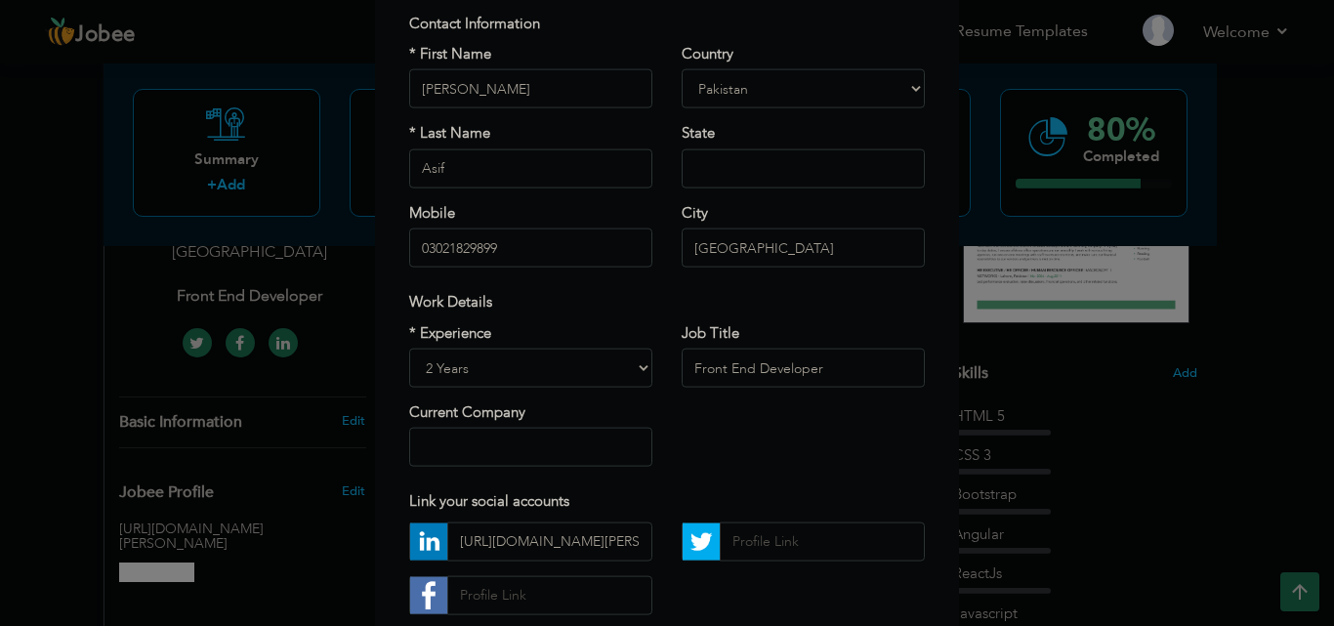
scroll to position [116, 0]
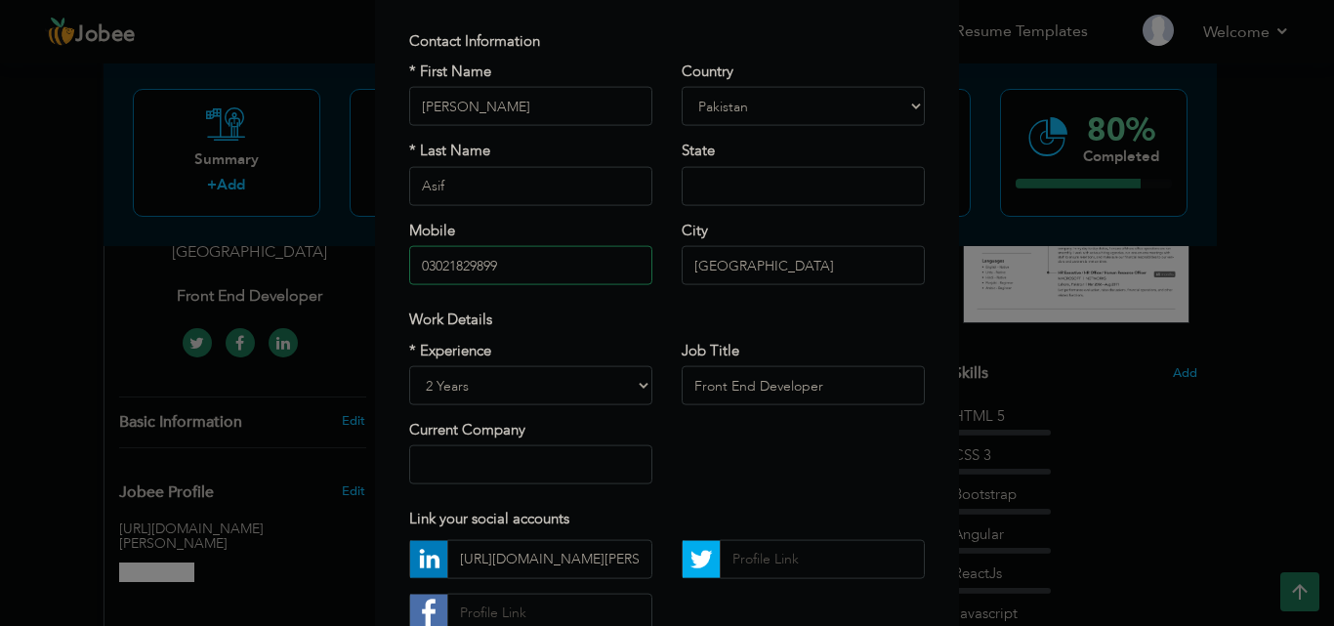
click at [514, 271] on input "03021829899" at bounding box center [530, 265] width 243 height 39
type input "9"
type input "03021859899"
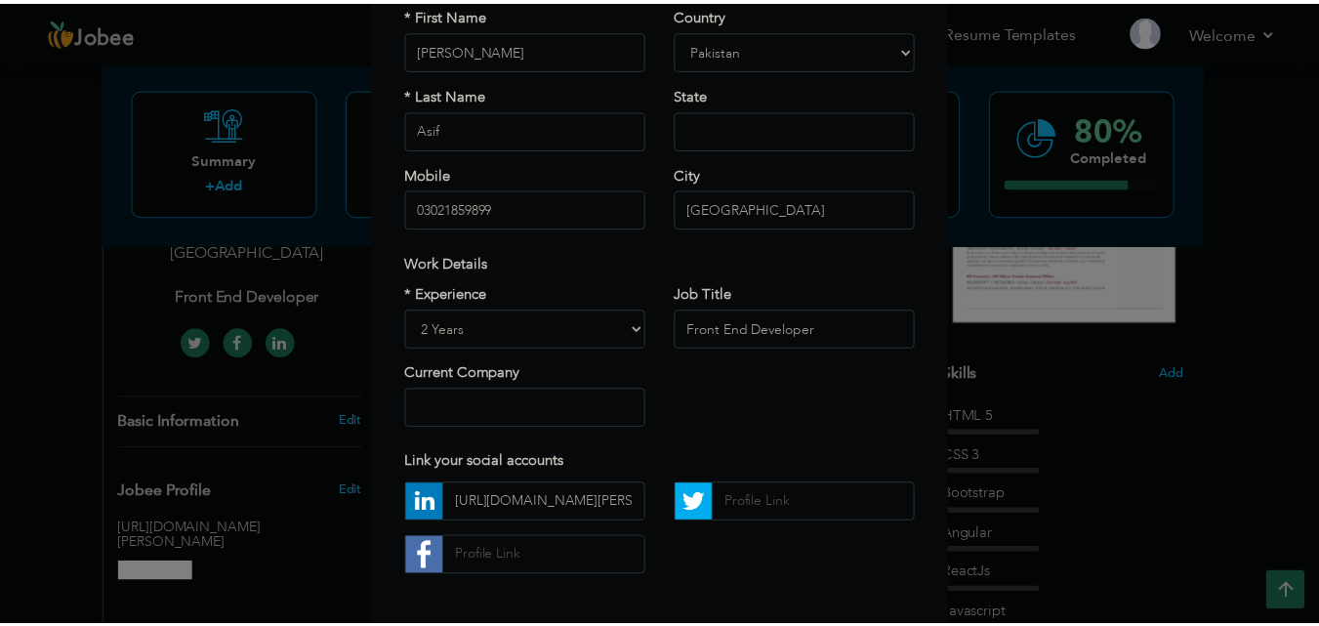
scroll to position [255, 0]
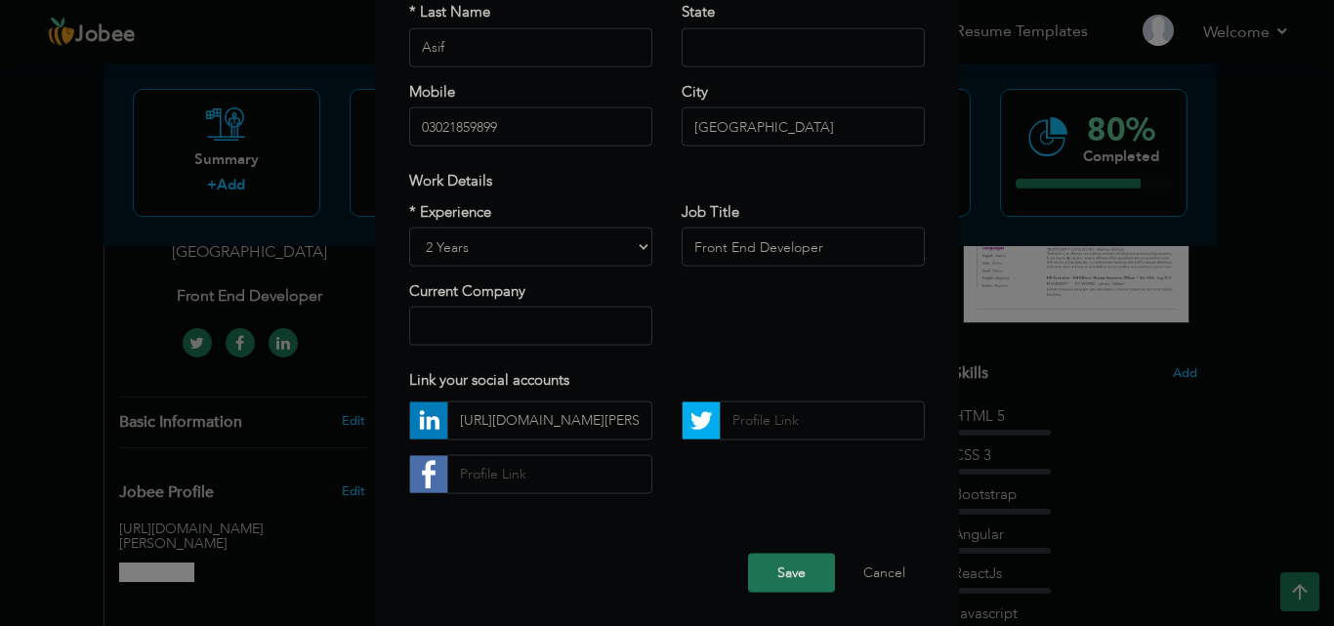
click at [771, 581] on button "Save" at bounding box center [791, 572] width 87 height 39
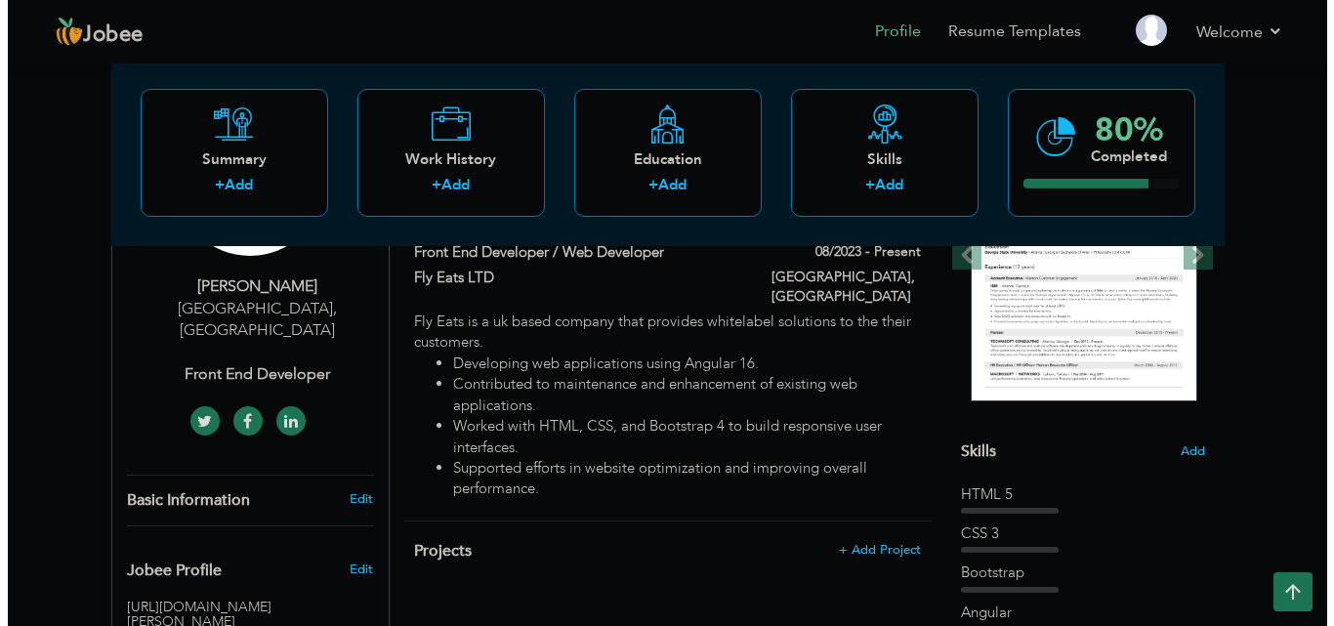
scroll to position [344, 0]
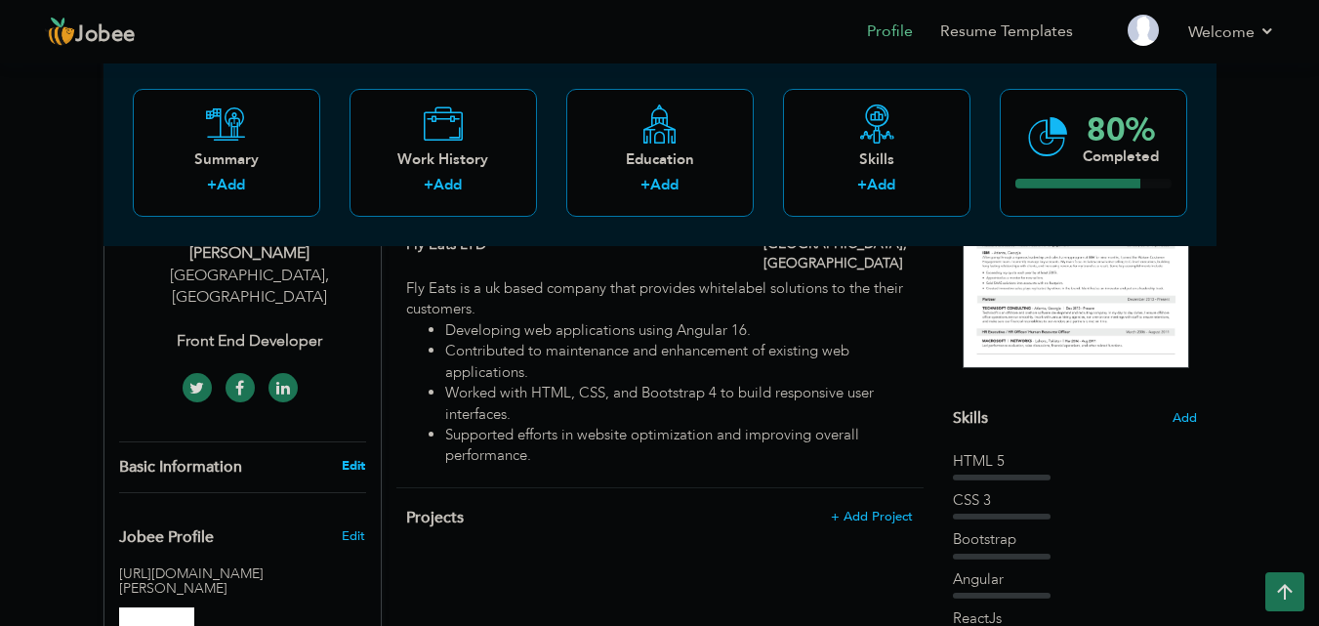
click at [352, 457] on link "Edit" at bounding box center [353, 466] width 23 height 18
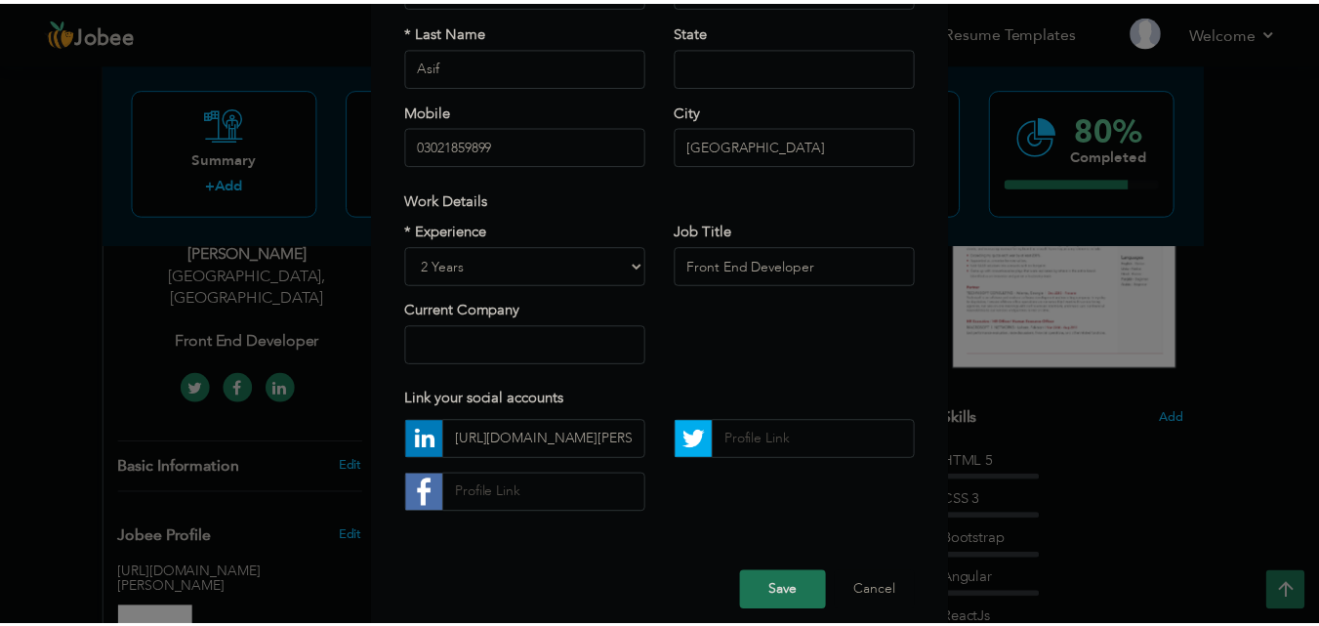
scroll to position [245, 0]
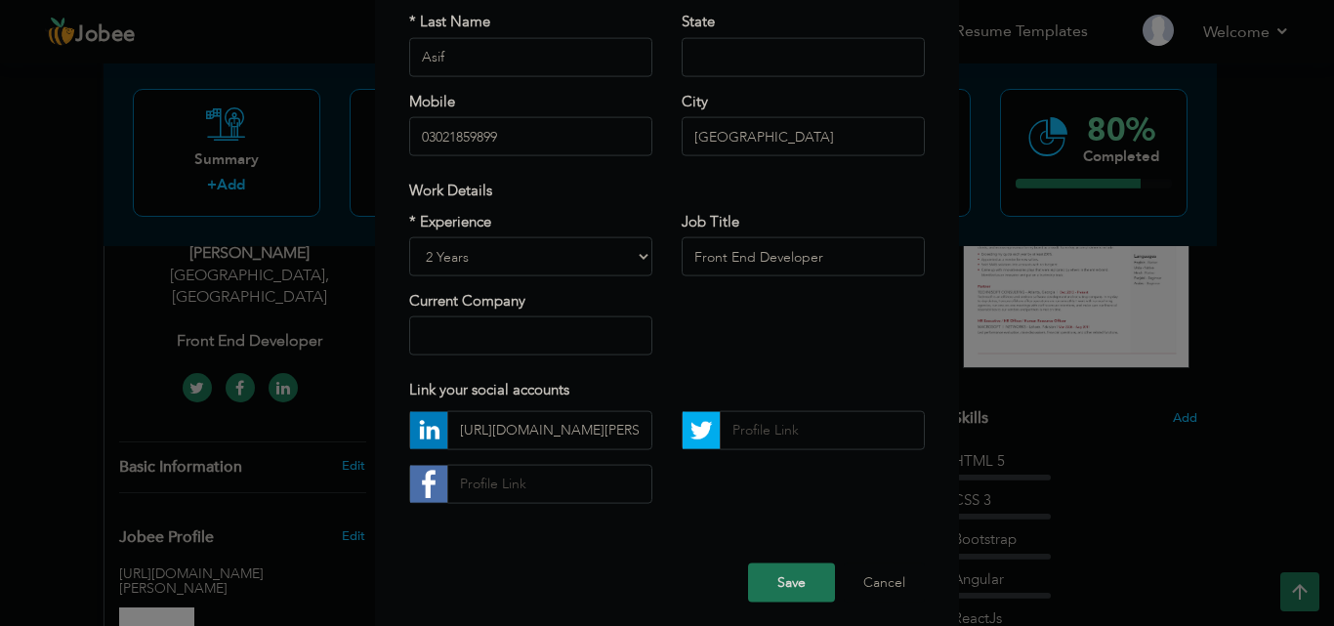
drag, startPoint x: 461, startPoint y: 361, endPoint x: 467, endPoint y: 351, distance: 12.2
click at [467, 351] on div "* Experience Entry Level Less than 1 Year 1 Year 2 Years 3 Years 4 Years 5 Year…" at bounding box center [530, 290] width 272 height 159
click at [467, 351] on input "text" at bounding box center [530, 335] width 243 height 39
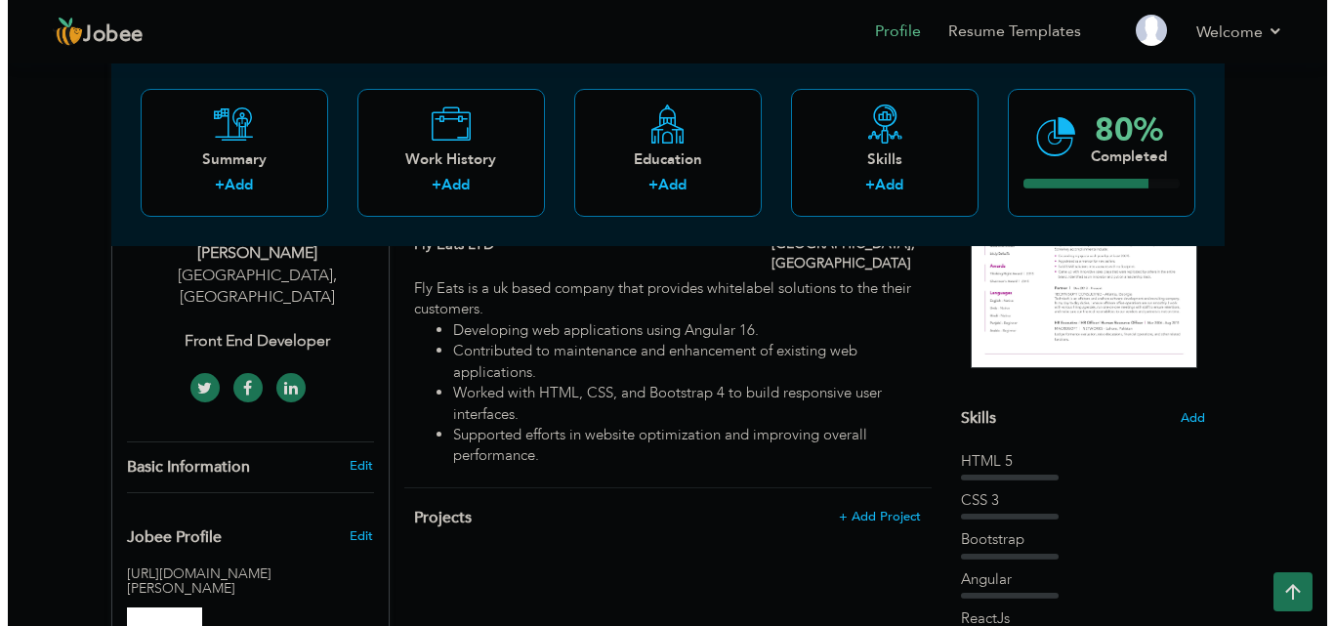
scroll to position [306, 0]
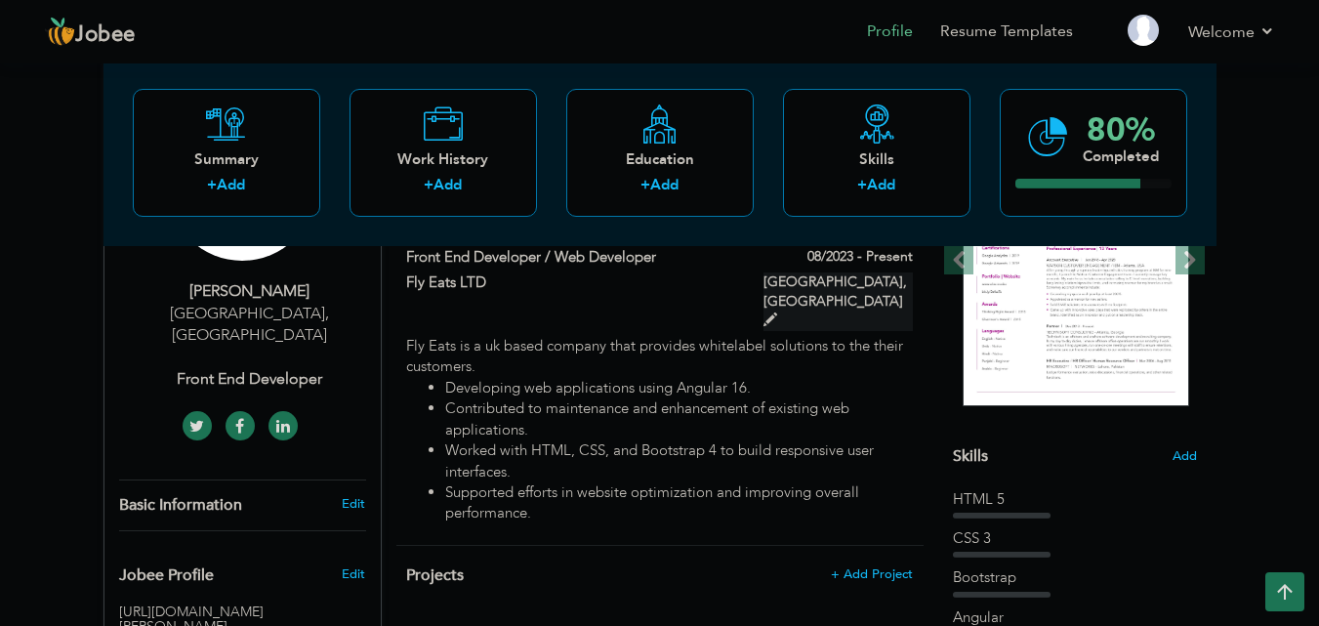
click at [777, 312] on span at bounding box center [771, 319] width 14 height 14
type input "Front End Developer / Web Developer"
type input "Fly Eats LTD"
type input "08/2023"
type input "[GEOGRAPHIC_DATA]"
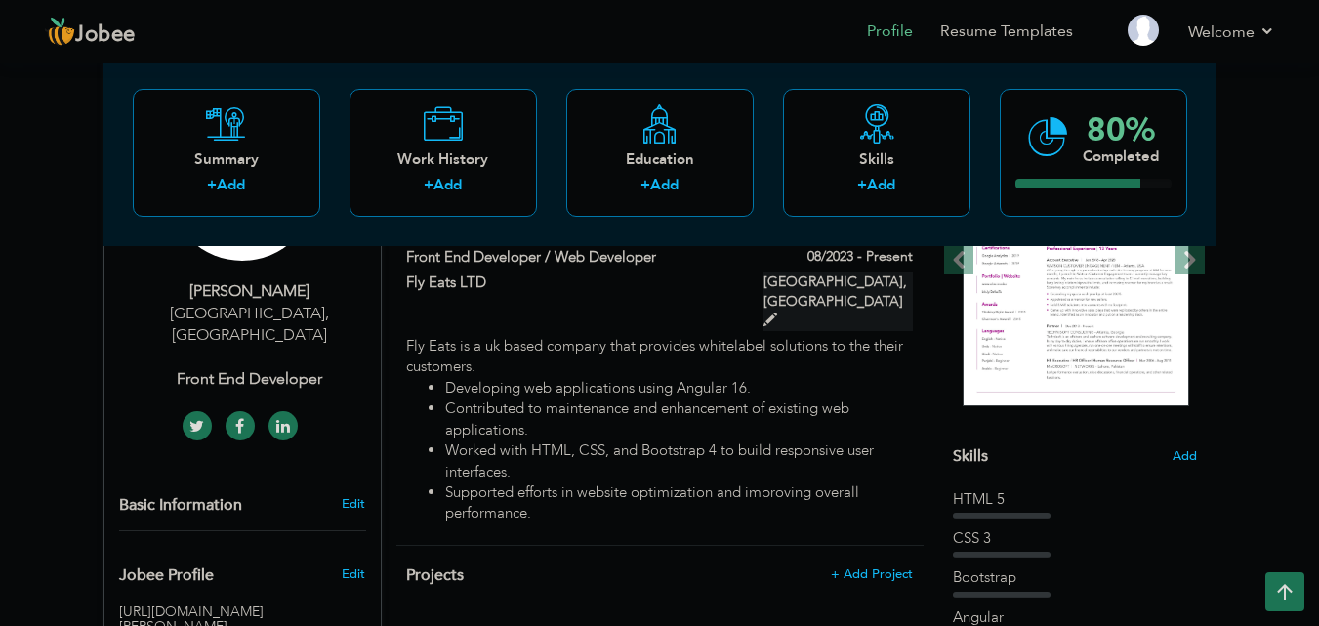
type input "[GEOGRAPHIC_DATA]"
checkbox input "true"
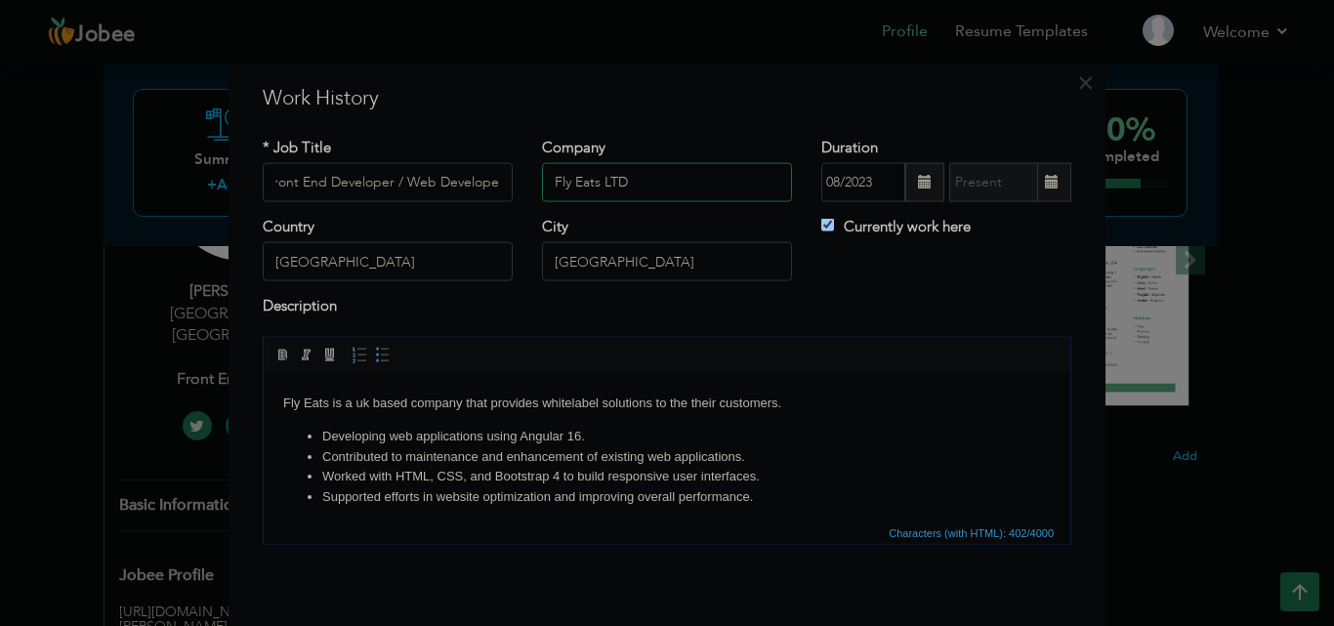
scroll to position [0, 0]
drag, startPoint x: 630, startPoint y: 192, endPoint x: 408, endPoint y: 191, distance: 221.6
click at [408, 191] on div "* Job Title Front End Developer / Web Developer Company Fly Eats LTD Duration 0…" at bounding box center [667, 176] width 838 height 79
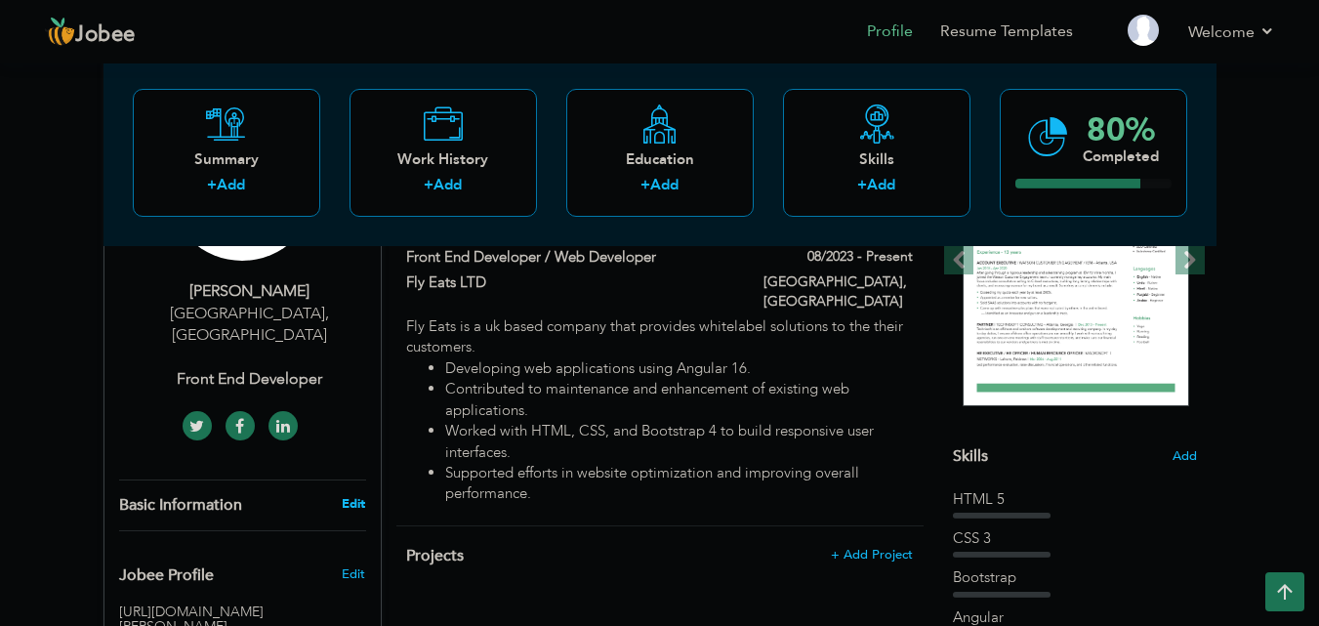
click at [350, 495] on link "Edit" at bounding box center [353, 504] width 23 height 18
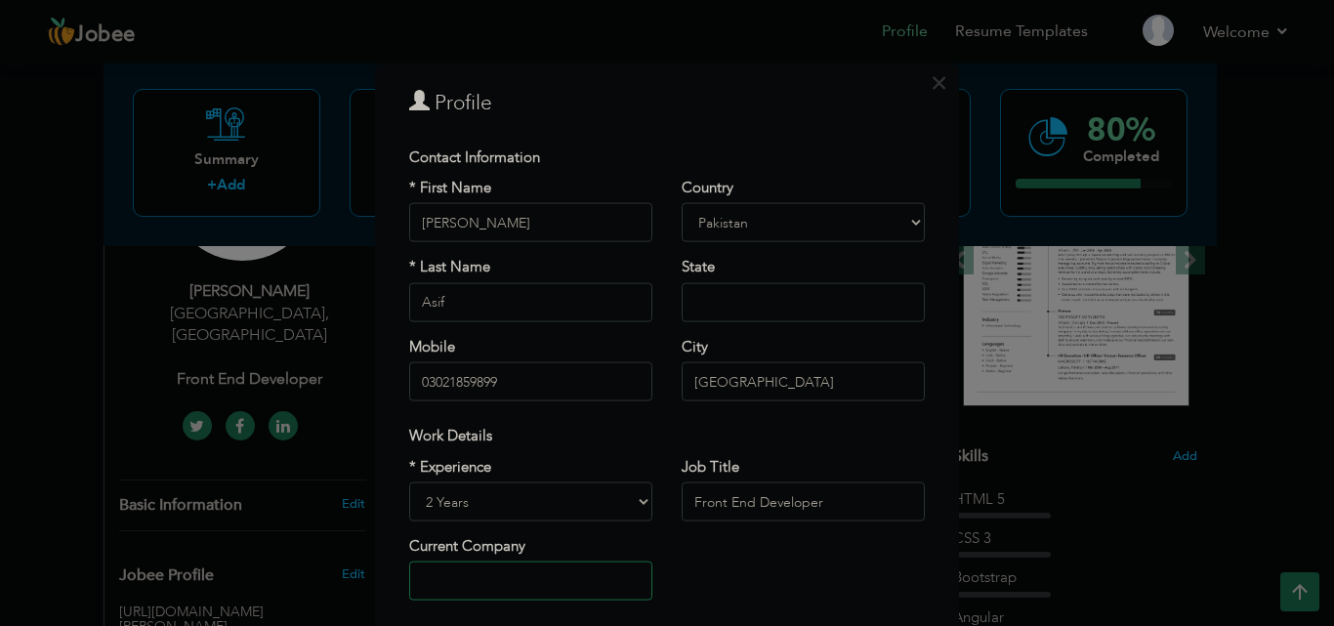
click at [519, 578] on input "text" at bounding box center [530, 580] width 243 height 39
paste input "Fly Eats LTD"
type input "Fly Eats LTD"
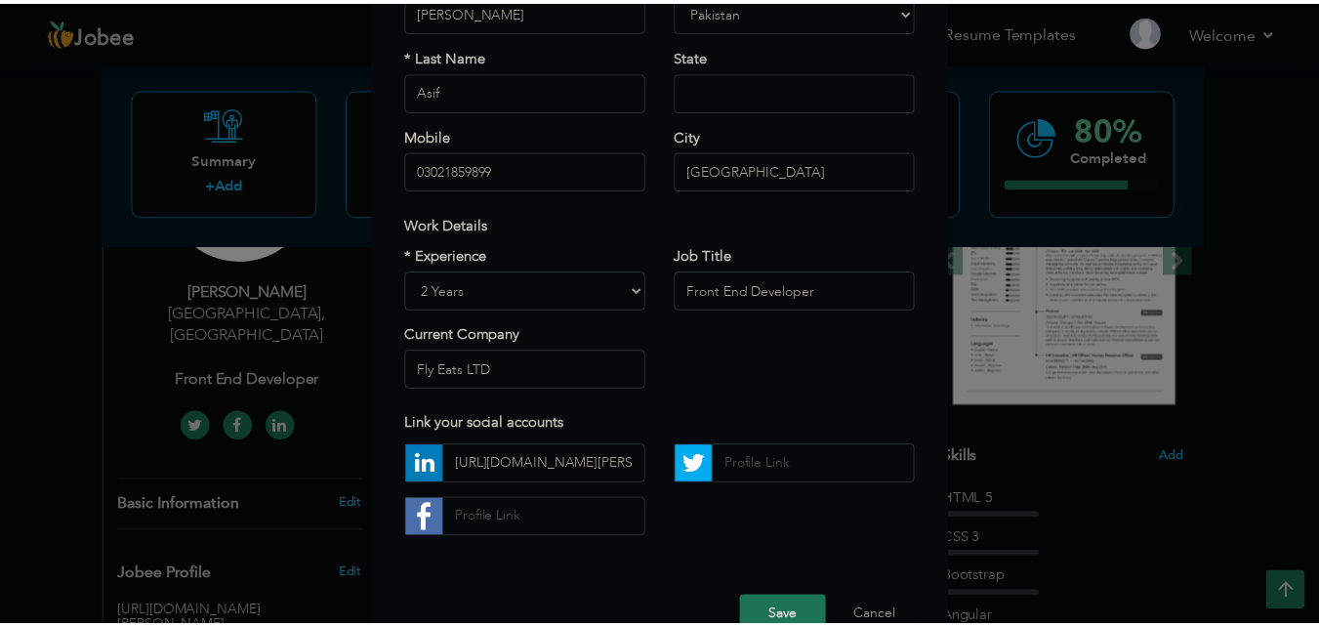
scroll to position [233, 0]
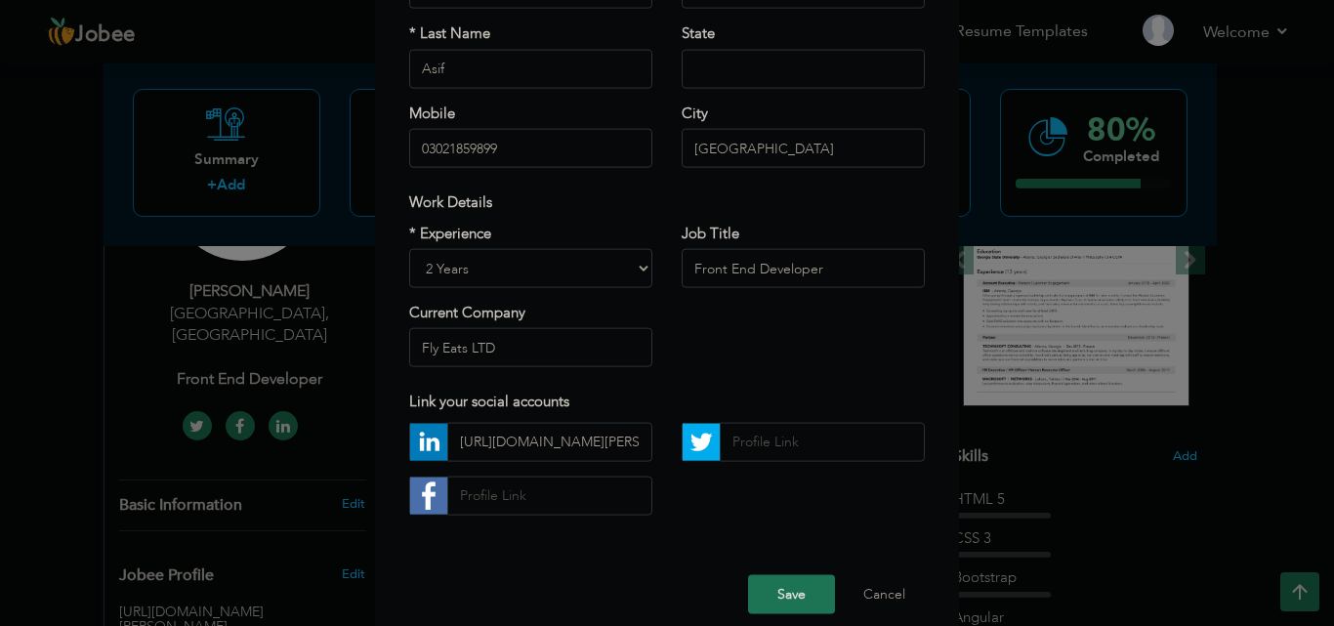
click at [801, 574] on button "Save" at bounding box center [791, 593] width 87 height 39
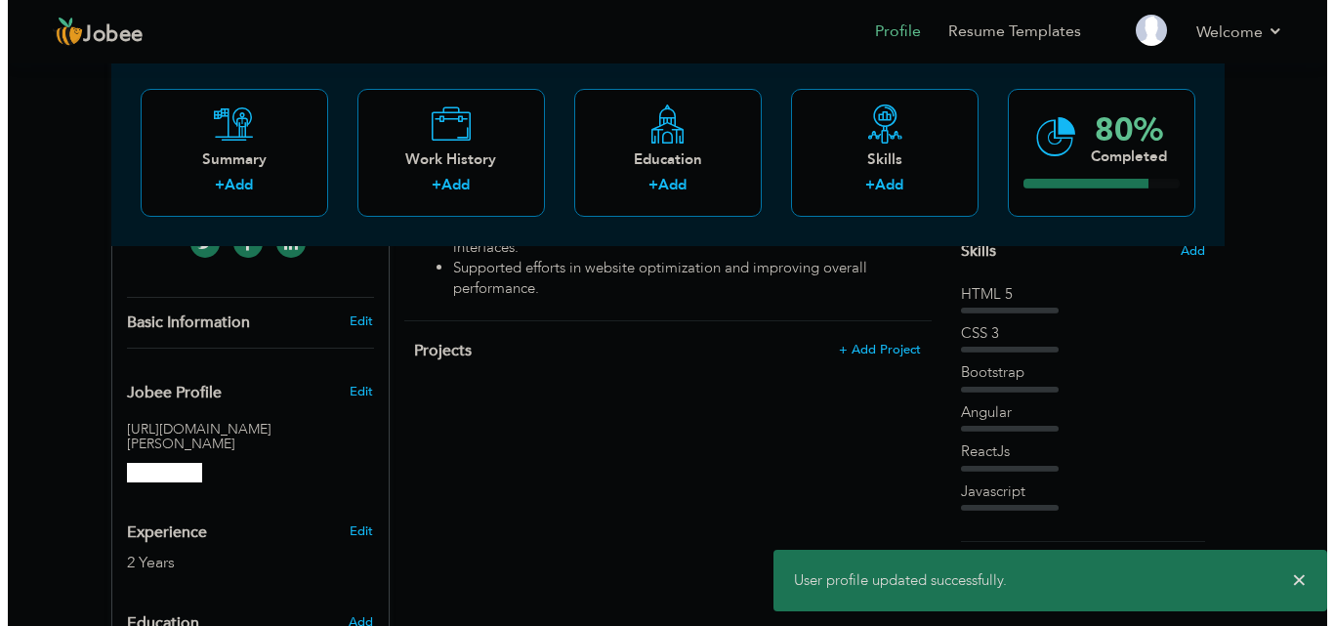
scroll to position [509, 0]
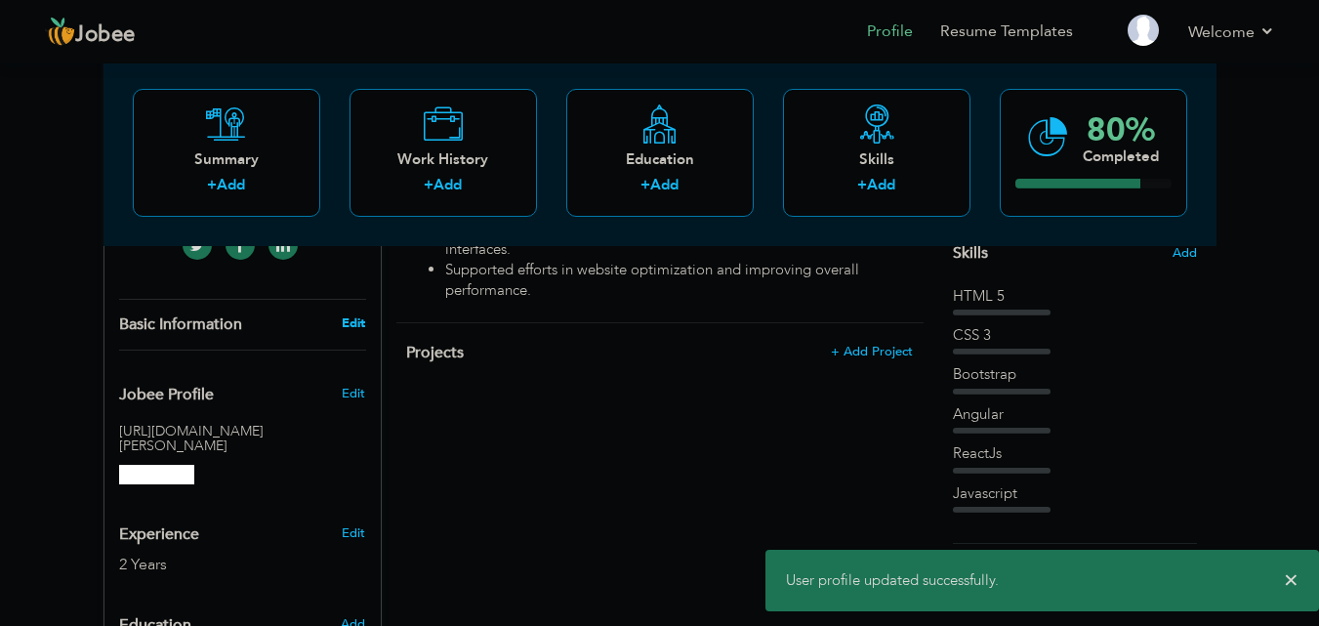
click at [364, 314] on link "Edit" at bounding box center [353, 323] width 23 height 18
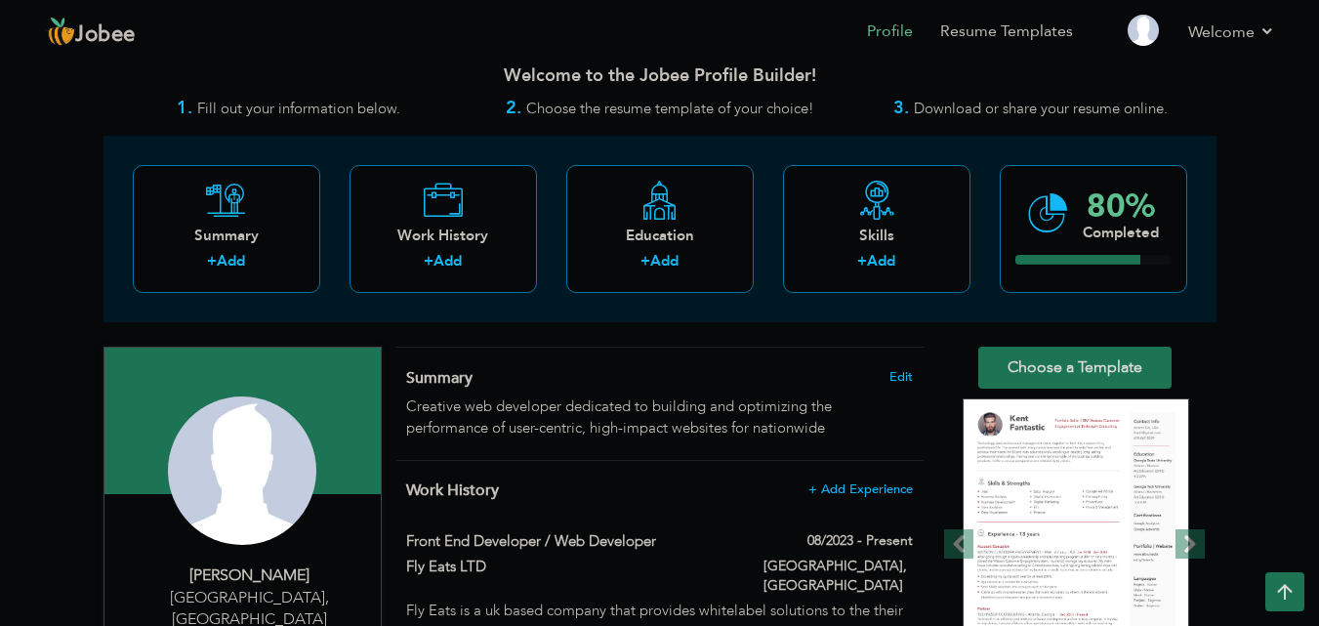
scroll to position [0, 0]
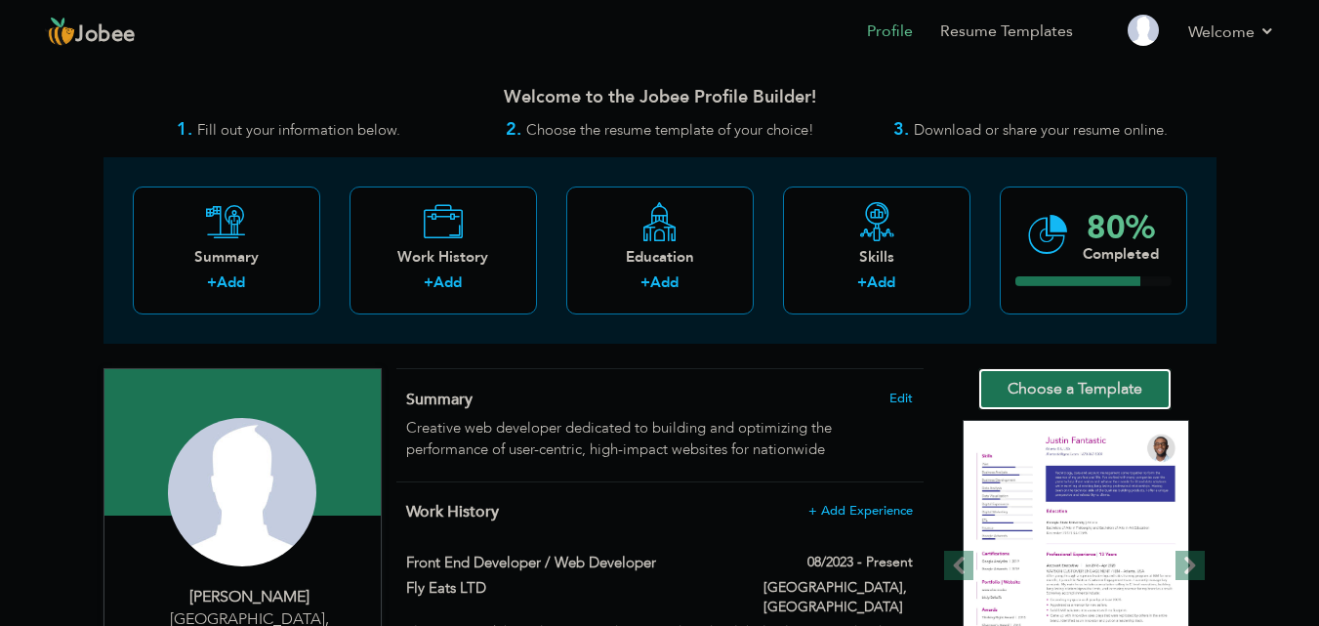
click at [1084, 381] on link "Choose a Template" at bounding box center [1074, 389] width 193 height 42
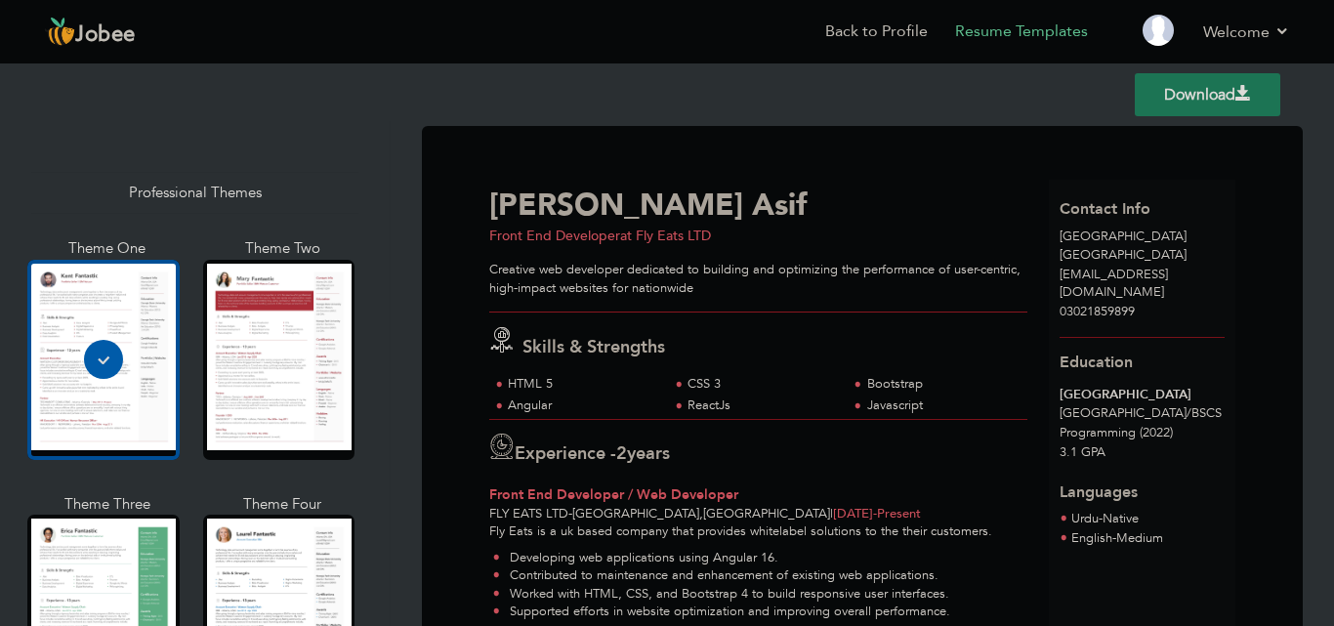
click at [1105, 276] on span "[EMAIL_ADDRESS][DOMAIN_NAME]" at bounding box center [1113, 284] width 108 height 36
drag, startPoint x: 1105, startPoint y: 276, endPoint x: 1141, endPoint y: 268, distance: 37.2
click at [1141, 268] on span "[EMAIL_ADDRESS][DOMAIN_NAME]" at bounding box center [1113, 284] width 108 height 36
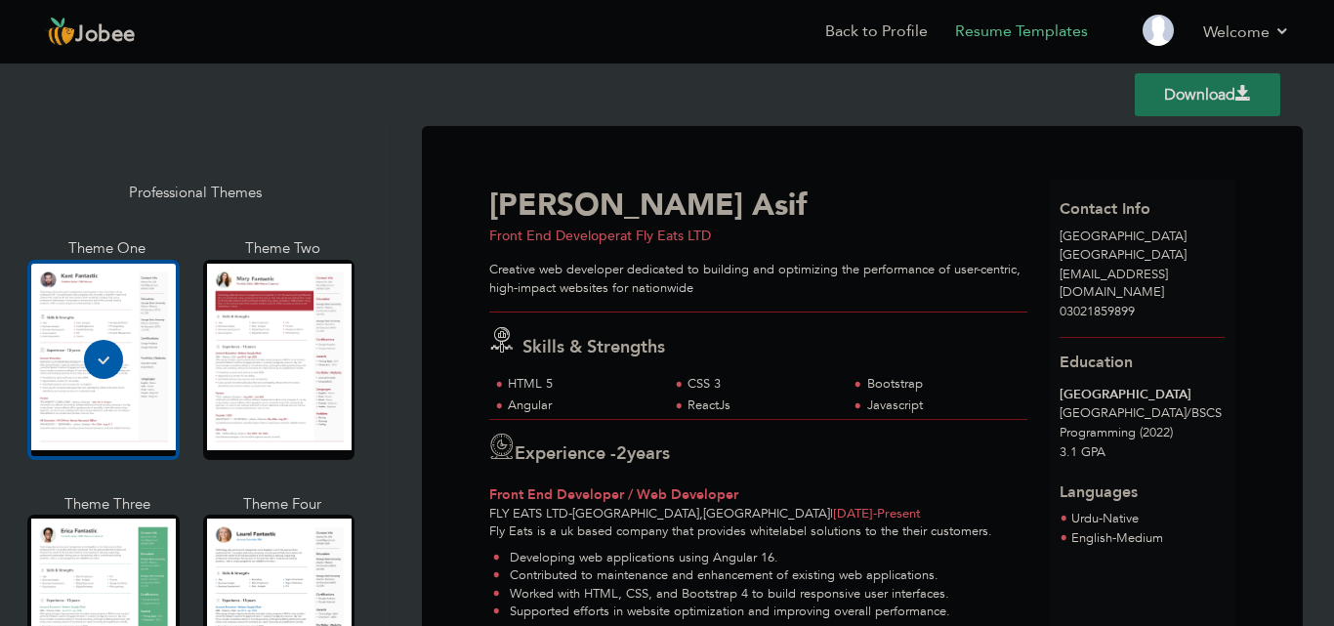
click at [1220, 81] on link "Download" at bounding box center [1207, 94] width 145 height 43
